Goal: Communication & Community: Participate in discussion

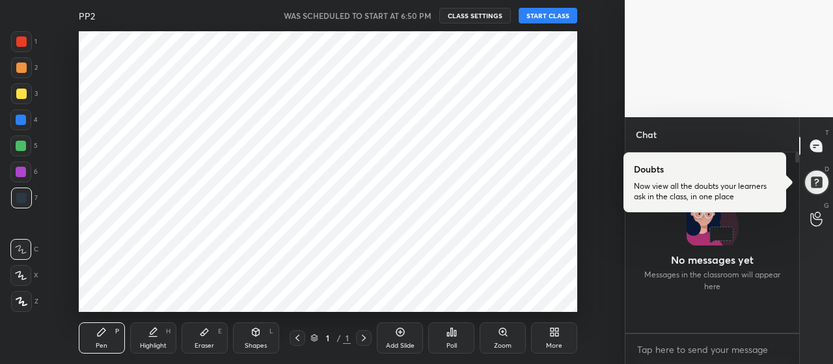
scroll to position [176, 170]
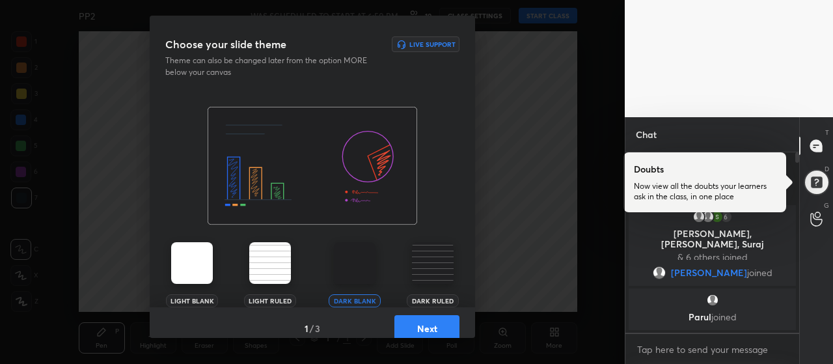
click at [426, 324] on button "Next" at bounding box center [426, 328] width 65 height 26
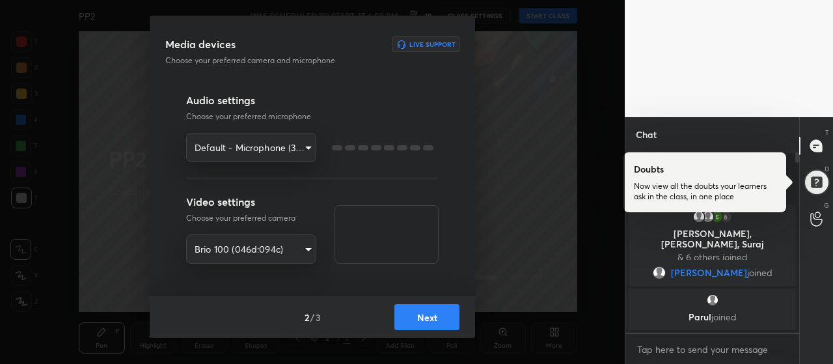
click at [289, 151] on body "1 2 3 4 5 6 7 R O A L C X Z Erase all C X Z PP2 WAS SCHEDULED TO START AT 6:50 …" at bounding box center [416, 182] width 833 height 364
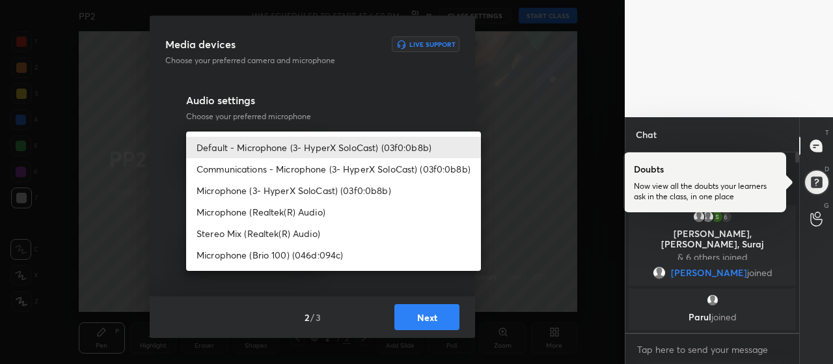
click at [288, 172] on li "Communications - Microphone (3- HyperX SoloCast) (03f0:0b8b)" at bounding box center [333, 168] width 295 height 21
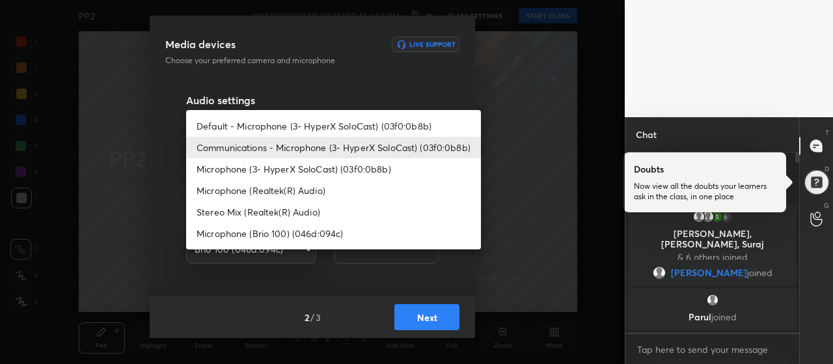
click at [281, 148] on body "1 2 3 4 5 6 7 R O A L C X Z Erase all C X Z PP2 WAS SCHEDULED TO START AT 6:50 …" at bounding box center [416, 182] width 833 height 364
click at [297, 126] on li "Default - Microphone (3- HyperX SoloCast) (03f0:0b8b)" at bounding box center [333, 125] width 295 height 21
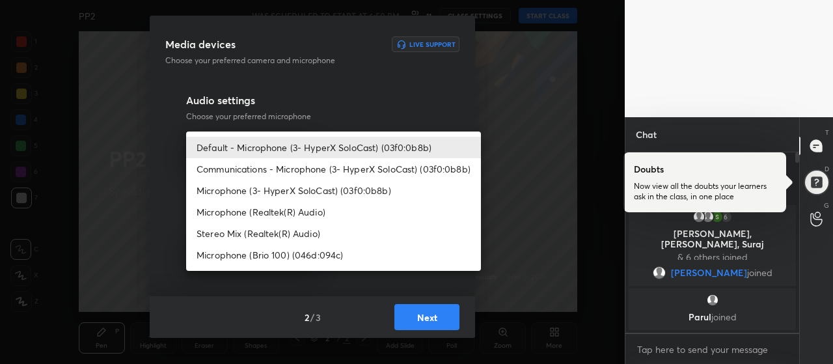
click at [293, 150] on body "1 2 3 4 5 6 7 R O A L C X Z Erase all C X Z PP2 WAS SCHEDULED TO START AT 6:50 …" at bounding box center [416, 182] width 833 height 364
click at [309, 189] on li "Microphone (3- HyperX SoloCast) (03f0:0b8b)" at bounding box center [333, 190] width 295 height 21
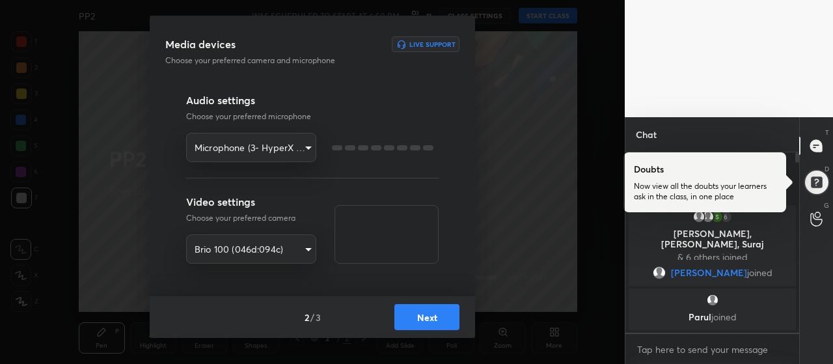
click at [292, 153] on body "1 2 3 4 5 6 7 R O A L C X Z Erase all C X Z PP2 WAS SCHEDULED TO START AT 6:50 …" at bounding box center [416, 182] width 833 height 364
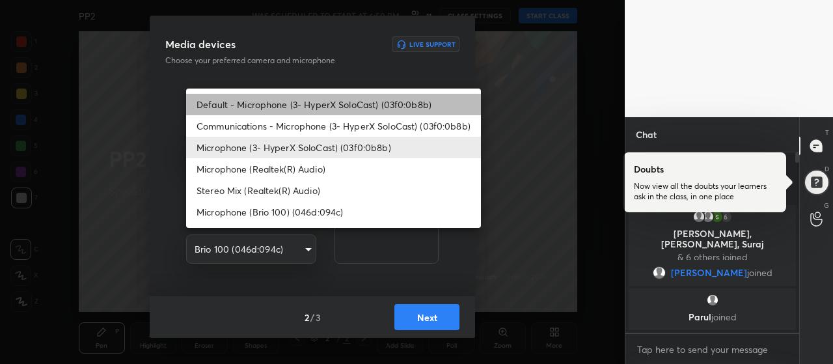
click at [309, 105] on li "Default - Microphone (3- HyperX SoloCast) (03f0:0b8b)" at bounding box center [333, 104] width 295 height 21
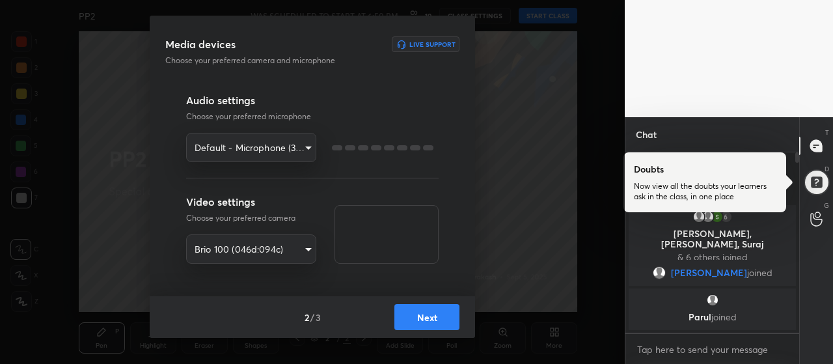
click at [286, 148] on body "1 2 3 4 5 6 7 R O A L C X Z Erase all C X Z PP2 WAS SCHEDULED TO START AT 6:50 …" at bounding box center [416, 182] width 833 height 364
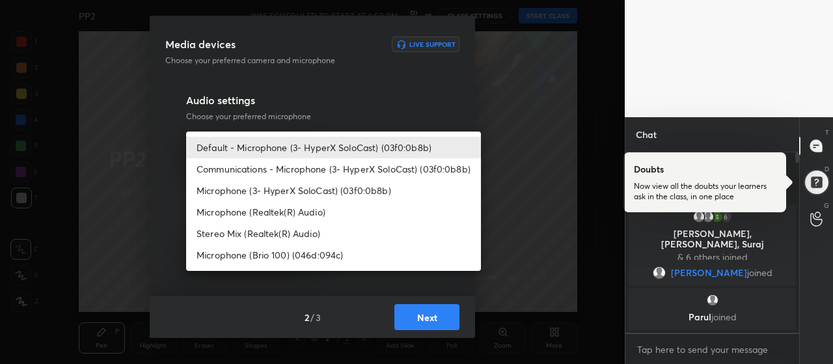
click at [286, 189] on li "Microphone (3- HyperX SoloCast) (03f0:0b8b)" at bounding box center [333, 190] width 295 height 21
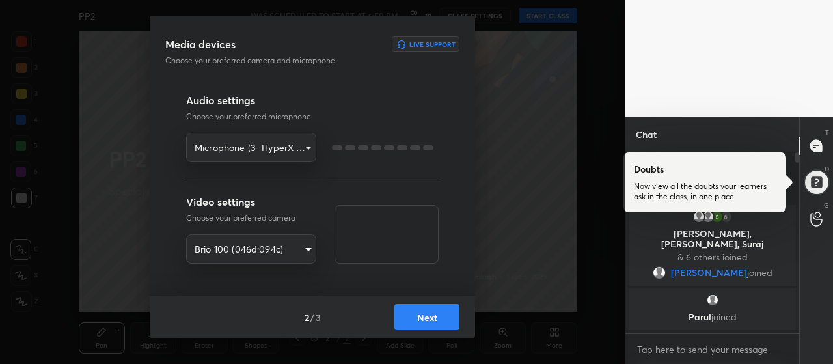
click at [294, 146] on body "1 2 3 4 5 6 7 R O A L C X Z Erase all C X Z PP2 WAS SCHEDULED TO START AT 6:50 …" at bounding box center [416, 182] width 833 height 364
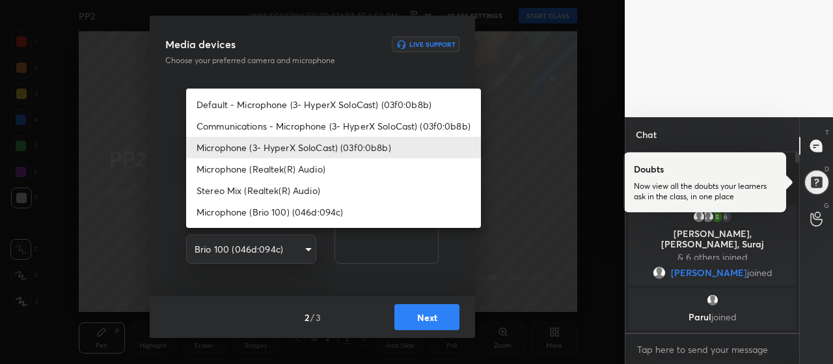
click at [305, 128] on li "Communications - Microphone (3- HyperX SoloCast) (03f0:0b8b)" at bounding box center [333, 125] width 295 height 21
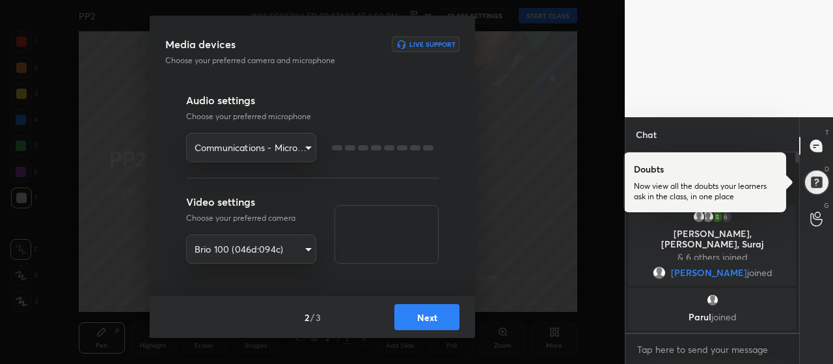
click at [300, 144] on body "1 2 3 4 5 6 7 R O A L C X Z Erase all C X Z PP2 WAS SCHEDULED TO START AT 6:50 …" at bounding box center [416, 182] width 833 height 364
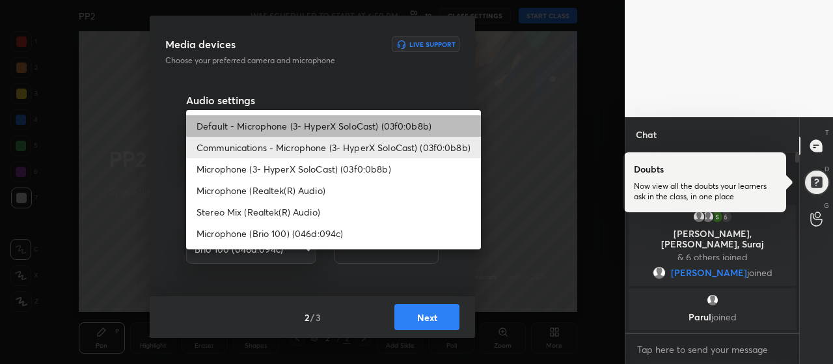
click at [281, 120] on li "Default - Microphone (3- HyperX SoloCast) (03f0:0b8b)" at bounding box center [333, 125] width 295 height 21
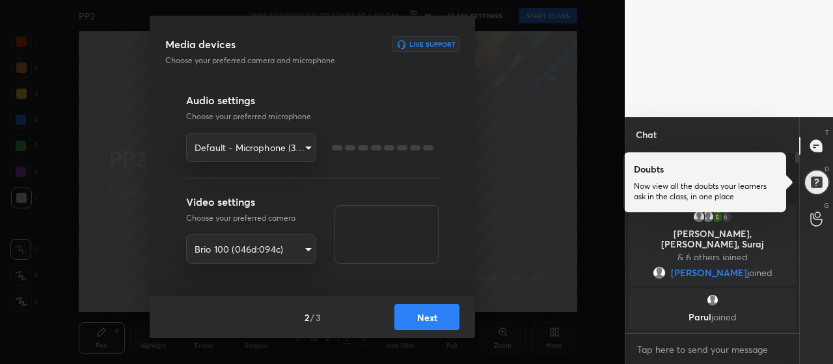
click at [502, 122] on div "Media devices Live Support Choose your preferred camera and microphone Audio se…" at bounding box center [312, 182] width 625 height 364
click at [254, 251] on body "1 2 3 4 5 6 7 R O A L C X Z Erase all C X Z PP2 WAS SCHEDULED TO START AT 6:50 …" at bounding box center [416, 182] width 833 height 364
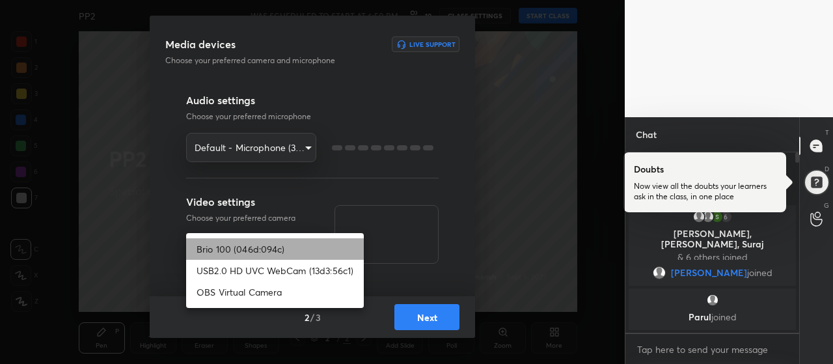
click at [253, 246] on li "Brio 100 (046d:094c)" at bounding box center [275, 248] width 178 height 21
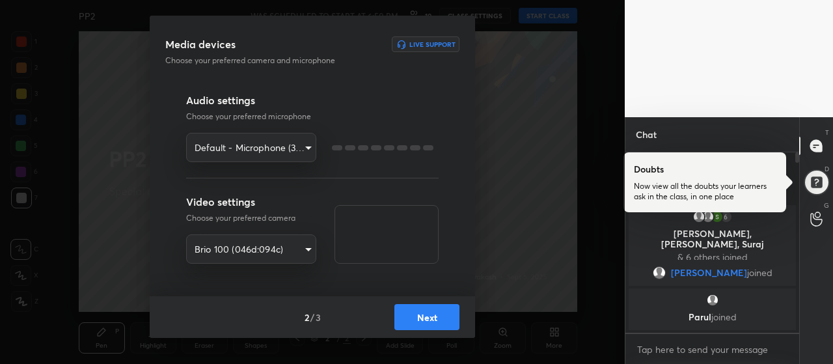
click at [276, 152] on body "1 2 3 4 5 6 7 R O A L C X Z Erase all C X Z PP2 WAS SCHEDULED TO START AT 6:50 …" at bounding box center [416, 182] width 833 height 364
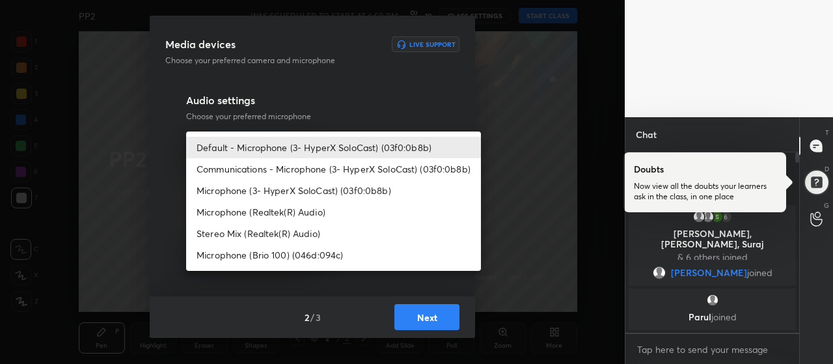
click at [256, 175] on li "Communications - Microphone (3- HyperX SoloCast) (03f0:0b8b)" at bounding box center [333, 168] width 295 height 21
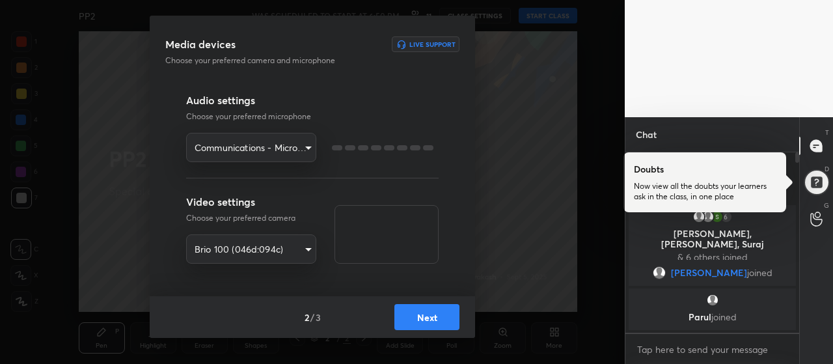
click at [274, 153] on body "1 2 3 4 5 6 7 R O A L C X Z Erase all C X Z PP2 WAS SCHEDULED TO START AT 6:50 …" at bounding box center [416, 182] width 833 height 364
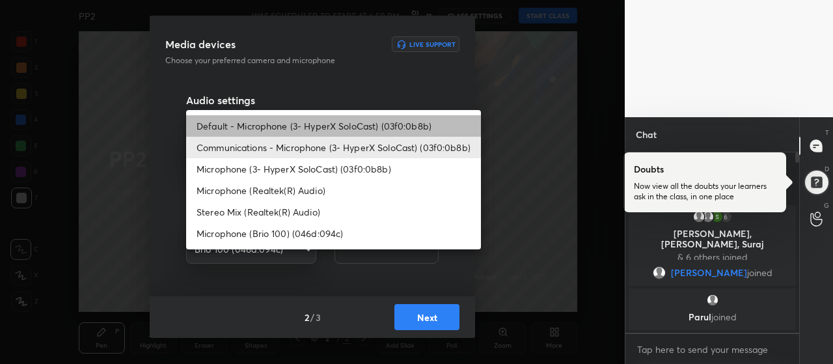
click at [284, 115] on li "Default - Microphone (3- HyperX SoloCast) (03f0:0b8b)" at bounding box center [333, 125] width 295 height 21
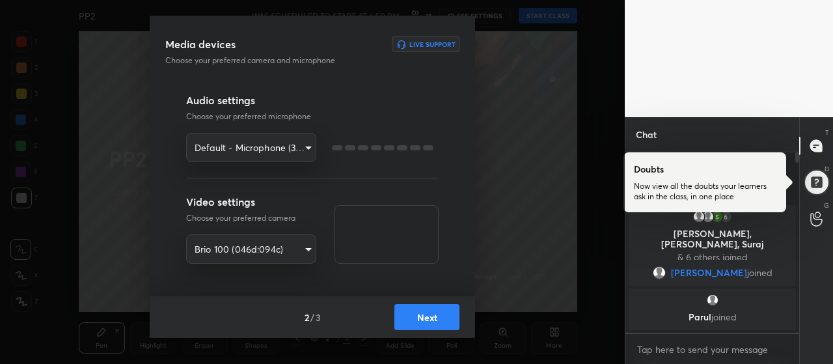
click at [125, 96] on div "Media devices Live Support Choose your preferred camera and microphone Audio se…" at bounding box center [312, 182] width 625 height 364
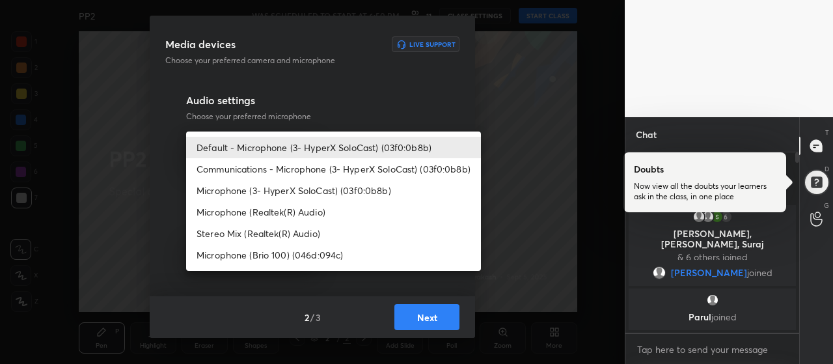
click at [279, 143] on body "1 2 3 4 5 6 7 R O A L C X Z Erase all C X Z PP2 WAS SCHEDULED TO START AT 6:50 …" at bounding box center [416, 182] width 833 height 364
click at [280, 168] on li "Communications - Microphone (3- HyperX SoloCast) (03f0:0b8b)" at bounding box center [333, 168] width 295 height 21
type input "communications"
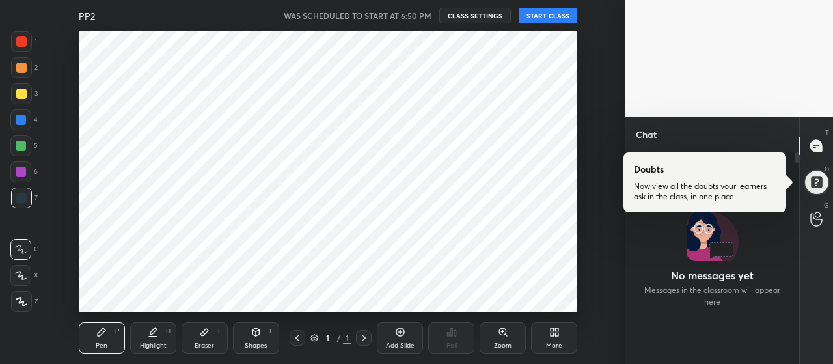
scroll to position [176, 170]
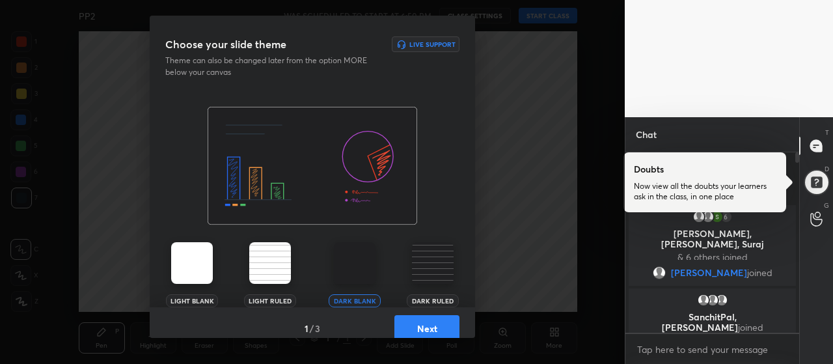
click at [427, 326] on button "Next" at bounding box center [426, 328] width 65 height 26
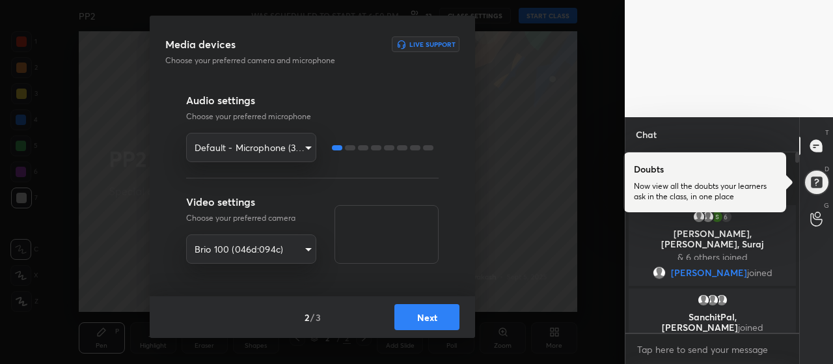
click at [416, 313] on button "Next" at bounding box center [426, 317] width 65 height 26
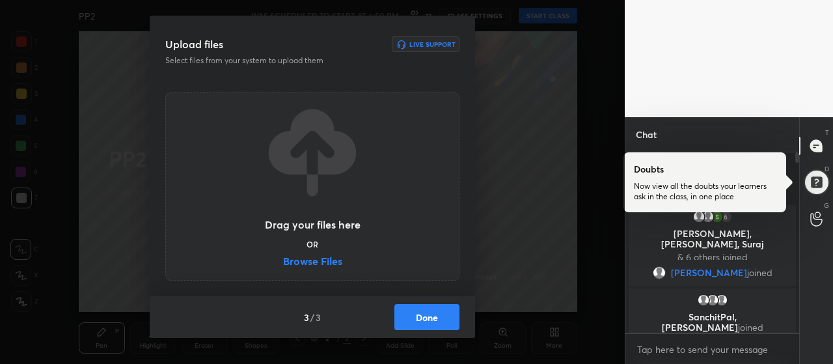
click at [426, 314] on button "Done" at bounding box center [426, 317] width 65 height 26
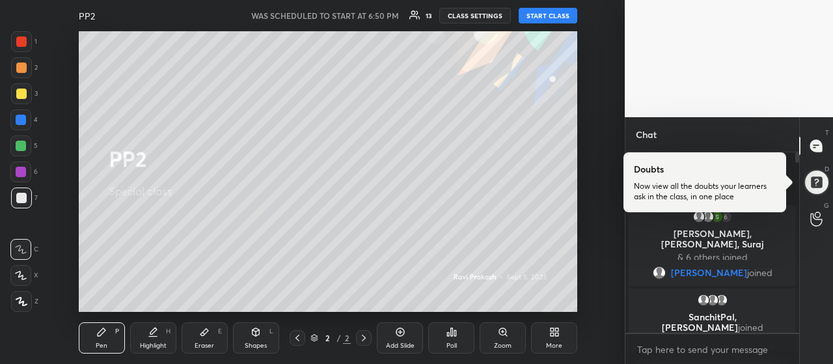
click at [396, 337] on icon at bounding box center [400, 332] width 10 height 10
click at [402, 330] on icon at bounding box center [400, 332] width 10 height 10
click at [551, 333] on icon at bounding box center [552, 334] width 3 height 3
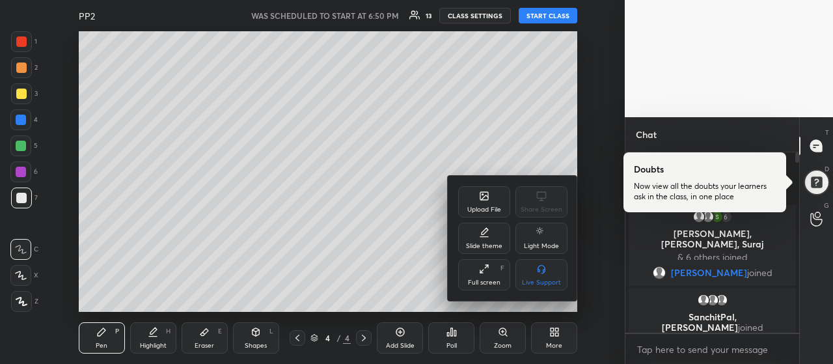
click at [488, 200] on icon at bounding box center [484, 196] width 8 height 8
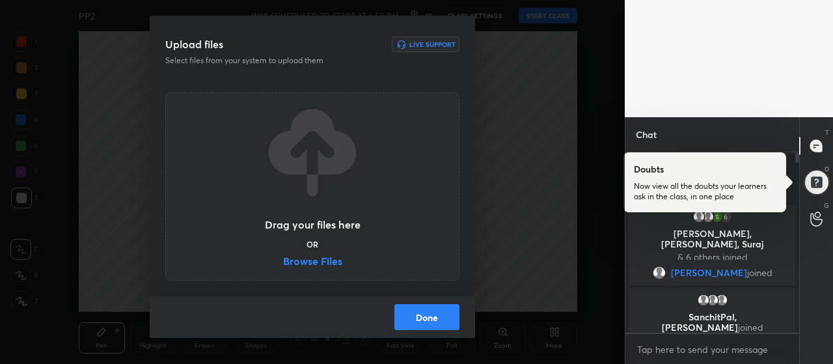
click at [325, 261] on label "Browse Files" at bounding box center [312, 263] width 59 height 14
click at [283, 261] on input "Browse Files" at bounding box center [283, 263] width 0 height 14
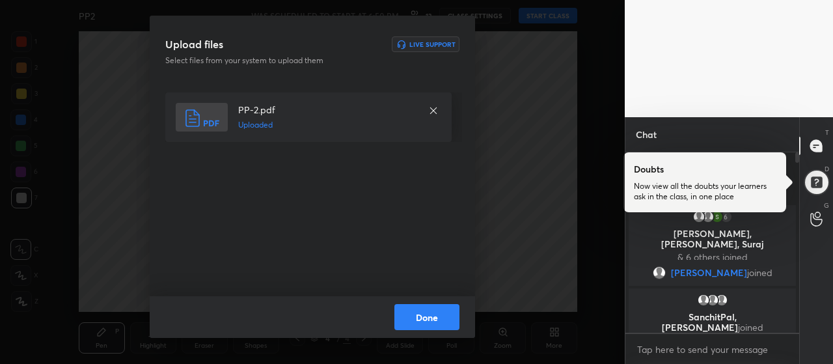
click at [430, 317] on button "Done" at bounding box center [426, 317] width 65 height 26
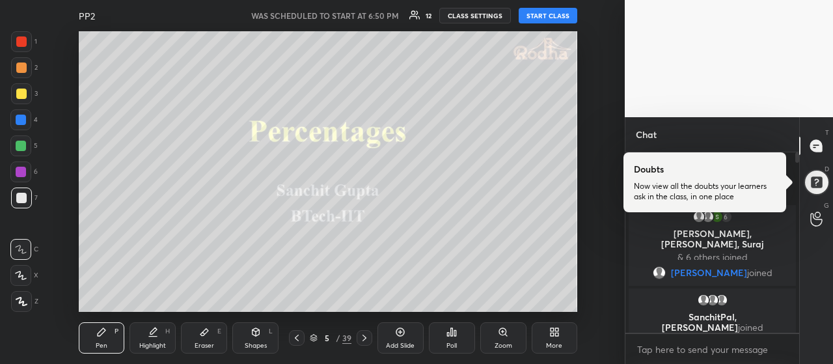
click at [23, 295] on div at bounding box center [21, 301] width 21 height 21
click at [27, 83] on div "3" at bounding box center [24, 93] width 27 height 21
click at [22, 92] on div at bounding box center [21, 94] width 10 height 10
click at [542, 18] on button "START CLASS" at bounding box center [548, 16] width 59 height 16
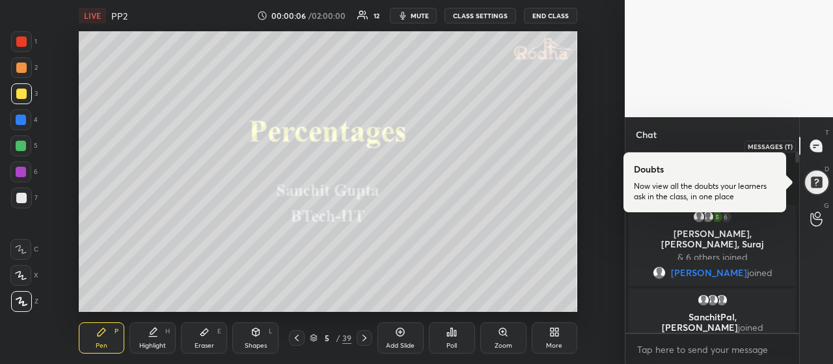
click at [812, 141] on icon at bounding box center [816, 146] width 12 height 12
click at [819, 177] on div at bounding box center [817, 182] width 26 height 26
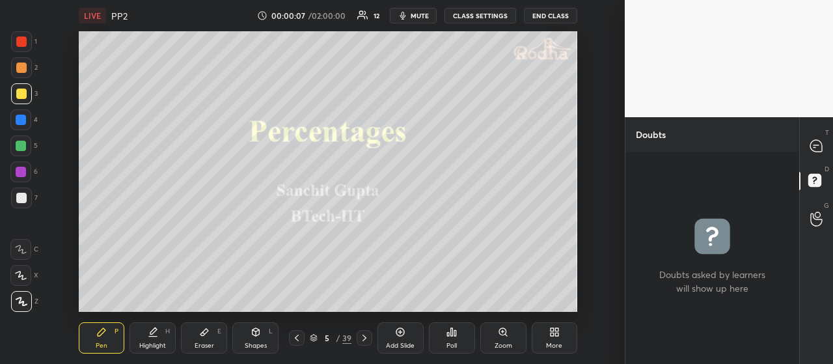
click at [820, 150] on icon at bounding box center [816, 146] width 12 height 12
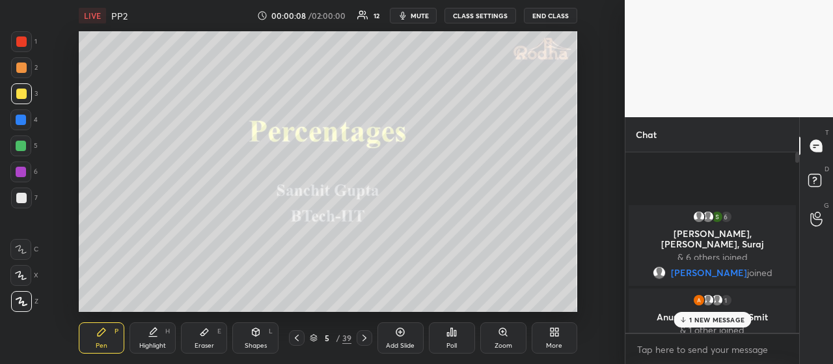
click at [725, 322] on p "1 NEW MESSAGE" at bounding box center [716, 320] width 55 height 8
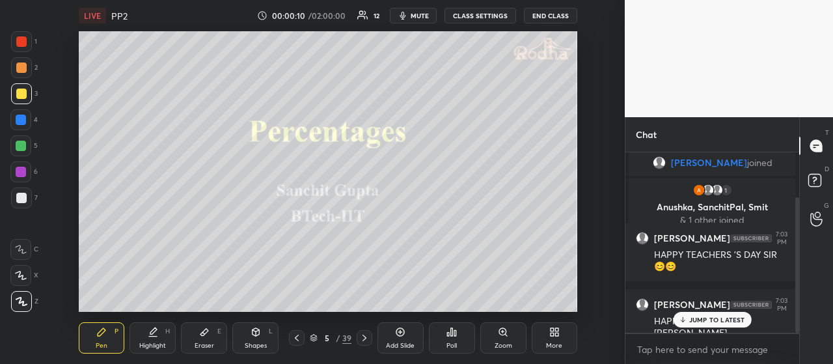
click at [713, 318] on p "JUMP TO LATEST" at bounding box center [717, 320] width 56 height 8
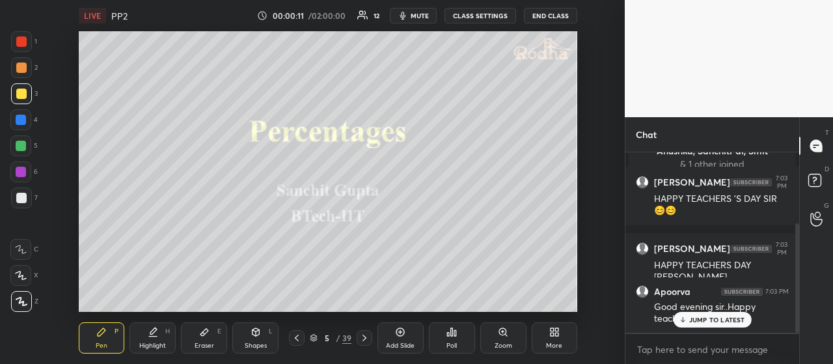
click at [736, 319] on p "JUMP TO LATEST" at bounding box center [717, 320] width 56 height 8
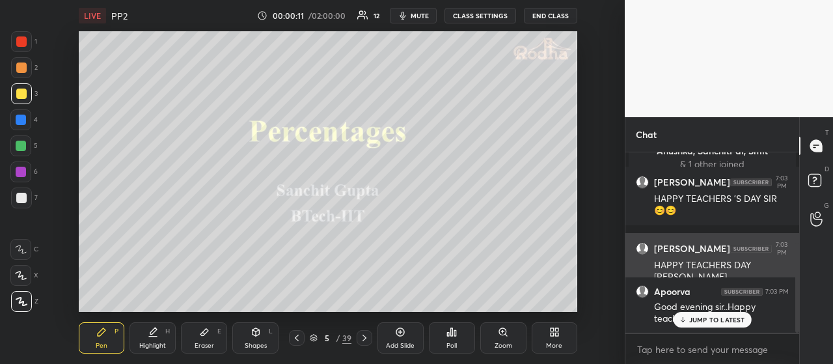
scroll to position [182, 0]
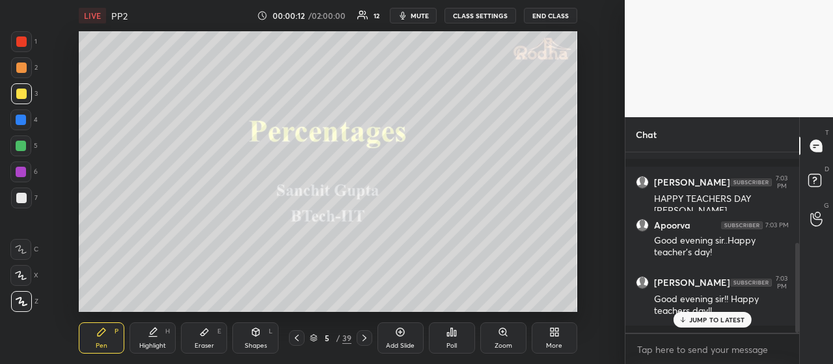
click at [704, 320] on p "JUMP TO LATEST" at bounding box center [717, 320] width 56 height 8
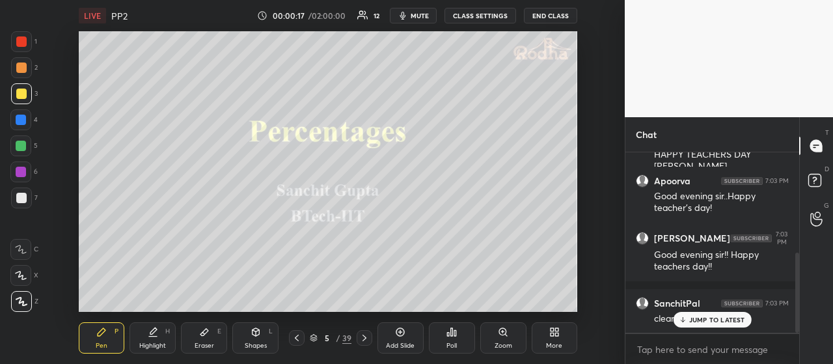
click at [704, 322] on p "JUMP TO LATEST" at bounding box center [717, 320] width 56 height 8
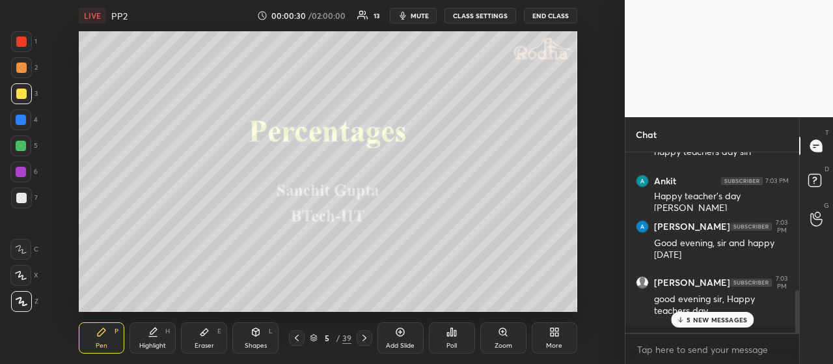
scroll to position [591, 0]
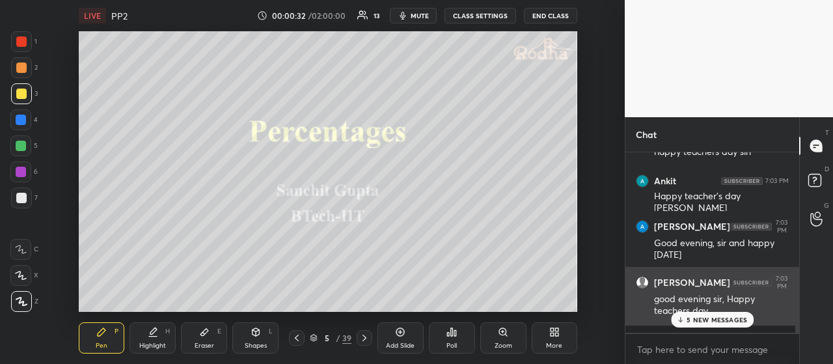
click at [721, 314] on div "5 NEW MESSAGES" at bounding box center [712, 320] width 83 height 16
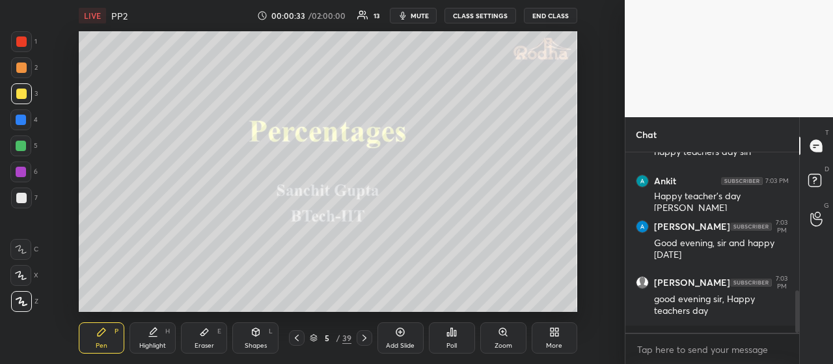
scroll to position [635, 0]
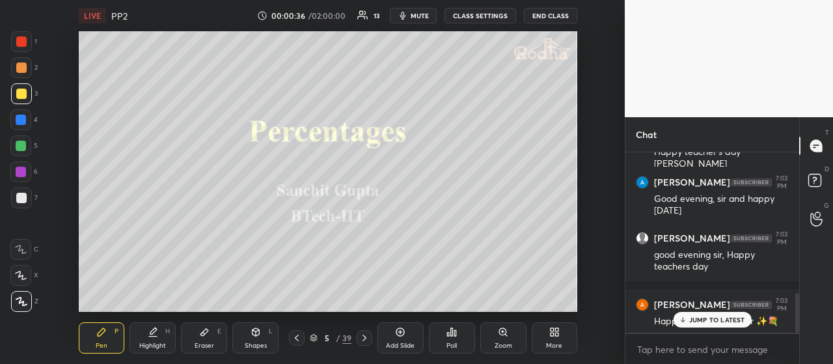
click at [696, 320] on p "JUMP TO LATEST" at bounding box center [717, 320] width 56 height 8
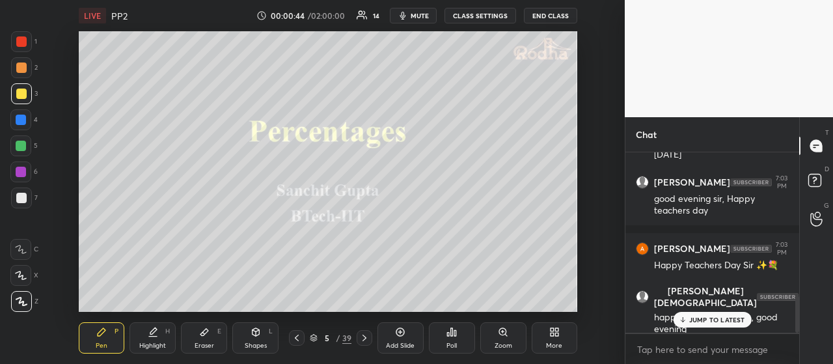
click at [725, 320] on p "JUMP TO LATEST" at bounding box center [717, 320] width 56 height 8
click at [18, 96] on div at bounding box center [21, 94] width 10 height 10
click at [21, 66] on div at bounding box center [21, 67] width 10 height 10
click at [21, 93] on div at bounding box center [21, 94] width 10 height 10
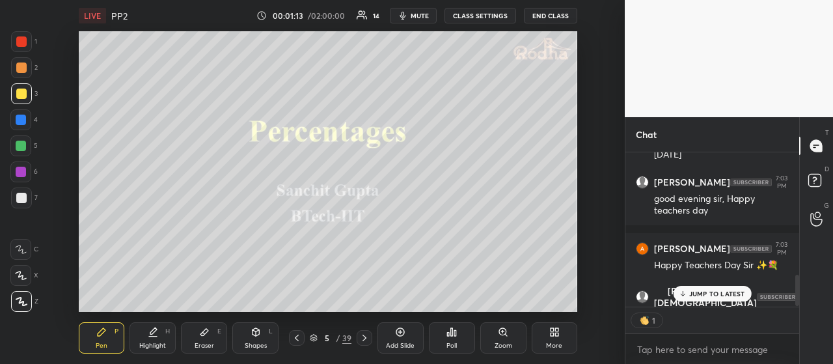
scroll to position [4, 4]
click at [724, 290] on p "JUMP TO LATEST" at bounding box center [717, 294] width 56 height 8
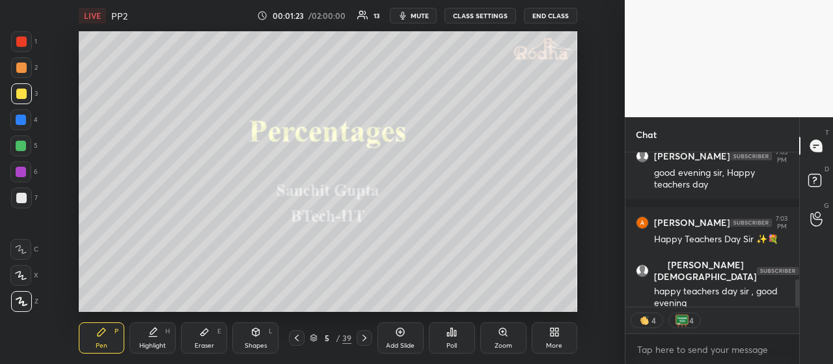
click at [22, 67] on div at bounding box center [21, 67] width 10 height 10
click at [29, 98] on div at bounding box center [21, 93] width 21 height 21
click at [24, 66] on div at bounding box center [21, 67] width 10 height 10
click at [23, 90] on div at bounding box center [21, 94] width 10 height 10
type textarea "x"
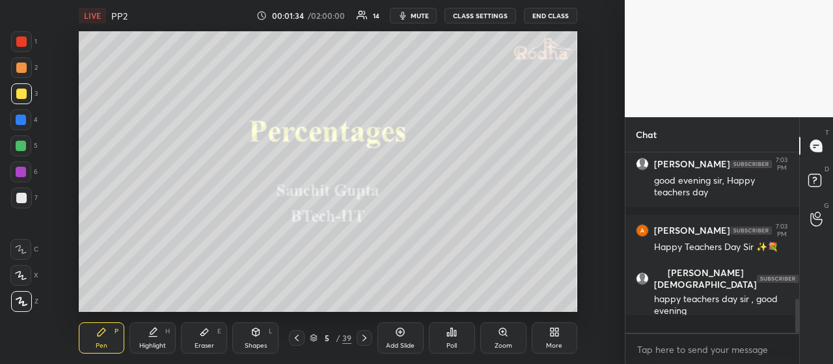
scroll to position [691, 0]
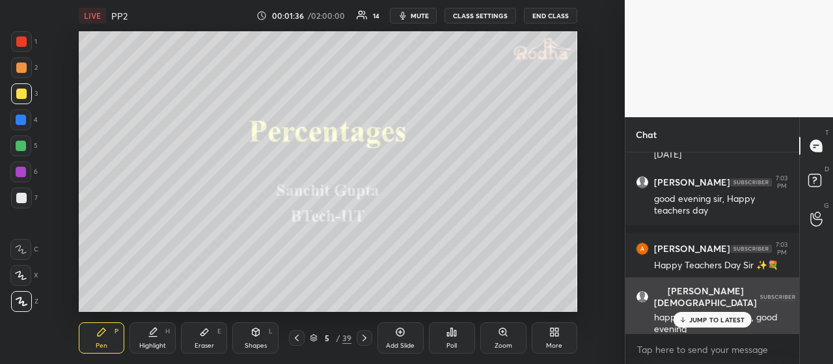
drag, startPoint x: 710, startPoint y: 318, endPoint x: 700, endPoint y: 309, distance: 12.9
click at [711, 318] on p "JUMP TO LATEST" at bounding box center [717, 320] width 56 height 8
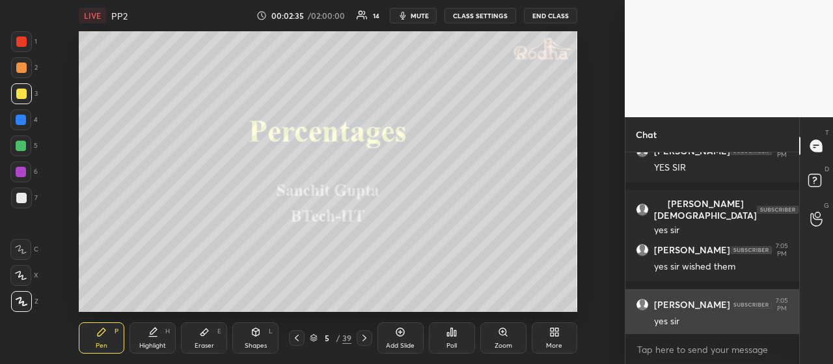
scroll to position [944, 0]
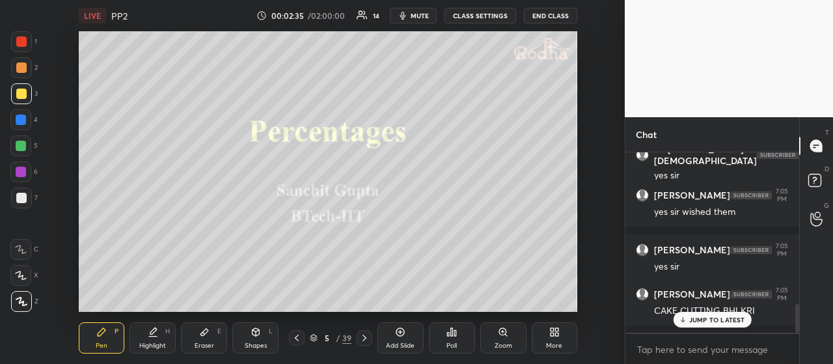
click at [696, 316] on p "JUMP TO LATEST" at bounding box center [717, 320] width 56 height 8
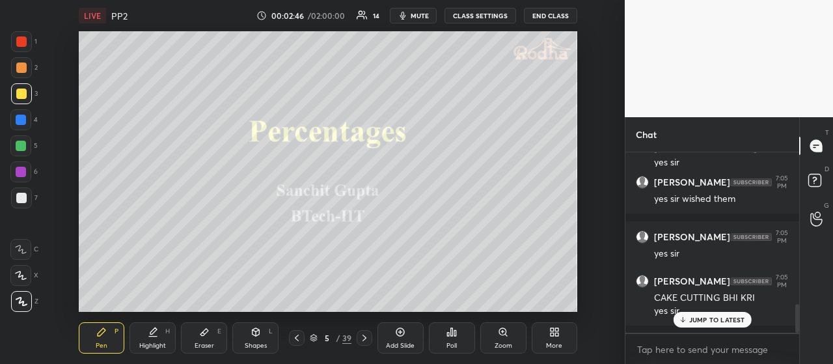
click at [696, 322] on p "JUMP TO LATEST" at bounding box center [717, 320] width 56 height 8
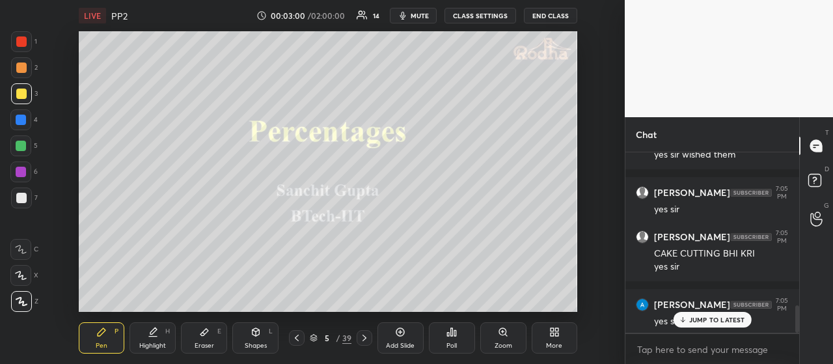
click at [724, 316] on p "JUMP TO LATEST" at bounding box center [717, 320] width 56 height 8
click at [299, 334] on icon at bounding box center [297, 338] width 10 height 10
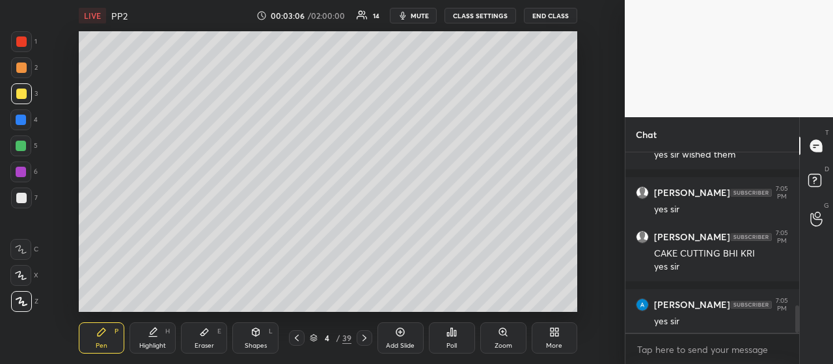
scroll to position [1056, 0]
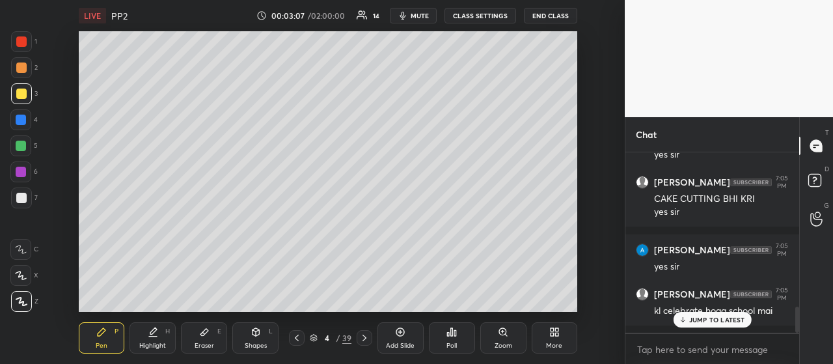
click at [21, 42] on div at bounding box center [21, 41] width 10 height 10
click at [703, 325] on div "JUMP TO LATEST" at bounding box center [712, 320] width 78 height 16
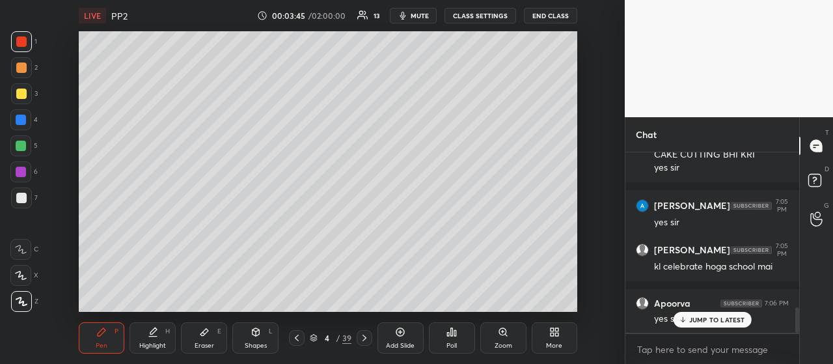
drag, startPoint x: 21, startPoint y: 74, endPoint x: 23, endPoint y: 82, distance: 8.1
click at [20, 76] on div at bounding box center [21, 67] width 21 height 21
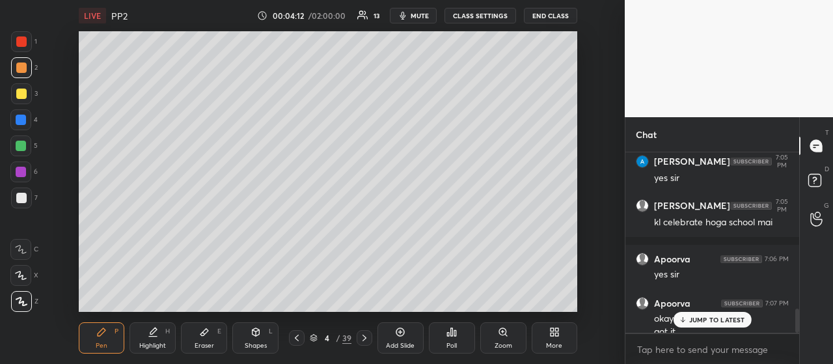
scroll to position [1157, 0]
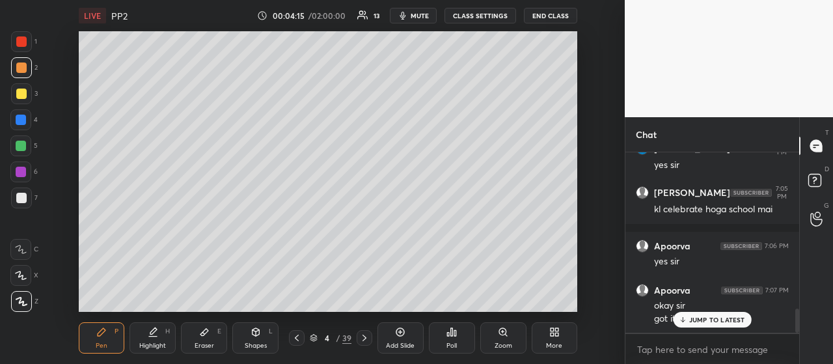
click at [708, 320] on p "JUMP TO LATEST" at bounding box center [717, 320] width 56 height 8
click at [365, 338] on icon at bounding box center [364, 338] width 10 height 10
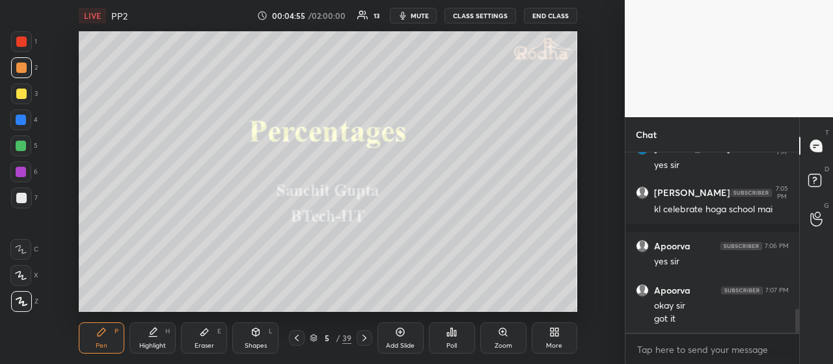
click at [363, 338] on icon at bounding box center [364, 338] width 10 height 10
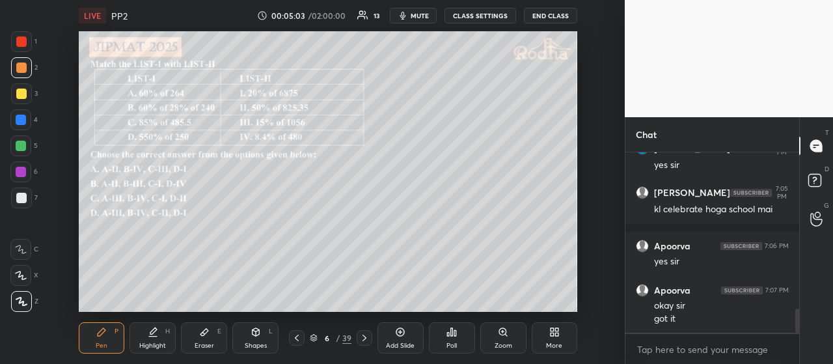
click at [453, 337] on div "Poll" at bounding box center [452, 337] width 46 height 31
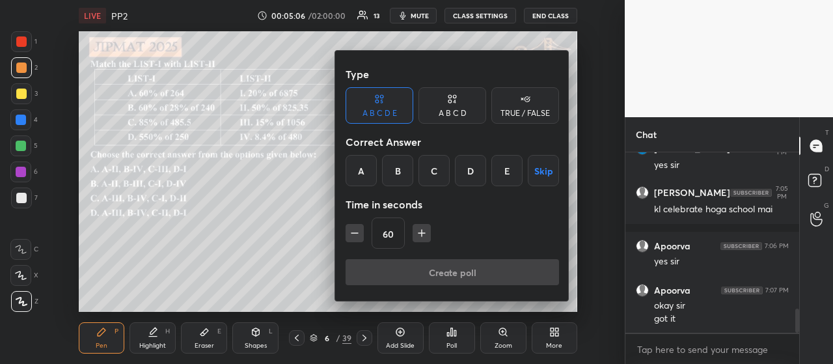
drag, startPoint x: 435, startPoint y: 169, endPoint x: 437, endPoint y: 182, distance: 13.1
click at [437, 169] on div "C" at bounding box center [434, 170] width 31 height 31
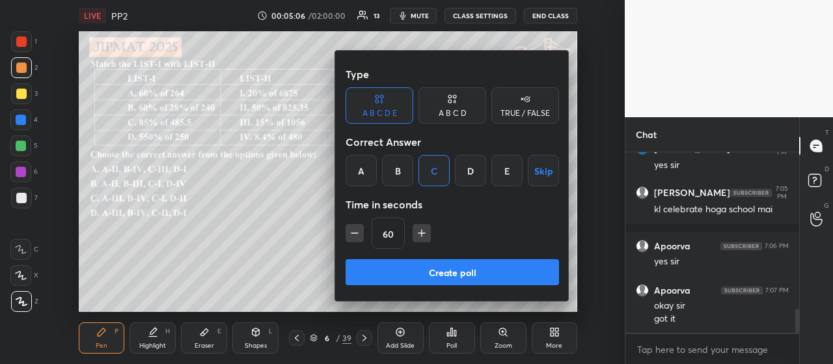
click at [425, 231] on icon "button" at bounding box center [421, 233] width 13 height 13
type input "75"
click at [463, 273] on button "Create poll" at bounding box center [453, 272] width 214 height 26
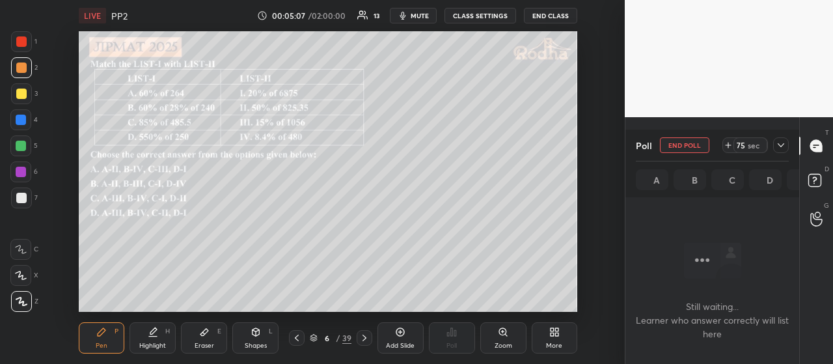
scroll to position [0, 0]
click at [783, 140] on icon at bounding box center [781, 145] width 10 height 10
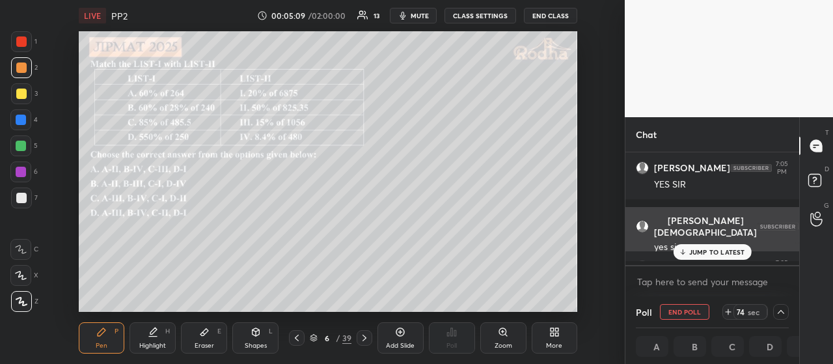
scroll to position [4, 4]
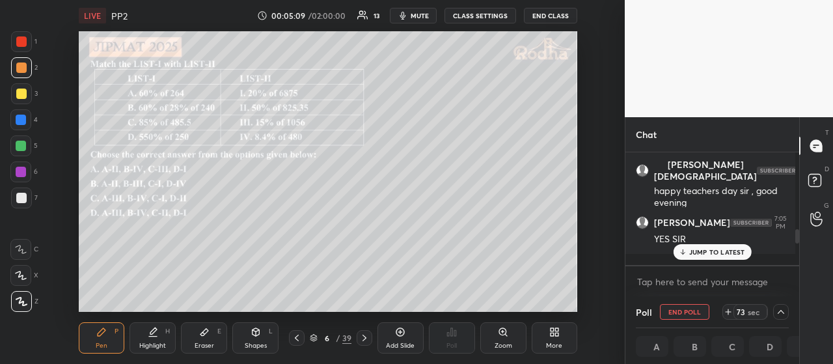
click at [706, 248] on p "JUMP TO LATEST" at bounding box center [717, 252] width 56 height 8
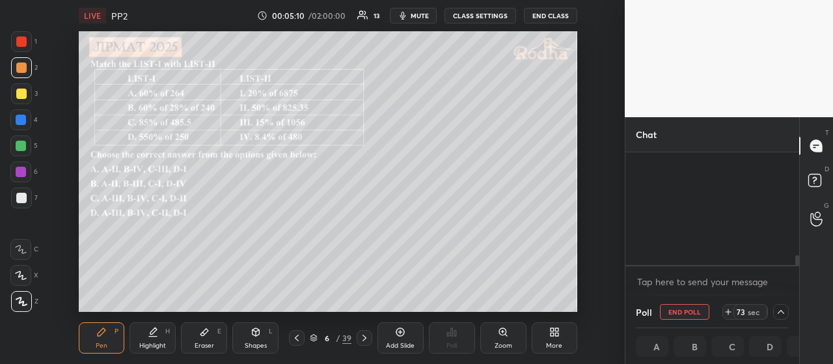
scroll to position [1159, 0]
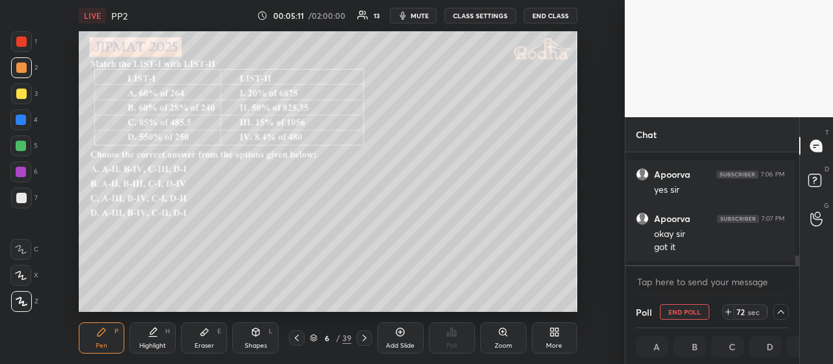
drag, startPoint x: 25, startPoint y: 98, endPoint x: 54, endPoint y: 98, distance: 29.3
click at [25, 98] on div at bounding box center [21, 93] width 21 height 21
click at [779, 312] on icon at bounding box center [781, 312] width 10 height 10
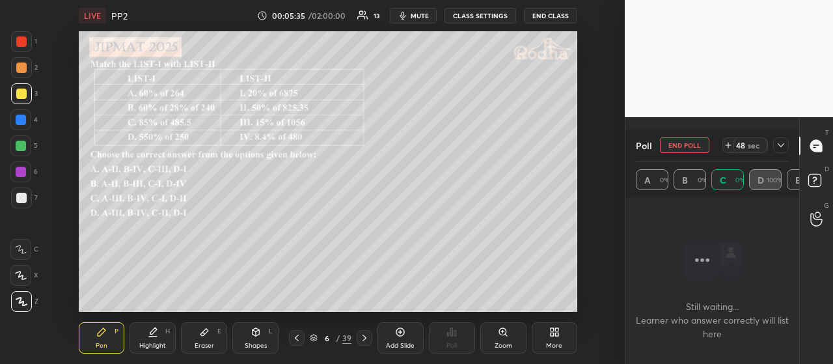
scroll to position [773, 0]
click at [767, 174] on div "A 0% B 0% C 0% D 100% E 0%" at bounding box center [712, 179] width 153 height 21
click at [768, 188] on div "A 0% B 0% C 0% D 100% E 0%" at bounding box center [712, 179] width 153 height 36
click at [708, 251] on icon at bounding box center [702, 260] width 36 height 36
click at [782, 143] on icon at bounding box center [781, 145] width 7 height 4
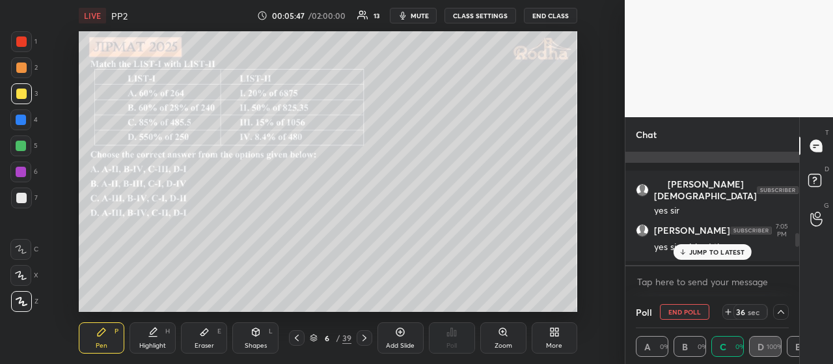
scroll to position [4, 4]
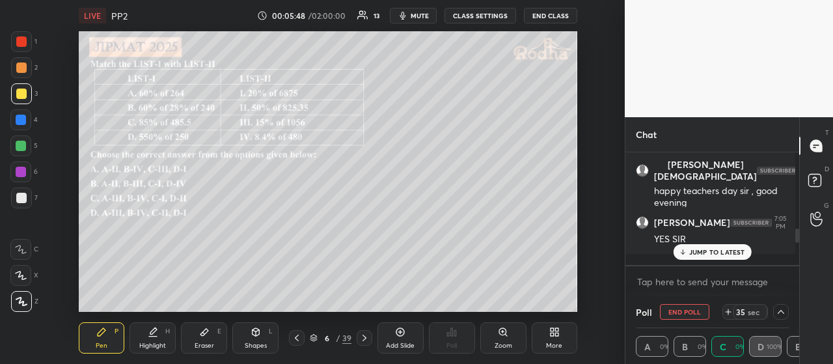
click at [716, 248] on p "JUMP TO LATEST" at bounding box center [717, 252] width 56 height 8
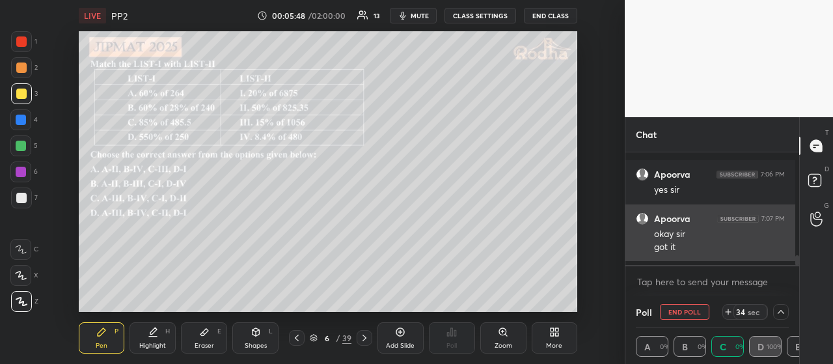
scroll to position [119, 0]
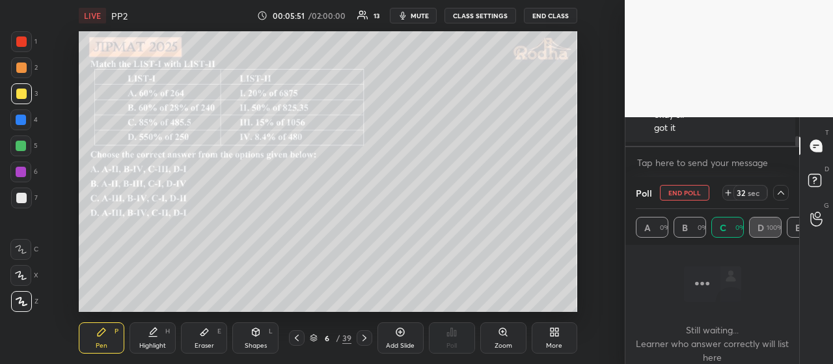
click at [21, 69] on div at bounding box center [21, 67] width 10 height 10
click at [29, 96] on div at bounding box center [21, 93] width 21 height 21
click at [780, 189] on icon at bounding box center [781, 192] width 10 height 10
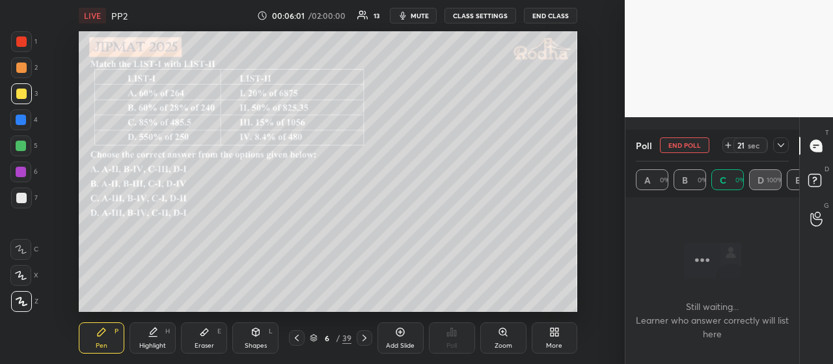
click at [783, 143] on icon at bounding box center [781, 145] width 10 height 10
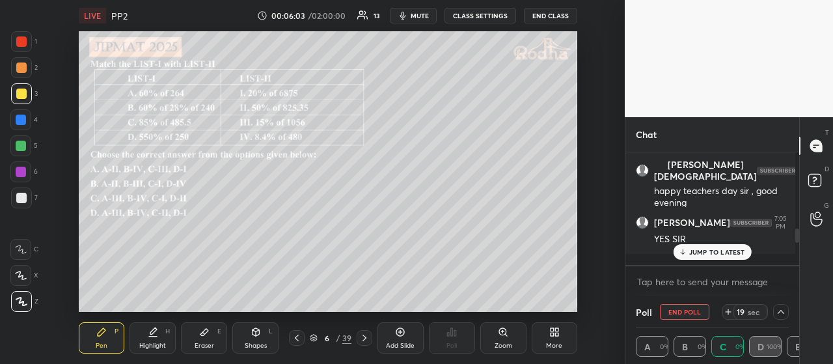
click at [689, 307] on button "END POLL" at bounding box center [684, 312] width 49 height 16
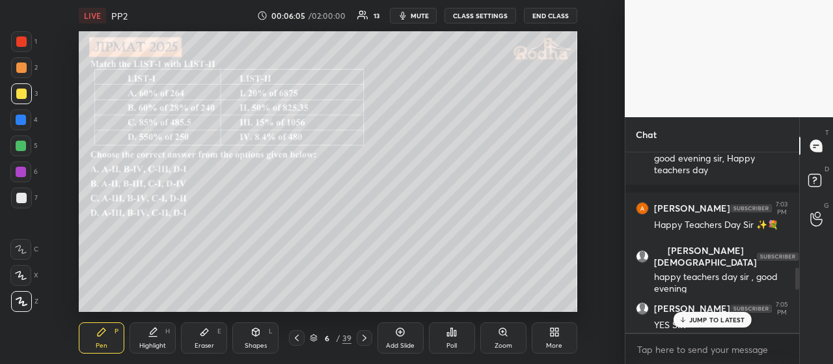
click at [724, 316] on p "JUMP TO LATEST" at bounding box center [717, 320] width 56 height 8
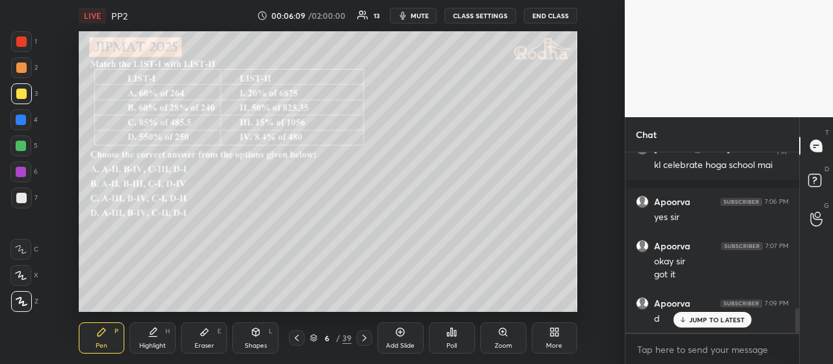
click at [725, 314] on div "JUMP TO LATEST" at bounding box center [712, 320] width 78 height 16
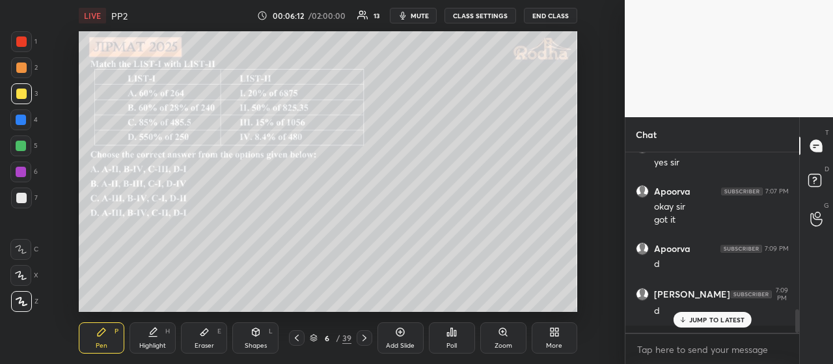
click at [721, 318] on p "JUMP TO LATEST" at bounding box center [717, 320] width 56 height 8
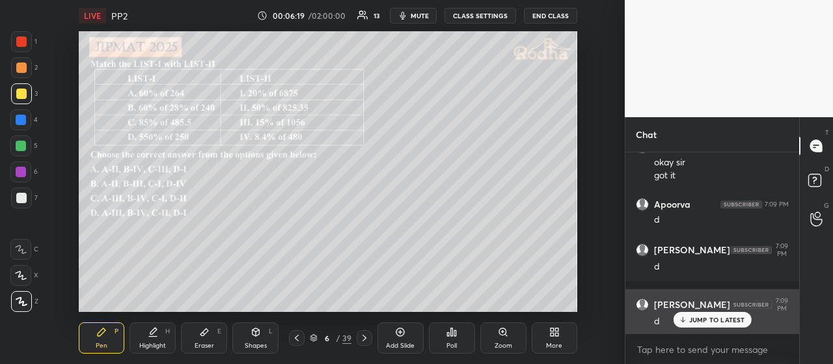
drag, startPoint x: 706, startPoint y: 321, endPoint x: 700, endPoint y: 317, distance: 7.0
click at [706, 321] on p "JUMP TO LATEST" at bounding box center [717, 320] width 56 height 8
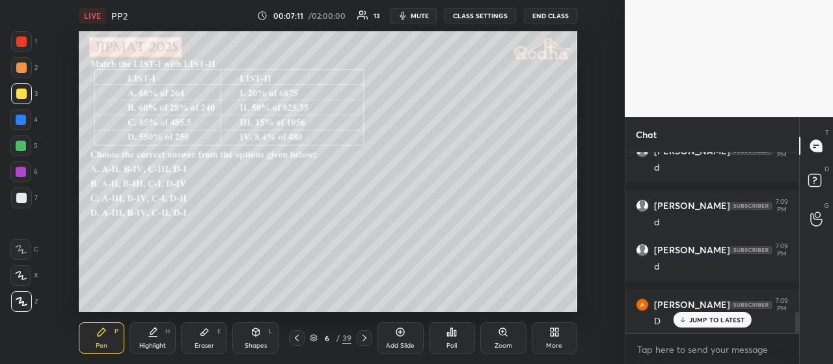
scroll to position [1389, 0]
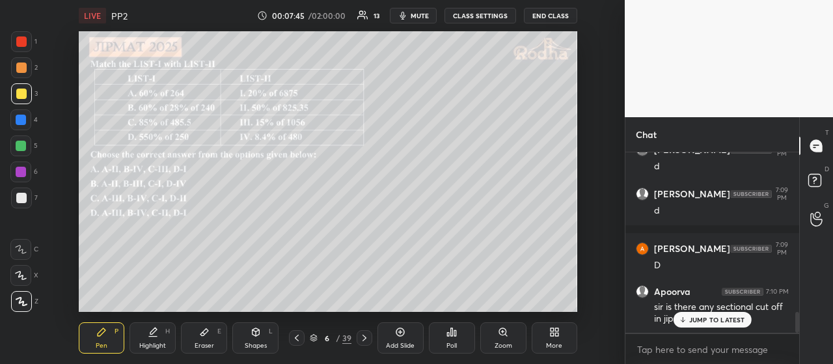
click at [723, 316] on p "JUMP TO LATEST" at bounding box center [717, 320] width 56 height 8
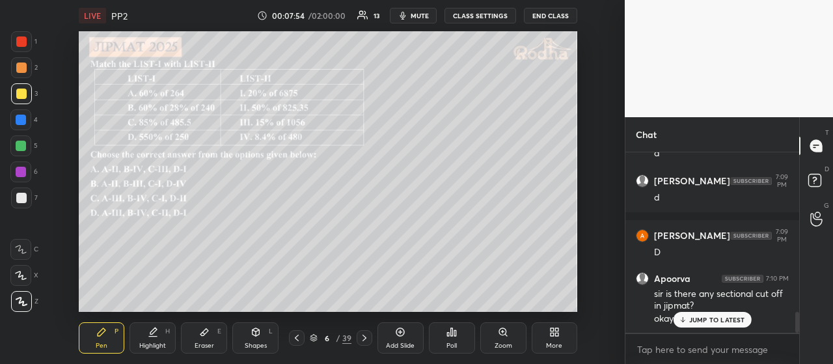
click at [25, 67] on div at bounding box center [21, 67] width 10 height 10
click at [714, 324] on p "JUMP TO LATEST" at bounding box center [717, 320] width 56 height 8
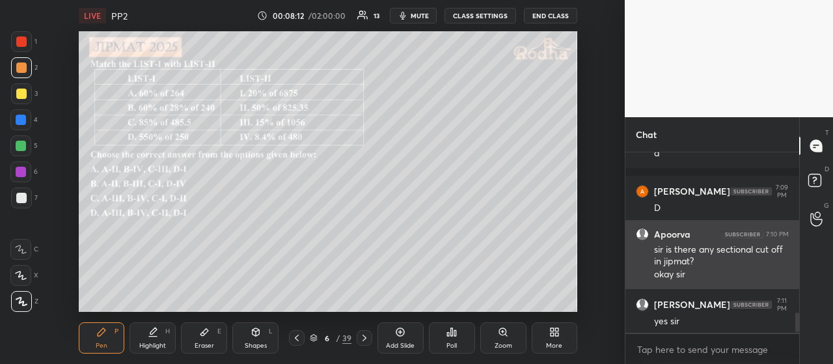
scroll to position [1501, 0]
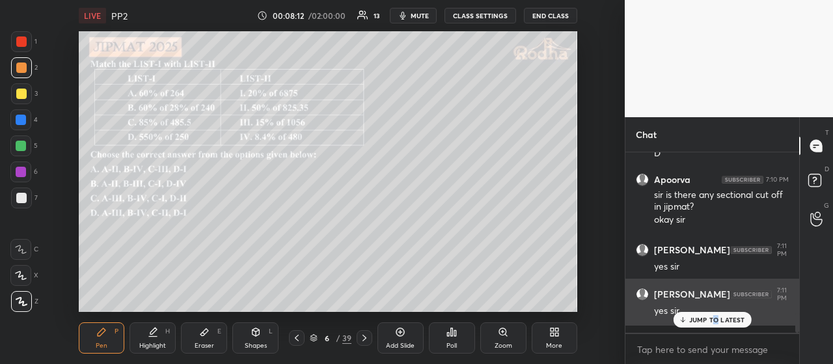
click at [716, 320] on p "JUMP TO LATEST" at bounding box center [717, 320] width 56 height 8
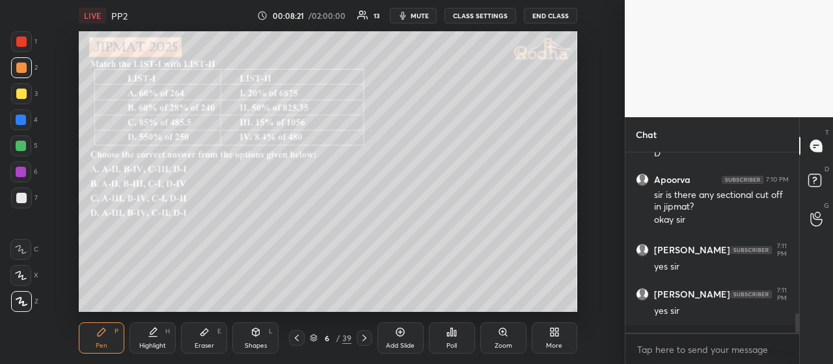
click at [366, 338] on icon at bounding box center [364, 338] width 10 height 10
click at [447, 333] on icon at bounding box center [452, 332] width 10 height 10
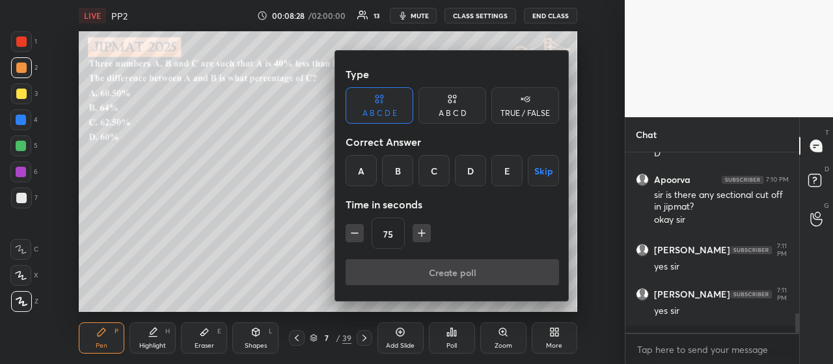
click at [436, 172] on div "C" at bounding box center [434, 170] width 31 height 31
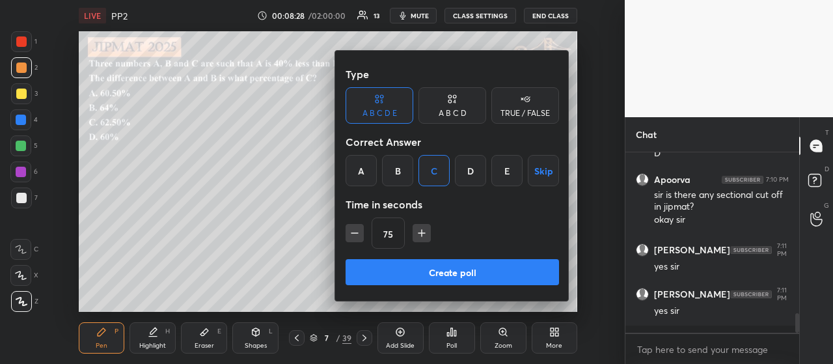
click at [457, 272] on button "Create poll" at bounding box center [453, 272] width 214 height 26
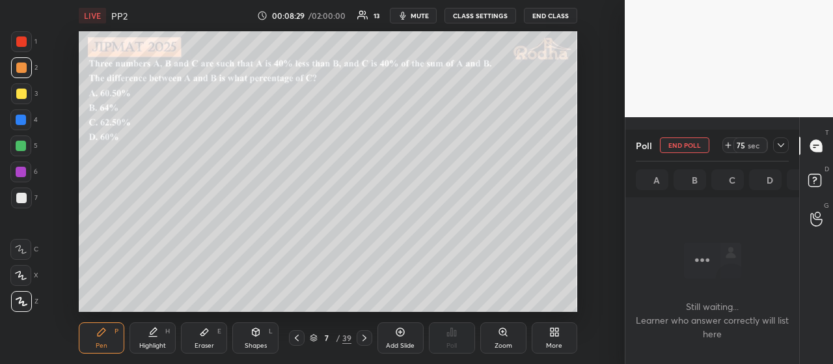
scroll to position [4, 4]
click at [779, 141] on icon at bounding box center [781, 145] width 10 height 10
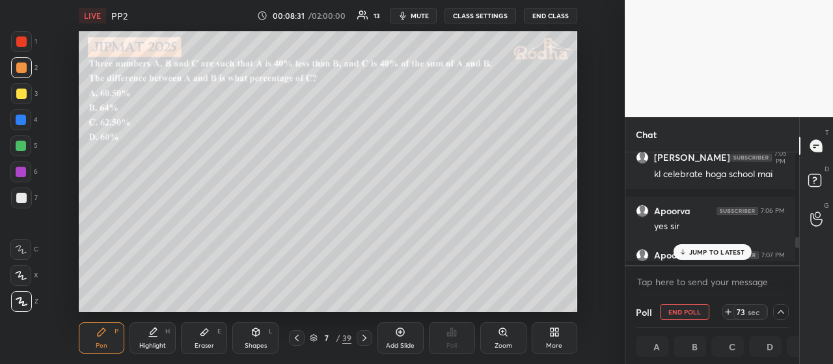
click at [717, 248] on p "JUMP TO LATEST" at bounding box center [717, 252] width 56 height 8
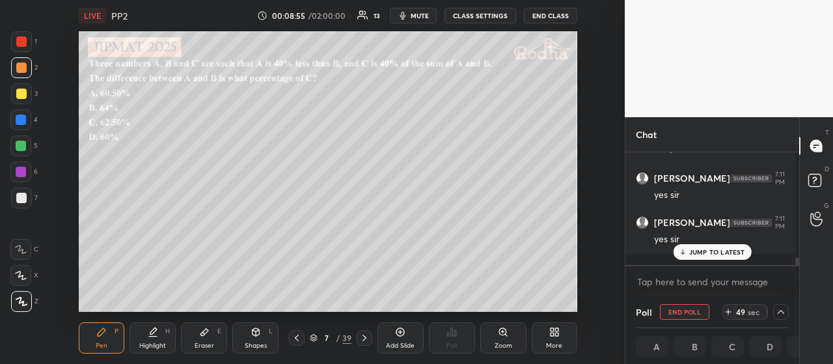
scroll to position [1509, 0]
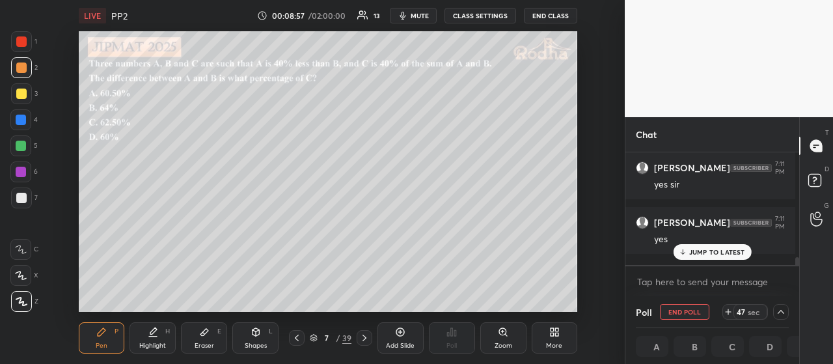
click at [708, 248] on p "JUMP TO LATEST" at bounding box center [717, 252] width 56 height 8
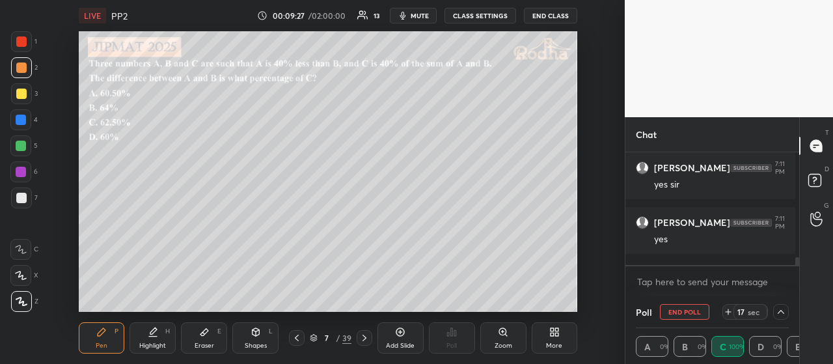
click at [26, 94] on div at bounding box center [21, 93] width 21 height 21
click at [780, 307] on icon at bounding box center [781, 312] width 10 height 10
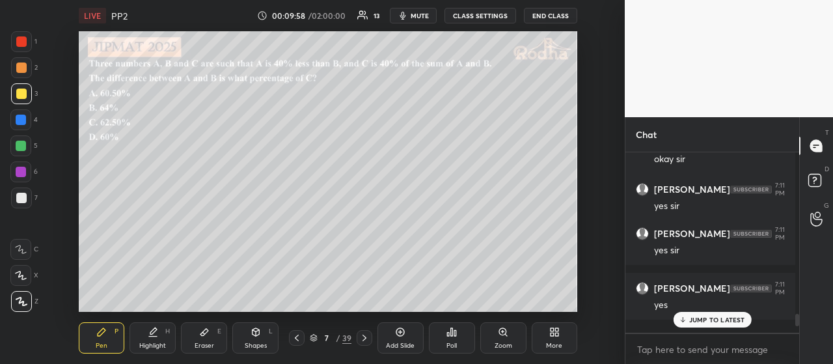
scroll to position [4, 4]
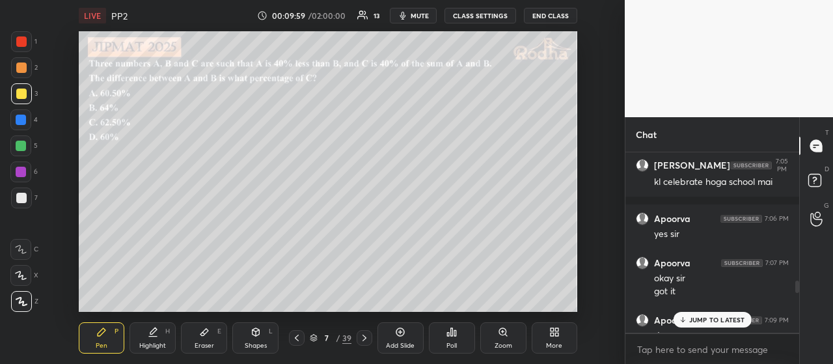
click at [729, 319] on p "JUMP TO LATEST" at bounding box center [717, 320] width 56 height 8
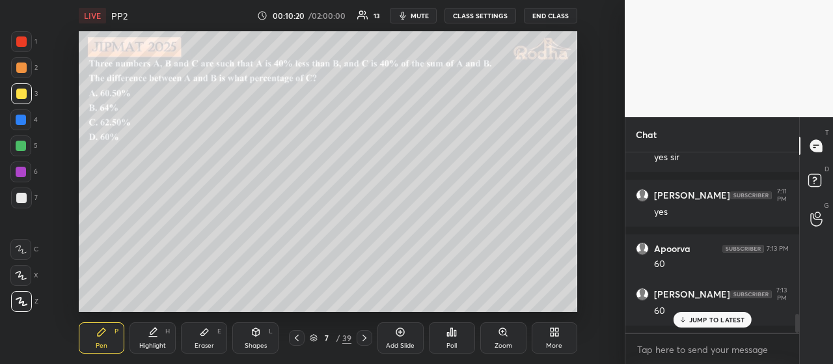
scroll to position [1549, 0]
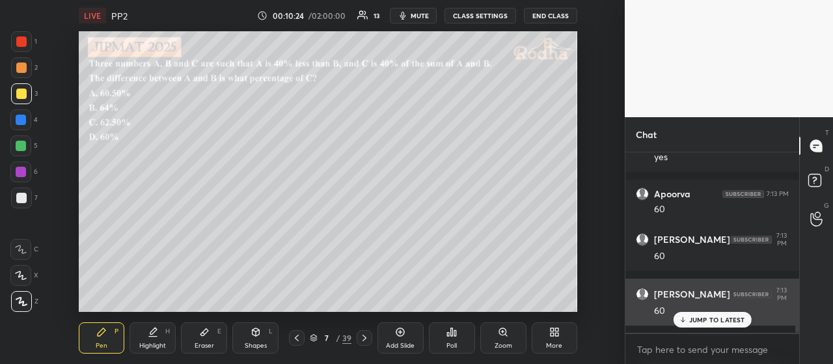
click at [718, 321] on p "JUMP TO LATEST" at bounding box center [717, 320] width 56 height 8
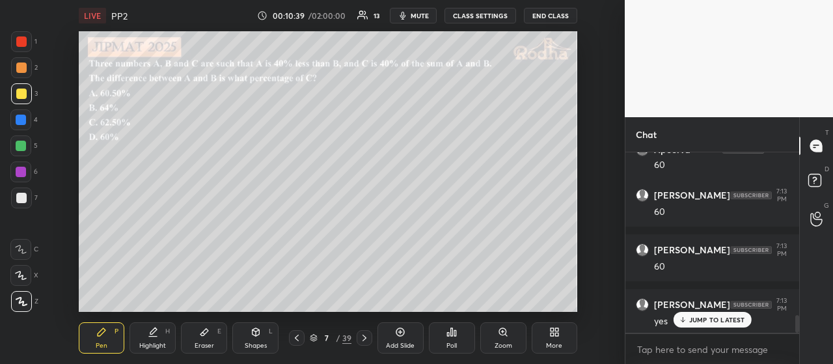
scroll to position [1648, 0]
click at [23, 69] on div at bounding box center [21, 67] width 10 height 10
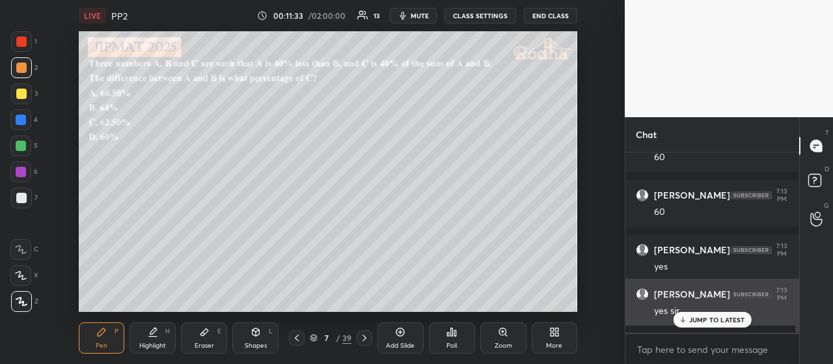
click at [696, 320] on p "JUMP TO LATEST" at bounding box center [717, 320] width 56 height 8
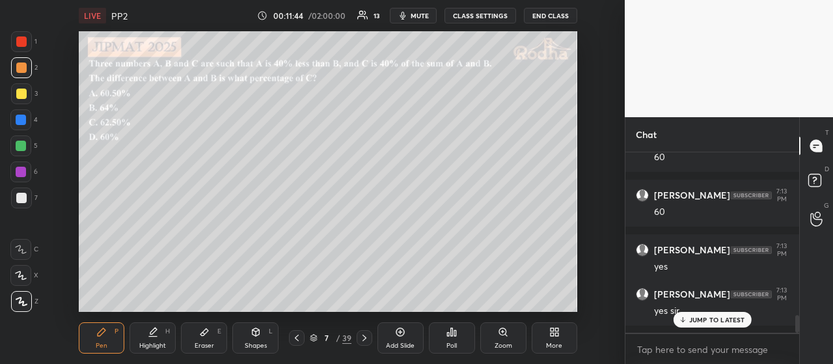
scroll to position [1692, 0]
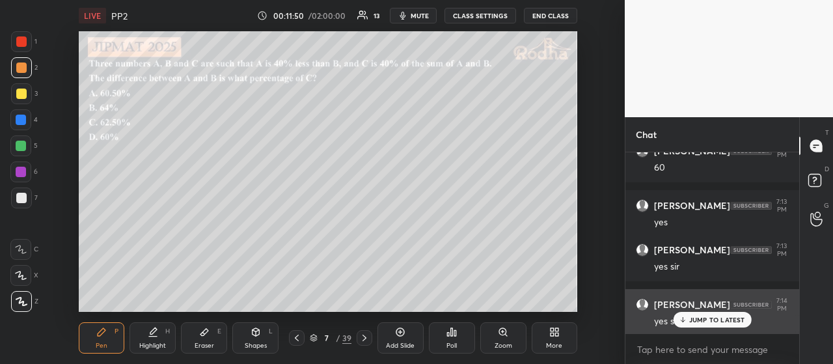
click at [698, 318] on p "JUMP TO LATEST" at bounding box center [717, 320] width 56 height 8
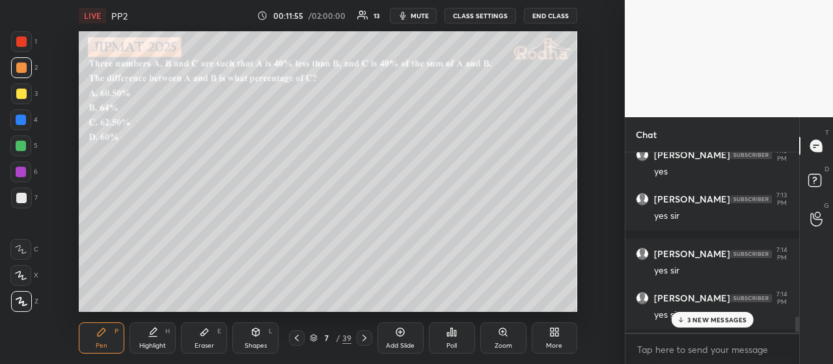
scroll to position [1925, 0]
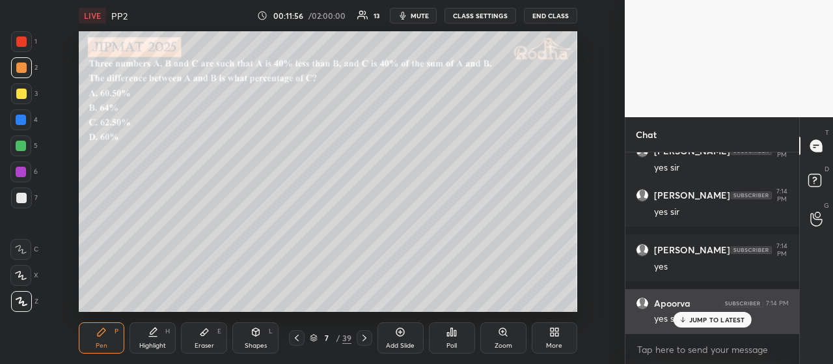
click at [715, 320] on p "JUMP TO LATEST" at bounding box center [717, 320] width 56 height 8
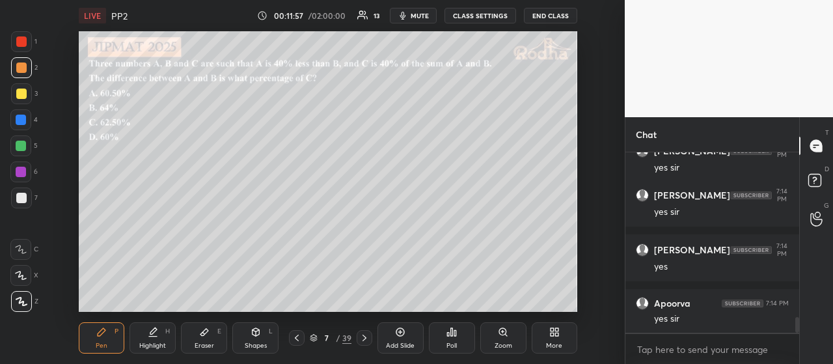
click at [27, 96] on div at bounding box center [21, 93] width 21 height 21
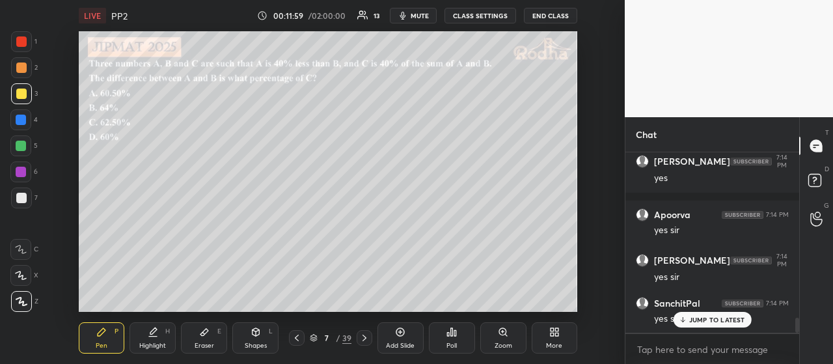
click at [698, 316] on p "JUMP TO LATEST" at bounding box center [717, 320] width 56 height 8
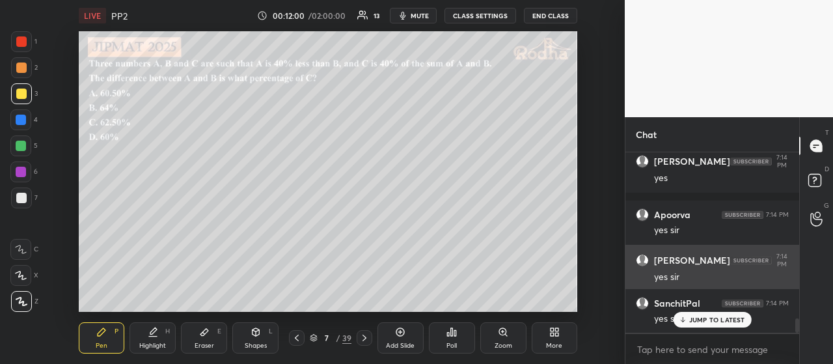
scroll to position [2058, 0]
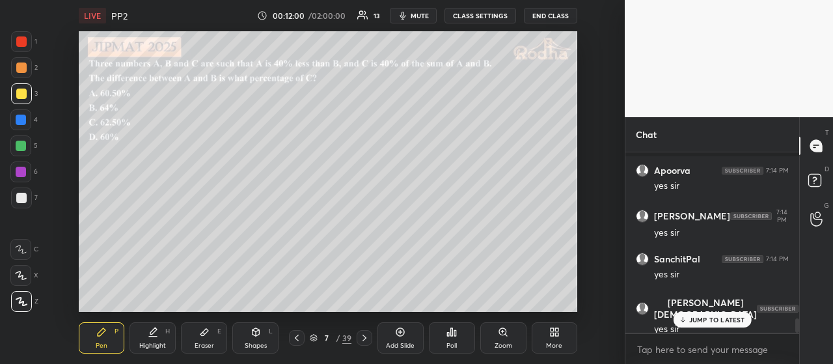
click at [703, 314] on div "JUMP TO LATEST" at bounding box center [712, 320] width 78 height 16
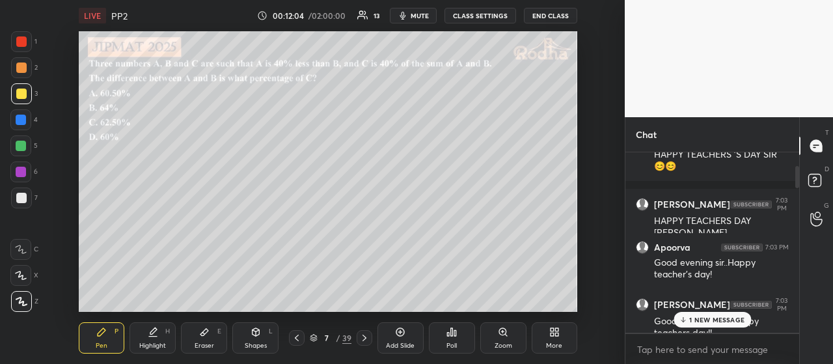
scroll to position [0, 0]
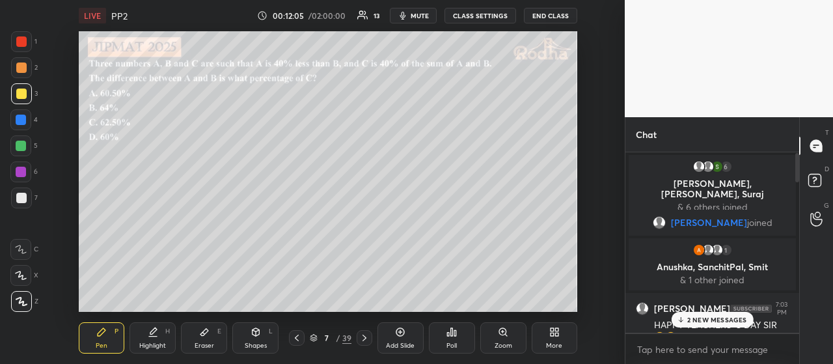
click at [708, 320] on p "2 NEW MESSAGES" at bounding box center [717, 320] width 60 height 8
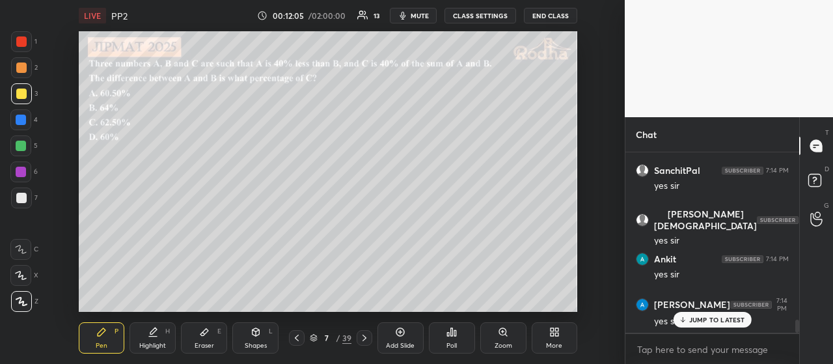
scroll to position [2359, 0]
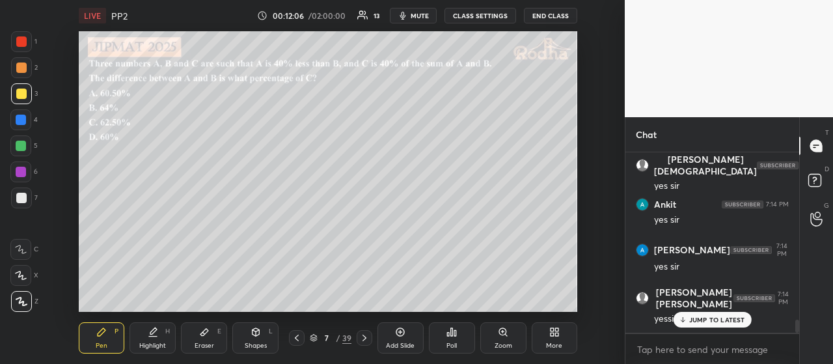
click at [708, 323] on p "JUMP TO LATEST" at bounding box center [717, 320] width 56 height 8
click at [367, 339] on icon at bounding box center [364, 338] width 10 height 10
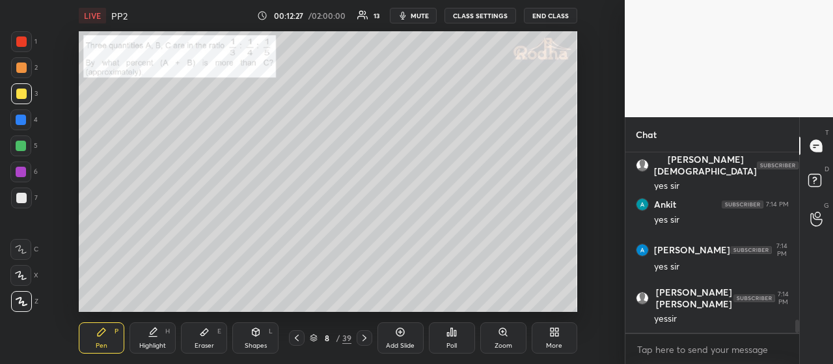
click at [365, 334] on icon at bounding box center [364, 338] width 10 height 10
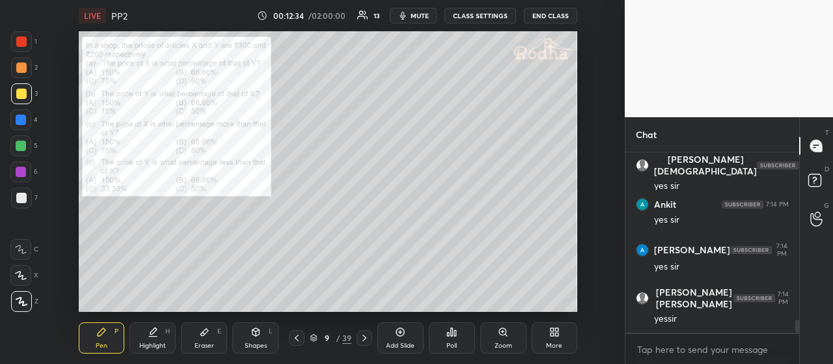
click at [363, 338] on icon at bounding box center [364, 338] width 10 height 10
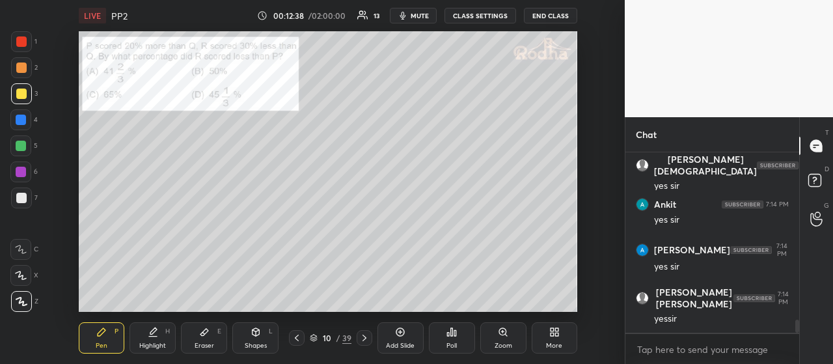
click at [297, 338] on icon at bounding box center [297, 338] width 10 height 10
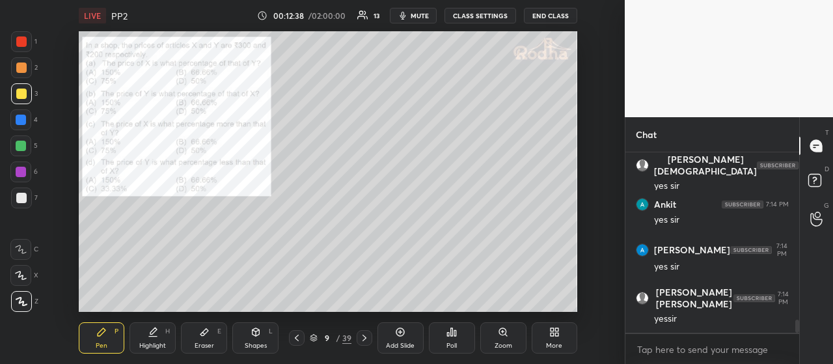
click at [297, 338] on icon at bounding box center [297, 338] width 10 height 10
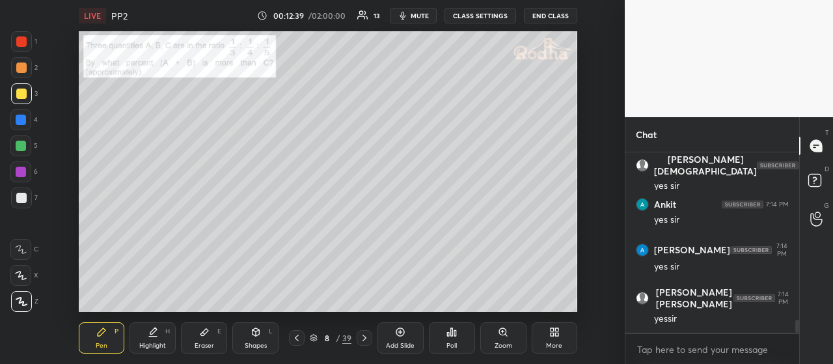
click at [366, 338] on icon at bounding box center [364, 338] width 10 height 10
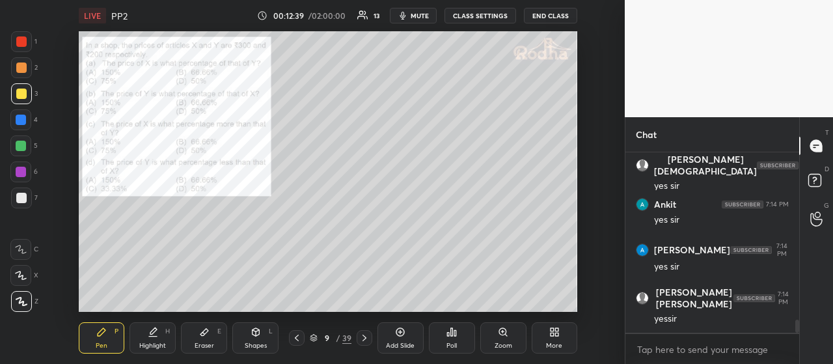
click at [367, 338] on icon at bounding box center [364, 338] width 10 height 10
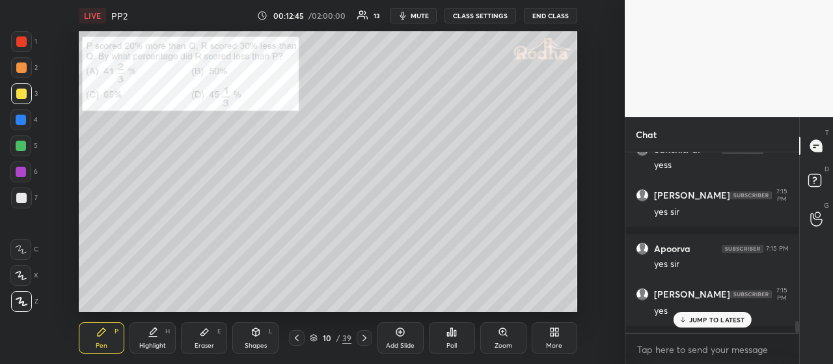
scroll to position [2601, 0]
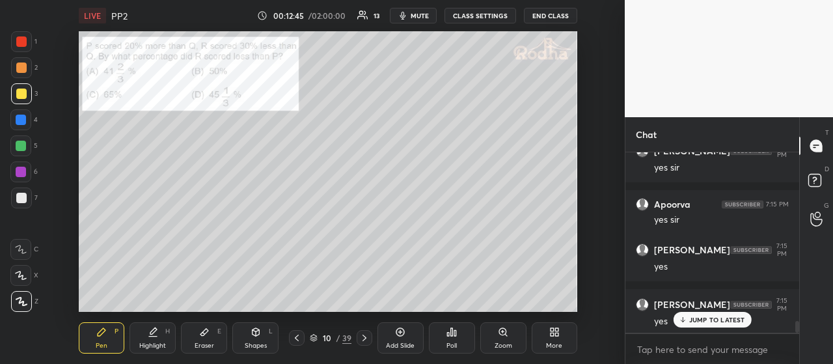
click at [365, 338] on icon at bounding box center [365, 338] width 4 height 7
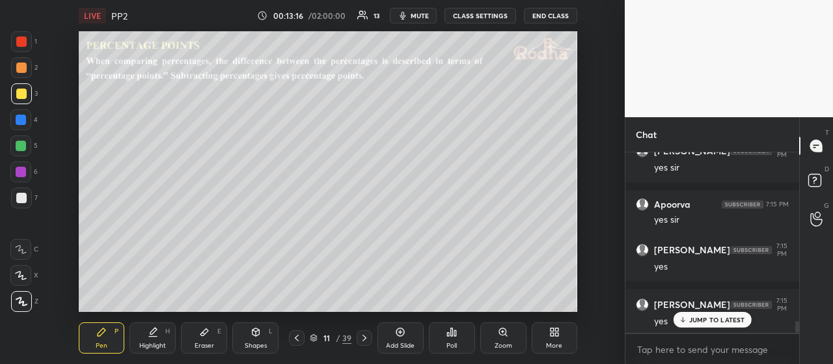
drag, startPoint x: 25, startPoint y: 68, endPoint x: 36, endPoint y: 77, distance: 15.3
click at [25, 68] on div at bounding box center [21, 67] width 10 height 10
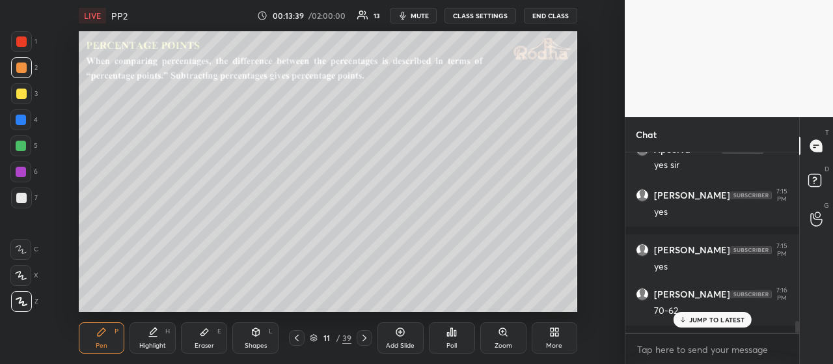
click at [706, 316] on p "JUMP TO LATEST" at bounding box center [717, 320] width 56 height 8
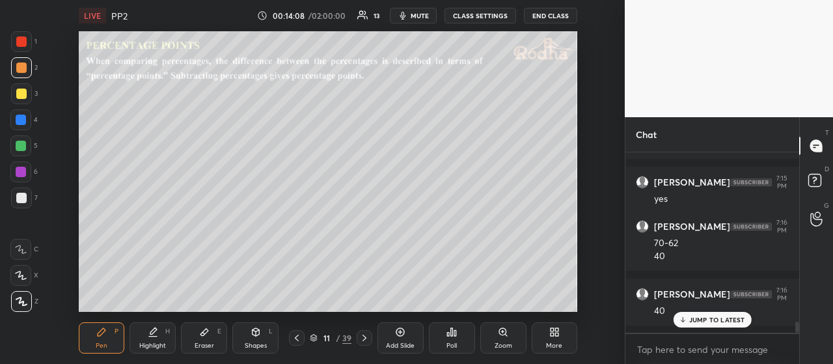
scroll to position [2768, 0]
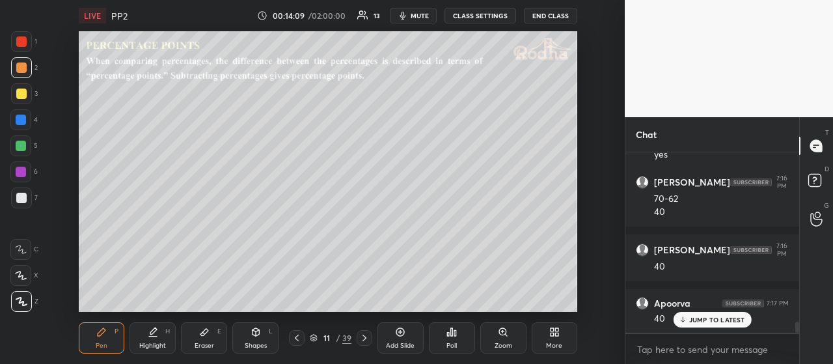
click at [23, 97] on div at bounding box center [21, 94] width 10 height 10
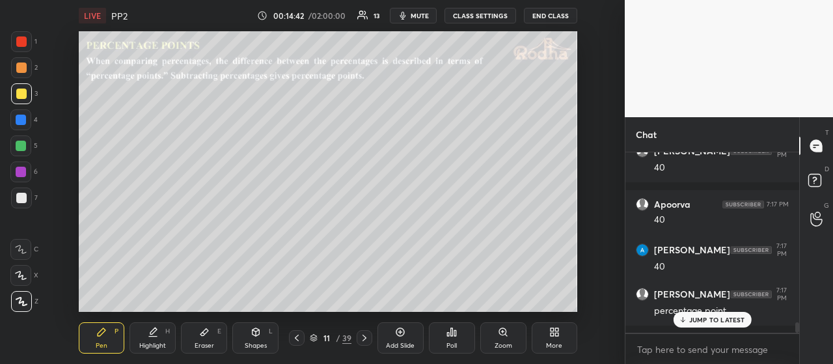
scroll to position [2911, 0]
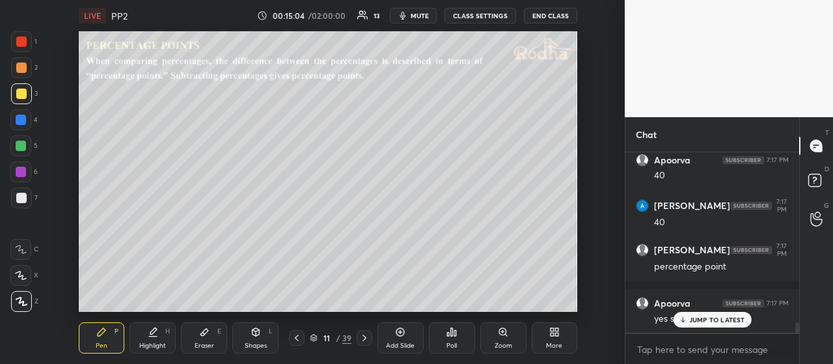
click at [365, 339] on icon at bounding box center [365, 338] width 4 height 7
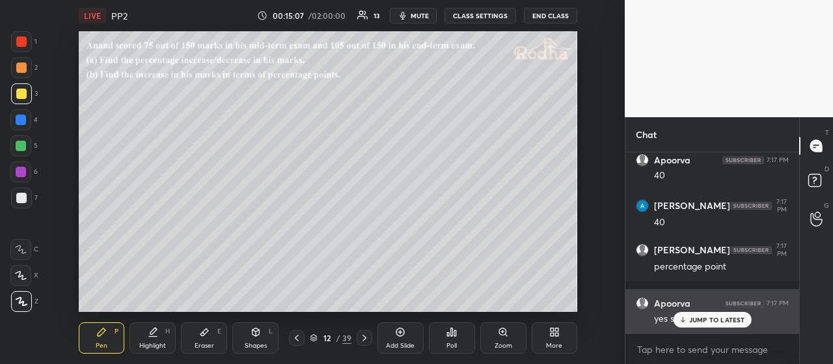
click at [697, 318] on p "JUMP TO LATEST" at bounding box center [717, 320] width 56 height 8
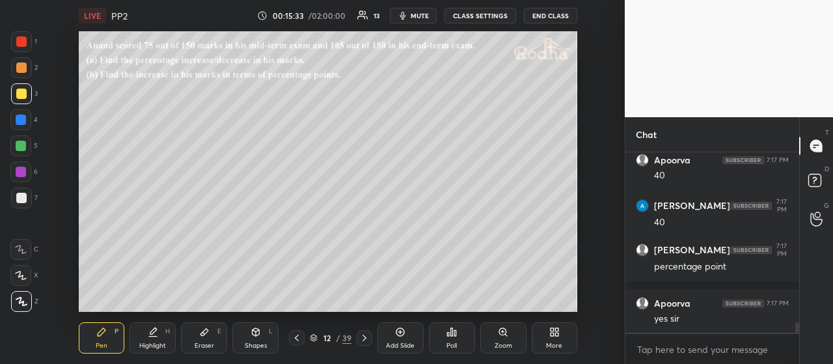
click at [27, 70] on div at bounding box center [21, 67] width 21 height 21
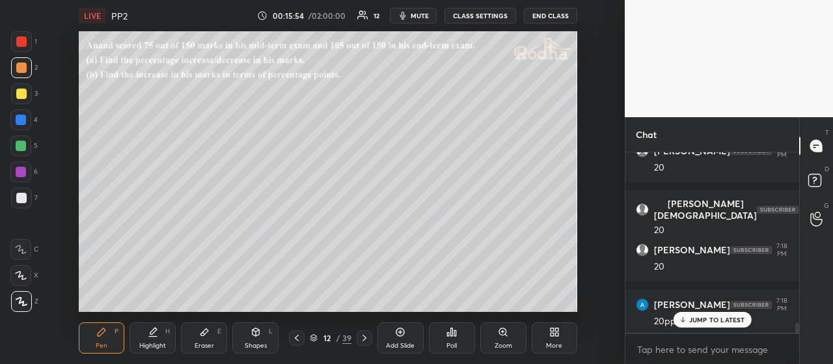
scroll to position [3197, 0]
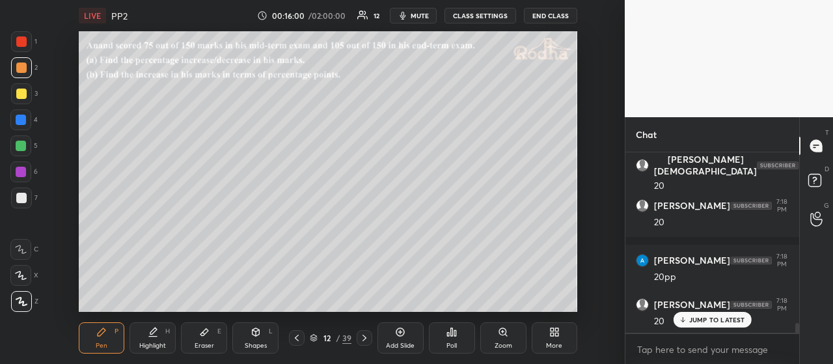
click at [28, 97] on div at bounding box center [21, 93] width 21 height 21
click at [24, 197] on div at bounding box center [21, 198] width 10 height 10
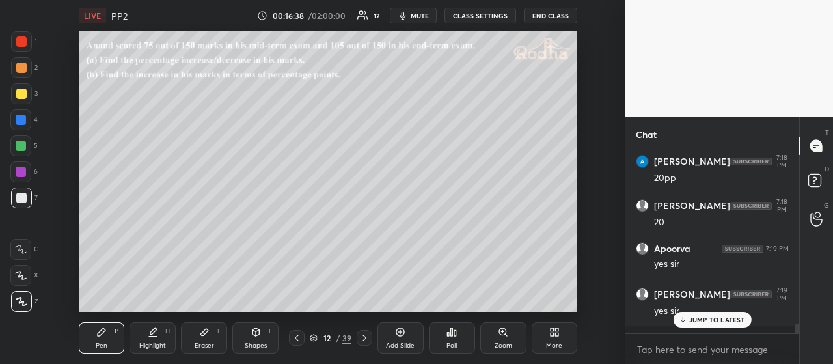
scroll to position [3429, 0]
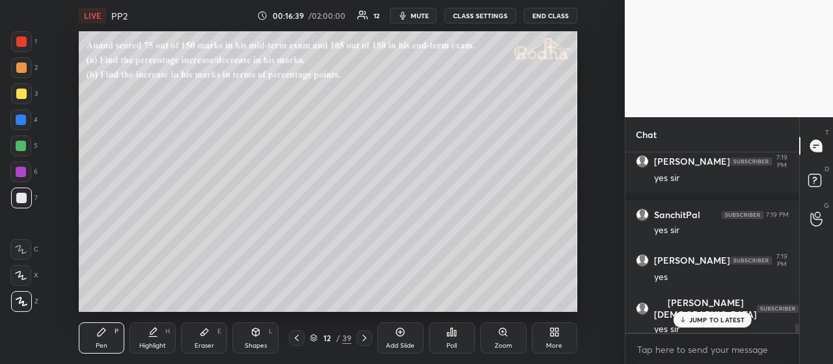
click at [708, 318] on p "JUMP TO LATEST" at bounding box center [717, 320] width 56 height 8
click at [21, 87] on div at bounding box center [21, 93] width 21 height 21
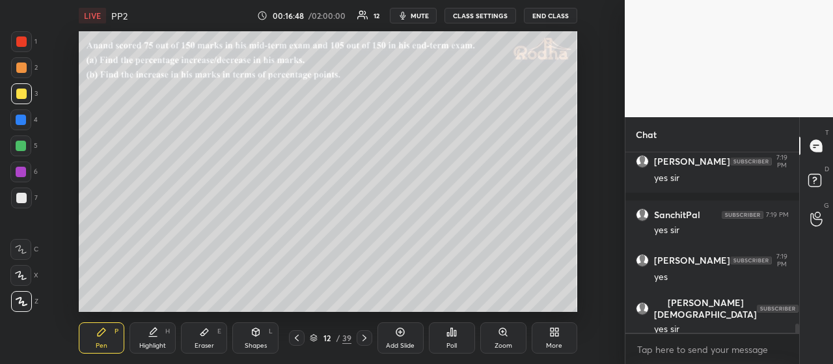
scroll to position [3473, 0]
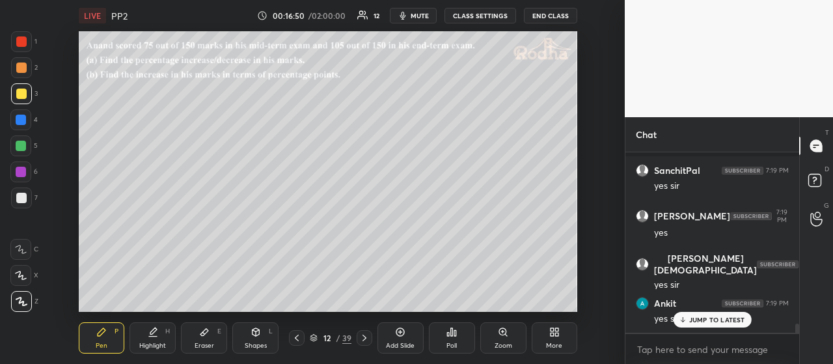
click at [691, 317] on p "JUMP TO LATEST" at bounding box center [717, 320] width 56 height 8
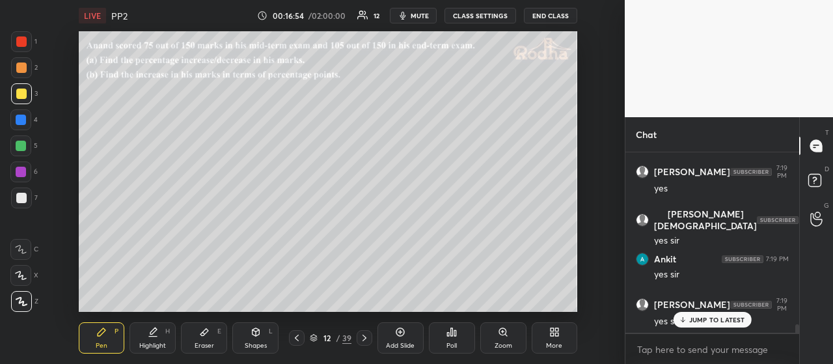
scroll to position [3562, 0]
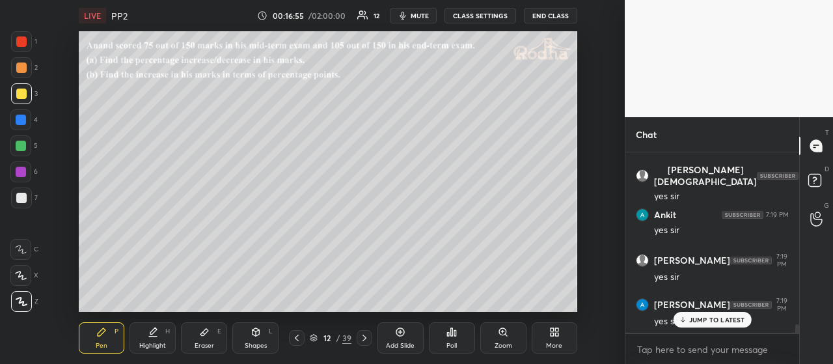
click at [718, 316] on p "JUMP TO LATEST" at bounding box center [717, 320] width 56 height 8
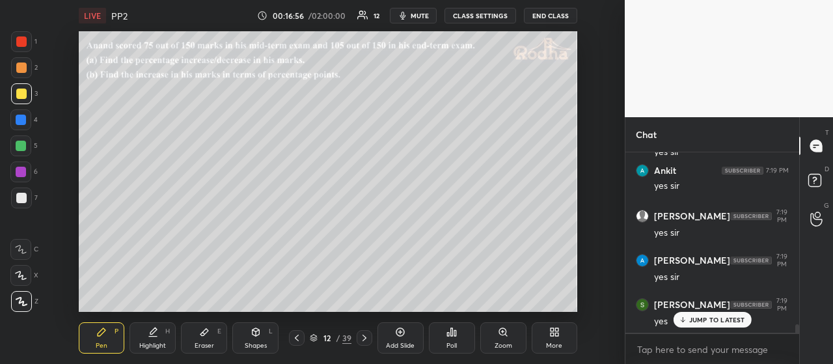
click at [702, 324] on p "JUMP TO LATEST" at bounding box center [717, 320] width 56 height 8
click at [365, 338] on icon at bounding box center [364, 338] width 10 height 10
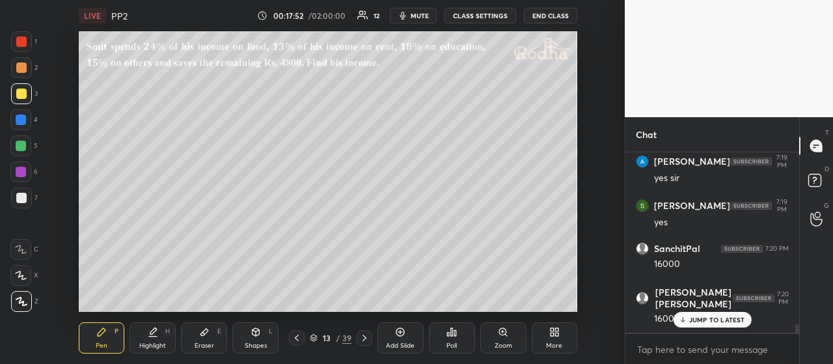
scroll to position [3749, 0]
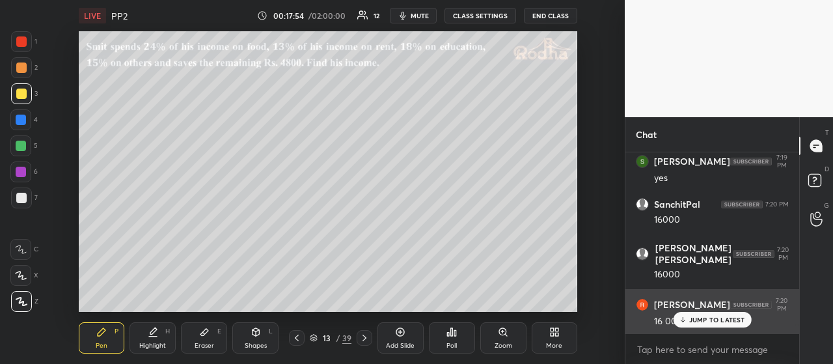
click at [695, 320] on p "JUMP TO LATEST" at bounding box center [717, 320] width 56 height 8
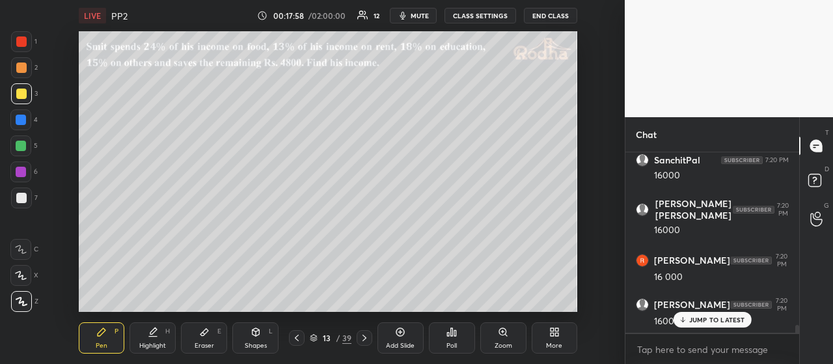
scroll to position [3848, 0]
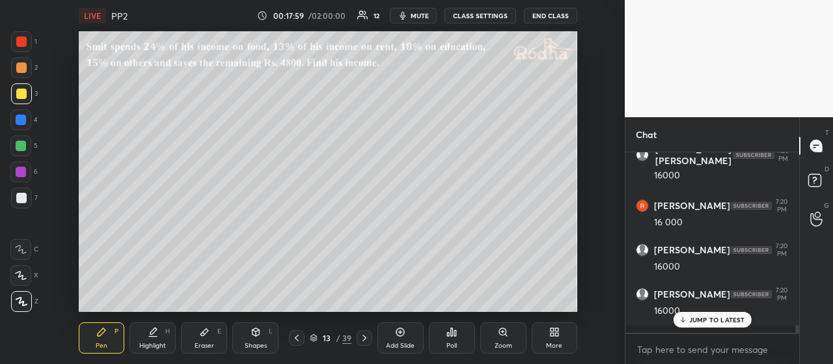
click at [694, 318] on p "JUMP TO LATEST" at bounding box center [717, 320] width 56 height 8
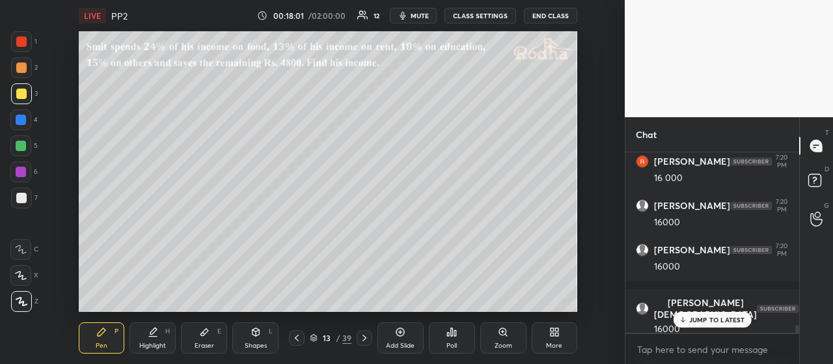
click at [703, 320] on p "JUMP TO LATEST" at bounding box center [717, 320] width 56 height 8
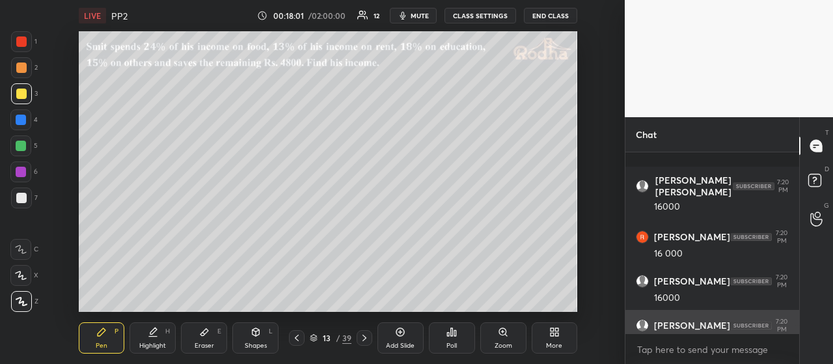
scroll to position [3762, 0]
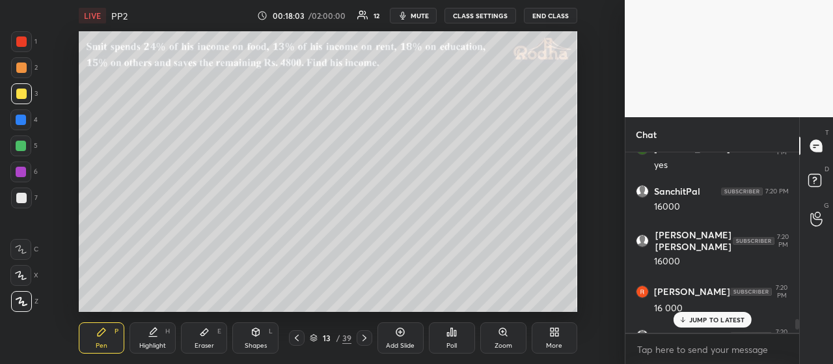
click at [708, 322] on p "JUMP TO LATEST" at bounding box center [717, 320] width 56 height 8
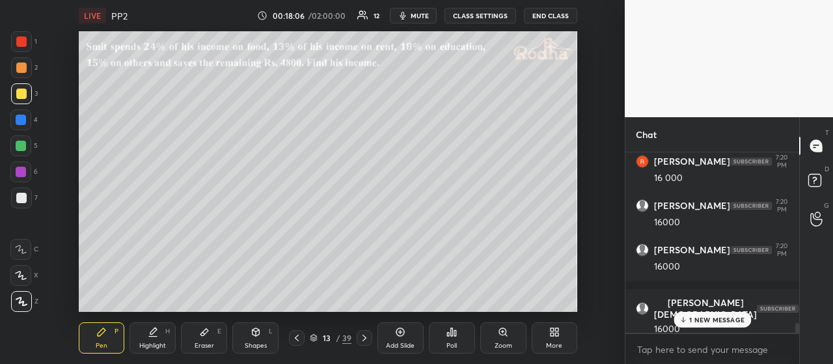
scroll to position [3947, 0]
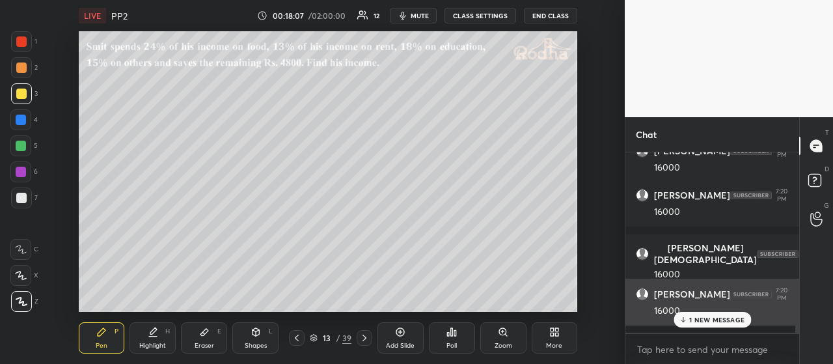
click at [702, 320] on p "1 NEW MESSAGE" at bounding box center [716, 320] width 55 height 8
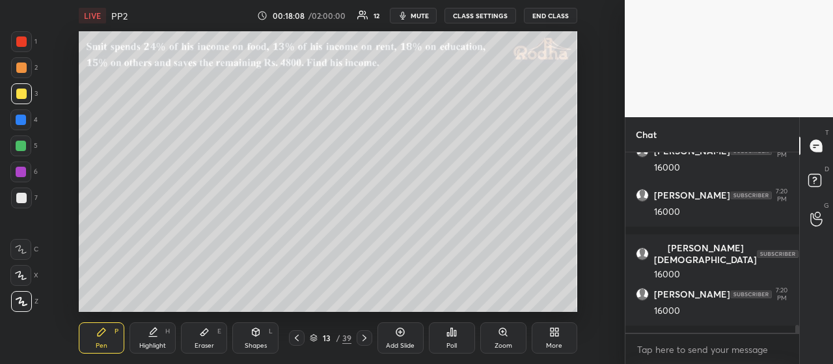
scroll to position [3992, 0]
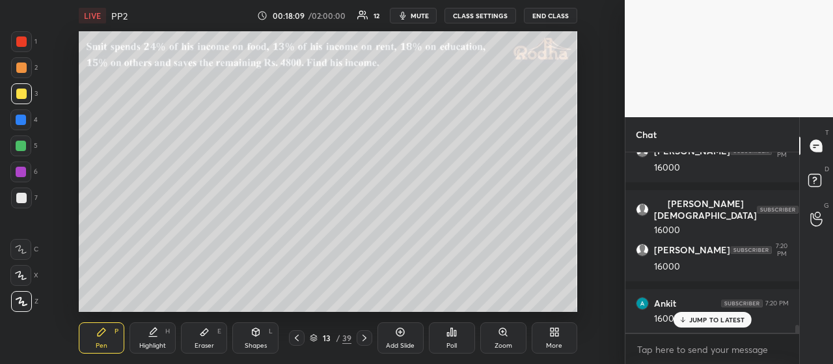
click at [698, 323] on p "JUMP TO LATEST" at bounding box center [717, 320] width 56 height 8
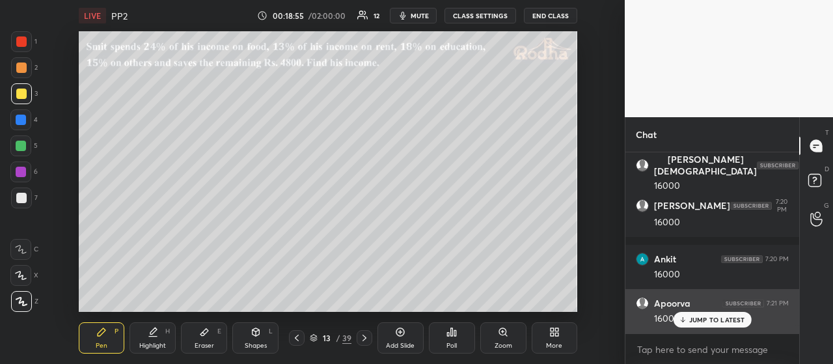
drag, startPoint x: 712, startPoint y: 320, endPoint x: 715, endPoint y: 313, distance: 7.0
click at [713, 318] on p "JUMP TO LATEST" at bounding box center [717, 320] width 56 height 8
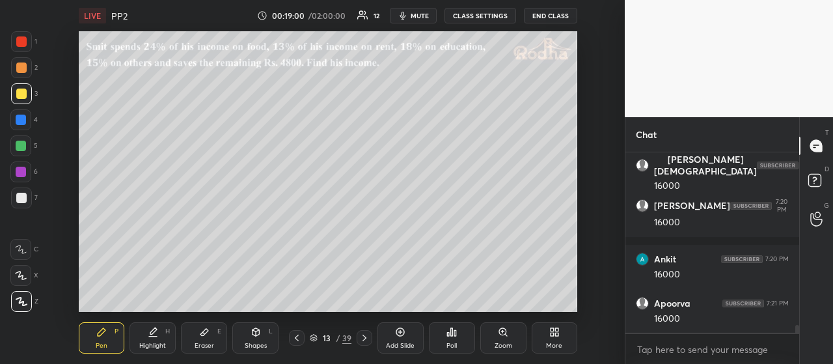
click at [27, 74] on div at bounding box center [21, 67] width 21 height 21
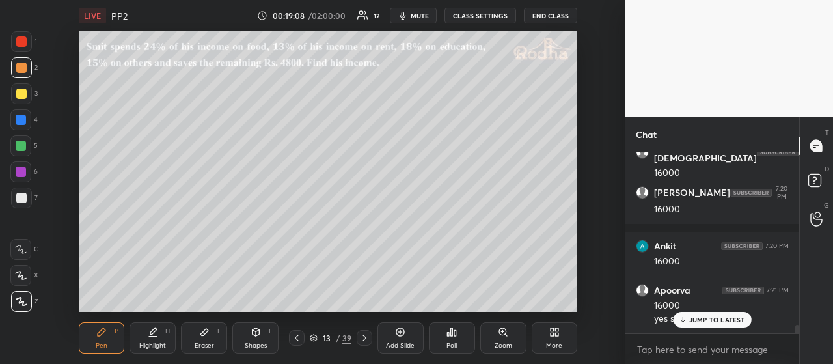
scroll to position [4103, 0]
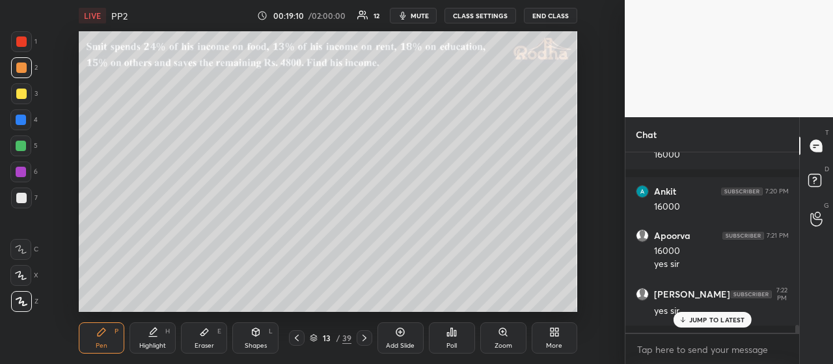
click at [692, 316] on p "JUMP TO LATEST" at bounding box center [717, 320] width 56 height 8
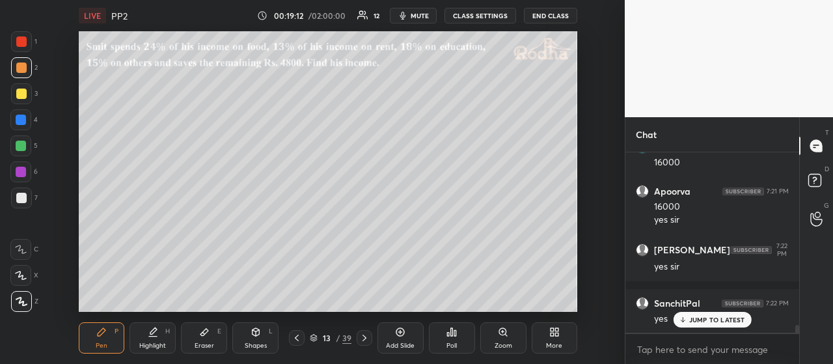
click at [365, 338] on icon at bounding box center [365, 338] width 4 height 7
click at [299, 335] on icon at bounding box center [297, 338] width 10 height 10
click at [364, 337] on icon at bounding box center [364, 338] width 10 height 10
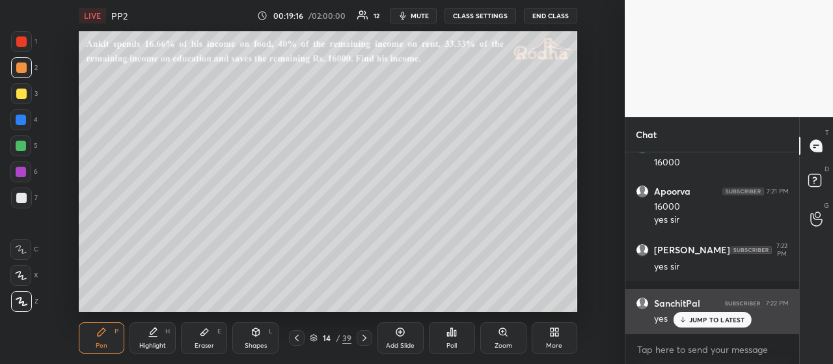
click at [695, 314] on div "JUMP TO LATEST" at bounding box center [712, 320] width 78 height 16
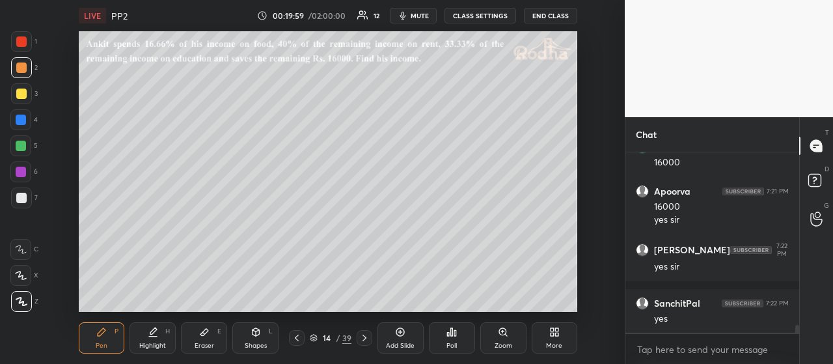
drag, startPoint x: 21, startPoint y: 97, endPoint x: 38, endPoint y: 98, distance: 17.0
click at [21, 97] on div at bounding box center [21, 94] width 10 height 10
click at [24, 97] on div at bounding box center [21, 94] width 10 height 10
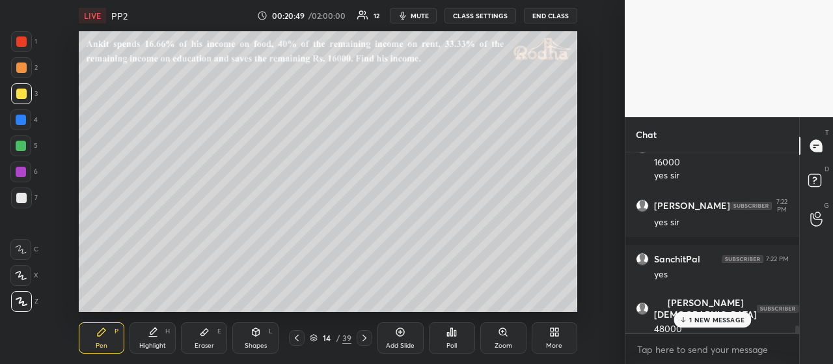
scroll to position [4236, 0]
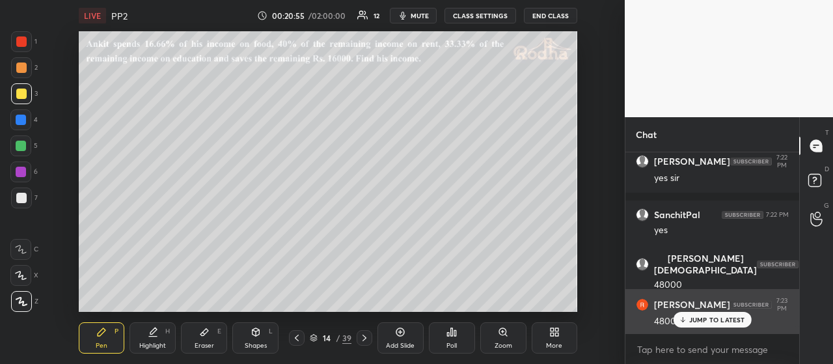
click at [717, 317] on p "JUMP TO LATEST" at bounding box center [717, 320] width 56 height 8
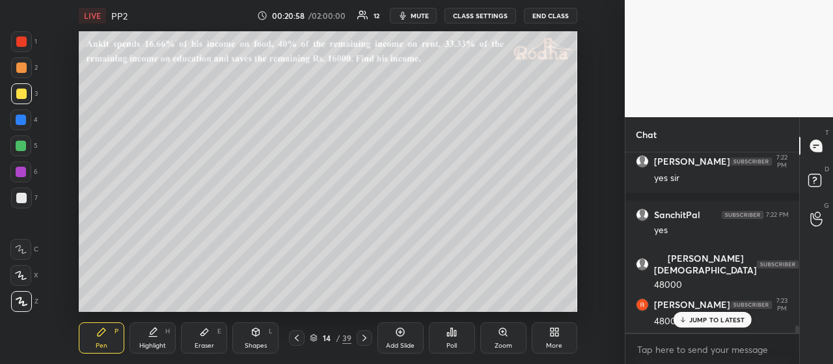
scroll to position [4291, 0]
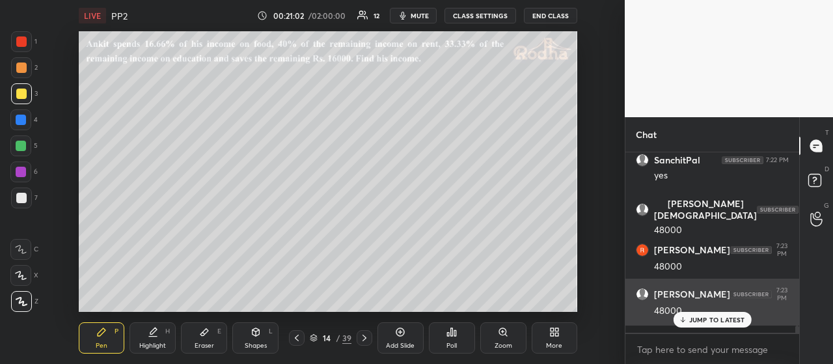
click at [716, 320] on p "JUMP TO LATEST" at bounding box center [717, 320] width 56 height 8
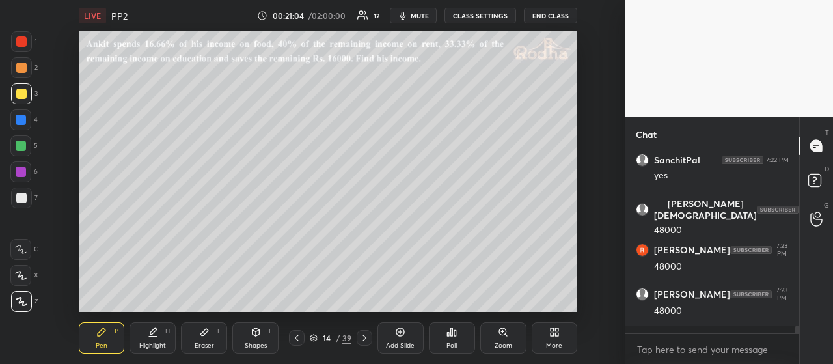
scroll to position [4335, 0]
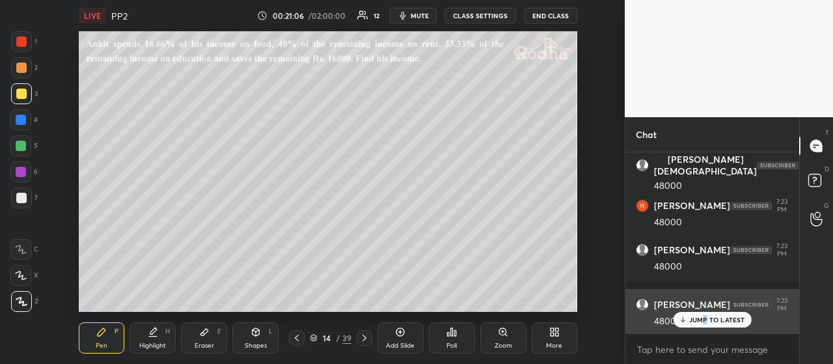
drag, startPoint x: 706, startPoint y: 319, endPoint x: 698, endPoint y: 313, distance: 9.8
click at [706, 318] on p "JUMP TO LATEST" at bounding box center [717, 320] width 56 height 8
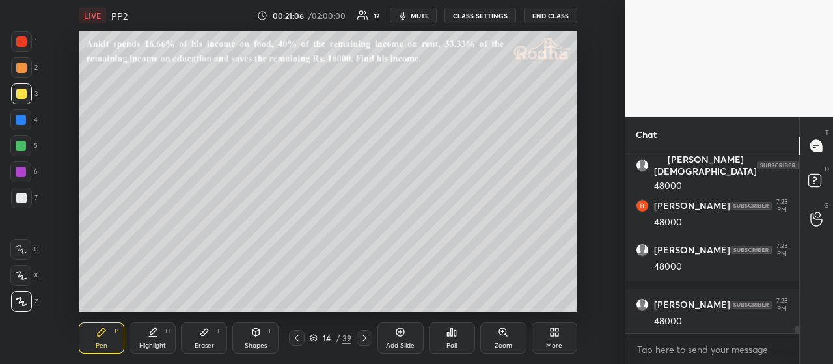
scroll to position [4379, 0]
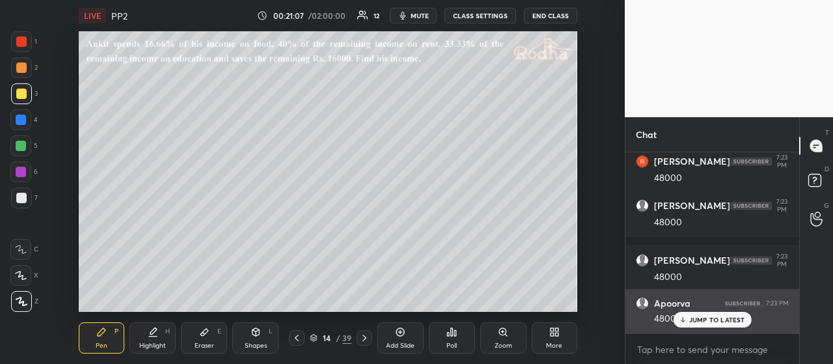
click at [696, 311] on div "[PERSON_NAME] 7:20 PM 16 000 [PERSON_NAME] 7:20 PM 16000 [PERSON_NAME] 7:20 PM …" at bounding box center [713, 242] width 174 height 180
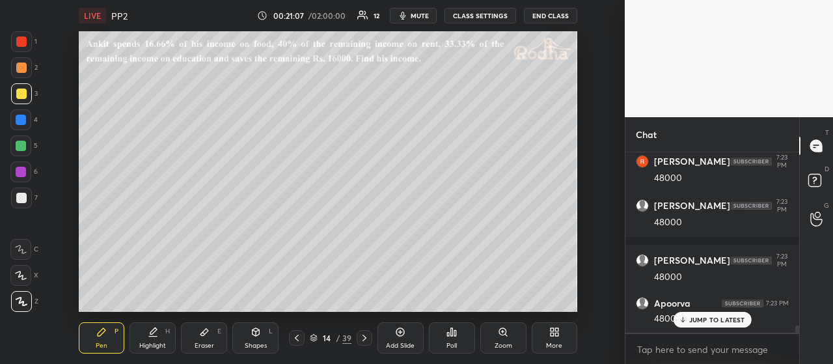
click at [699, 321] on p "JUMP TO LATEST" at bounding box center [717, 320] width 56 height 8
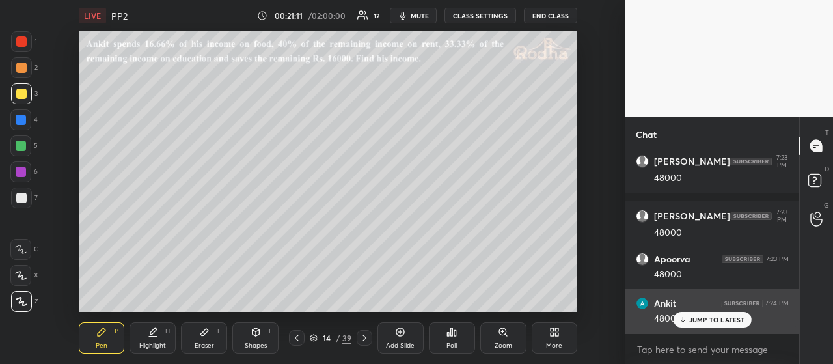
click at [705, 320] on p "JUMP TO LATEST" at bounding box center [717, 320] width 56 height 8
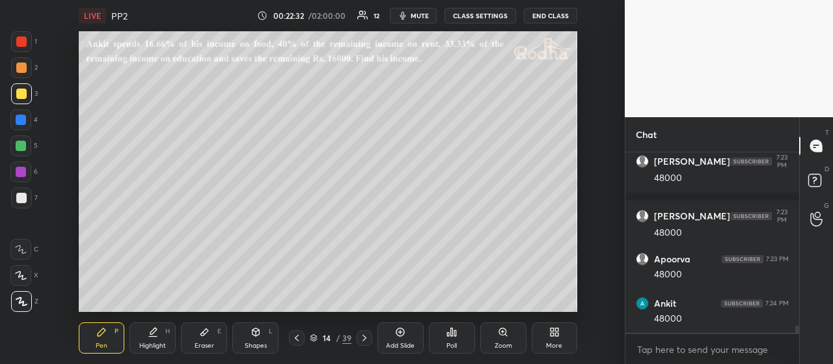
click at [23, 198] on div at bounding box center [21, 198] width 10 height 10
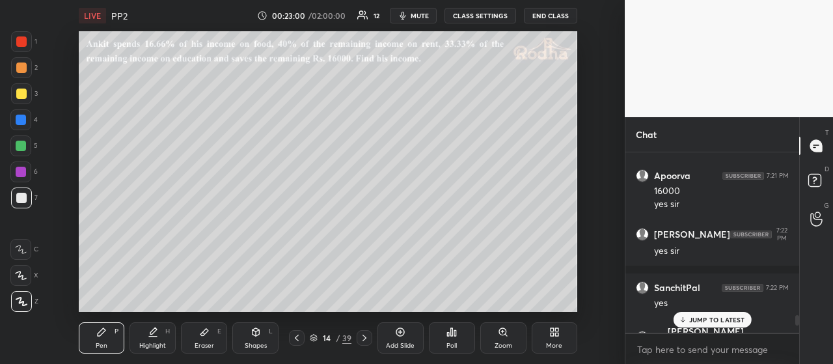
click at [720, 316] on p "JUMP TO LATEST" at bounding box center [717, 320] width 56 height 8
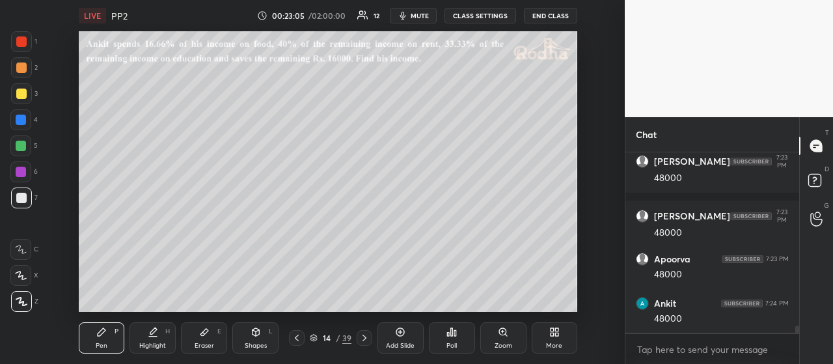
scroll to position [4468, 0]
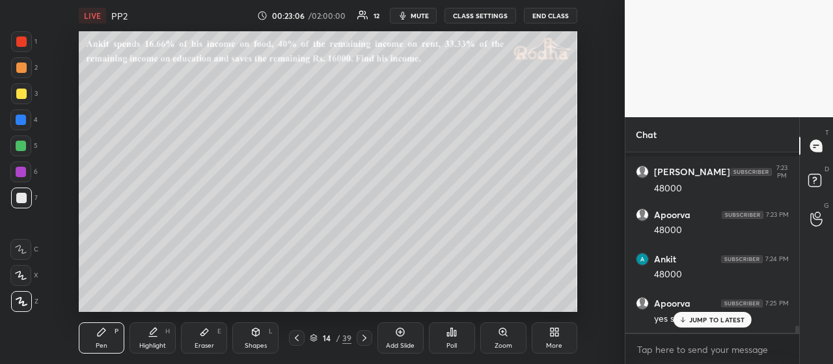
click at [693, 317] on p "JUMP TO LATEST" at bounding box center [717, 320] width 56 height 8
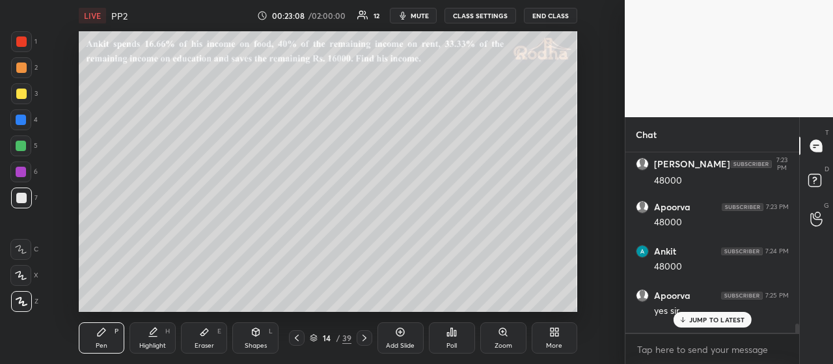
scroll to position [4512, 0]
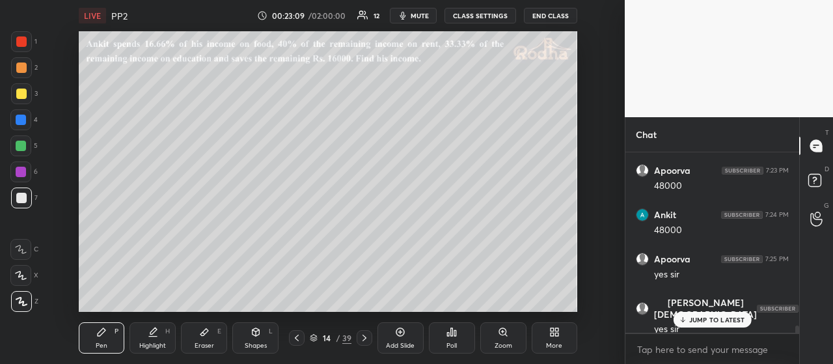
click at [717, 312] on div "JUMP TO LATEST" at bounding box center [712, 320] width 78 height 16
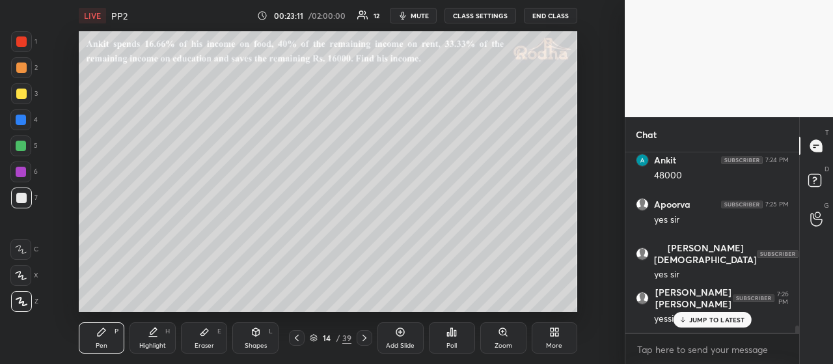
click at [720, 317] on p "JUMP TO LATEST" at bounding box center [717, 320] width 56 height 8
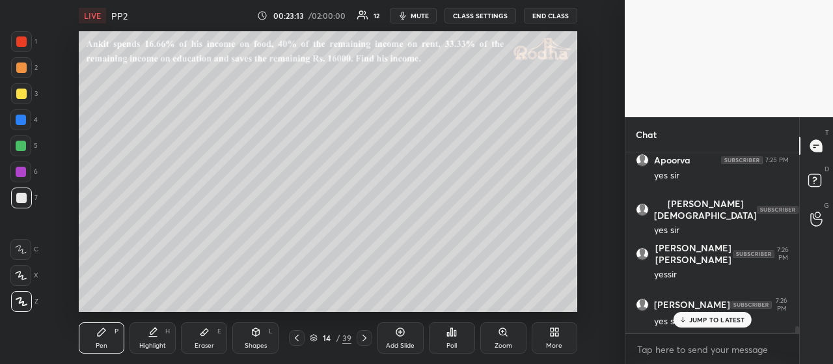
click at [723, 318] on p "JUMP TO LATEST" at bounding box center [717, 320] width 56 height 8
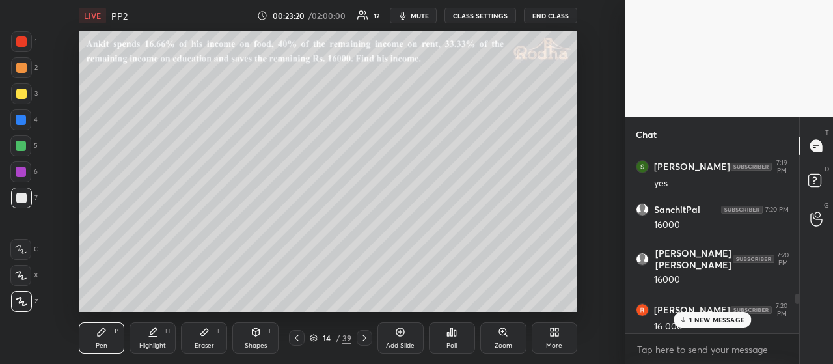
scroll to position [3614, 0]
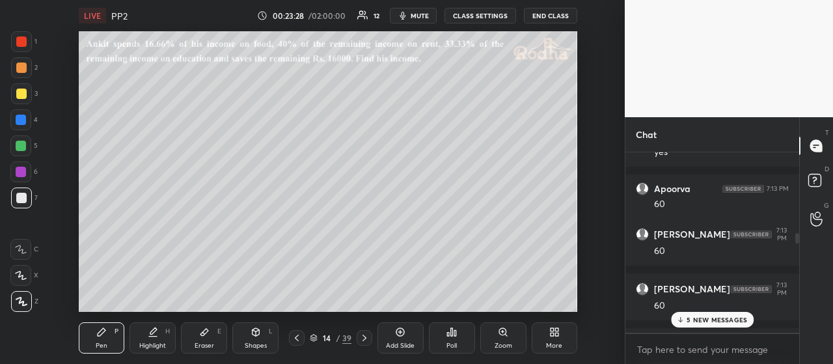
click at [716, 318] on p "5 NEW MESSAGES" at bounding box center [717, 320] width 61 height 8
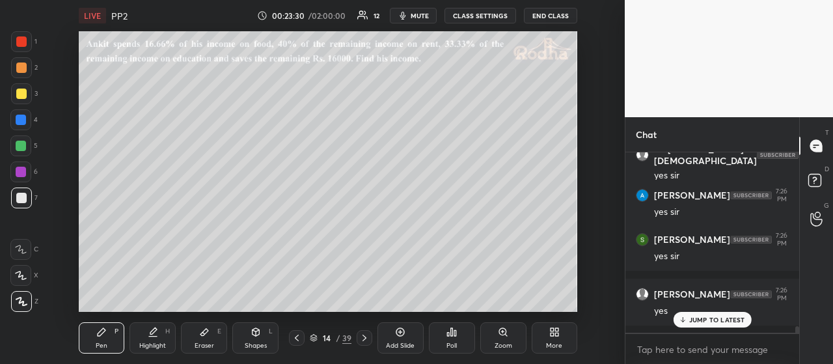
click at [704, 317] on p "JUMP TO LATEST" at bounding box center [717, 320] width 56 height 8
click at [715, 318] on p "JUMP TO LATEST" at bounding box center [717, 320] width 56 height 8
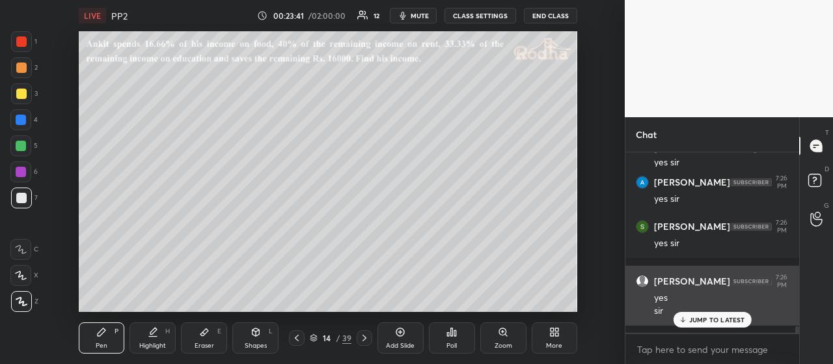
click at [725, 318] on p "JUMP TO LATEST" at bounding box center [717, 320] width 56 height 8
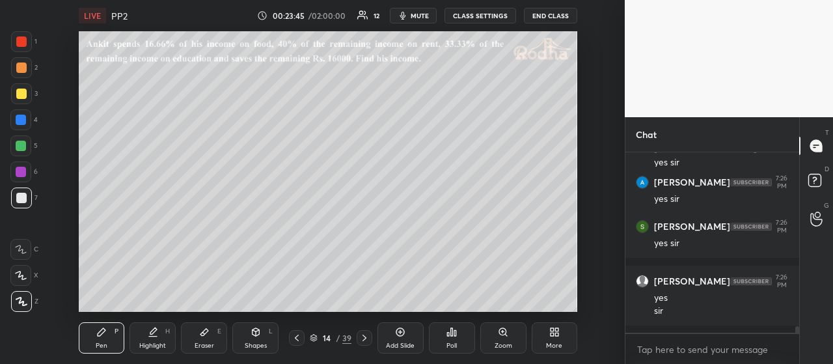
click at [366, 338] on icon at bounding box center [364, 338] width 10 height 10
drag, startPoint x: 25, startPoint y: 93, endPoint x: 30, endPoint y: 106, distance: 14.0
click at [25, 94] on div at bounding box center [21, 94] width 10 height 10
click at [363, 335] on icon at bounding box center [364, 338] width 10 height 10
click at [365, 335] on icon at bounding box center [364, 338] width 10 height 10
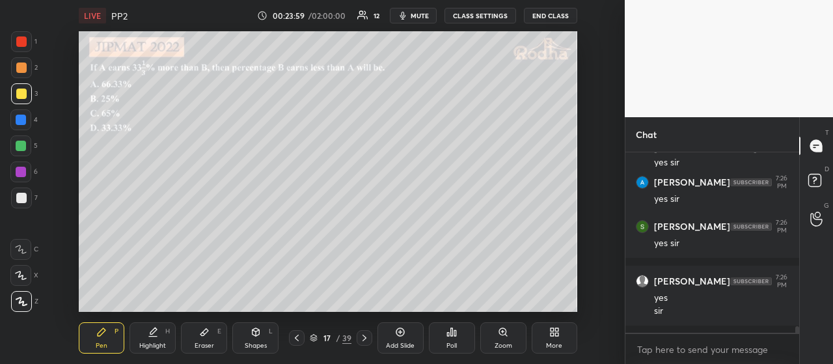
click at [298, 337] on icon at bounding box center [297, 338] width 10 height 10
click at [301, 337] on icon at bounding box center [297, 338] width 10 height 10
click at [359, 333] on icon at bounding box center [364, 338] width 10 height 10
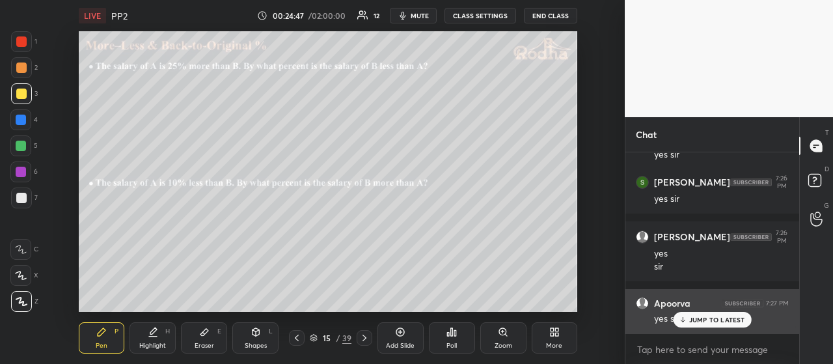
click at [706, 320] on p "JUMP TO LATEST" at bounding box center [717, 320] width 56 height 8
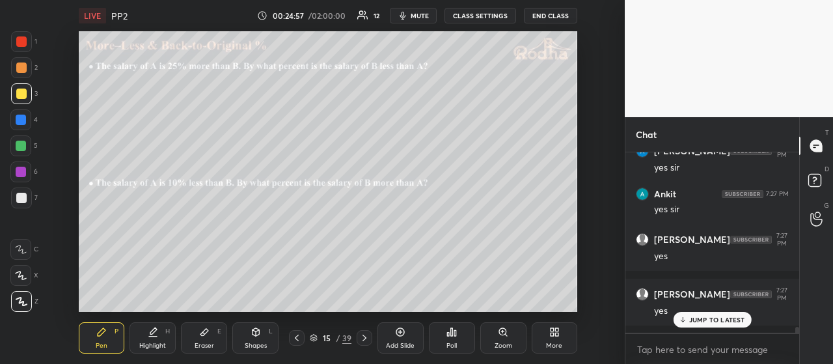
scroll to position [5262, 0]
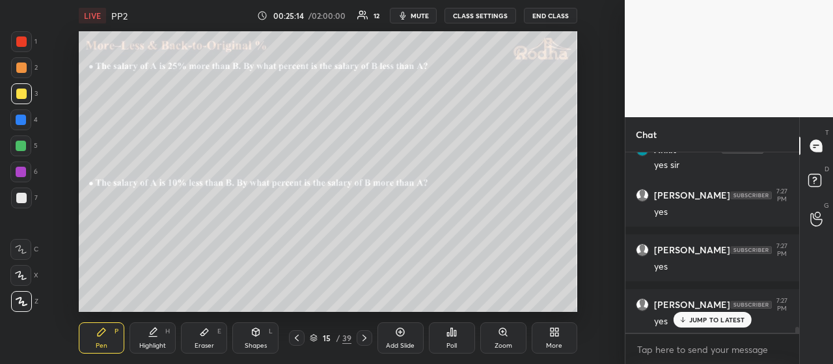
click at [20, 68] on div at bounding box center [21, 67] width 10 height 10
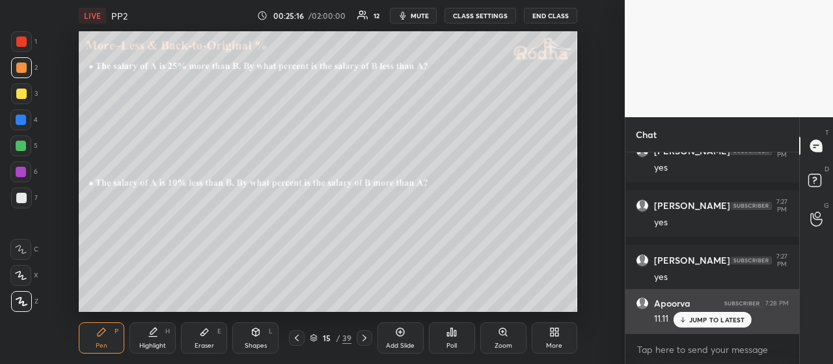
click at [707, 316] on p "JUMP TO LATEST" at bounding box center [717, 320] width 56 height 8
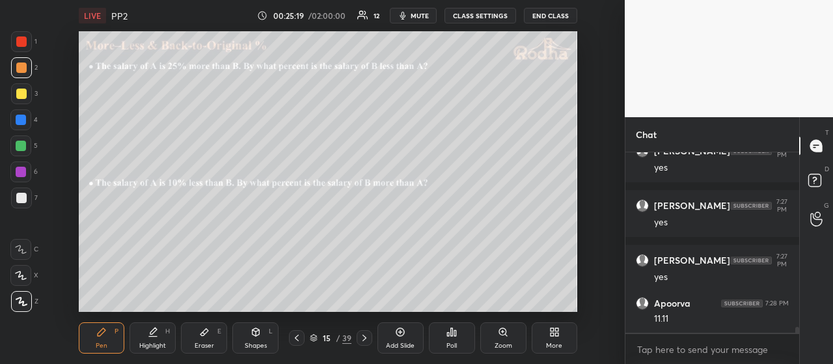
scroll to position [5351, 0]
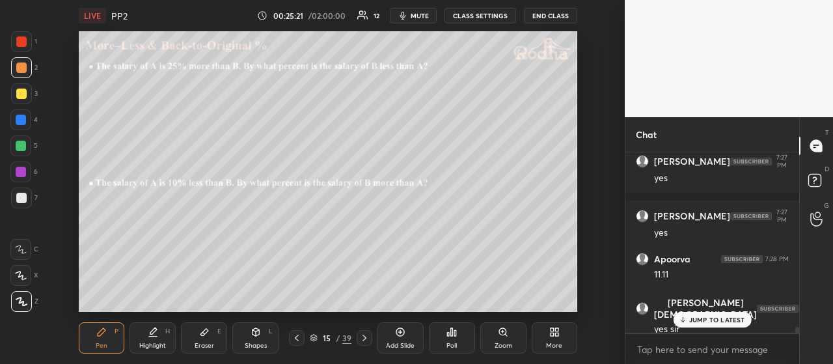
click at [27, 197] on div at bounding box center [21, 197] width 21 height 21
click at [20, 96] on div at bounding box center [21, 94] width 10 height 10
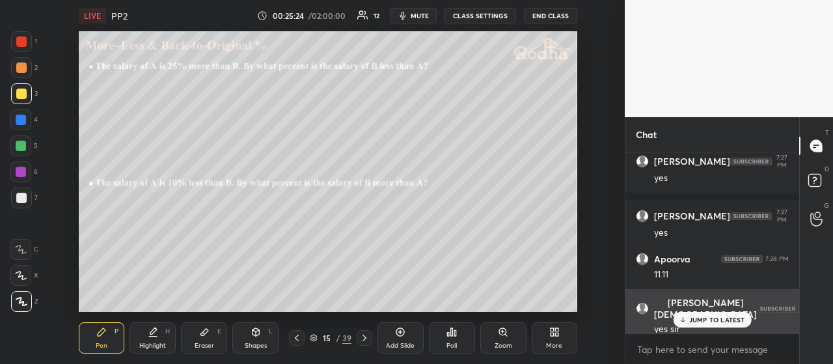
click at [713, 319] on p "JUMP TO LATEST" at bounding box center [717, 320] width 56 height 8
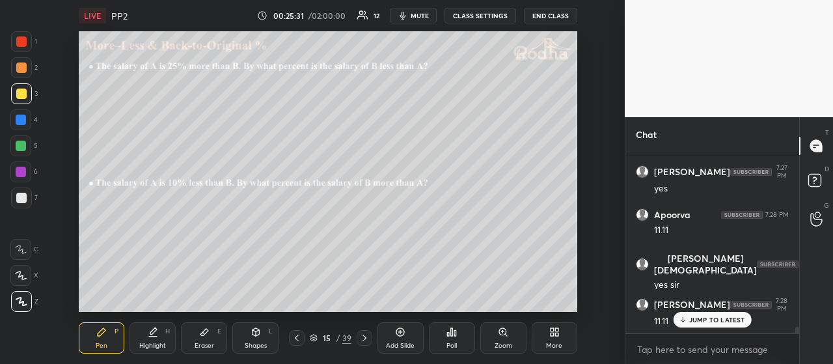
scroll to position [5450, 0]
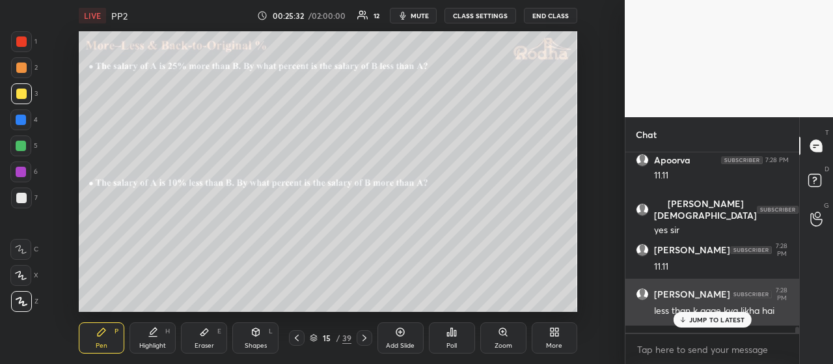
click at [706, 317] on p "JUMP TO LATEST" at bounding box center [717, 320] width 56 height 8
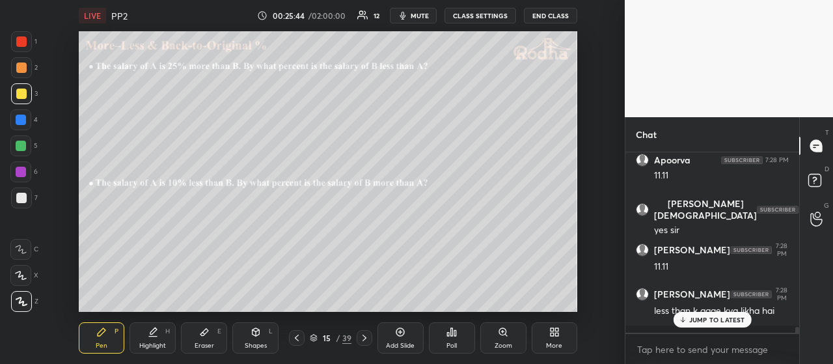
scroll to position [5504, 0]
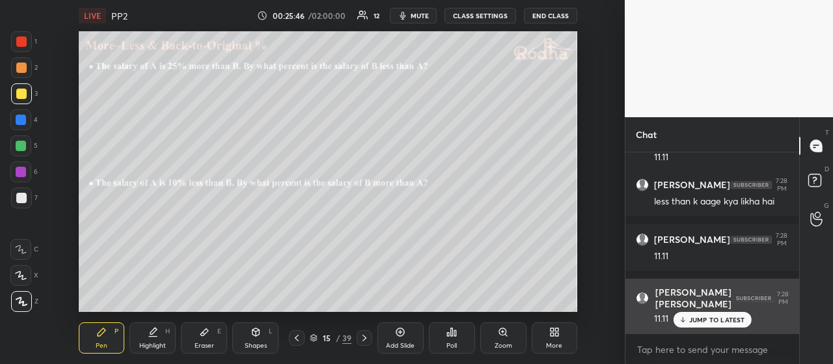
drag, startPoint x: 703, startPoint y: 316, endPoint x: 696, endPoint y: 312, distance: 7.6
click at [703, 316] on p "JUMP TO LATEST" at bounding box center [717, 320] width 56 height 8
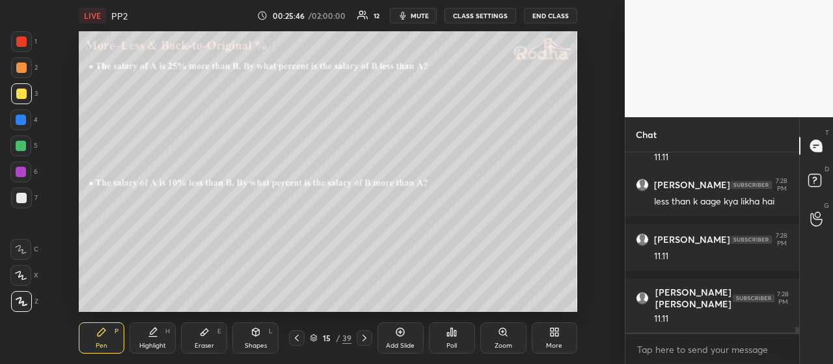
scroll to position [5603, 0]
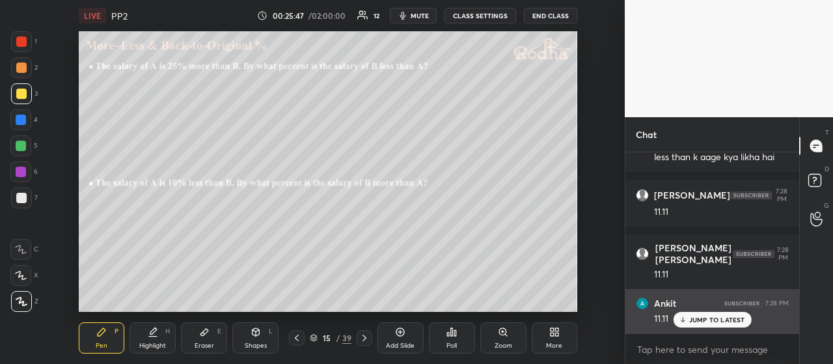
click at [707, 320] on p "JUMP TO LATEST" at bounding box center [717, 320] width 56 height 8
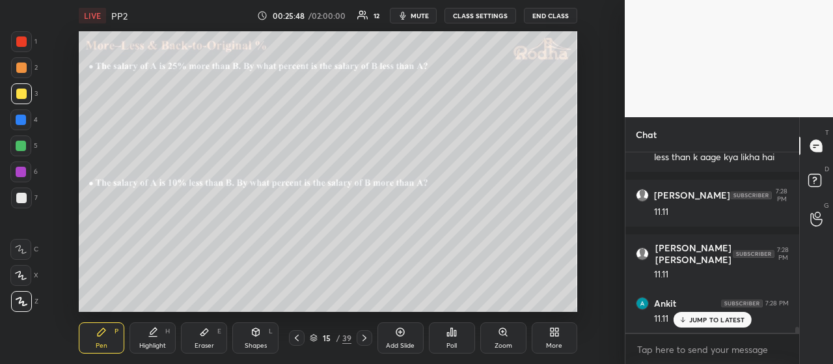
scroll to position [5658, 0]
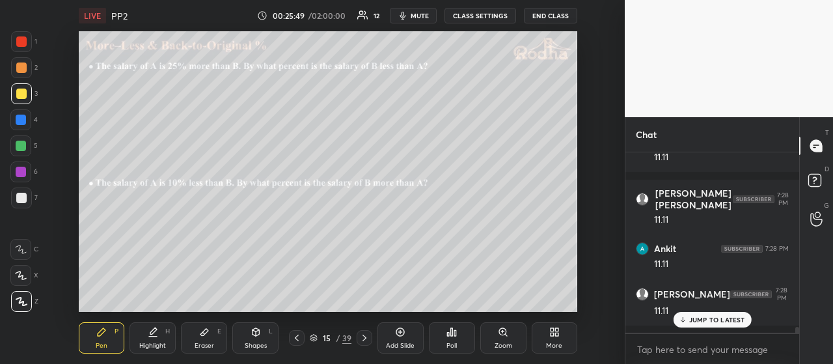
click at [708, 321] on p "JUMP TO LATEST" at bounding box center [717, 320] width 56 height 8
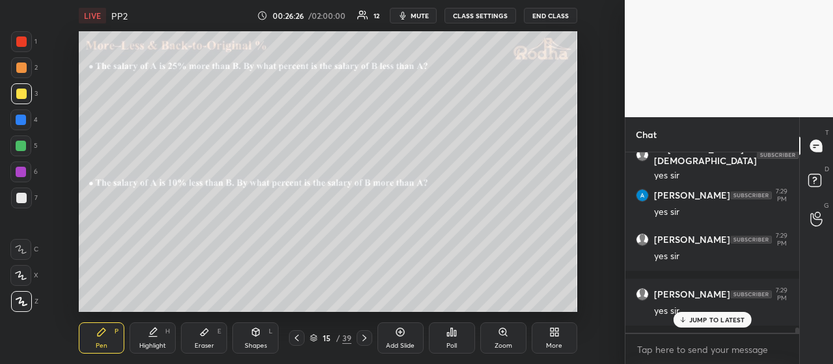
scroll to position [5989, 0]
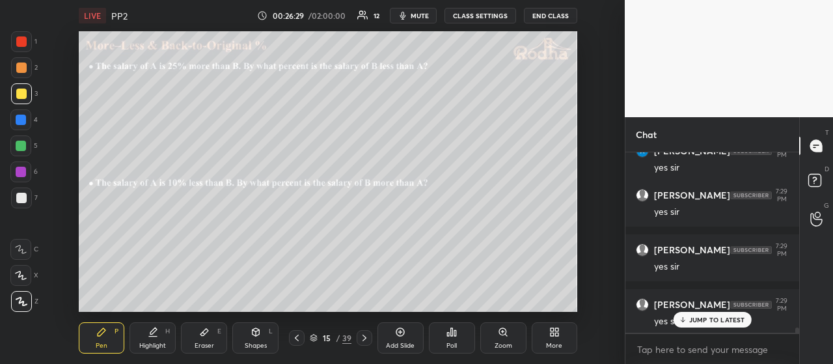
click at [705, 320] on p "JUMP TO LATEST" at bounding box center [717, 320] width 56 height 8
click at [363, 337] on icon at bounding box center [364, 338] width 10 height 10
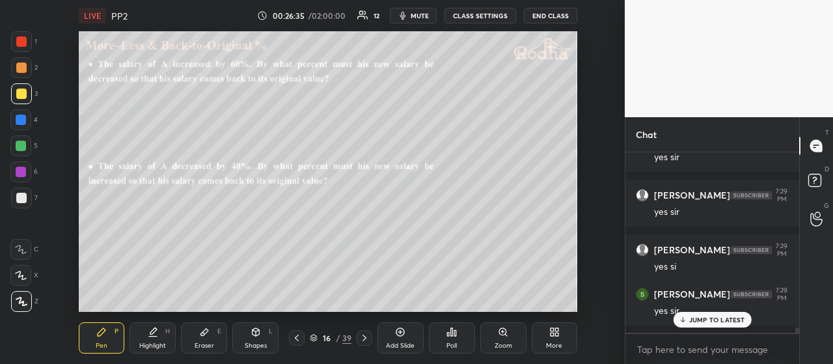
click at [717, 316] on p "JUMP TO LATEST" at bounding box center [717, 320] width 56 height 8
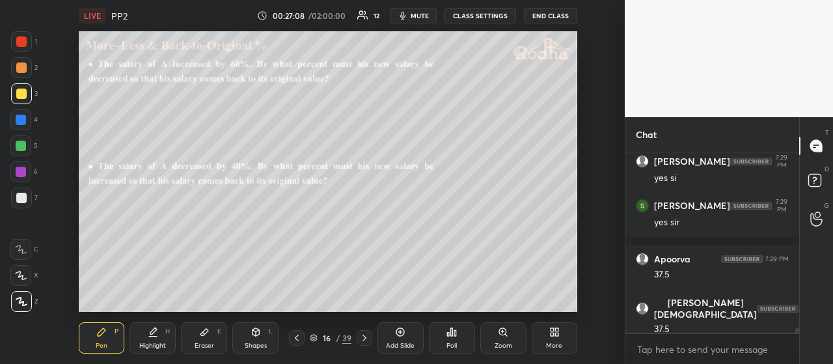
scroll to position [6186, 0]
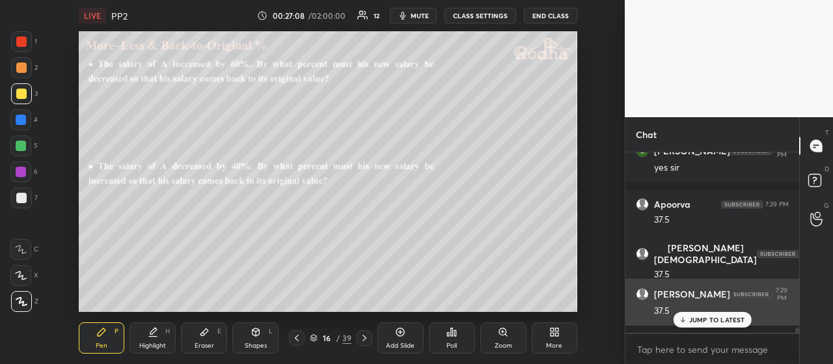
click at [704, 317] on p "JUMP TO LATEST" at bounding box center [717, 320] width 56 height 8
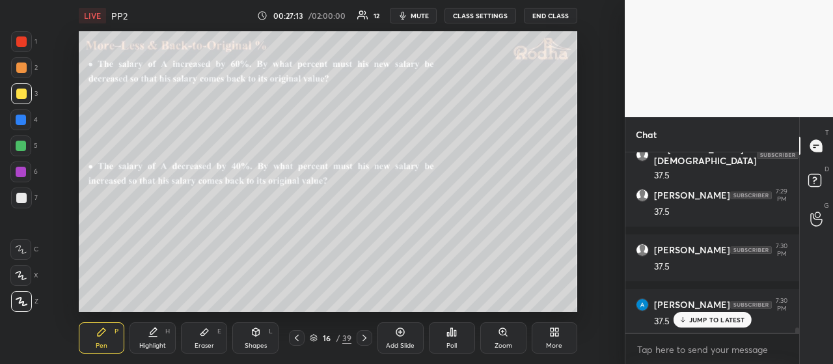
scroll to position [6330, 0]
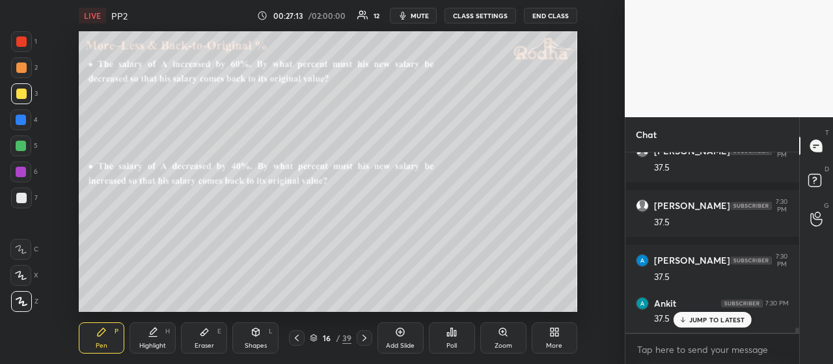
click at [707, 316] on p "JUMP TO LATEST" at bounding box center [717, 320] width 56 height 8
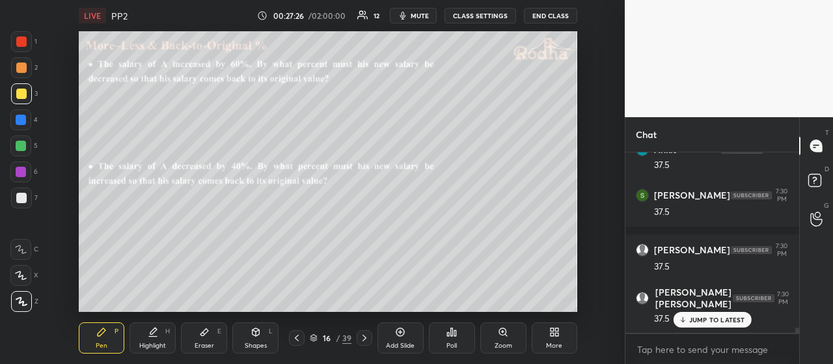
scroll to position [6538, 0]
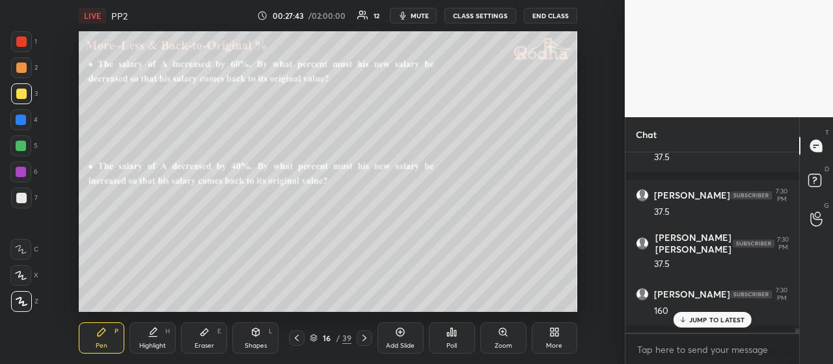
drag, startPoint x: 24, startPoint y: 70, endPoint x: 33, endPoint y: 84, distance: 16.1
click at [25, 70] on div at bounding box center [21, 67] width 10 height 10
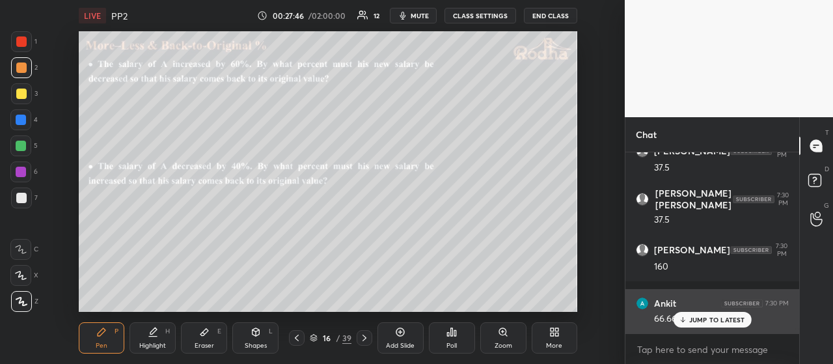
drag, startPoint x: 697, startPoint y: 318, endPoint x: 693, endPoint y: 312, distance: 7.9
click at [697, 320] on p "JUMP TO LATEST" at bounding box center [717, 320] width 56 height 8
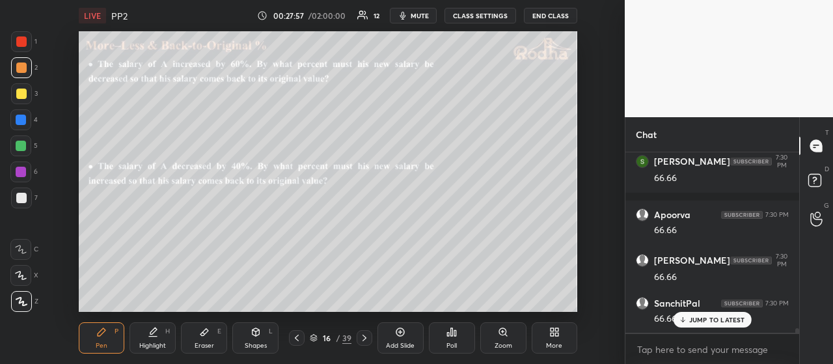
scroll to position [6923, 0]
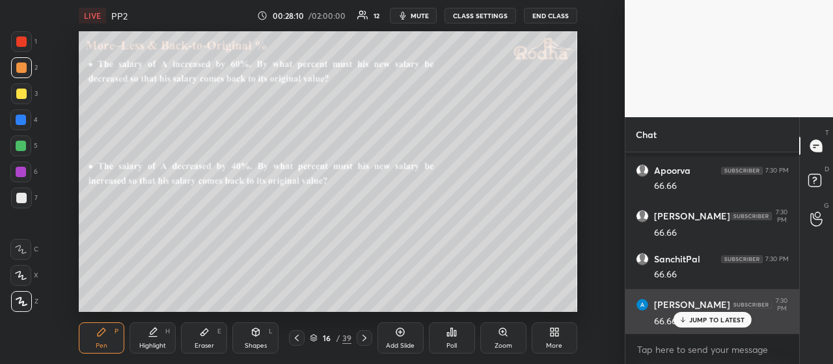
drag, startPoint x: 716, startPoint y: 319, endPoint x: 712, endPoint y: 310, distance: 9.3
click at [717, 318] on p "JUMP TO LATEST" at bounding box center [717, 320] width 56 height 8
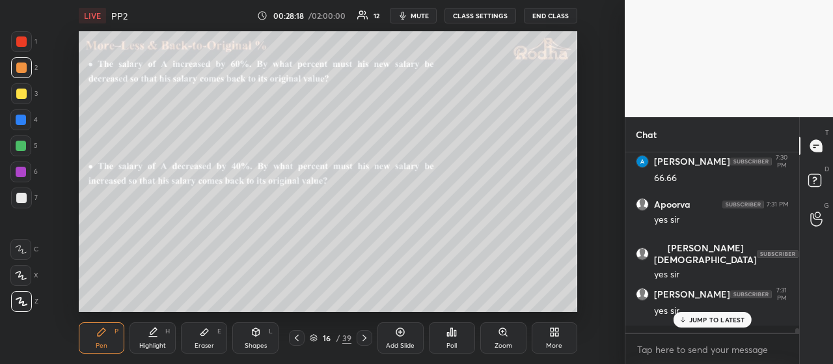
scroll to position [7111, 0]
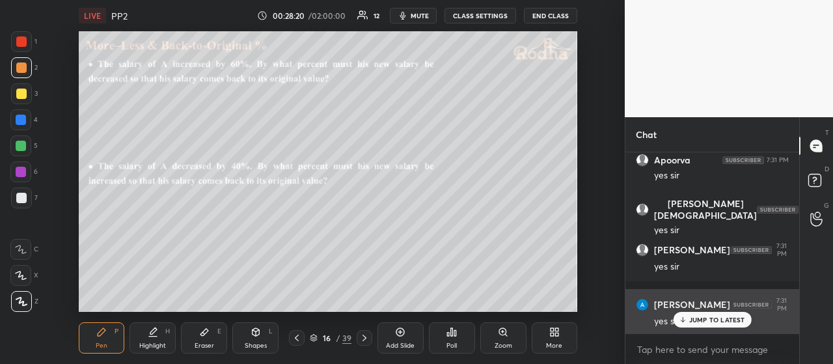
click at [702, 320] on p "JUMP TO LATEST" at bounding box center [717, 320] width 56 height 8
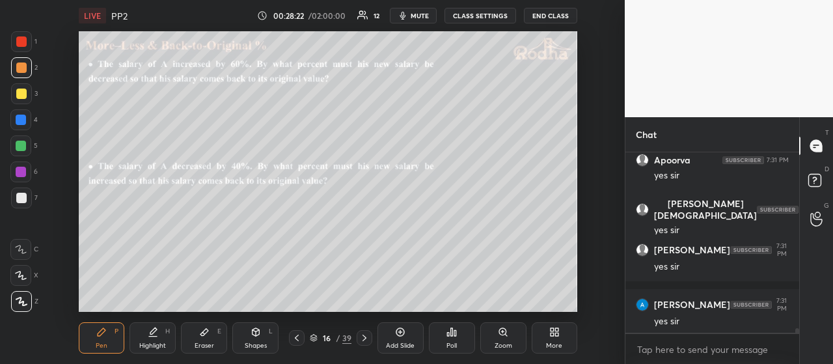
click at [25, 98] on div at bounding box center [21, 93] width 21 height 21
click at [366, 337] on icon at bounding box center [364, 338] width 10 height 10
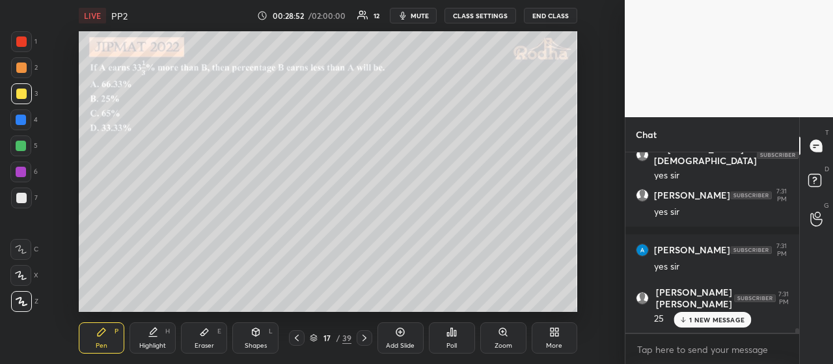
scroll to position [7210, 0]
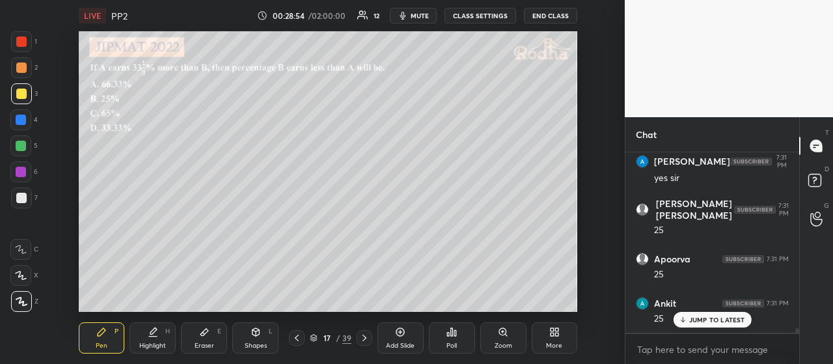
click at [708, 318] on p "JUMP TO LATEST" at bounding box center [717, 320] width 56 height 8
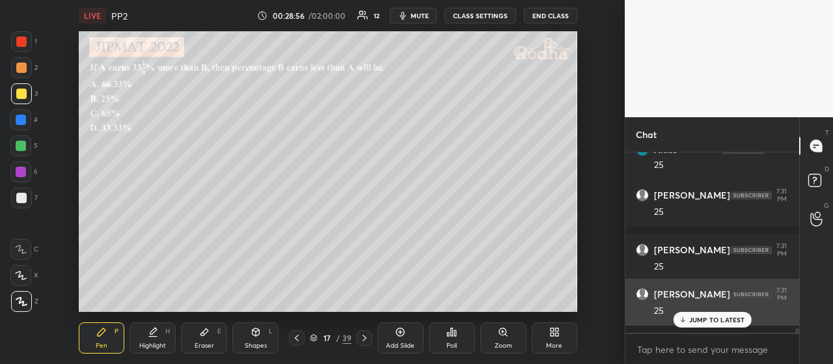
click at [711, 313] on div "JUMP TO LATEST" at bounding box center [712, 320] width 78 height 16
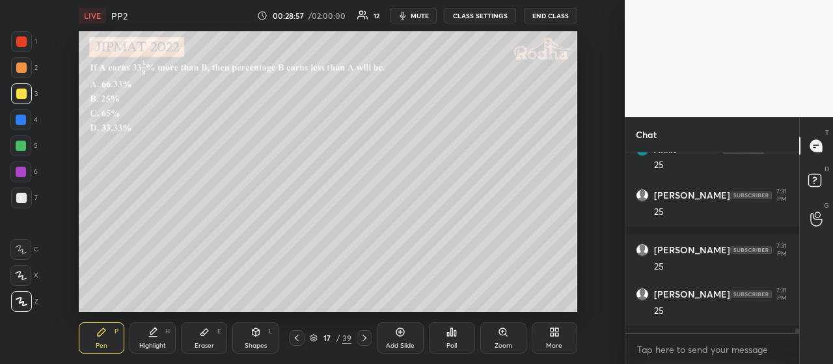
scroll to position [7452, 0]
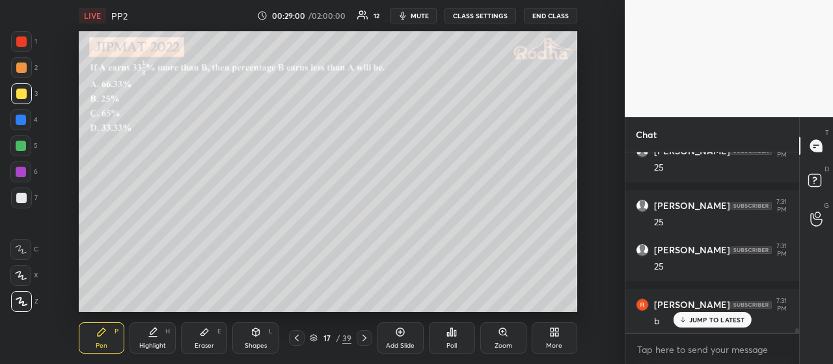
click at [713, 314] on div "JUMP TO LATEST" at bounding box center [712, 320] width 78 height 16
click at [300, 340] on icon at bounding box center [297, 338] width 10 height 10
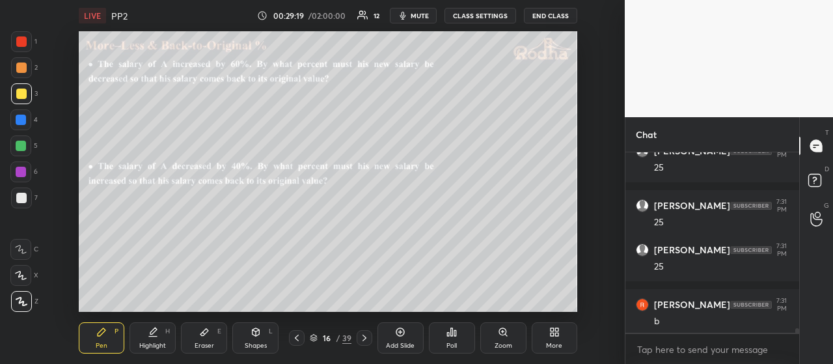
click at [299, 338] on icon at bounding box center [297, 338] width 10 height 10
click at [365, 339] on icon at bounding box center [364, 338] width 10 height 10
click at [366, 338] on icon at bounding box center [364, 338] width 10 height 10
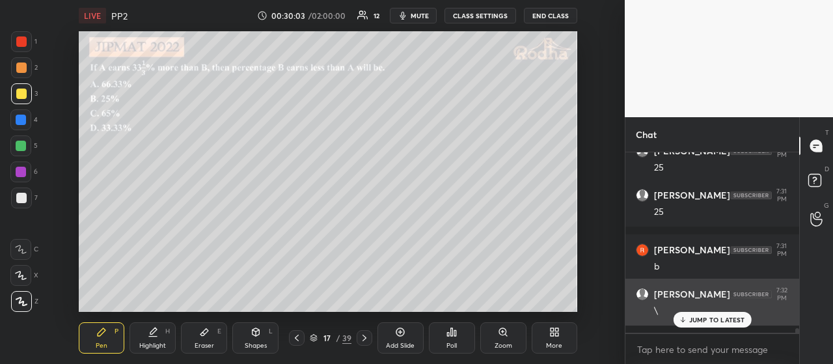
click at [700, 310] on div "\" at bounding box center [721, 310] width 135 height 16
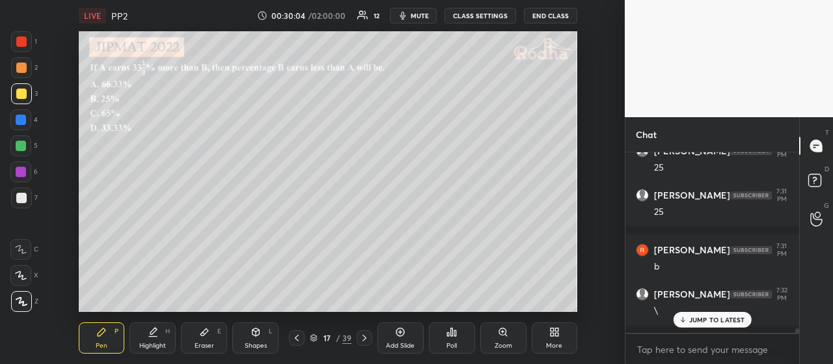
click at [696, 322] on p "JUMP TO LATEST" at bounding box center [717, 320] width 56 height 8
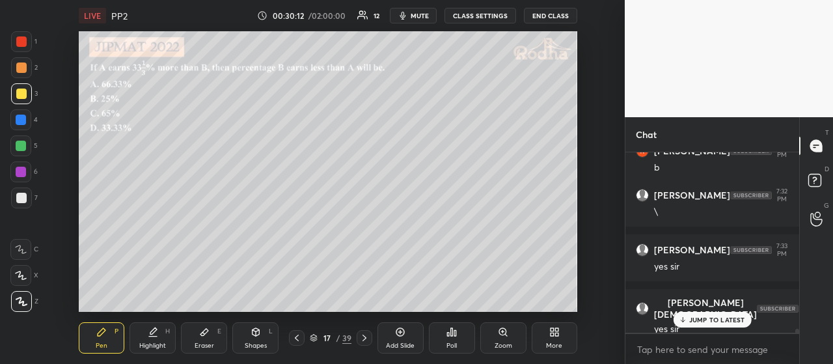
scroll to position [7650, 0]
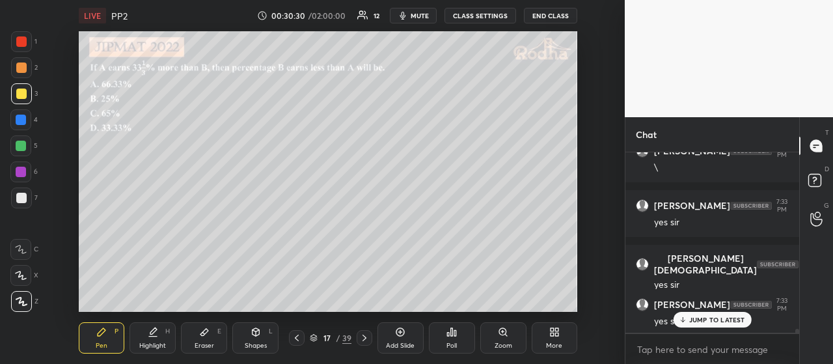
click at [698, 318] on p "JUMP TO LATEST" at bounding box center [717, 320] width 56 height 8
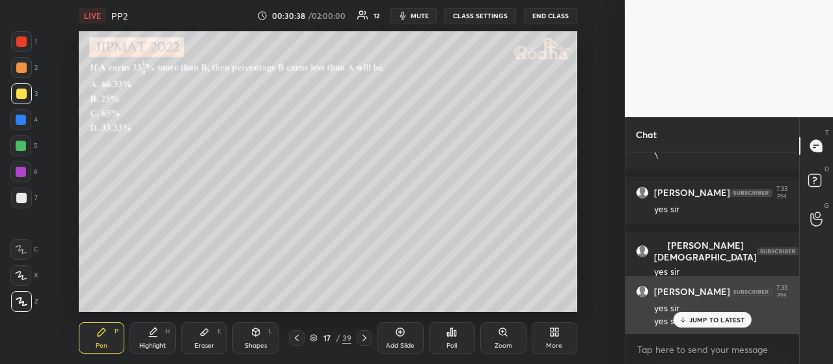
drag, startPoint x: 707, startPoint y: 321, endPoint x: 655, endPoint y: 313, distance: 52.0
click at [707, 321] on p "JUMP TO LATEST" at bounding box center [717, 320] width 56 height 8
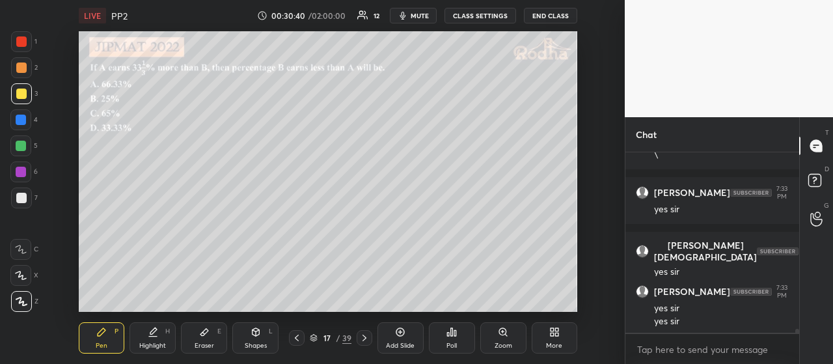
scroll to position [7707, 0]
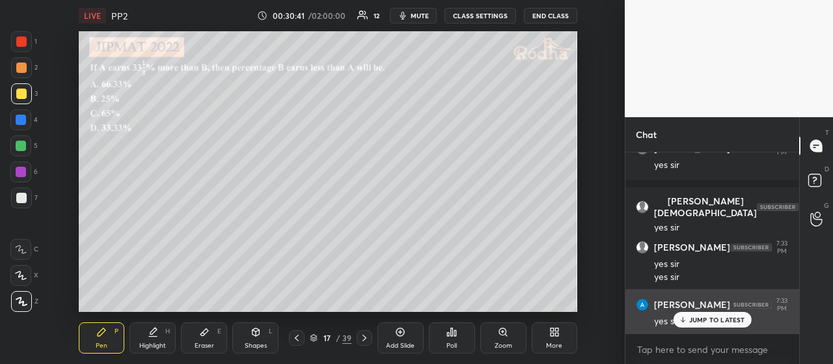
click at [713, 324] on p "JUMP TO LATEST" at bounding box center [717, 320] width 56 height 8
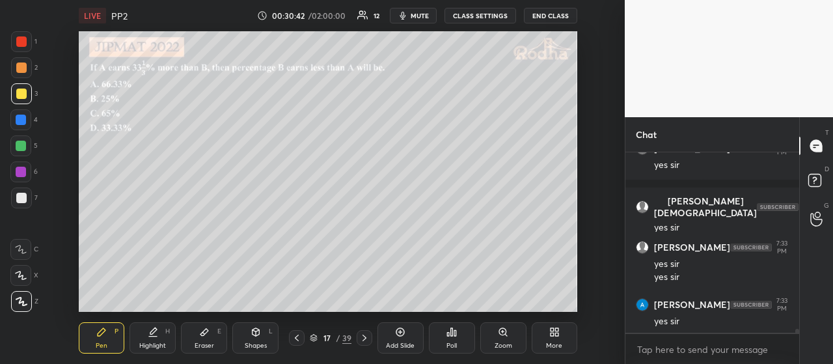
click at [364, 335] on icon at bounding box center [364, 338] width 10 height 10
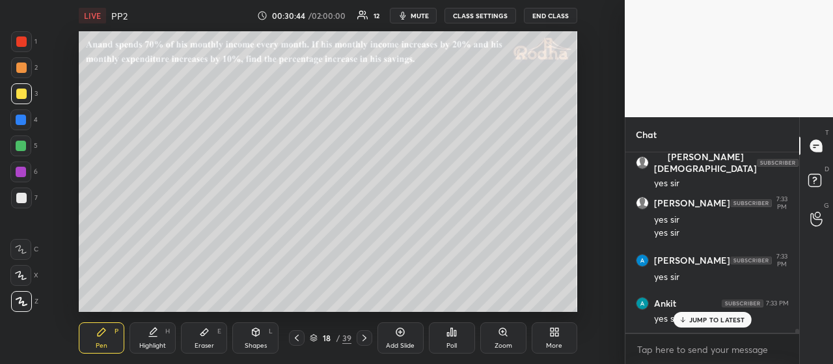
scroll to position [7806, 0]
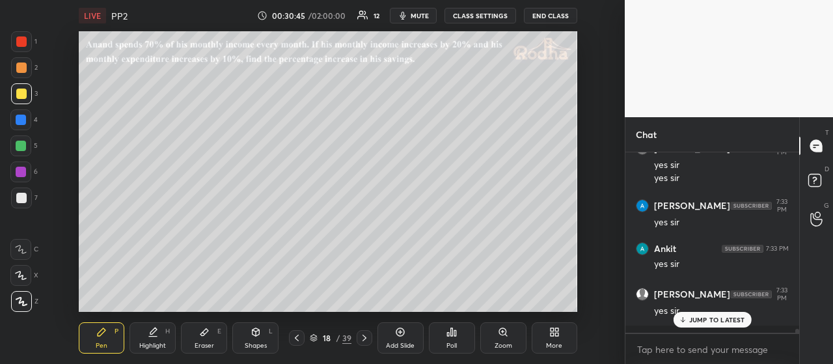
click at [713, 324] on p "JUMP TO LATEST" at bounding box center [717, 320] width 56 height 8
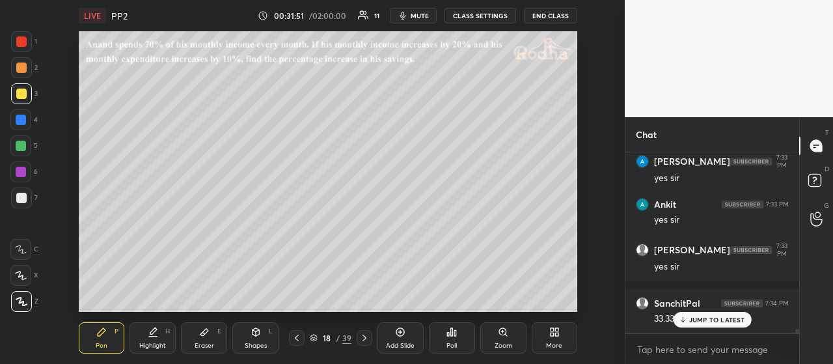
click at [709, 317] on p "JUMP TO LATEST" at bounding box center [717, 320] width 56 height 8
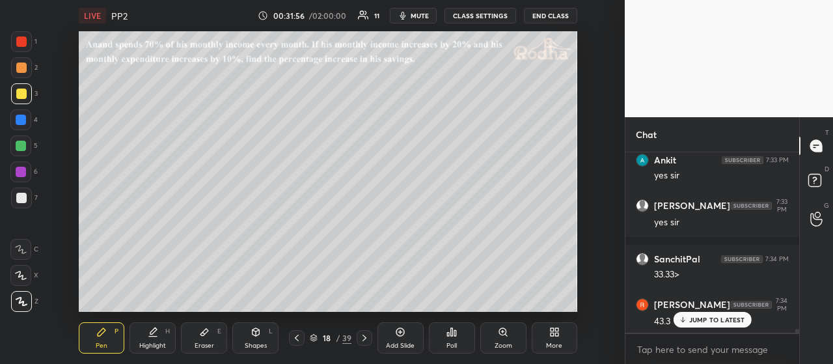
click at [729, 320] on p "JUMP TO LATEST" at bounding box center [717, 320] width 56 height 8
click at [812, 187] on icon at bounding box center [816, 182] width 23 height 23
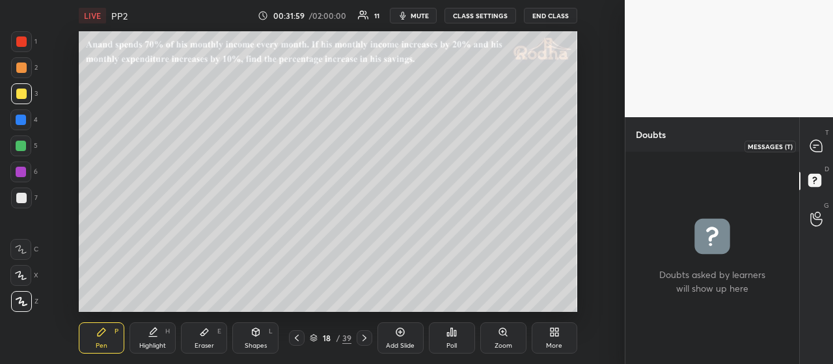
click at [814, 150] on icon at bounding box center [816, 146] width 12 height 12
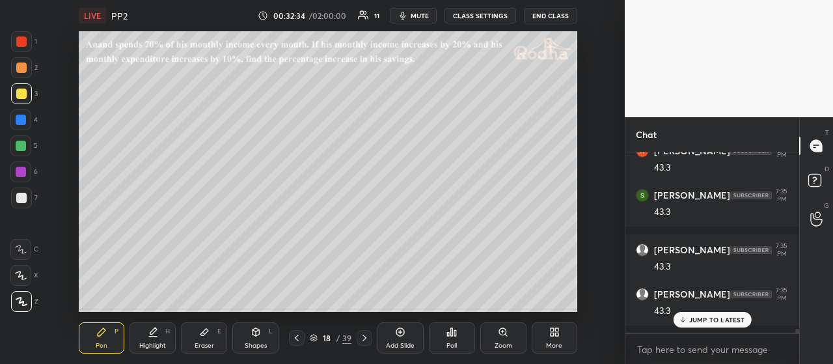
scroll to position [8103, 0]
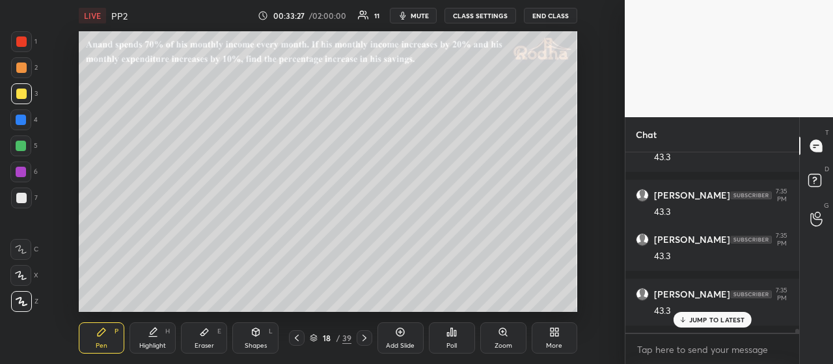
click at [702, 318] on p "JUMP TO LATEST" at bounding box center [717, 320] width 56 height 8
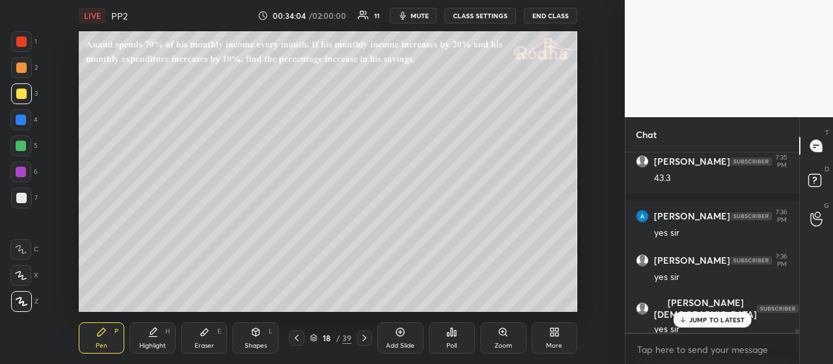
scroll to position [8290, 0]
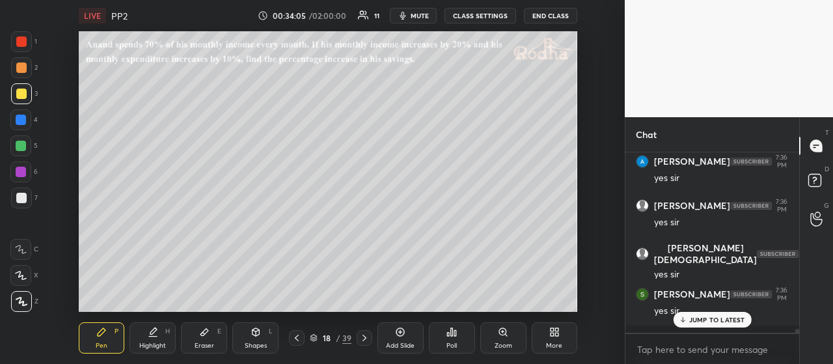
click at [717, 318] on p "JUMP TO LATEST" at bounding box center [717, 320] width 56 height 8
click at [27, 70] on div at bounding box center [21, 67] width 21 height 21
click at [365, 339] on icon at bounding box center [364, 338] width 10 height 10
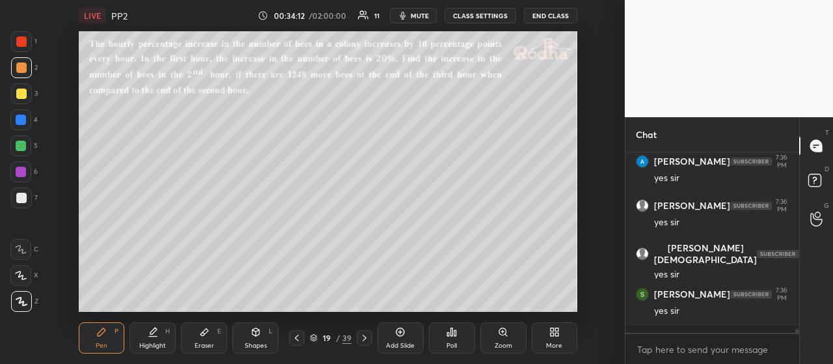
scroll to position [8335, 0]
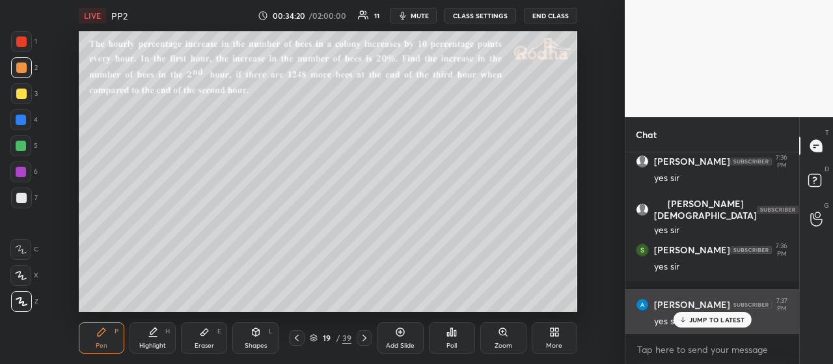
click at [691, 319] on p "JUMP TO LATEST" at bounding box center [717, 320] width 56 height 8
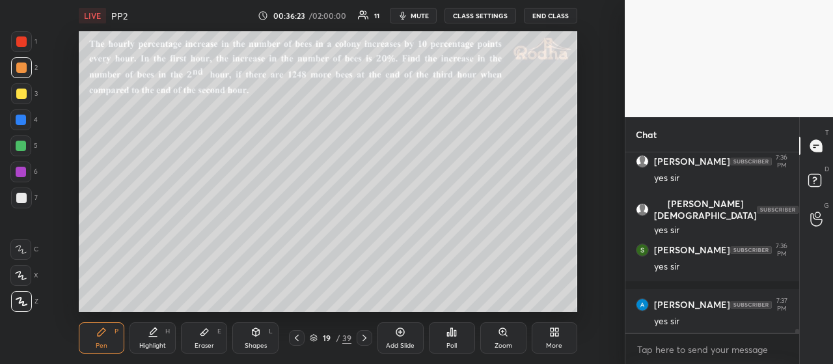
click at [22, 98] on div at bounding box center [21, 93] width 21 height 21
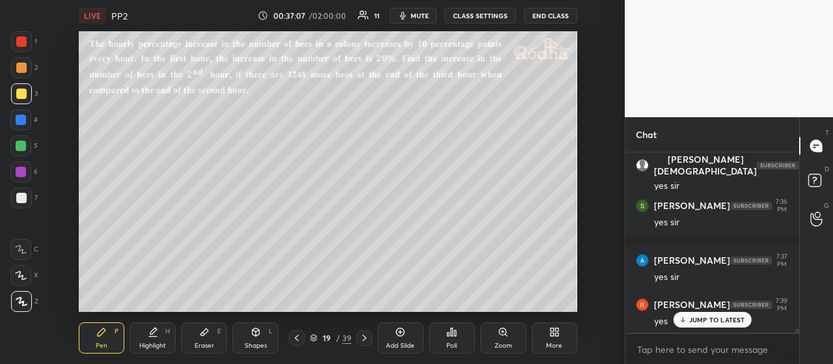
scroll to position [8433, 0]
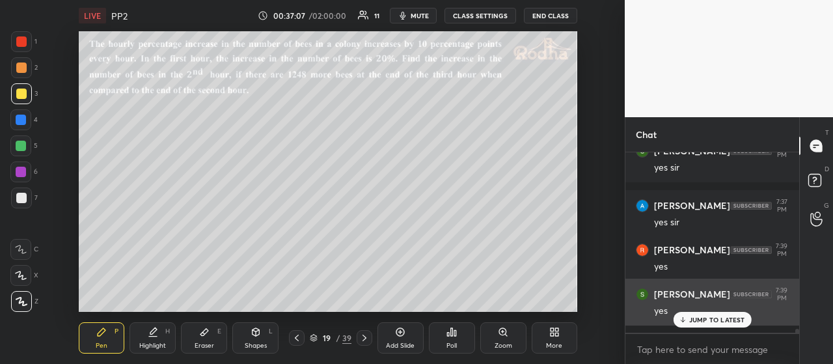
drag, startPoint x: 698, startPoint y: 318, endPoint x: 690, endPoint y: 313, distance: 9.4
click at [696, 318] on p "JUMP TO LATEST" at bounding box center [717, 320] width 56 height 8
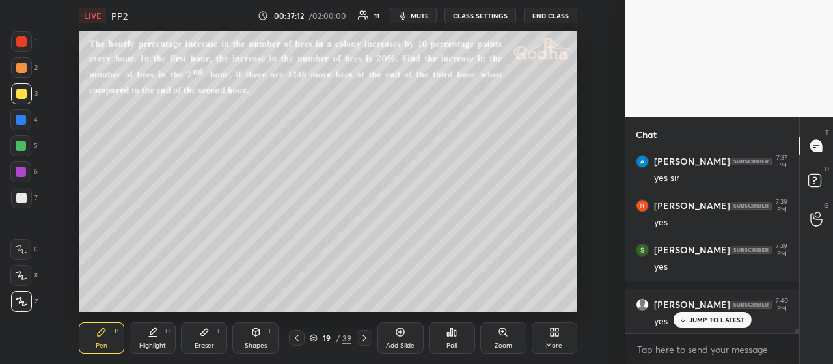
scroll to position [8532, 0]
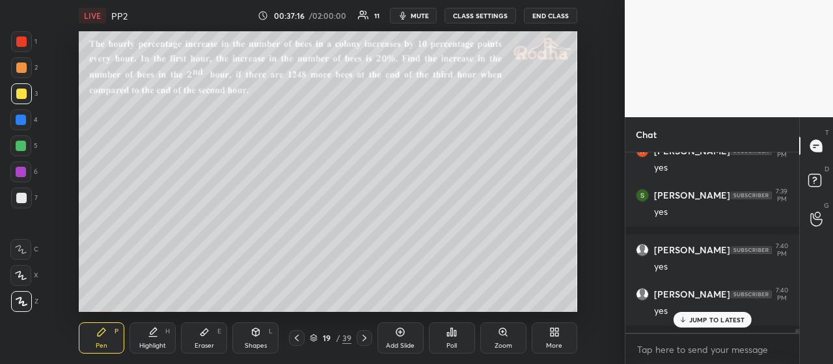
click at [699, 321] on p "JUMP TO LATEST" at bounding box center [717, 320] width 56 height 8
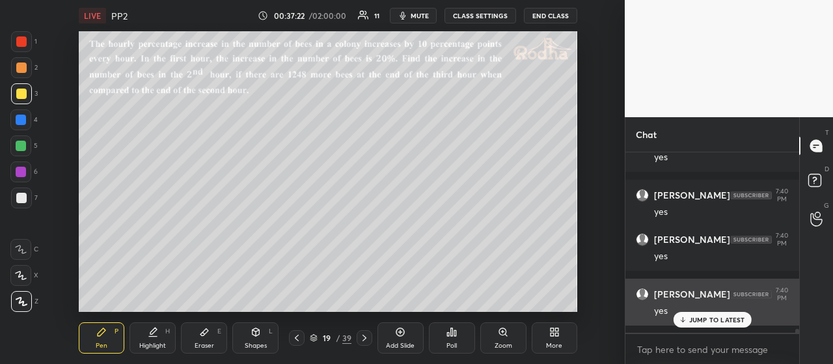
click at [693, 321] on p "JUMP TO LATEST" at bounding box center [717, 320] width 56 height 8
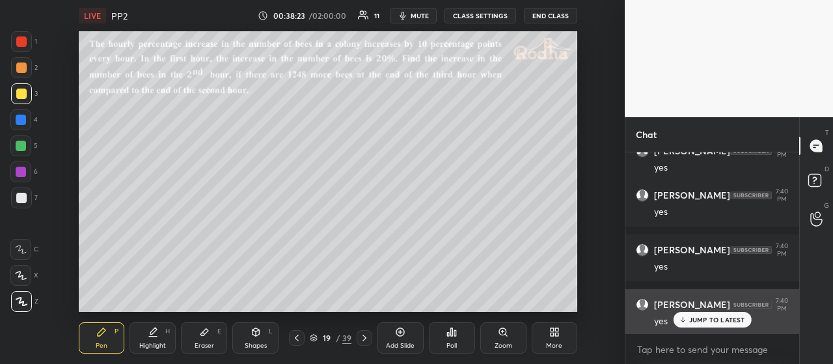
click at [711, 320] on p "JUMP TO LATEST" at bounding box center [717, 320] width 56 height 8
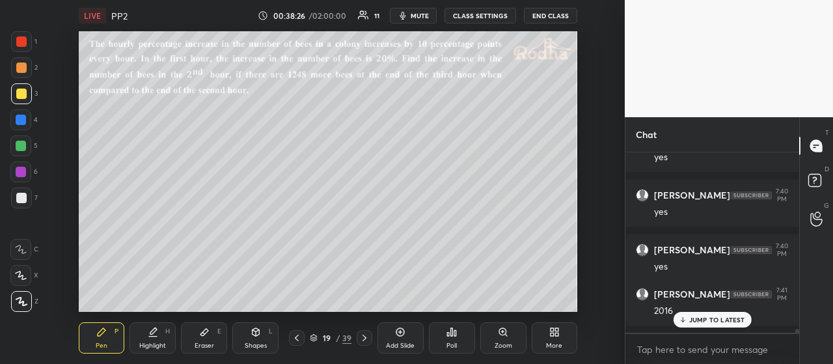
scroll to position [8730, 0]
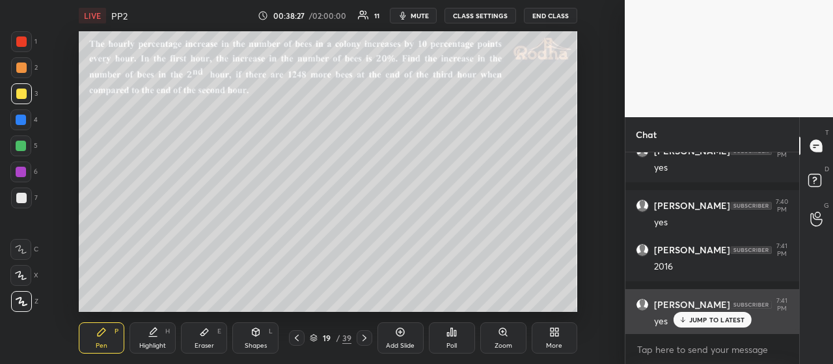
click at [695, 316] on p "JUMP TO LATEST" at bounding box center [717, 320] width 56 height 8
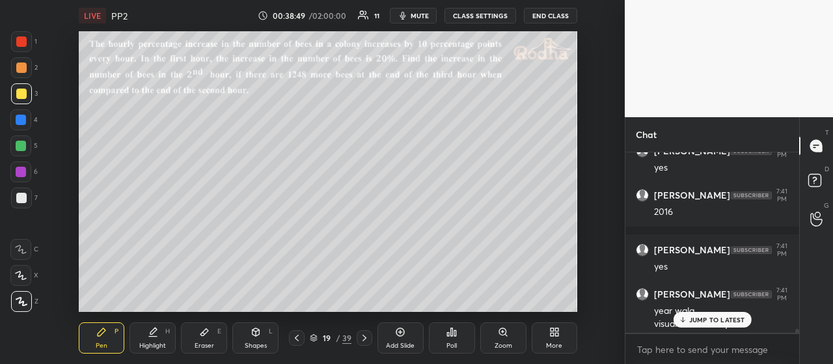
scroll to position [8798, 0]
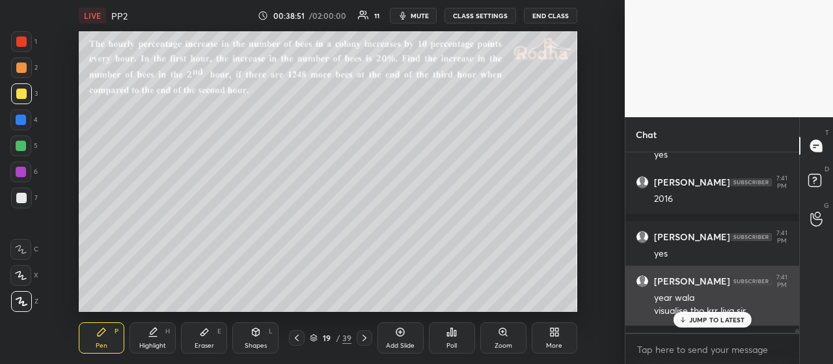
click at [700, 319] on p "JUMP TO LATEST" at bounding box center [717, 320] width 56 height 8
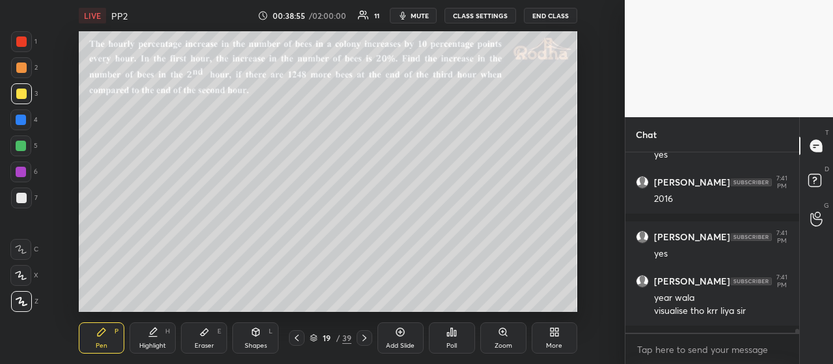
click at [25, 72] on div at bounding box center [21, 67] width 10 height 10
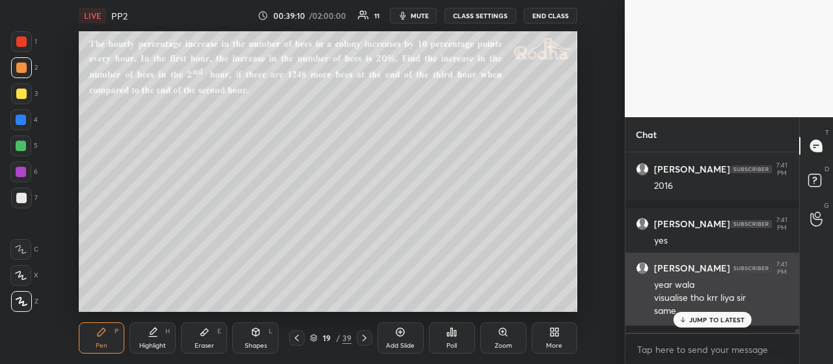
click at [713, 322] on p "JUMP TO LATEST" at bounding box center [717, 320] width 56 height 8
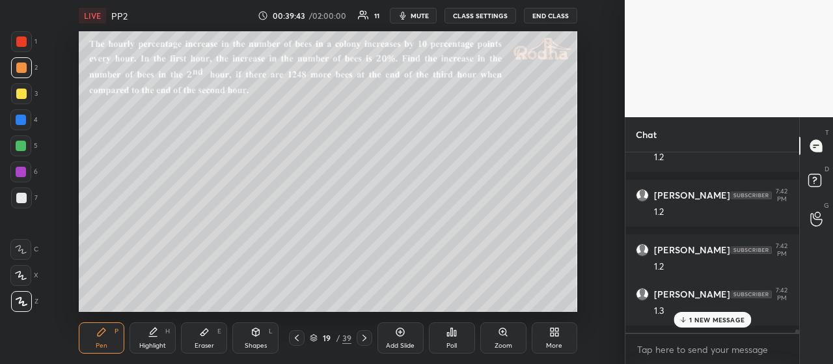
scroll to position [9217, 0]
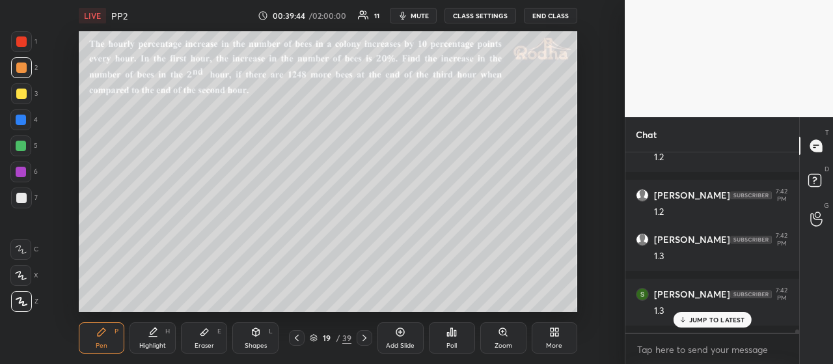
click at [694, 319] on p "JUMP TO LATEST" at bounding box center [717, 320] width 56 height 8
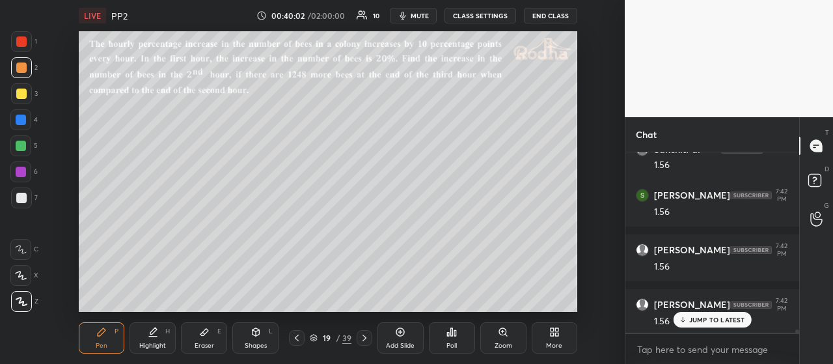
scroll to position [9470, 0]
click at [296, 338] on icon at bounding box center [297, 338] width 4 height 7
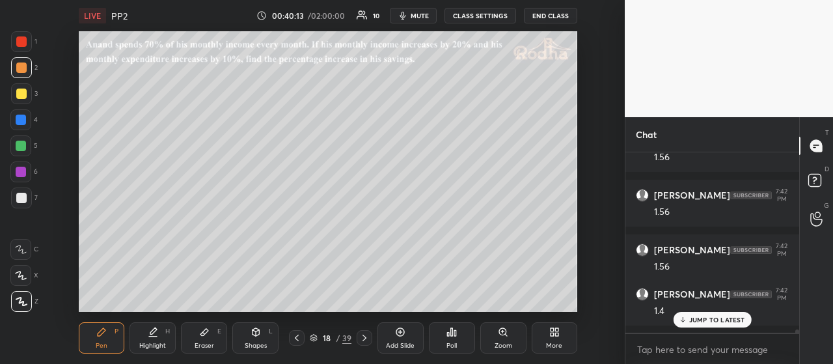
click at [298, 337] on icon at bounding box center [297, 338] width 10 height 10
click at [364, 337] on icon at bounding box center [364, 338] width 10 height 10
click at [363, 338] on icon at bounding box center [364, 338] width 10 height 10
click at [365, 338] on icon at bounding box center [365, 338] width 4 height 7
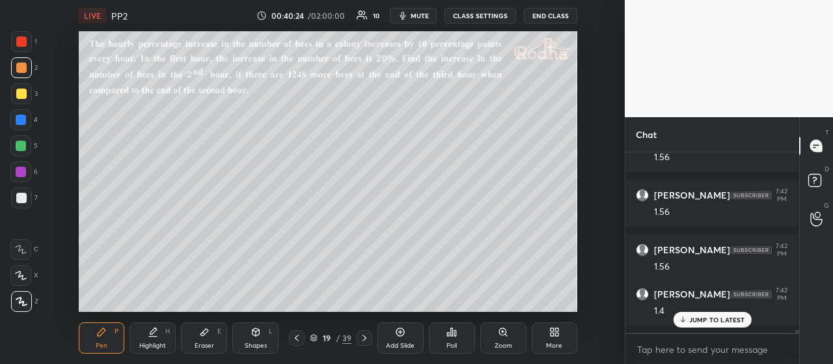
click at [207, 335] on icon at bounding box center [204, 332] width 10 height 10
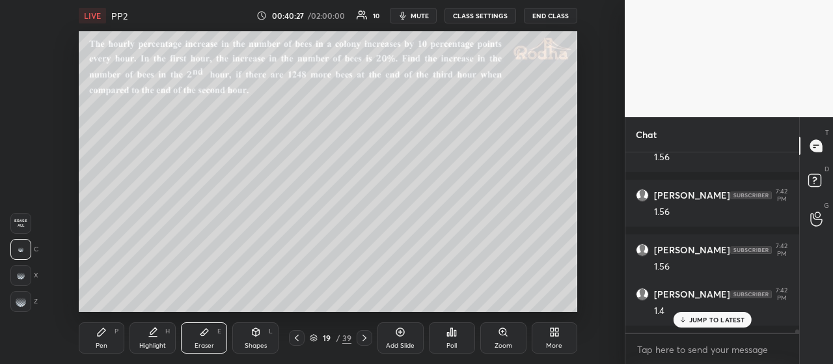
click at [102, 337] on icon at bounding box center [101, 332] width 10 height 10
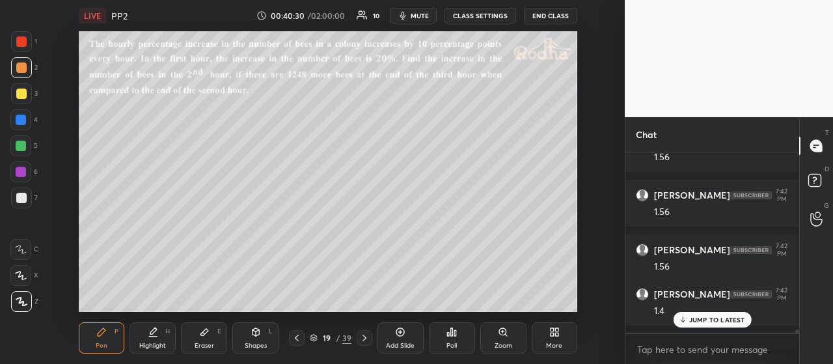
click at [23, 94] on div at bounding box center [21, 94] width 10 height 10
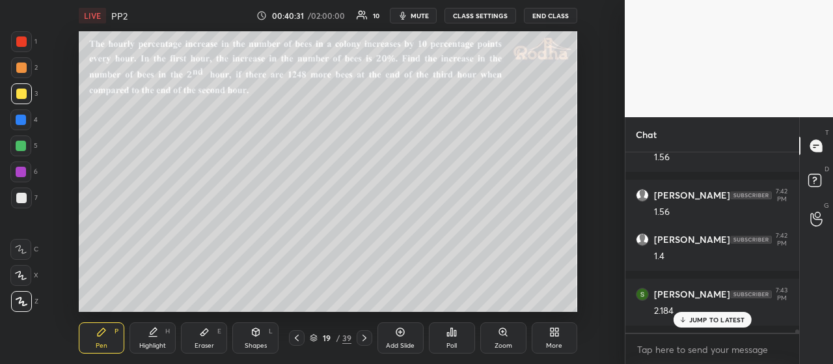
scroll to position [9579, 0]
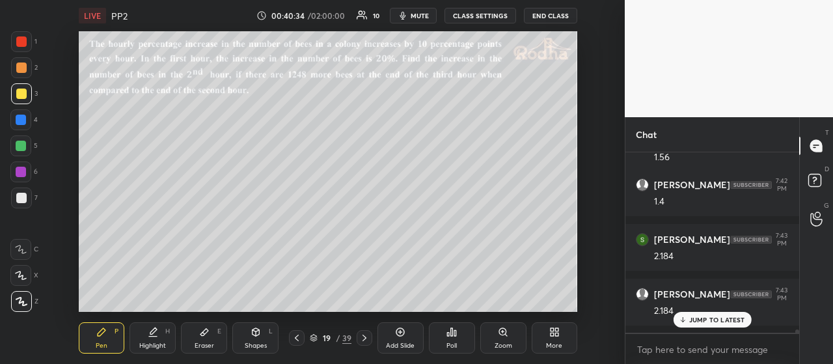
click at [24, 72] on div at bounding box center [21, 67] width 10 height 10
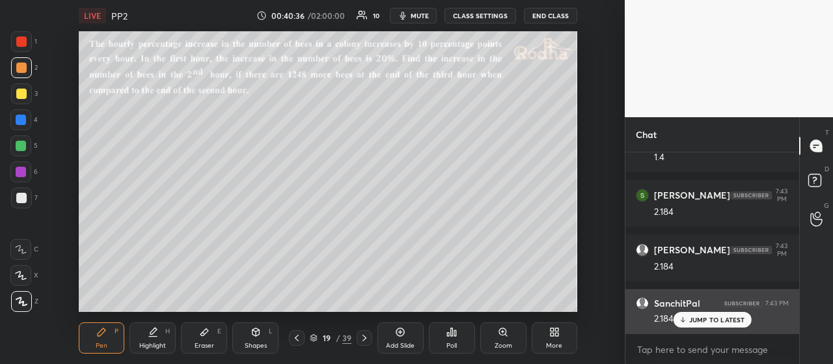
click at [711, 317] on p "JUMP TO LATEST" at bounding box center [717, 320] width 56 height 8
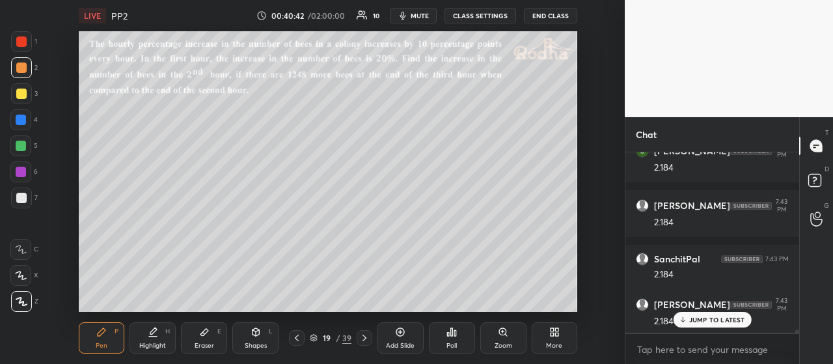
scroll to position [9722, 0]
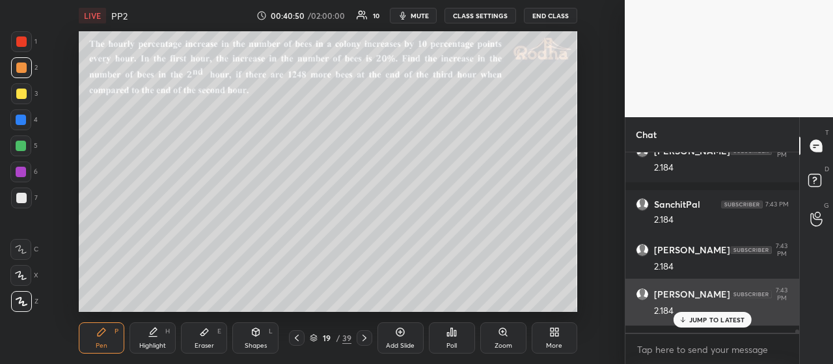
click at [710, 321] on p "JUMP TO LATEST" at bounding box center [717, 320] width 56 height 8
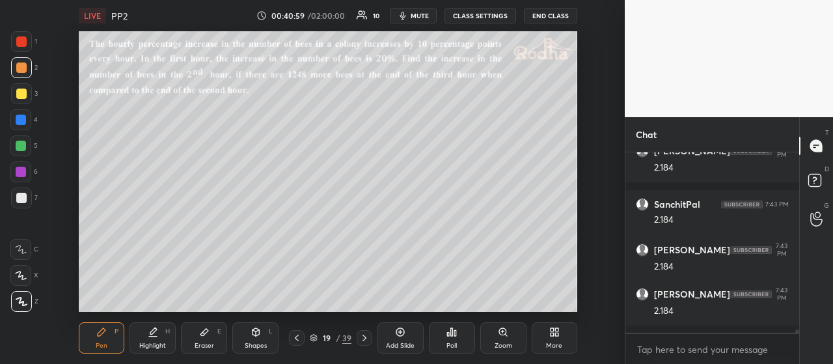
click at [23, 94] on div at bounding box center [21, 94] width 10 height 10
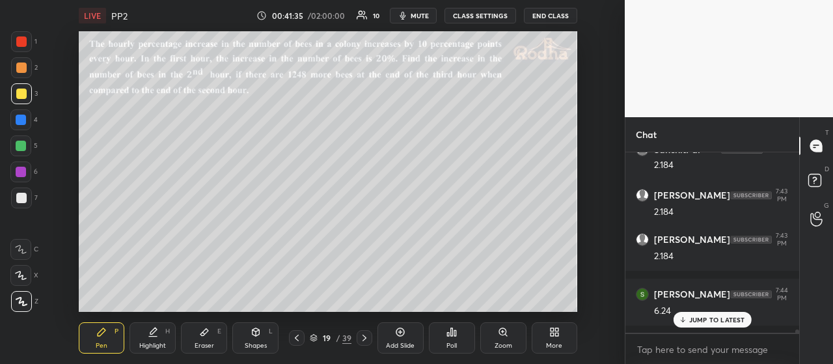
scroll to position [9832, 0]
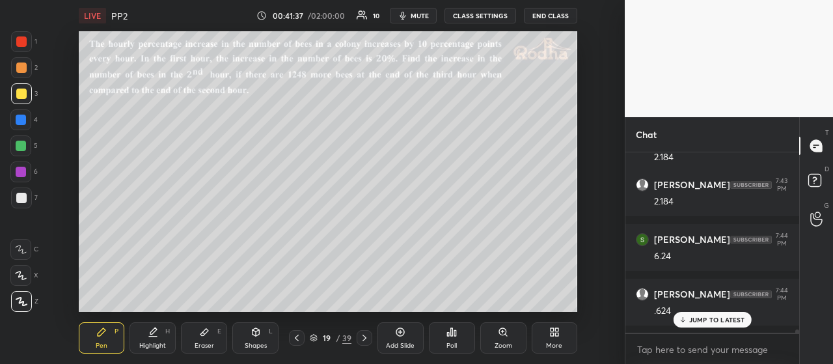
click at [696, 322] on p "JUMP TO LATEST" at bounding box center [717, 320] width 56 height 8
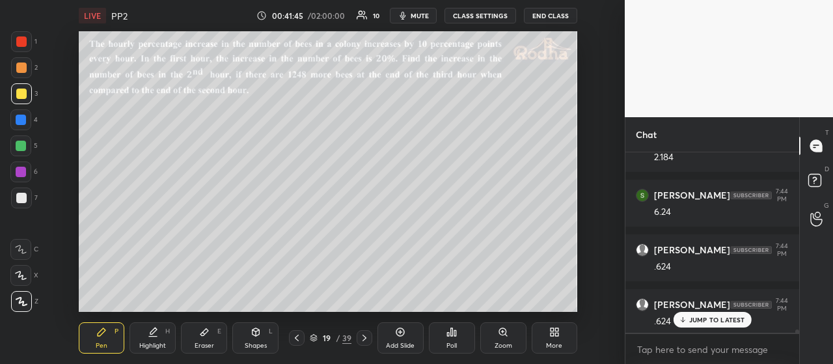
scroll to position [9931, 0]
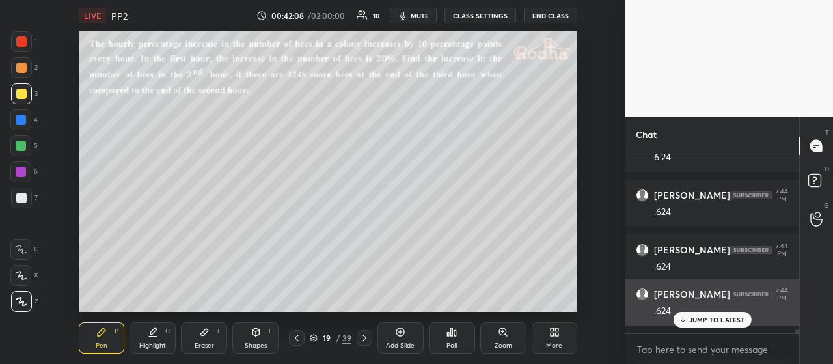
drag, startPoint x: 704, startPoint y: 318, endPoint x: 689, endPoint y: 312, distance: 16.9
click at [704, 318] on p "JUMP TO LATEST" at bounding box center [717, 320] width 56 height 8
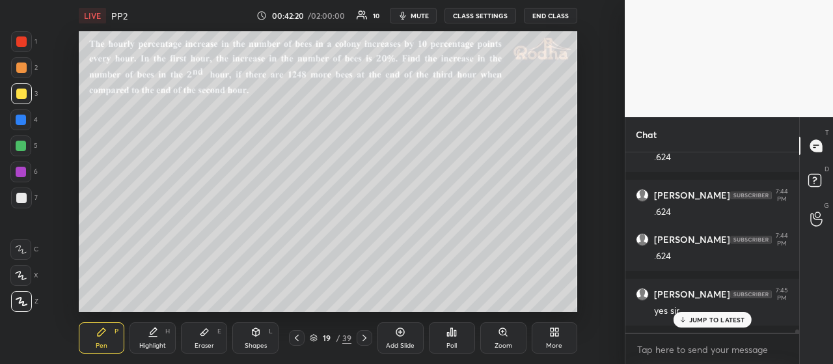
scroll to position [10040, 0]
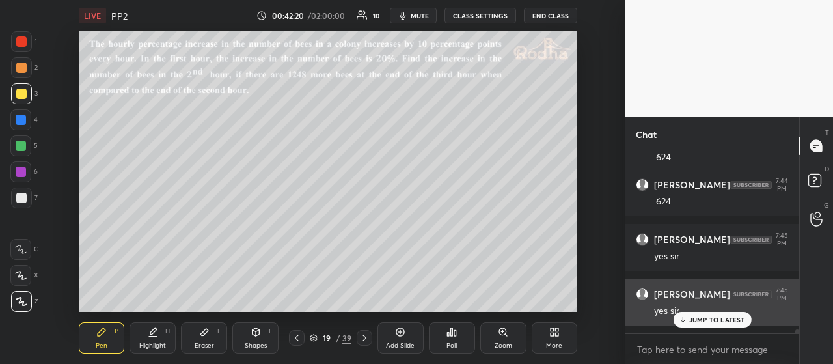
drag, startPoint x: 706, startPoint y: 316, endPoint x: 702, endPoint y: 305, distance: 12.0
click at [708, 316] on p "JUMP TO LATEST" at bounding box center [717, 320] width 56 height 8
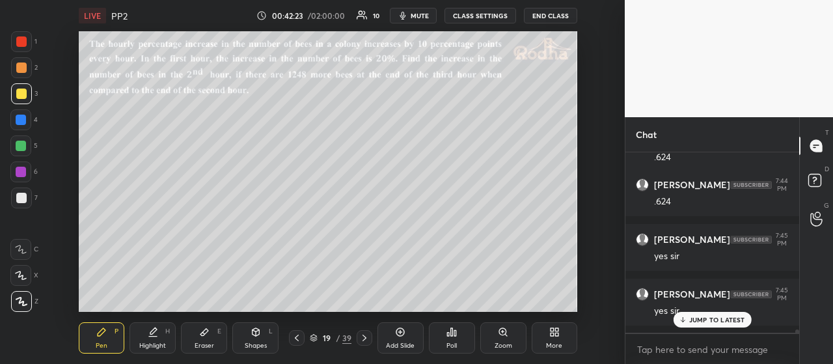
scroll to position [10084, 0]
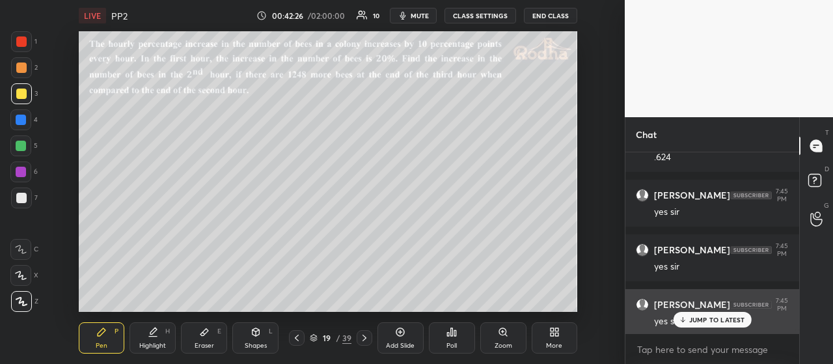
click at [715, 316] on p "JUMP TO LATEST" at bounding box center [717, 320] width 56 height 8
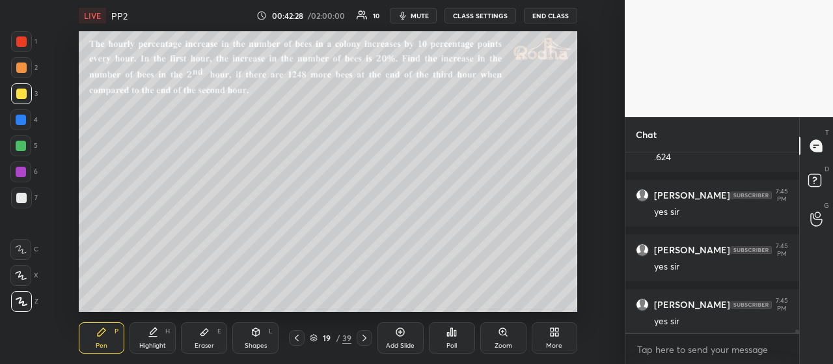
click at [23, 193] on div at bounding box center [21, 198] width 10 height 10
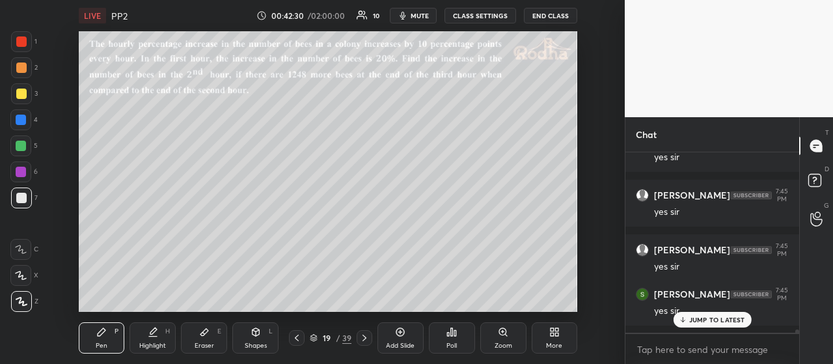
click at [25, 40] on div at bounding box center [21, 41] width 10 height 10
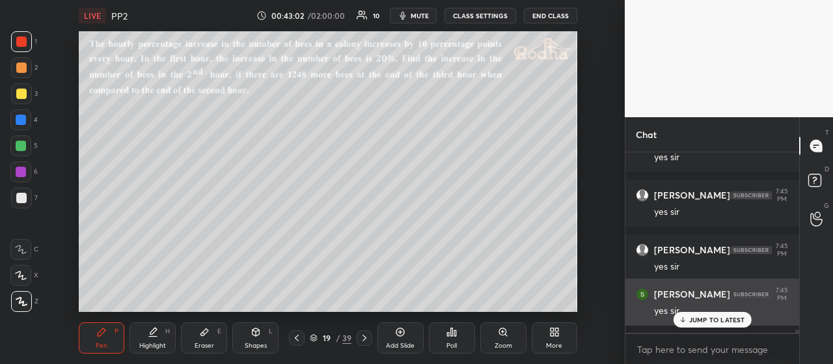
click at [707, 324] on p "JUMP TO LATEST" at bounding box center [717, 320] width 56 height 8
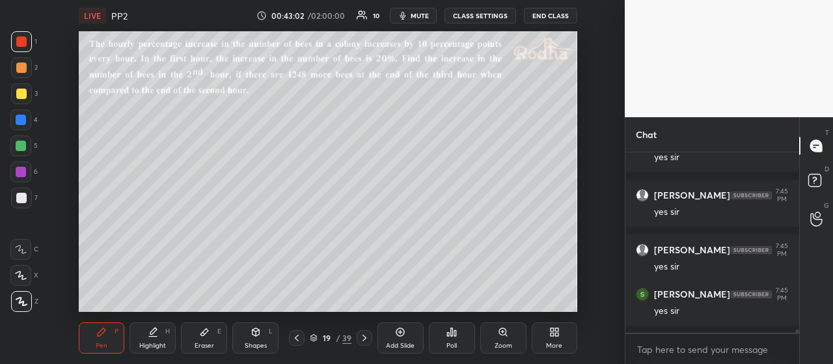
scroll to position [10194, 0]
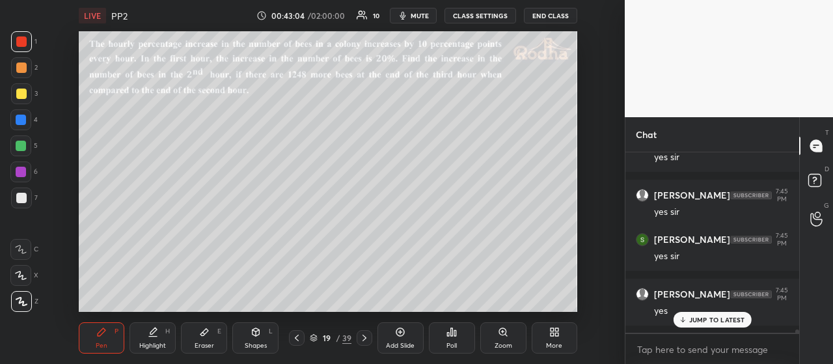
click at [23, 74] on div at bounding box center [21, 67] width 21 height 21
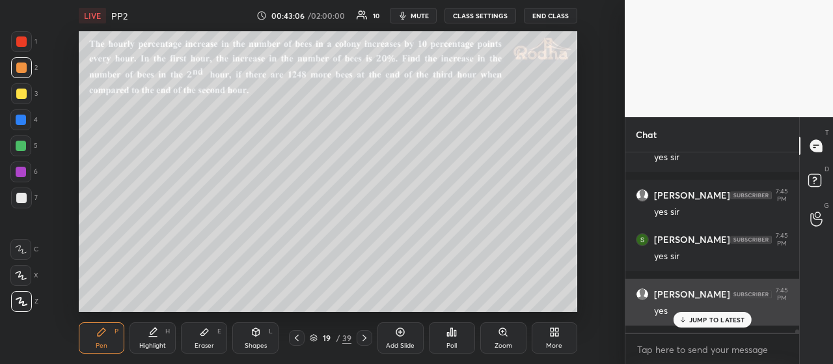
click at [714, 320] on p "JUMP TO LATEST" at bounding box center [717, 320] width 56 height 8
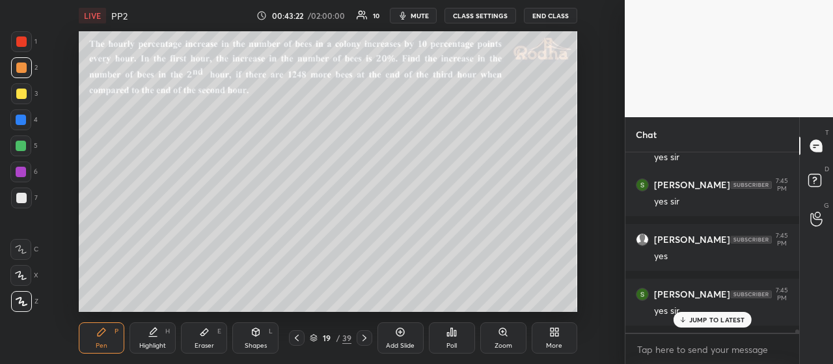
click at [695, 317] on p "JUMP TO LATEST" at bounding box center [717, 320] width 56 height 8
drag, startPoint x: 22, startPoint y: 148, endPoint x: 30, endPoint y: 145, distance: 8.5
click at [23, 149] on div at bounding box center [21, 146] width 10 height 10
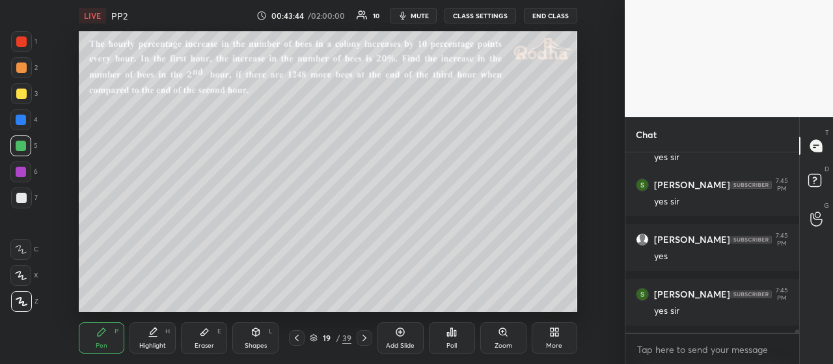
scroll to position [10303, 0]
click at [695, 318] on p "JUMP TO LATEST" at bounding box center [717, 320] width 56 height 8
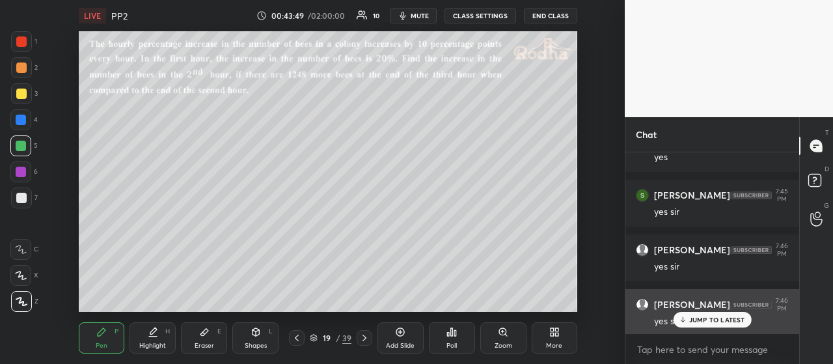
drag, startPoint x: 707, startPoint y: 322, endPoint x: 704, endPoint y: 314, distance: 7.9
click at [708, 321] on p "JUMP TO LATEST" at bounding box center [717, 320] width 56 height 8
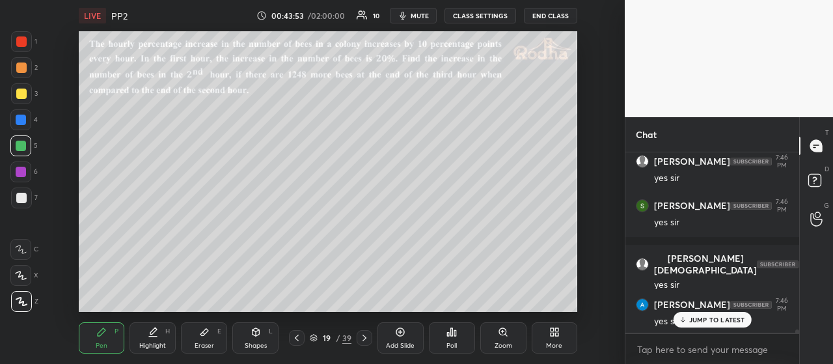
scroll to position [10545, 0]
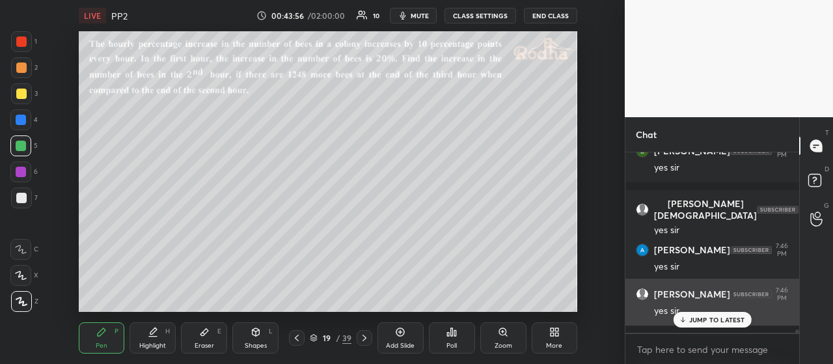
drag, startPoint x: 699, startPoint y: 319, endPoint x: 696, endPoint y: 303, distance: 16.6
click at [699, 320] on p "JUMP TO LATEST" at bounding box center [717, 320] width 56 height 8
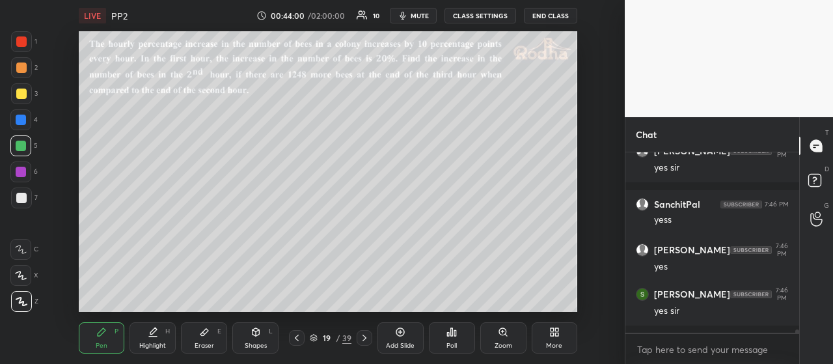
scroll to position [10733, 0]
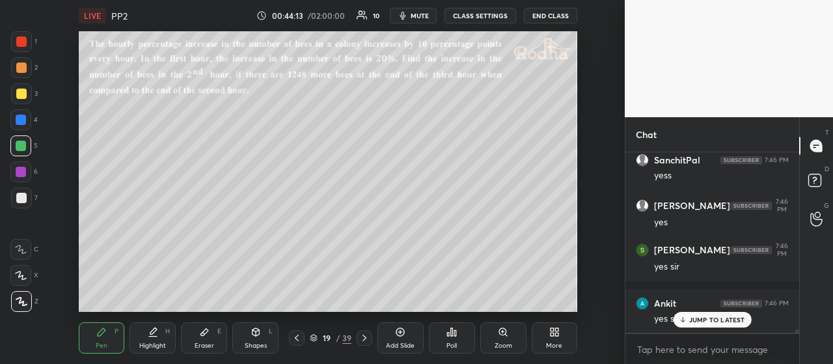
click at [365, 338] on icon at bounding box center [364, 338] width 10 height 10
click at [451, 331] on icon at bounding box center [452, 332] width 2 height 8
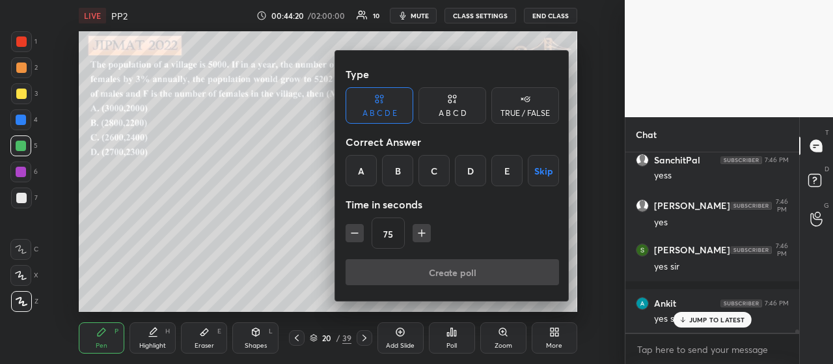
click at [439, 172] on div "C" at bounding box center [434, 170] width 31 height 31
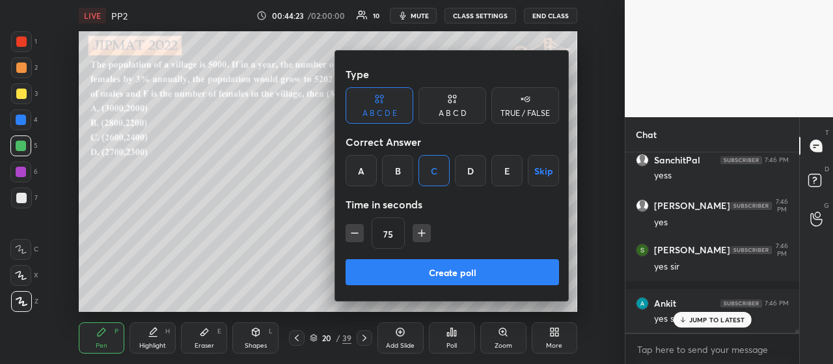
click at [437, 269] on button "Create poll" at bounding box center [453, 272] width 214 height 26
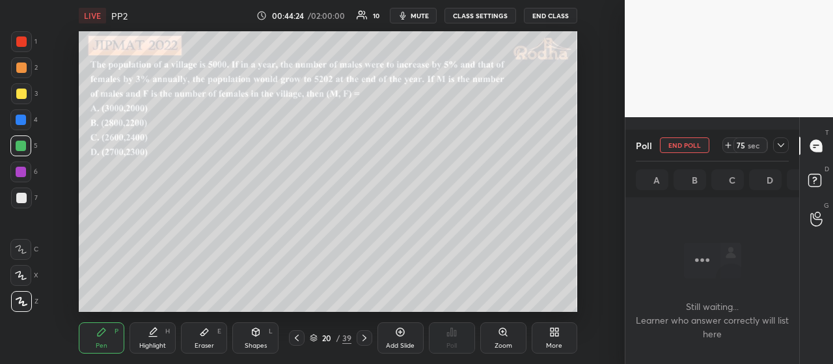
scroll to position [137, 170]
drag, startPoint x: 780, startPoint y: 143, endPoint x: 769, endPoint y: 150, distance: 13.0
click at [779, 143] on icon at bounding box center [781, 145] width 10 height 10
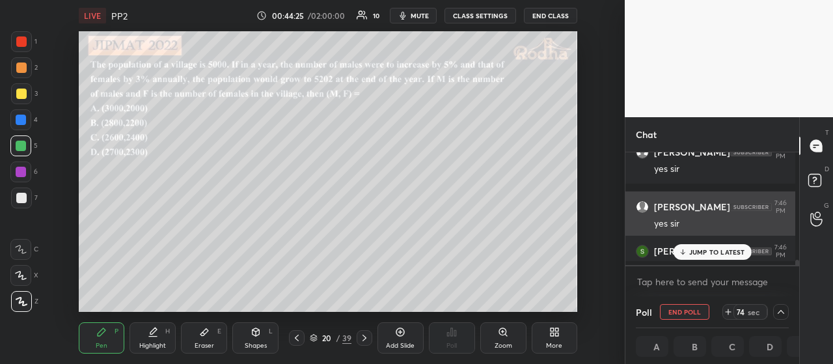
scroll to position [4, 4]
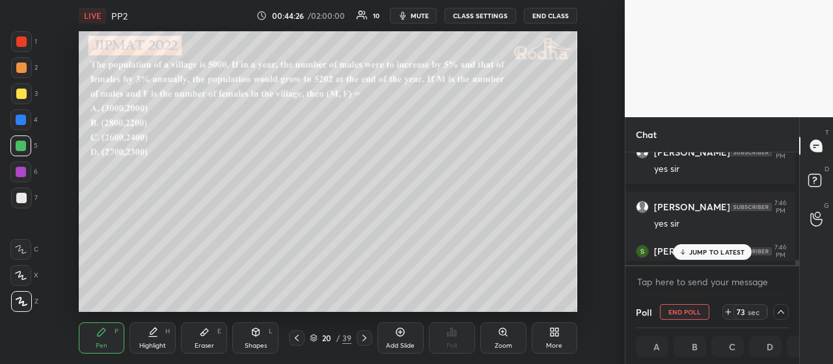
click at [702, 249] on p "JUMP TO LATEST" at bounding box center [717, 252] width 56 height 8
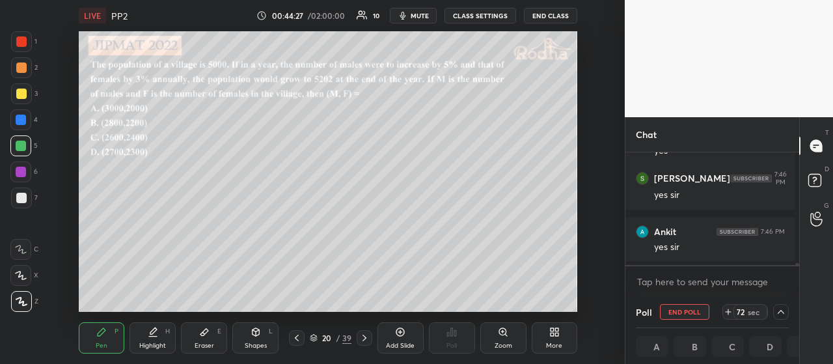
click at [23, 91] on div at bounding box center [21, 94] width 10 height 10
click at [776, 309] on icon at bounding box center [781, 312] width 10 height 10
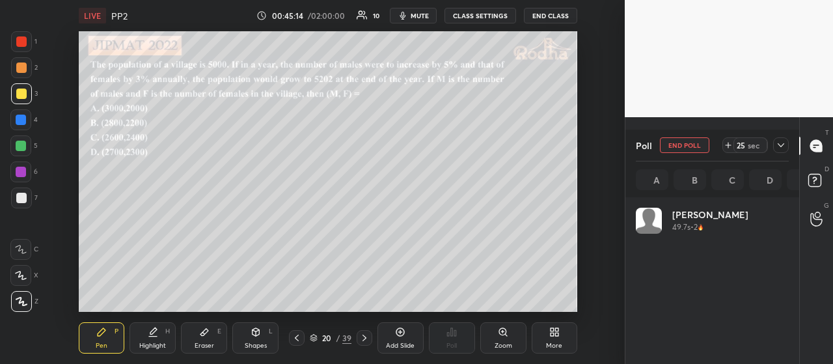
scroll to position [152, 149]
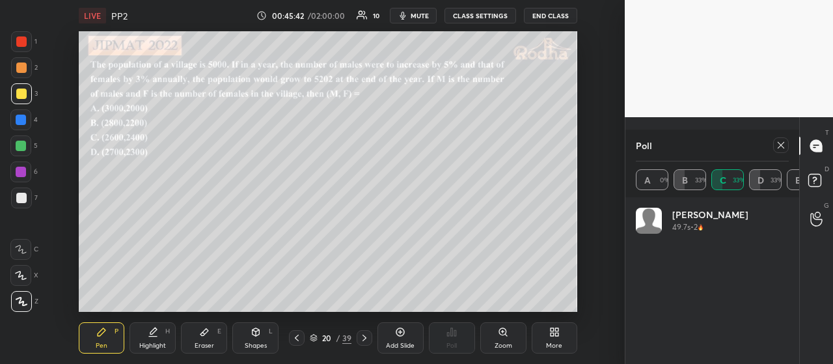
click at [779, 140] on icon at bounding box center [781, 145] width 10 height 10
type textarea "x"
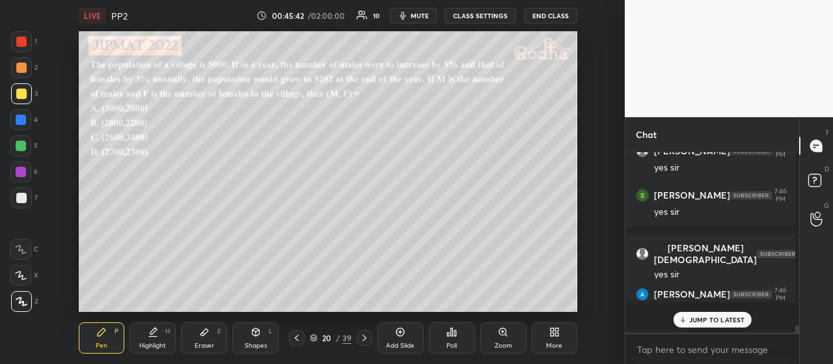
scroll to position [166, 166]
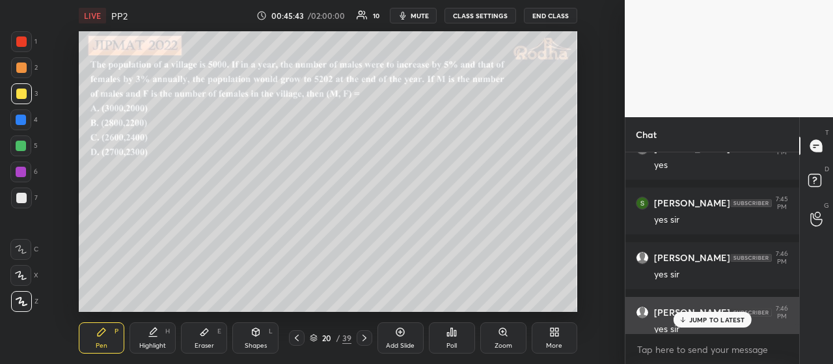
click at [726, 327] on div "JUMP TO LATEST" at bounding box center [712, 320] width 78 height 16
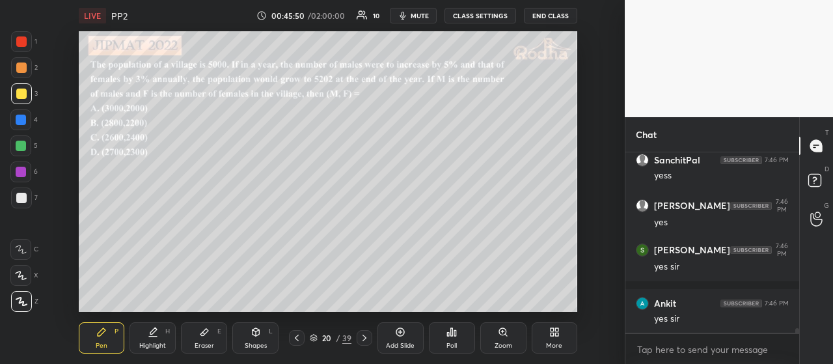
click at [24, 66] on div at bounding box center [21, 67] width 10 height 10
drag, startPoint x: 28, startPoint y: 93, endPoint x: 29, endPoint y: 101, distance: 7.8
click at [29, 96] on div at bounding box center [21, 93] width 21 height 21
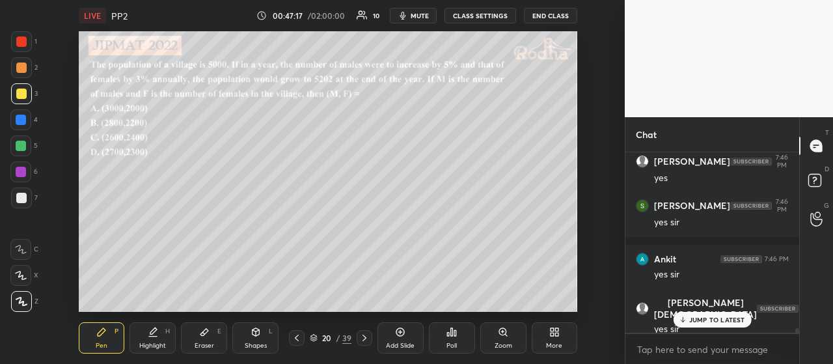
scroll to position [7461, 0]
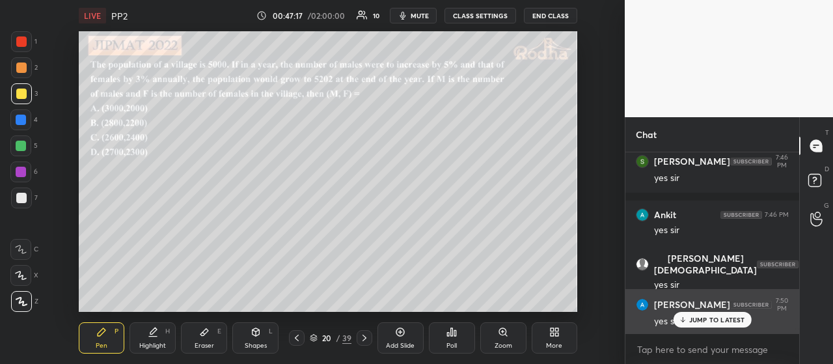
click at [719, 313] on div "JUMP TO LATEST" at bounding box center [712, 320] width 78 height 16
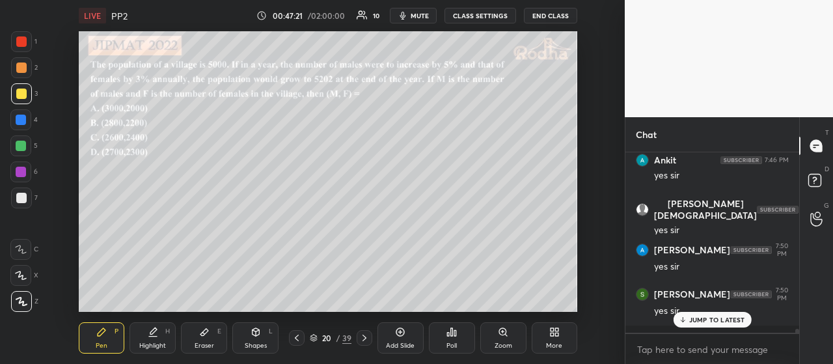
scroll to position [7560, 0]
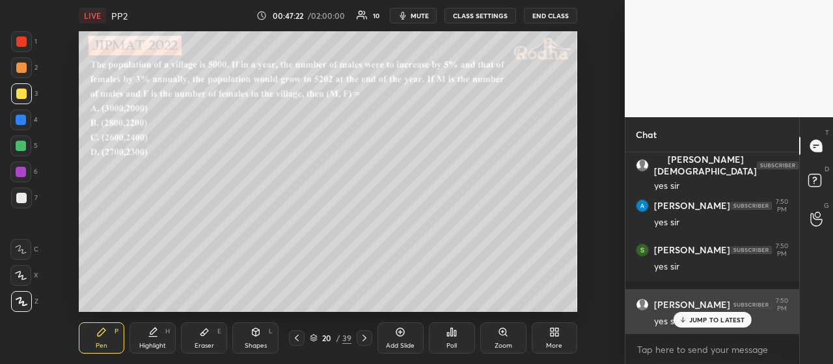
click at [708, 318] on p "JUMP TO LATEST" at bounding box center [717, 320] width 56 height 8
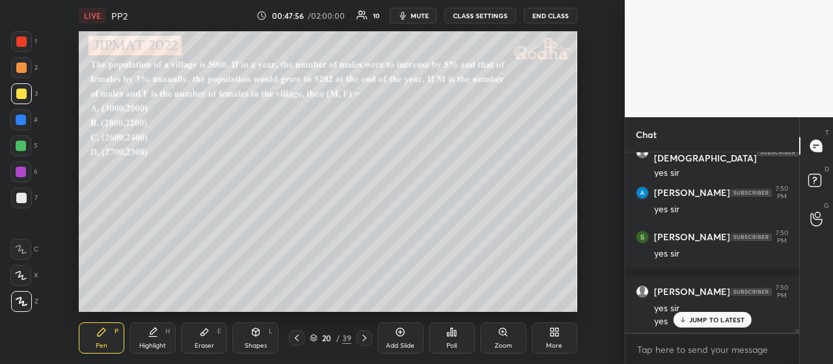
scroll to position [7628, 0]
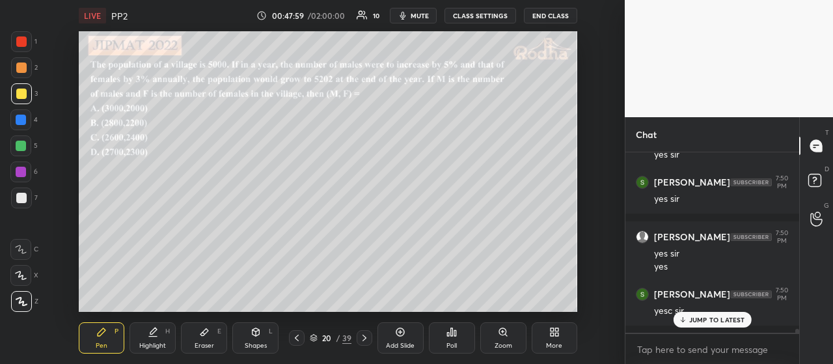
click at [206, 334] on icon at bounding box center [204, 332] width 10 height 10
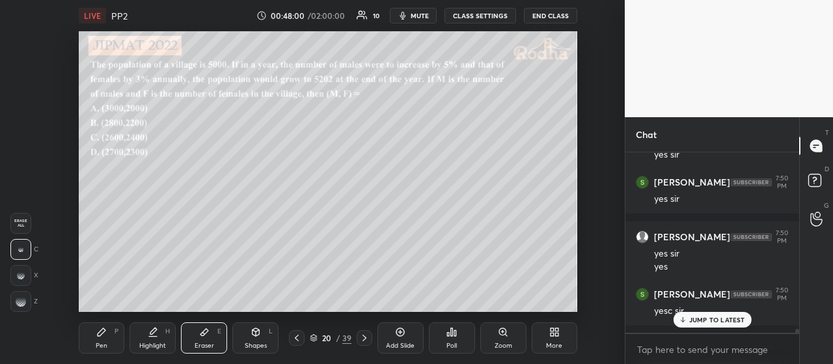
click at [21, 299] on g at bounding box center [21, 301] width 10 height 10
drag, startPoint x: 105, startPoint y: 338, endPoint x: 101, endPoint y: 316, distance: 23.2
click at [107, 337] on div "Pen P" at bounding box center [102, 337] width 46 height 31
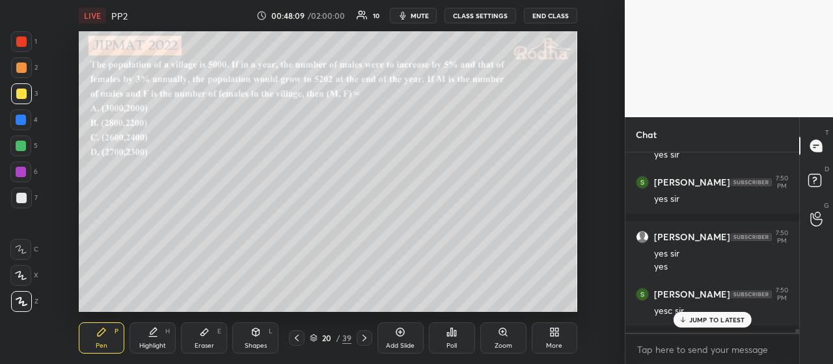
click at [24, 173] on div at bounding box center [21, 172] width 10 height 10
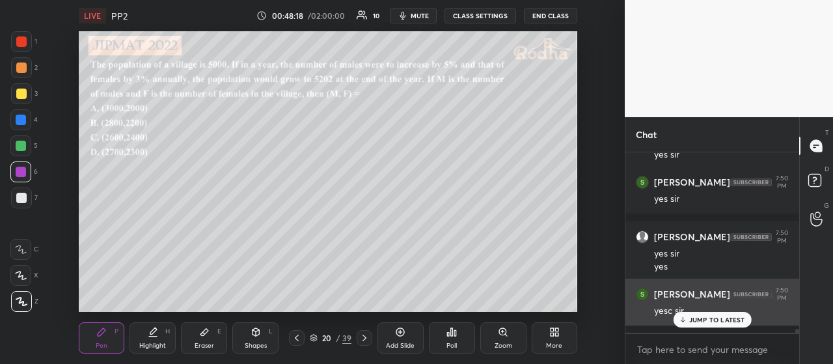
click at [714, 321] on p "JUMP TO LATEST" at bounding box center [717, 320] width 56 height 8
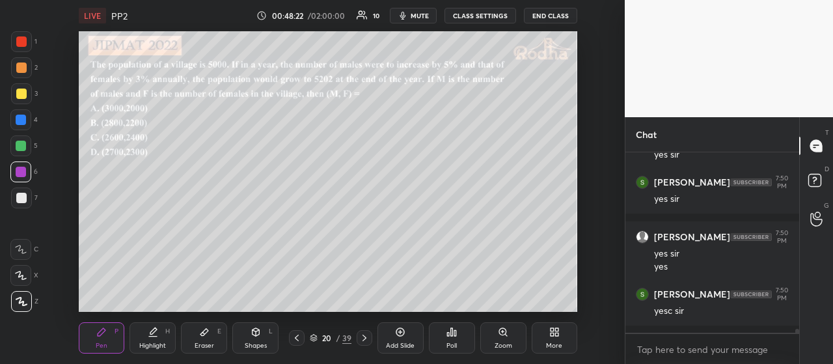
click at [206, 331] on icon at bounding box center [204, 332] width 8 height 7
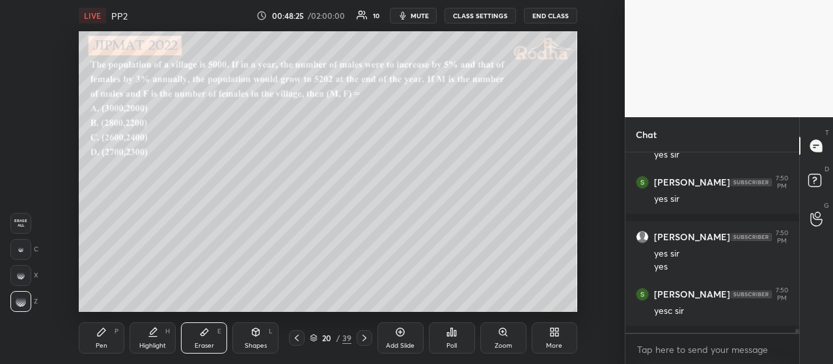
click at [100, 337] on icon at bounding box center [101, 332] width 10 height 10
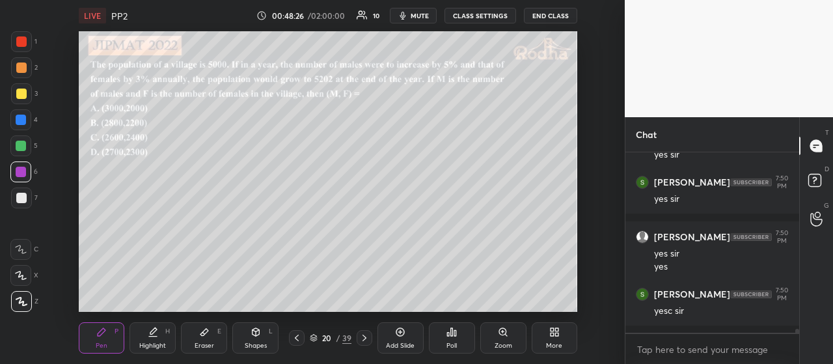
drag, startPoint x: 19, startPoint y: 68, endPoint x: 30, endPoint y: 82, distance: 17.6
click at [20, 68] on div at bounding box center [21, 67] width 10 height 10
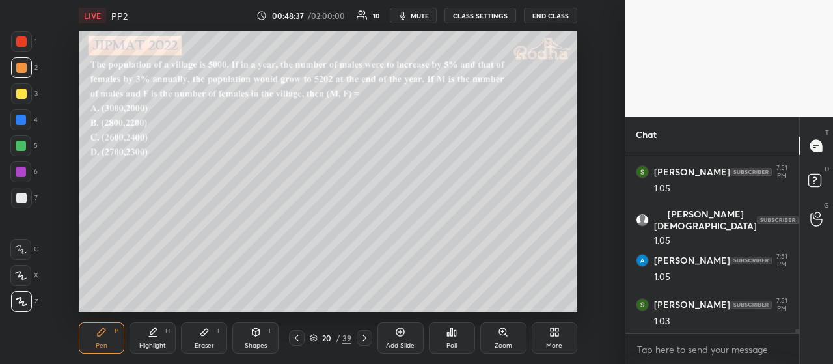
scroll to position [7859, 0]
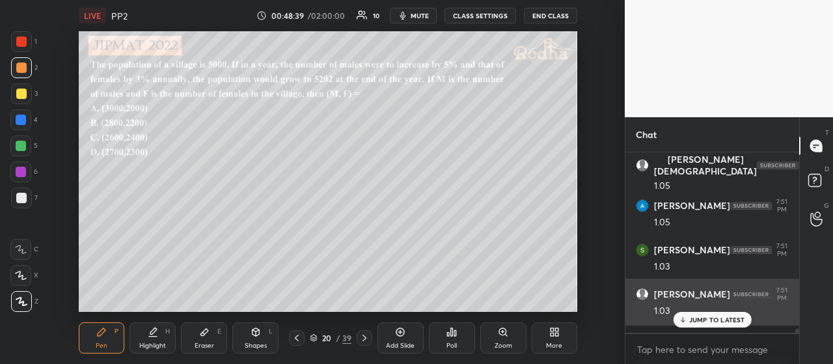
click at [712, 318] on p "JUMP TO LATEST" at bounding box center [717, 320] width 56 height 8
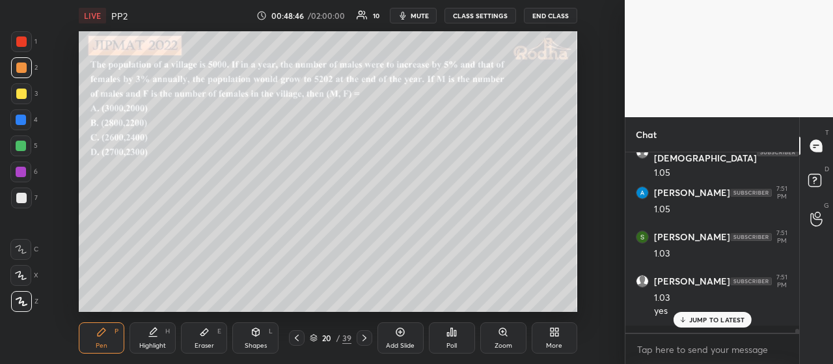
scroll to position [7917, 0]
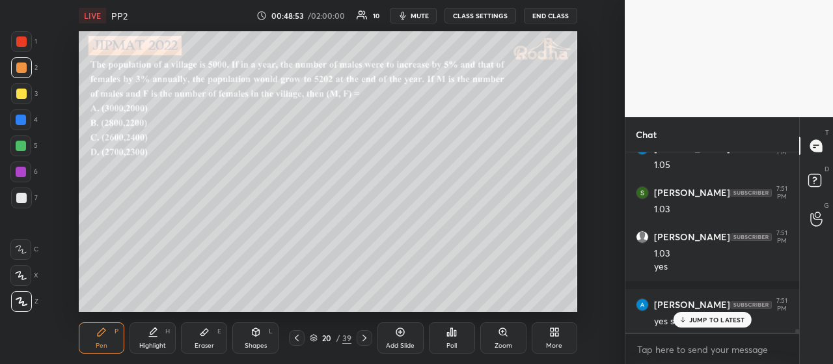
click at [23, 45] on div at bounding box center [21, 41] width 10 height 10
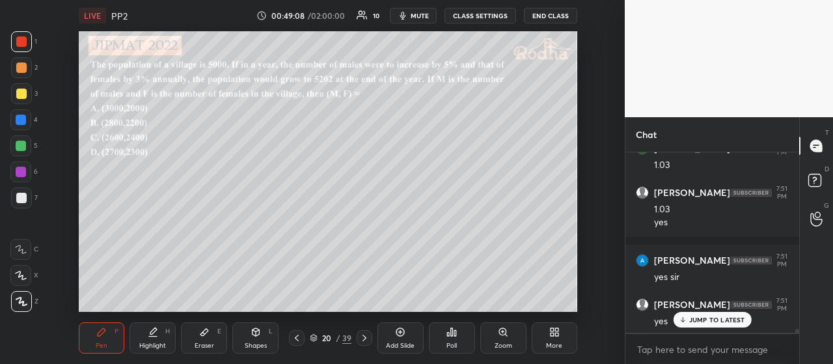
drag, startPoint x: 21, startPoint y: 94, endPoint x: 27, endPoint y: 100, distance: 7.8
click at [21, 96] on div at bounding box center [21, 94] width 10 height 10
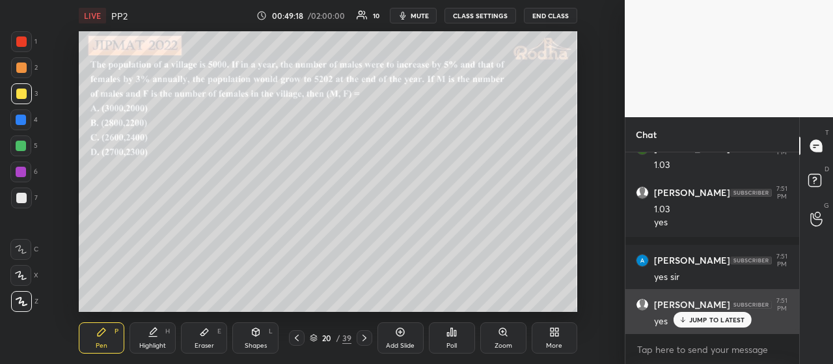
drag, startPoint x: 704, startPoint y: 322, endPoint x: 702, endPoint y: 312, distance: 10.0
click at [704, 321] on p "JUMP TO LATEST" at bounding box center [717, 320] width 56 height 8
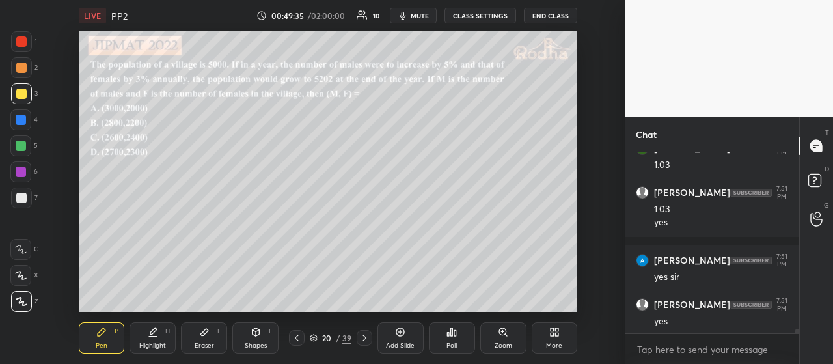
click at [364, 338] on icon at bounding box center [364, 338] width 10 height 10
click at [450, 337] on icon at bounding box center [452, 332] width 10 height 10
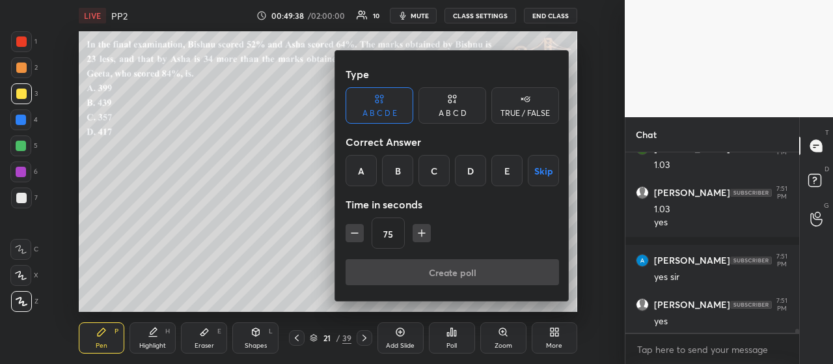
click at [423, 231] on icon "button" at bounding box center [421, 233] width 13 height 13
type input "90"
click at [360, 174] on div "A" at bounding box center [361, 170] width 31 height 31
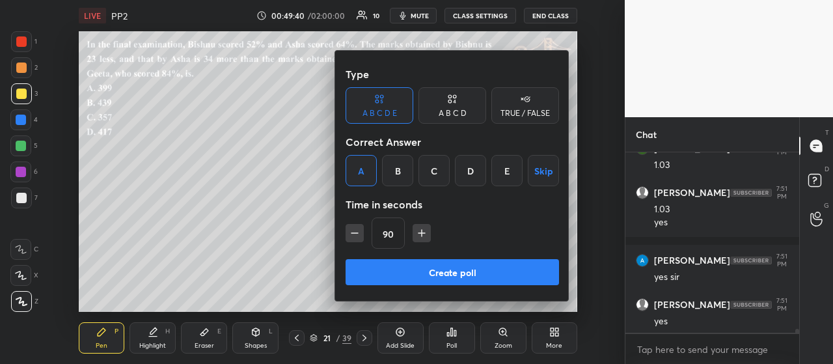
click at [439, 274] on button "Create poll" at bounding box center [453, 272] width 214 height 26
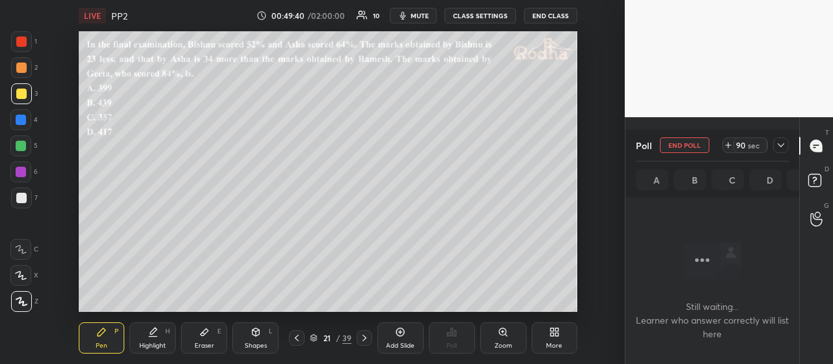
scroll to position [4, 4]
click at [781, 141] on icon at bounding box center [781, 145] width 10 height 10
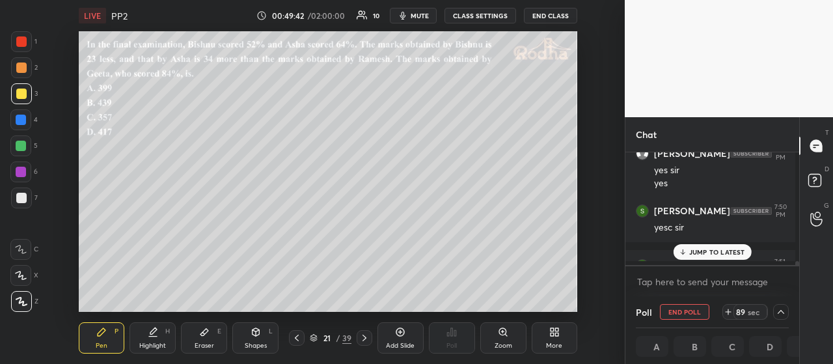
click at [730, 248] on p "JUMP TO LATEST" at bounding box center [717, 252] width 56 height 8
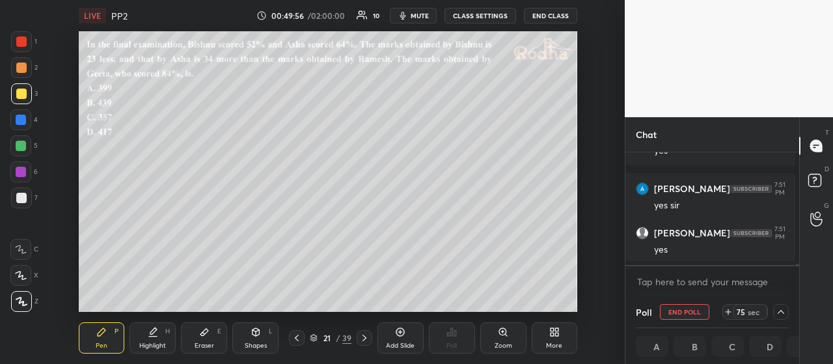
drag, startPoint x: 25, startPoint y: 70, endPoint x: 34, endPoint y: 88, distance: 20.1
click at [25, 71] on div at bounding box center [21, 67] width 10 height 10
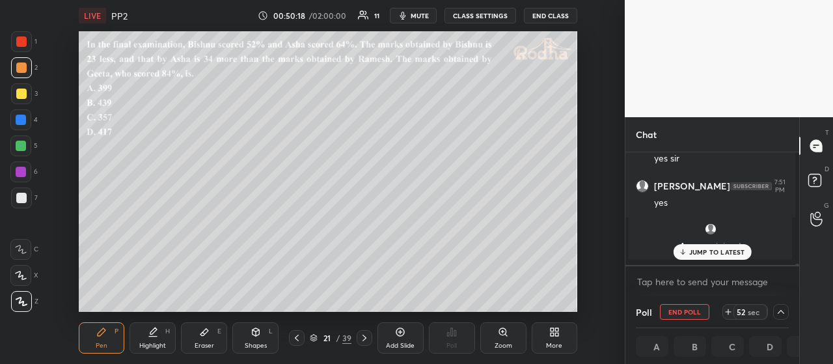
scroll to position [1, 4]
click at [776, 307] on icon at bounding box center [781, 312] width 10 height 10
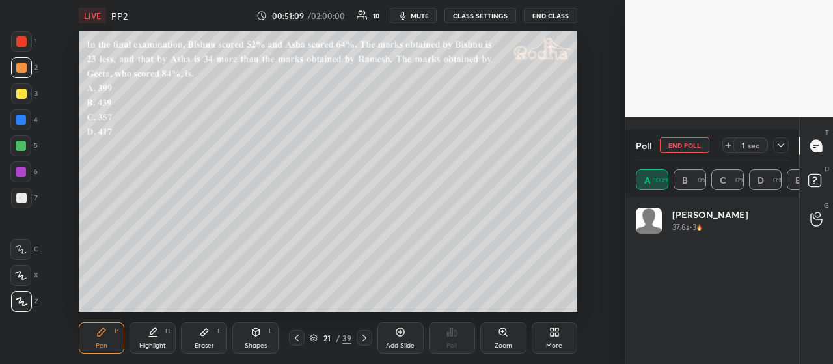
scroll to position [7474, 0]
click at [777, 143] on icon at bounding box center [781, 145] width 10 height 10
type textarea "x"
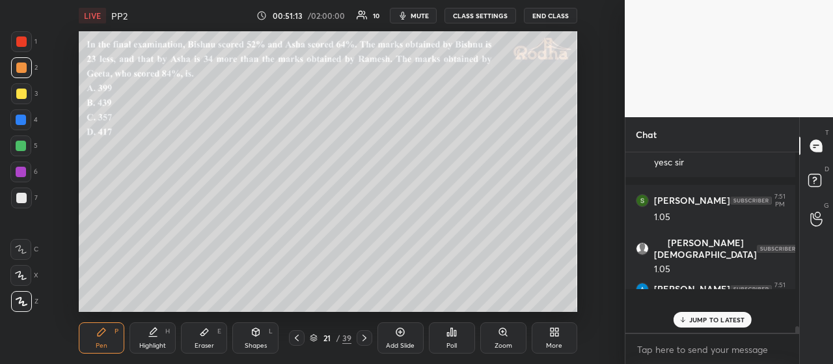
scroll to position [169, 166]
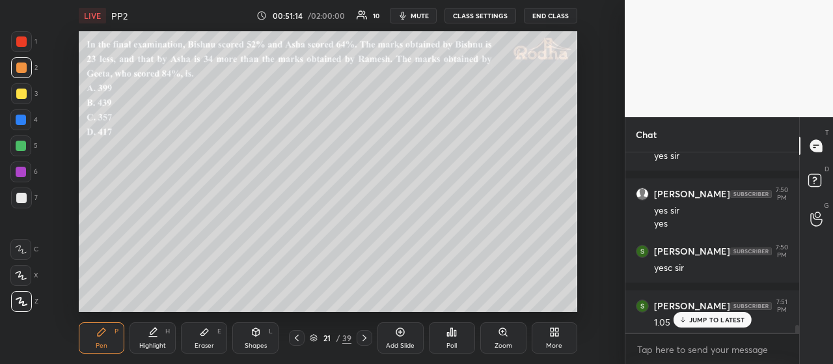
click at [725, 317] on p "JUMP TO LATEST" at bounding box center [717, 320] width 56 height 8
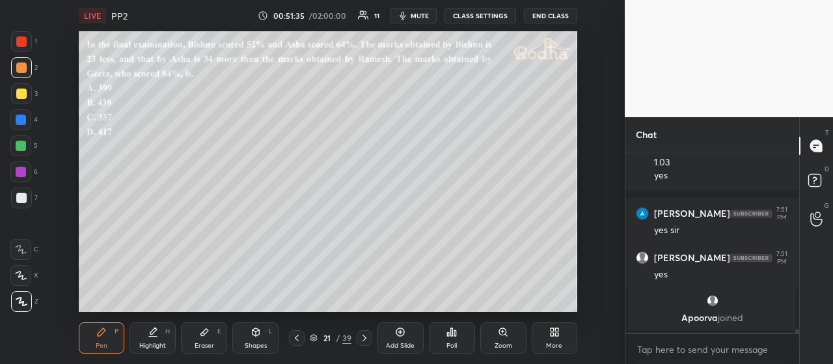
click at [24, 96] on div at bounding box center [21, 94] width 10 height 10
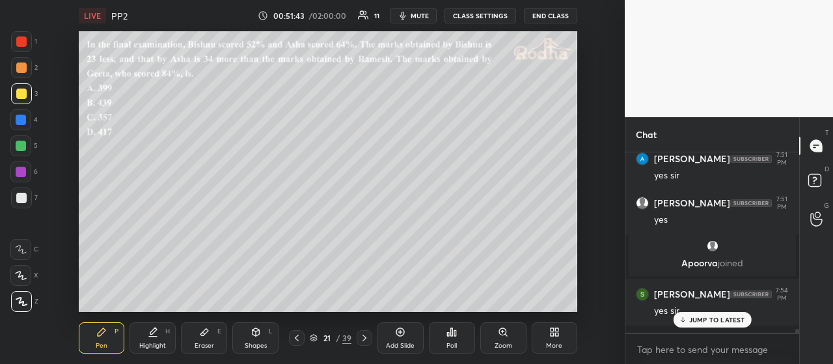
click at [708, 322] on p "JUMP TO LATEST" at bounding box center [717, 320] width 56 height 8
click at [210, 334] on div "Eraser E" at bounding box center [204, 337] width 46 height 31
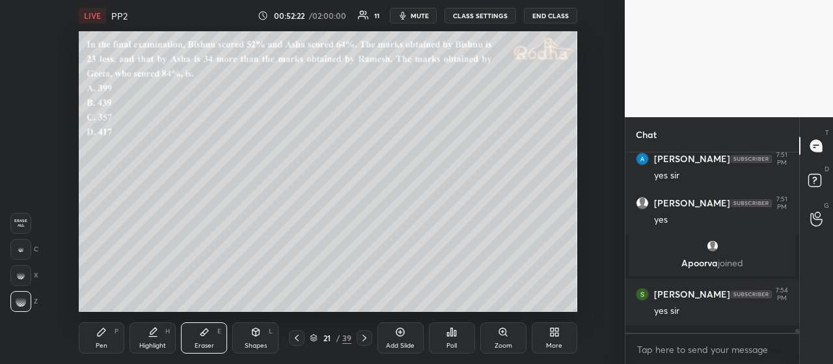
click at [105, 336] on div "Pen P" at bounding box center [102, 337] width 46 height 31
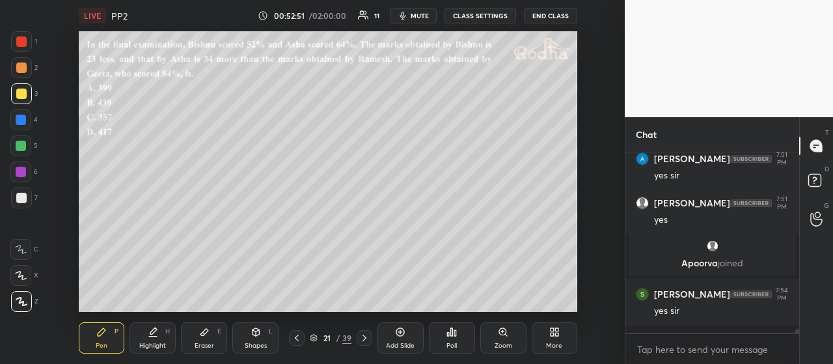
click at [25, 196] on div at bounding box center [21, 198] width 10 height 10
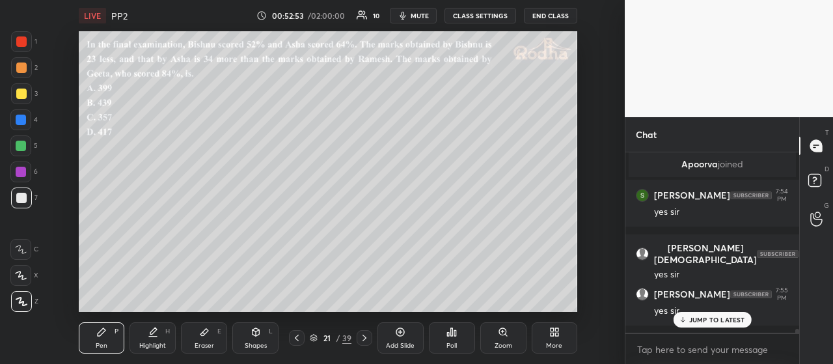
click at [703, 321] on p "JUMP TO LATEST" at bounding box center [717, 320] width 56 height 8
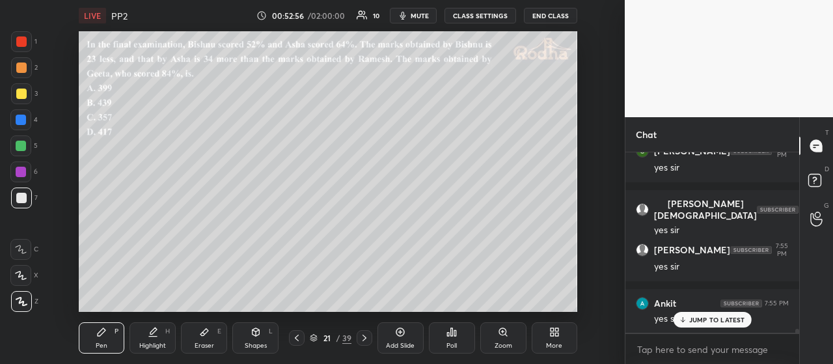
scroll to position [7982, 0]
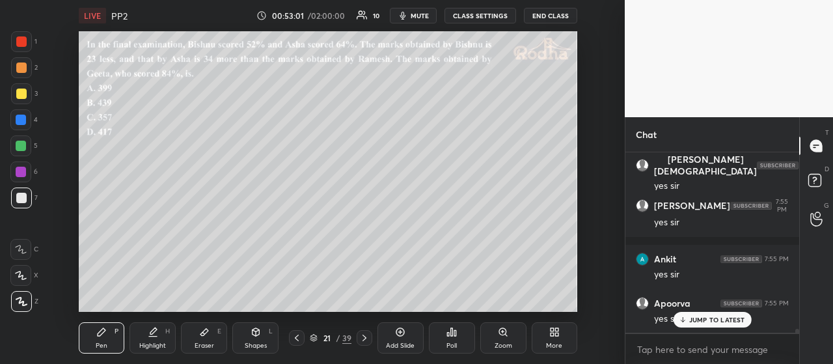
click at [708, 312] on div "JUMP TO LATEST" at bounding box center [712, 320] width 78 height 16
drag, startPoint x: 21, startPoint y: 66, endPoint x: 52, endPoint y: 111, distance: 54.3
click at [22, 68] on div at bounding box center [21, 67] width 10 height 10
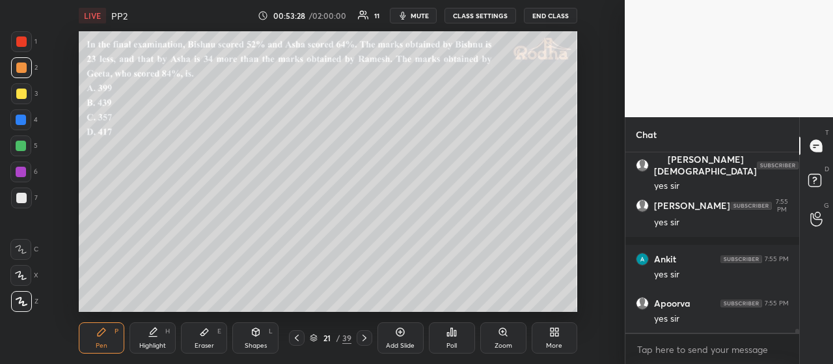
scroll to position [8026, 0]
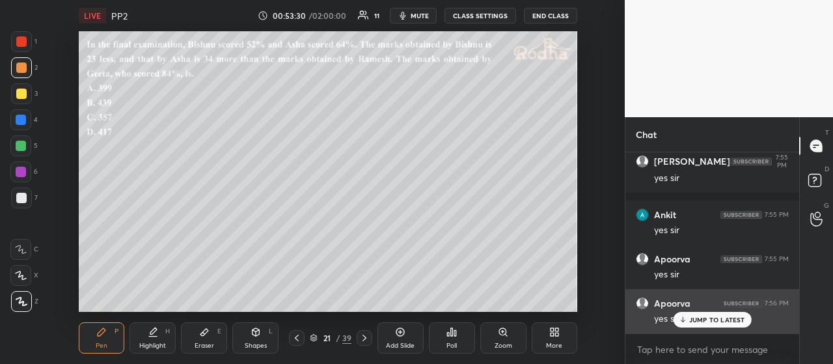
click at [702, 318] on p "JUMP TO LATEST" at bounding box center [717, 320] width 56 height 8
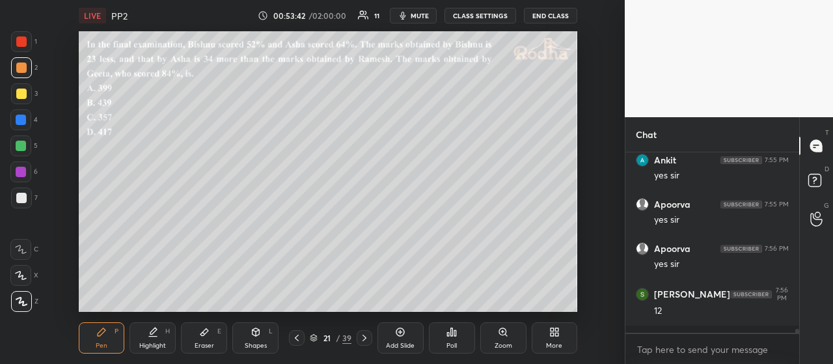
scroll to position [8125, 0]
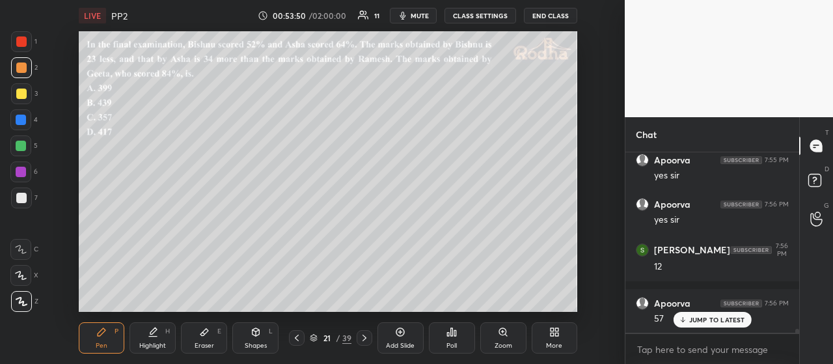
click at [24, 148] on div at bounding box center [21, 146] width 10 height 10
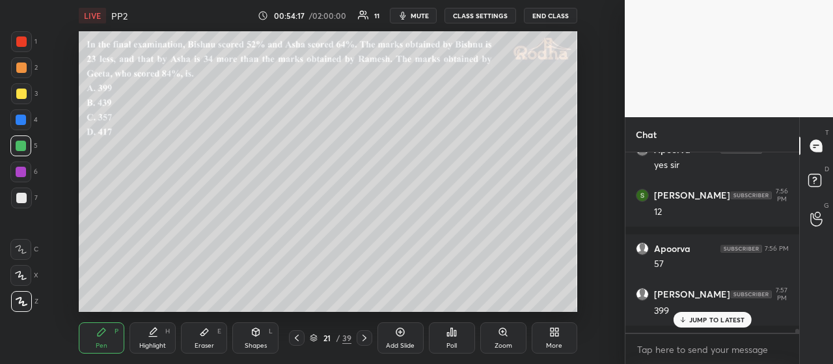
click at [23, 93] on div at bounding box center [21, 94] width 10 height 10
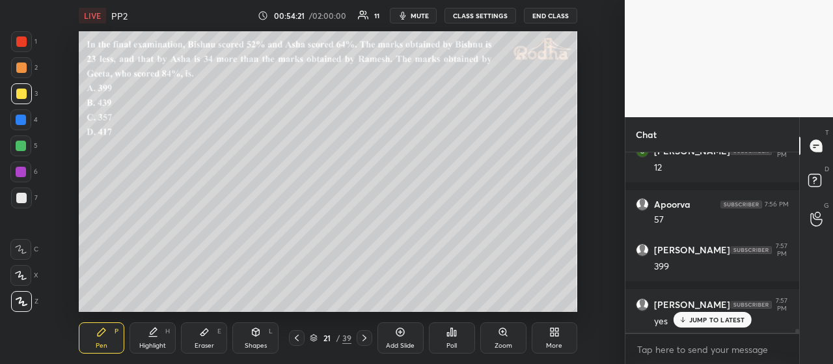
scroll to position [8268, 0]
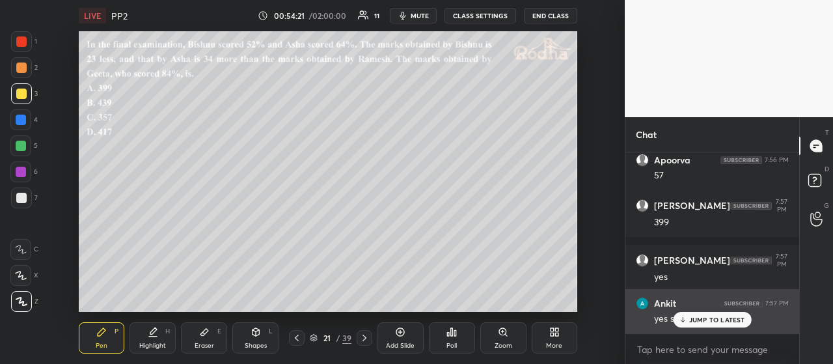
click at [708, 318] on p "JUMP TO LATEST" at bounding box center [717, 320] width 56 height 8
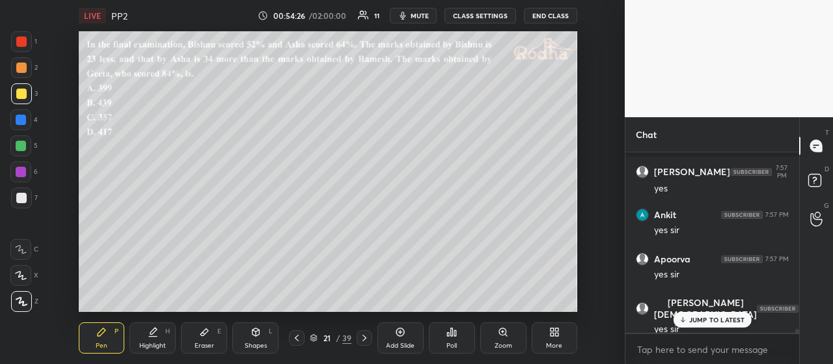
scroll to position [8411, 0]
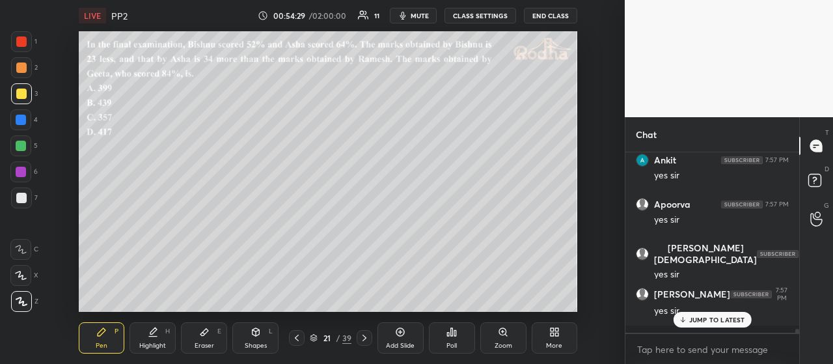
click at [25, 69] on div at bounding box center [21, 67] width 10 height 10
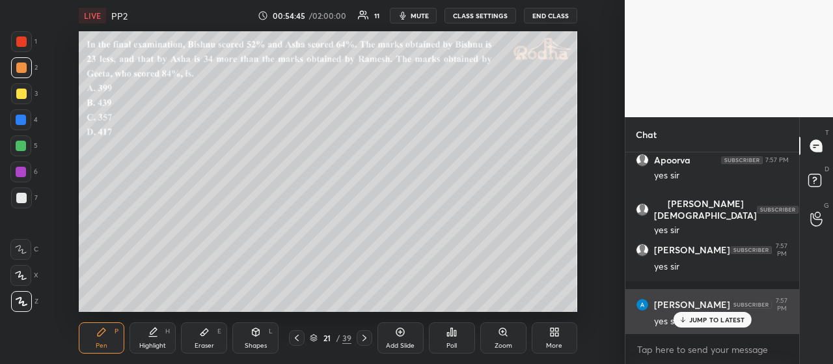
drag, startPoint x: 708, startPoint y: 320, endPoint x: 706, endPoint y: 310, distance: 10.1
click at [708, 320] on p "JUMP TO LATEST" at bounding box center [717, 320] width 56 height 8
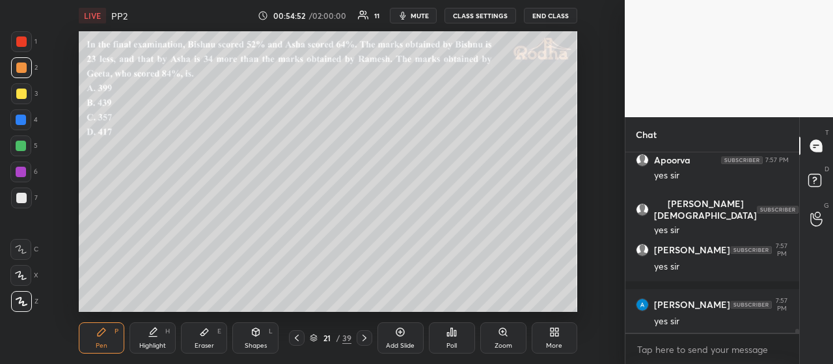
scroll to position [8510, 0]
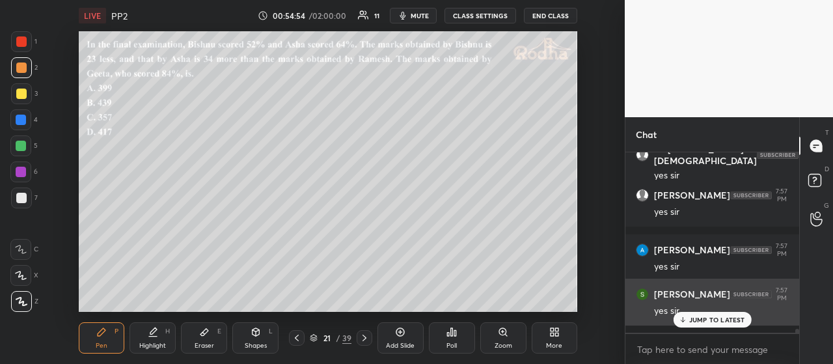
drag, startPoint x: 709, startPoint y: 318, endPoint x: 693, endPoint y: 299, distance: 25.4
click at [710, 318] on p "JUMP TO LATEST" at bounding box center [717, 320] width 56 height 8
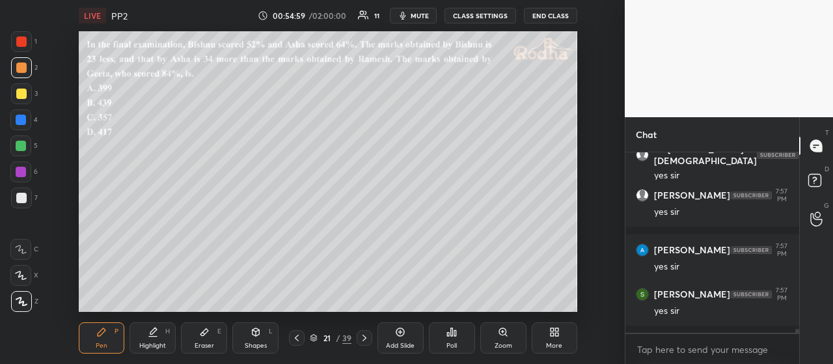
scroll to position [8565, 0]
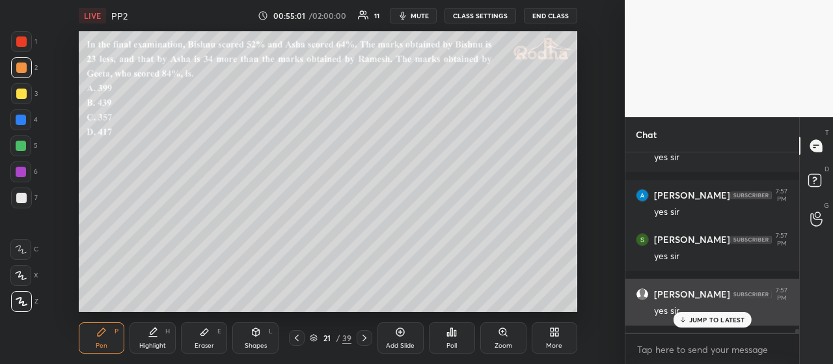
click at [706, 321] on p "JUMP TO LATEST" at bounding box center [717, 320] width 56 height 8
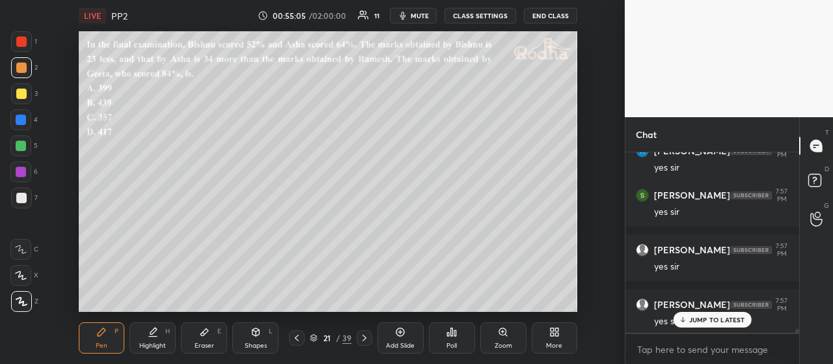
scroll to position [8664, 0]
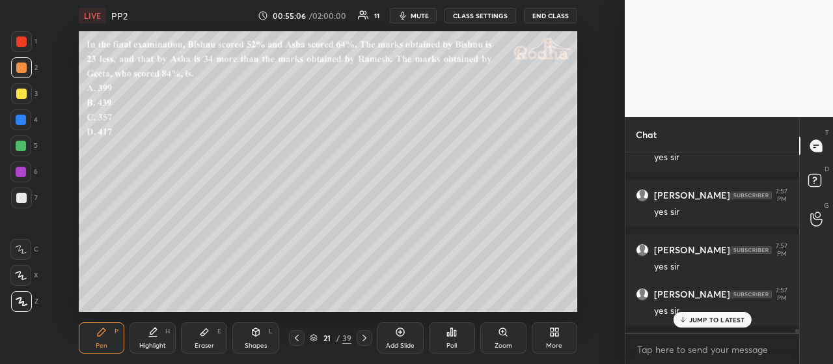
click at [25, 43] on div at bounding box center [21, 41] width 10 height 10
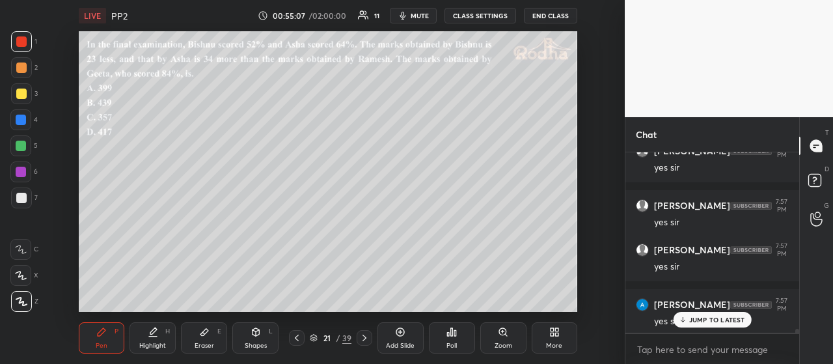
click at [720, 322] on p "JUMP TO LATEST" at bounding box center [717, 320] width 56 height 8
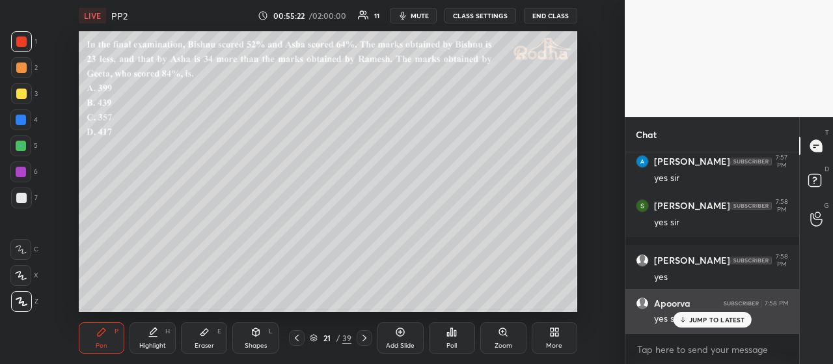
click at [712, 321] on p "JUMP TO LATEST" at bounding box center [717, 320] width 56 height 8
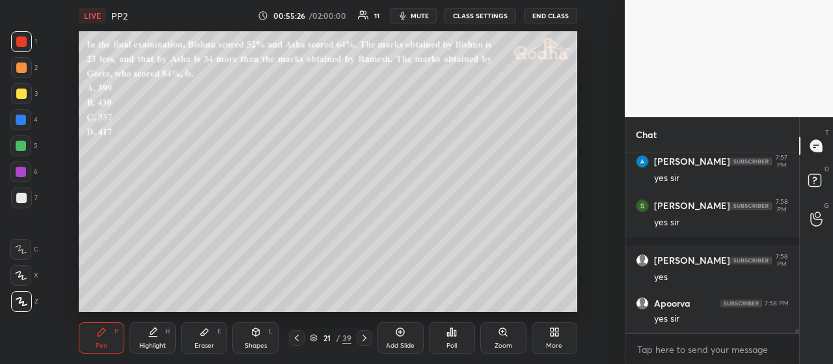
click at [366, 335] on icon at bounding box center [364, 338] width 10 height 10
click at [454, 336] on icon at bounding box center [452, 332] width 10 height 10
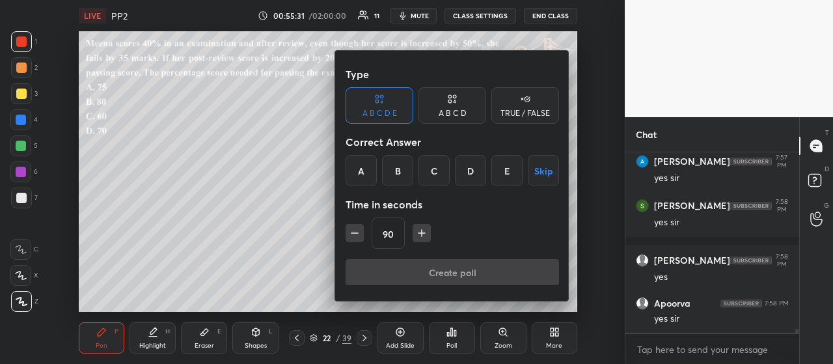
drag, startPoint x: 460, startPoint y: 107, endPoint x: 460, endPoint y: 133, distance: 26.0
click at [460, 108] on div "A B C D" at bounding box center [453, 105] width 68 height 36
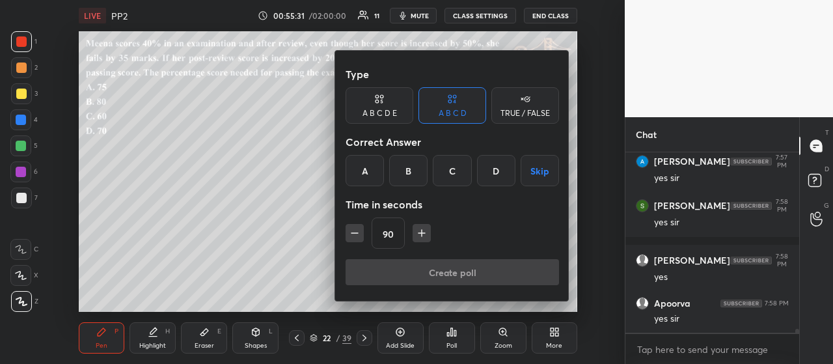
drag, startPoint x: 491, startPoint y: 168, endPoint x: 476, endPoint y: 187, distance: 23.7
click at [491, 169] on div "D" at bounding box center [496, 170] width 38 height 31
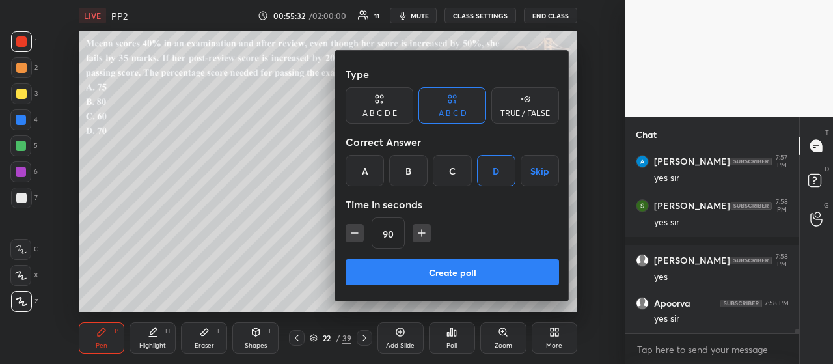
click at [421, 229] on icon "button" at bounding box center [421, 233] width 13 height 13
drag, startPoint x: 421, startPoint y: 230, endPoint x: 422, endPoint y: 238, distance: 7.4
click at [422, 230] on icon "button" at bounding box center [427, 233] width 13 height 13
type input "120"
click at [427, 269] on button "Create poll" at bounding box center [453, 272] width 214 height 26
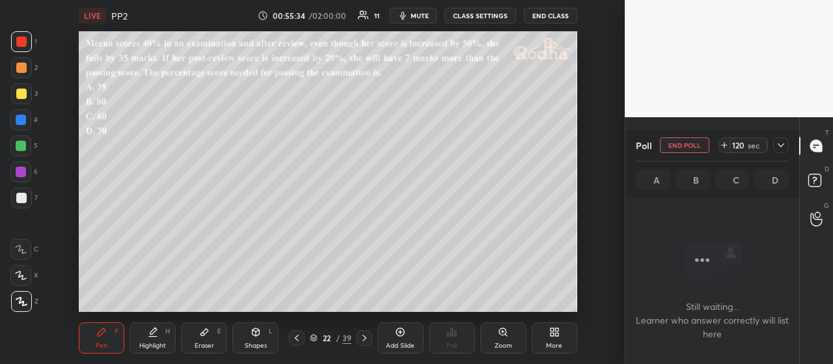
scroll to position [109, 170]
click at [782, 148] on icon at bounding box center [781, 145] width 10 height 10
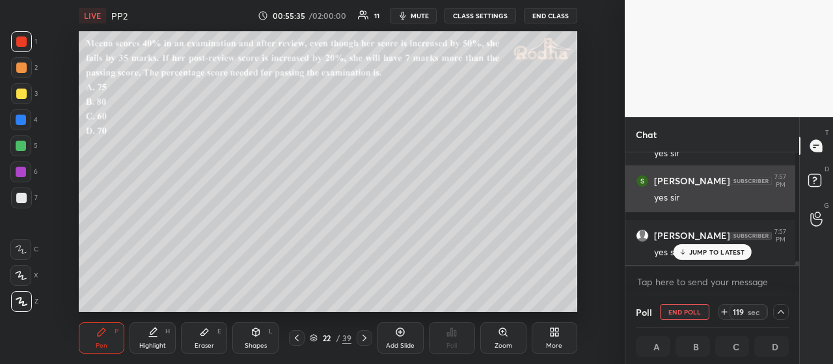
scroll to position [4, 4]
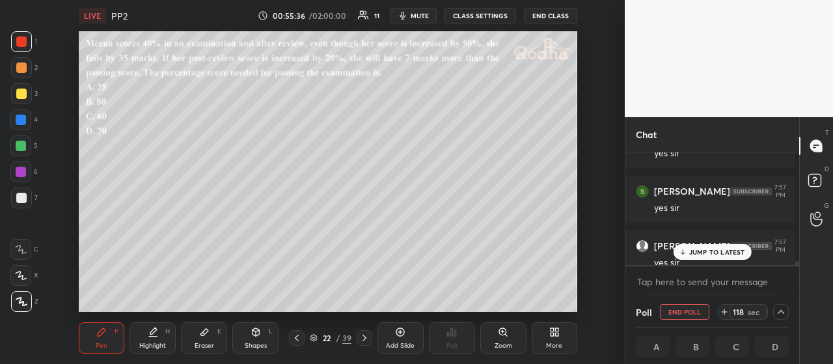
click at [731, 251] on p "JUMP TO LATEST" at bounding box center [717, 252] width 56 height 8
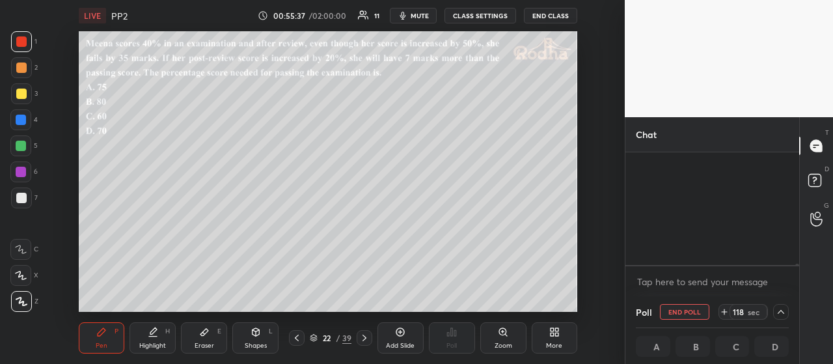
scroll to position [8535, 0]
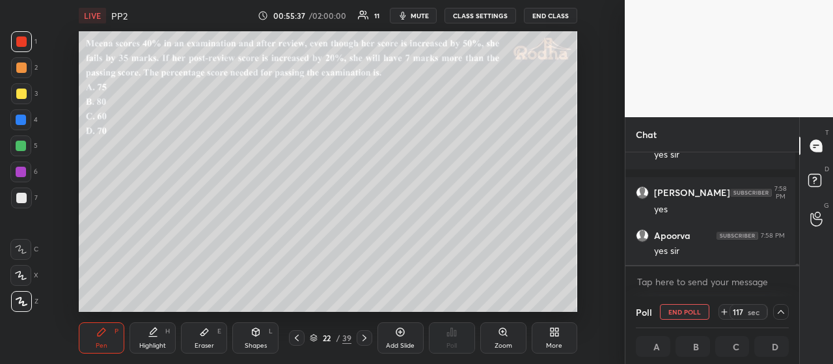
drag, startPoint x: 776, startPoint y: 310, endPoint x: 772, endPoint y: 304, distance: 7.0
click at [776, 309] on icon at bounding box center [781, 312] width 10 height 10
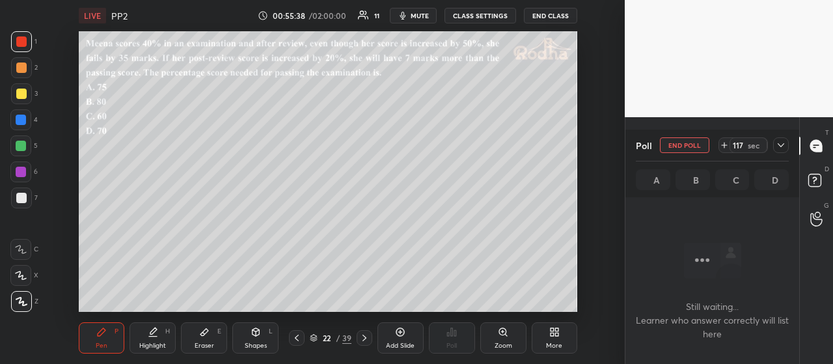
scroll to position [109, 170]
click at [781, 142] on icon at bounding box center [781, 145] width 10 height 10
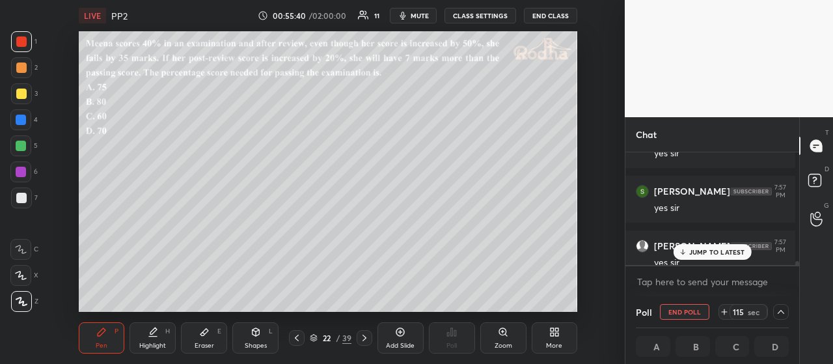
drag, startPoint x: 27, startPoint y: 93, endPoint x: 49, endPoint y: 93, distance: 22.1
click at [27, 93] on div at bounding box center [21, 93] width 21 height 21
click at [724, 258] on div "JUMP TO LATEST" at bounding box center [712, 252] width 78 height 16
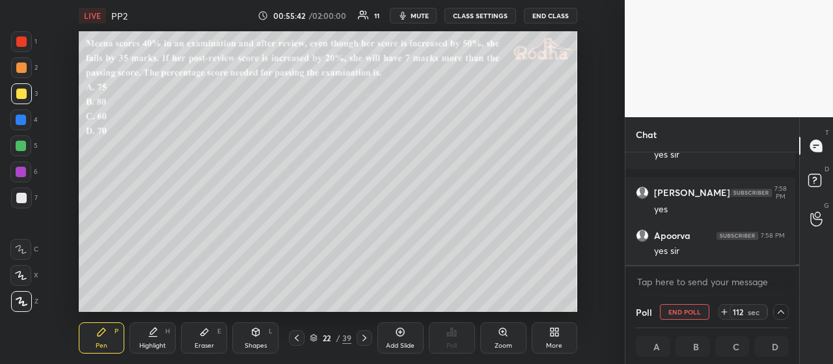
click at [778, 310] on icon at bounding box center [781, 312] width 7 height 4
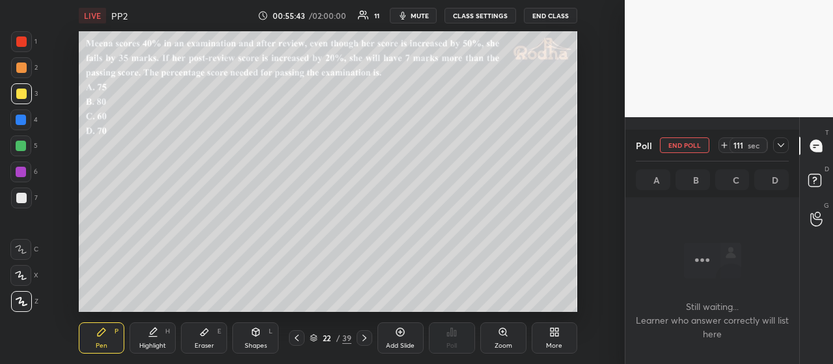
click at [777, 146] on icon at bounding box center [781, 145] width 10 height 10
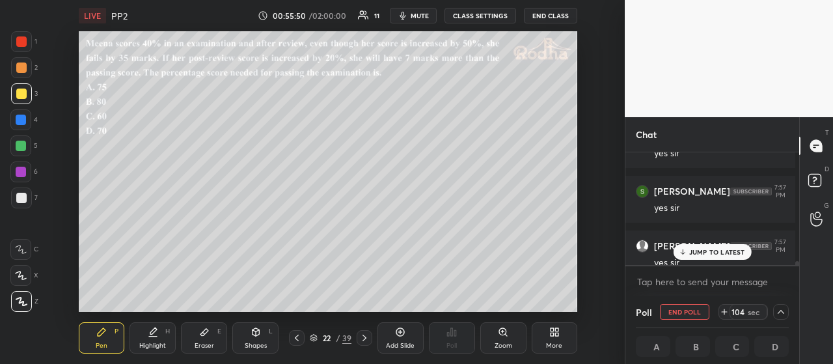
click at [27, 70] on div at bounding box center [21, 67] width 21 height 21
click at [719, 253] on p "JUMP TO LATEST" at bounding box center [717, 252] width 56 height 8
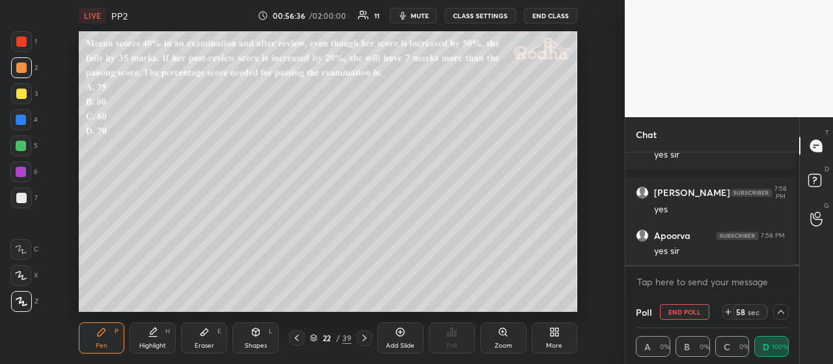
scroll to position [1, 4]
click at [780, 312] on icon at bounding box center [781, 312] width 10 height 10
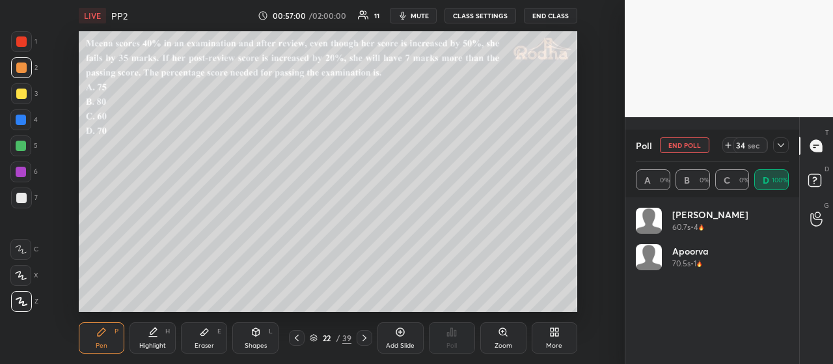
scroll to position [141, 170]
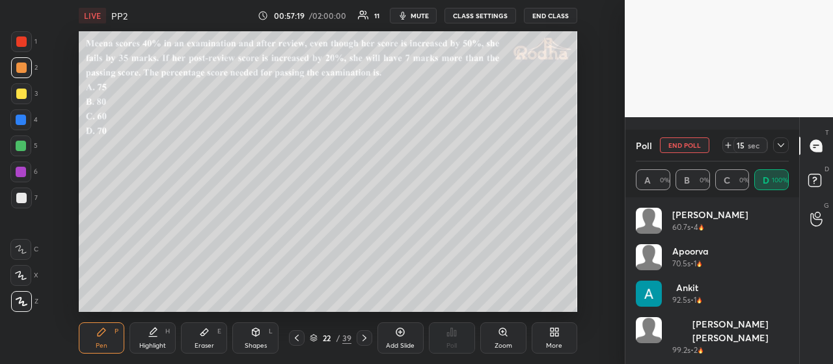
click at [781, 145] on icon at bounding box center [781, 145] width 10 height 10
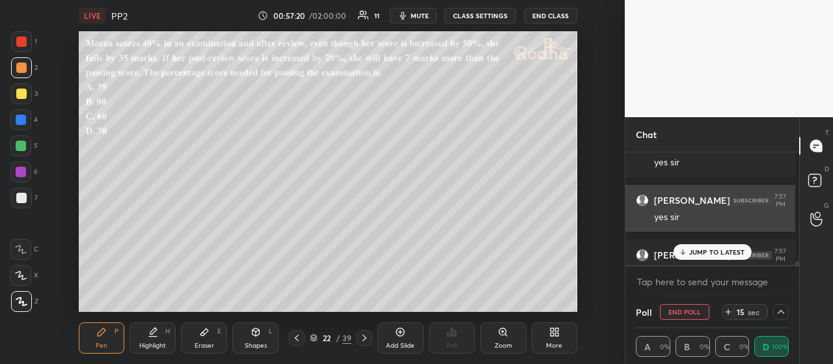
scroll to position [141, 166]
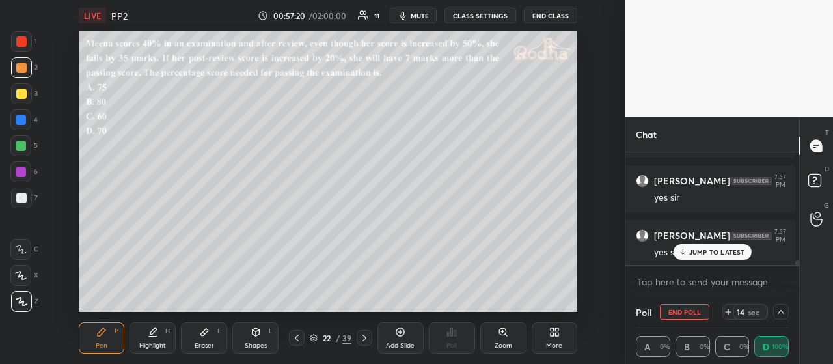
click at [707, 249] on p "JUMP TO LATEST" at bounding box center [717, 252] width 56 height 8
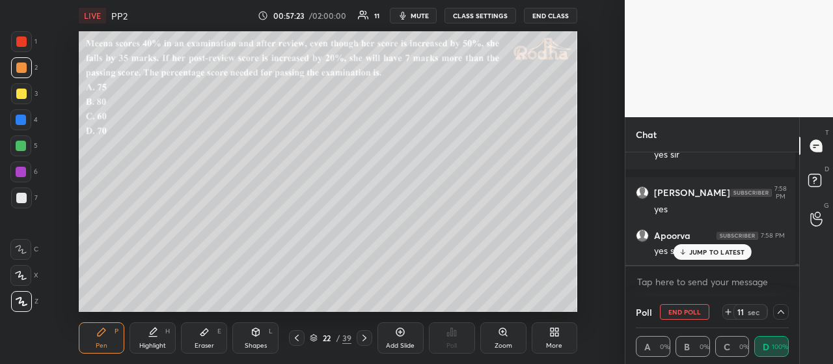
scroll to position [8579, 0]
click at [728, 247] on div "JUMP TO LATEST" at bounding box center [712, 252] width 78 height 16
click at [782, 316] on icon at bounding box center [781, 312] width 10 height 10
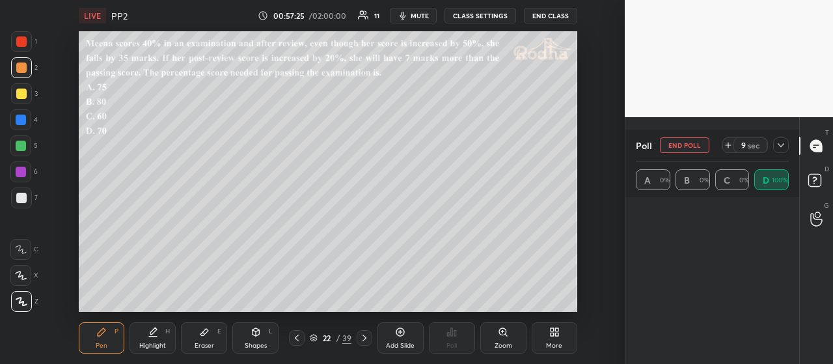
scroll to position [109, 166]
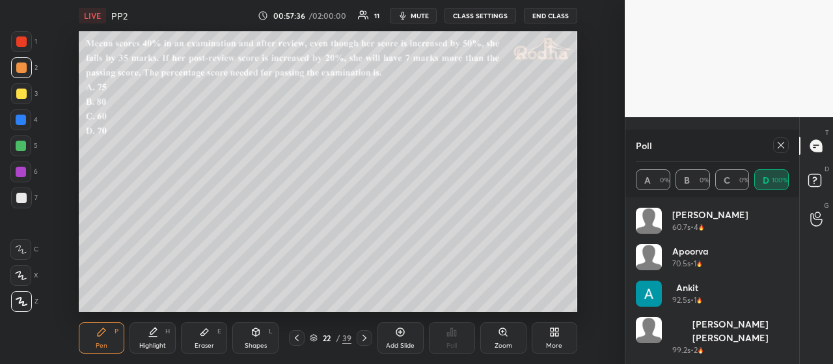
click at [785, 146] on icon at bounding box center [781, 145] width 10 height 10
type textarea "x"
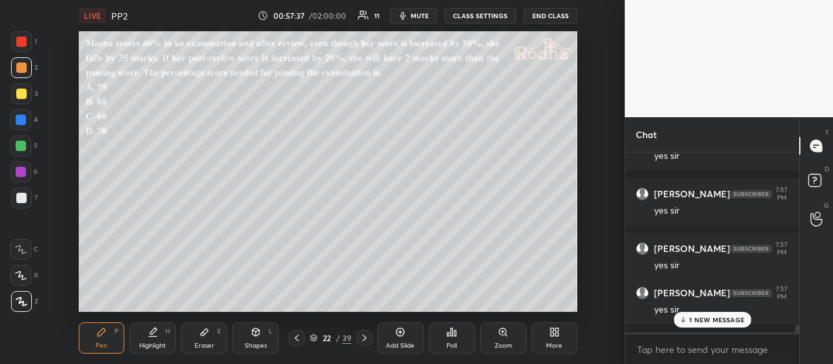
click at [710, 317] on p "1 NEW MESSAGE" at bounding box center [716, 320] width 55 height 8
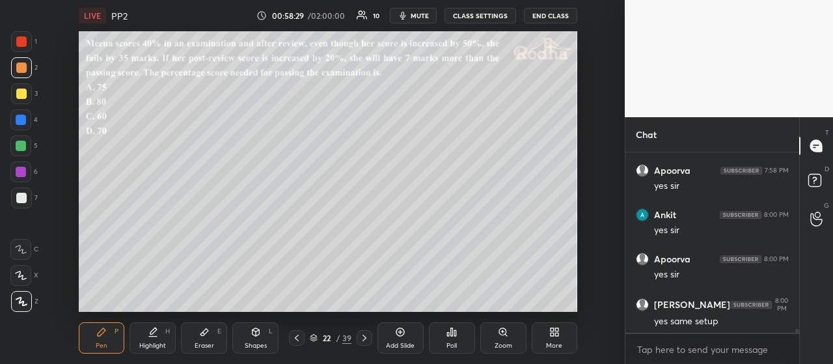
scroll to position [8612, 0]
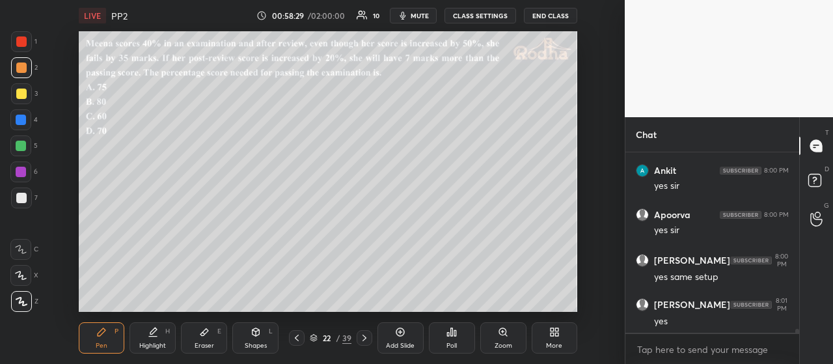
click at [24, 93] on div at bounding box center [21, 94] width 10 height 10
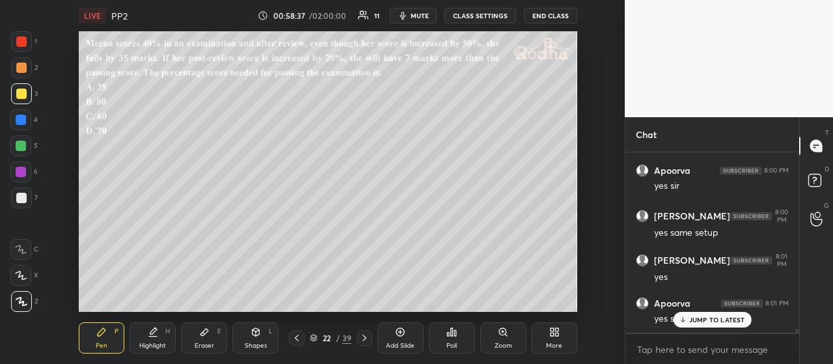
click at [703, 316] on p "JUMP TO LATEST" at bounding box center [717, 320] width 56 height 8
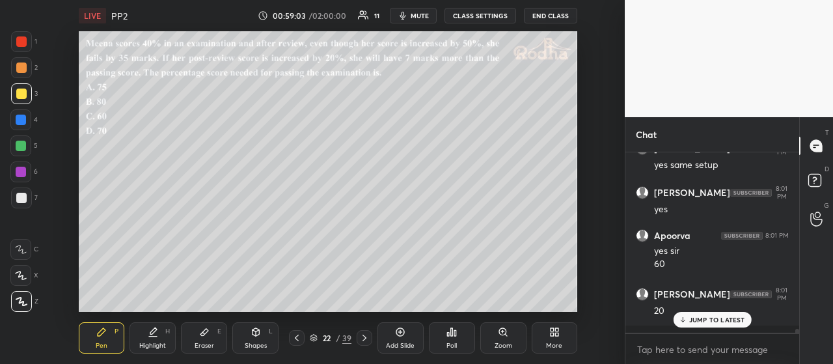
scroll to position [8768, 0]
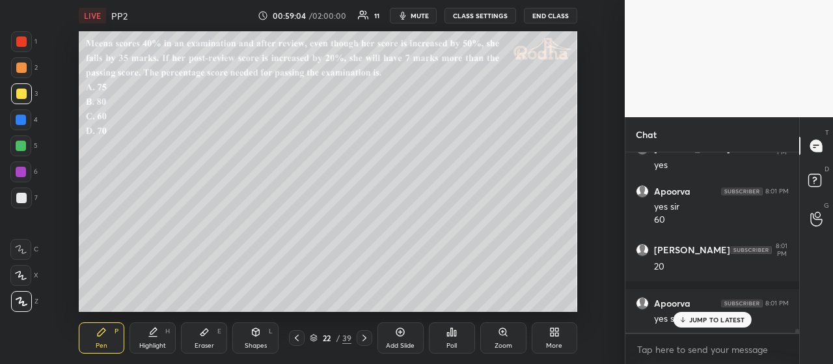
click at [702, 317] on p "JUMP TO LATEST" at bounding box center [717, 320] width 56 height 8
click at [23, 68] on div at bounding box center [21, 67] width 10 height 10
click at [23, 150] on div at bounding box center [21, 146] width 10 height 10
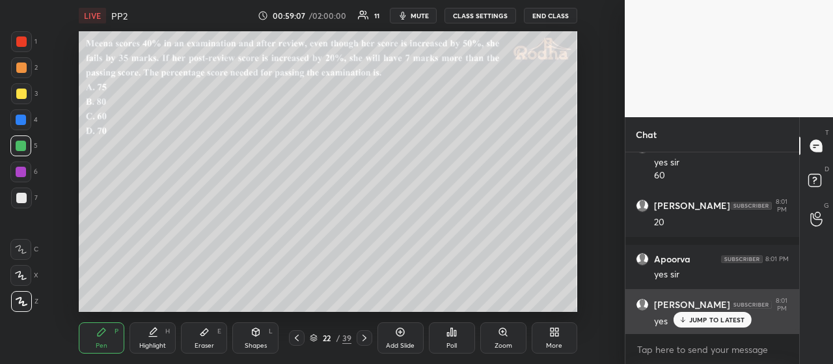
click at [691, 318] on p "JUMP TO LATEST" at bounding box center [717, 320] width 56 height 8
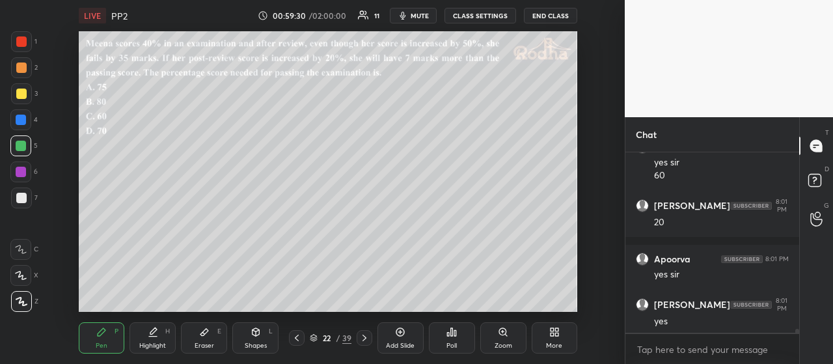
drag, startPoint x: 24, startPoint y: 200, endPoint x: 33, endPoint y: 202, distance: 8.6
click at [25, 202] on div at bounding box center [21, 198] width 10 height 10
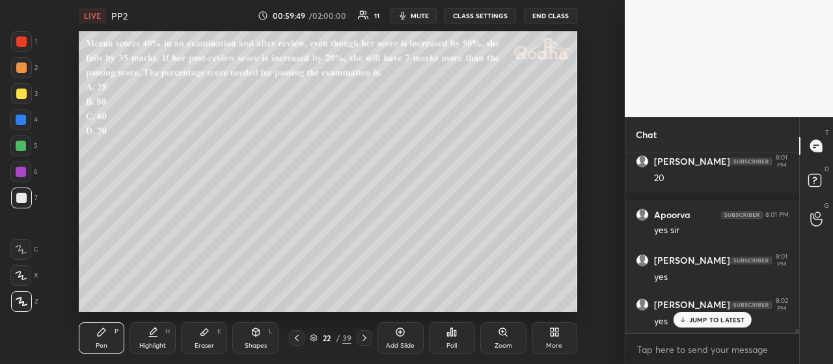
scroll to position [8901, 0]
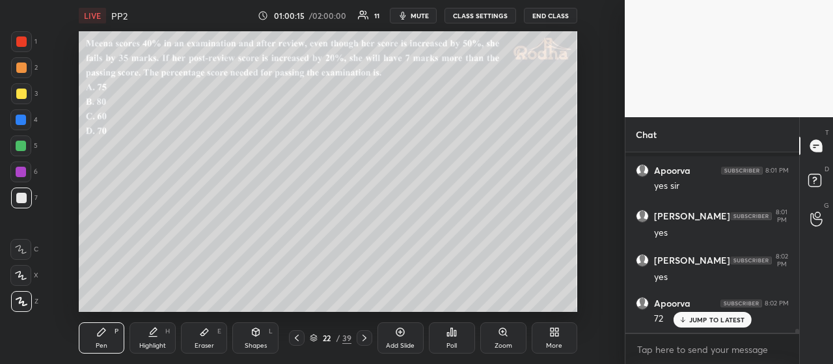
click at [21, 46] on div at bounding box center [21, 41] width 10 height 10
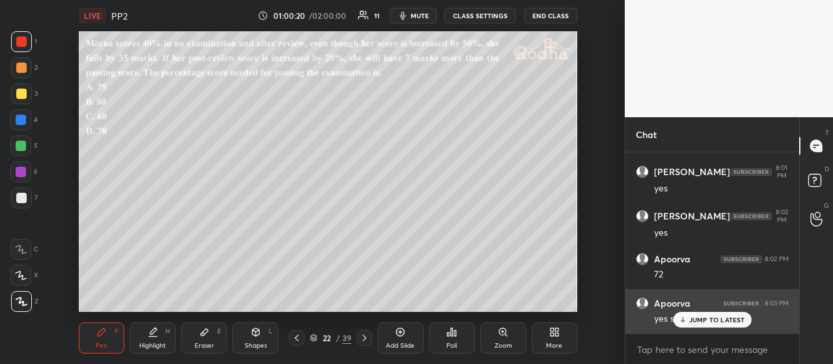
click at [692, 318] on p "JUMP TO LATEST" at bounding box center [717, 320] width 56 height 8
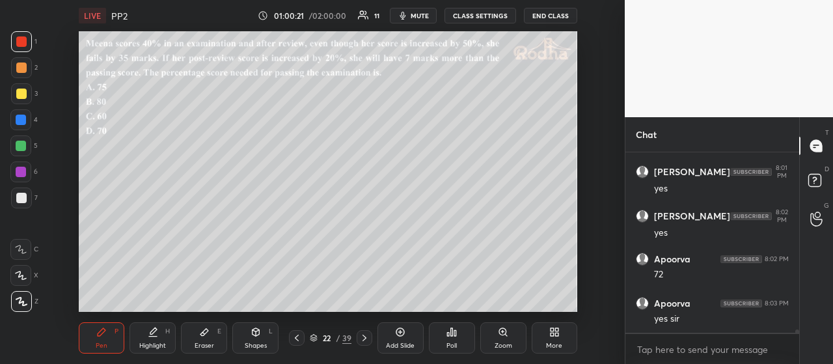
scroll to position [8989, 0]
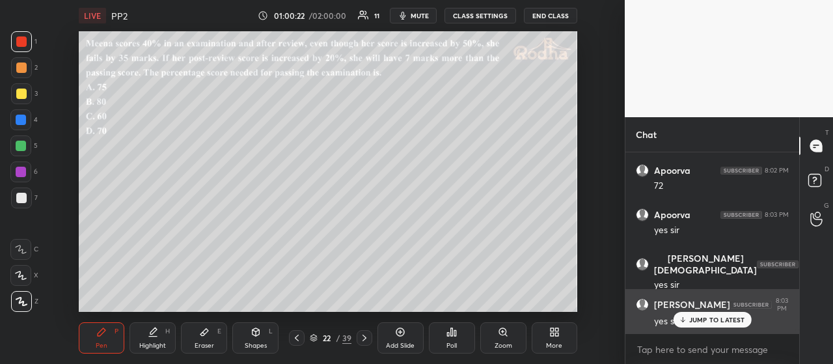
click at [720, 318] on p "JUMP TO LATEST" at bounding box center [717, 320] width 56 height 8
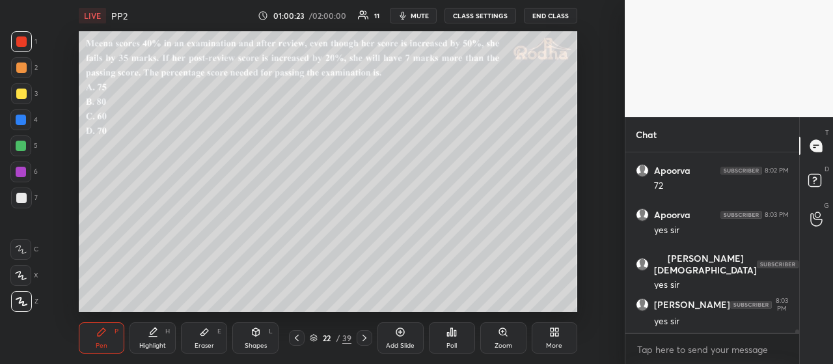
scroll to position [9078, 0]
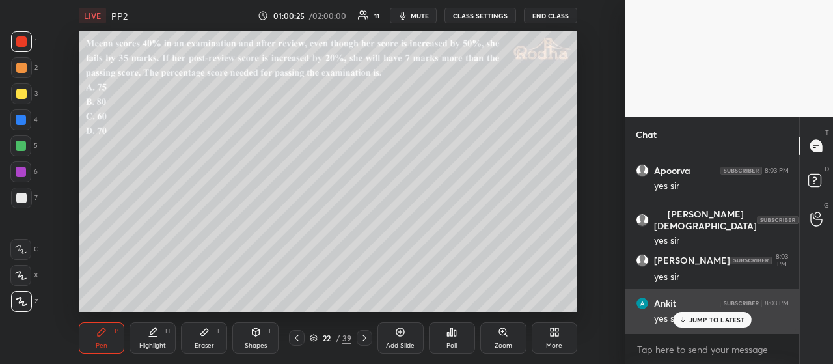
click at [707, 316] on p "JUMP TO LATEST" at bounding box center [717, 320] width 56 height 8
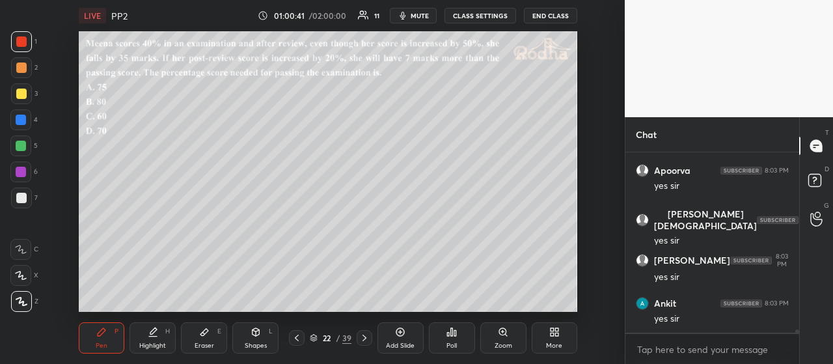
scroll to position [9122, 0]
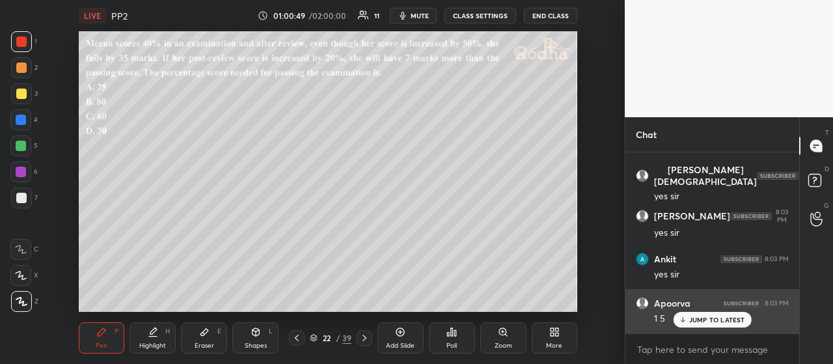
click at [698, 314] on div "JUMP TO LATEST" at bounding box center [712, 320] width 78 height 16
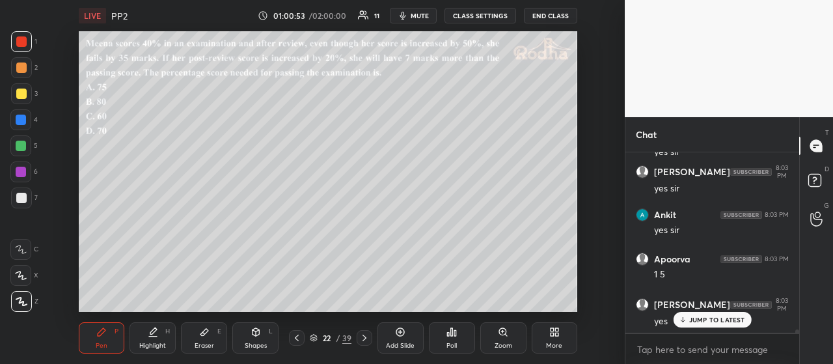
scroll to position [9211, 0]
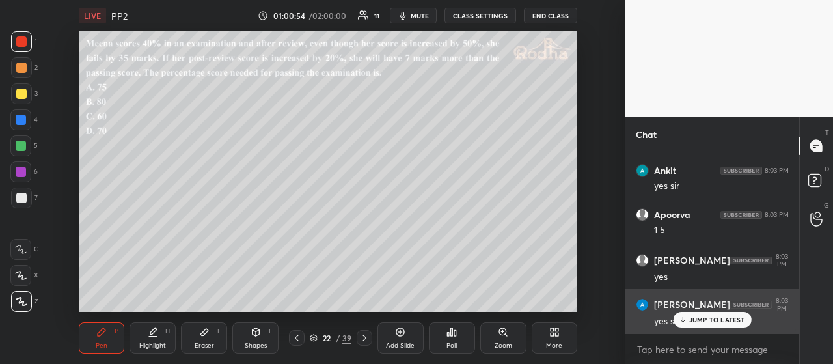
click at [693, 318] on p "JUMP TO LATEST" at bounding box center [717, 320] width 56 height 8
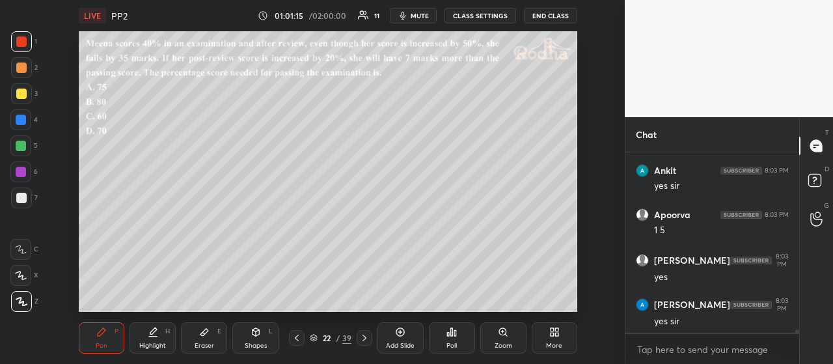
scroll to position [9265, 0]
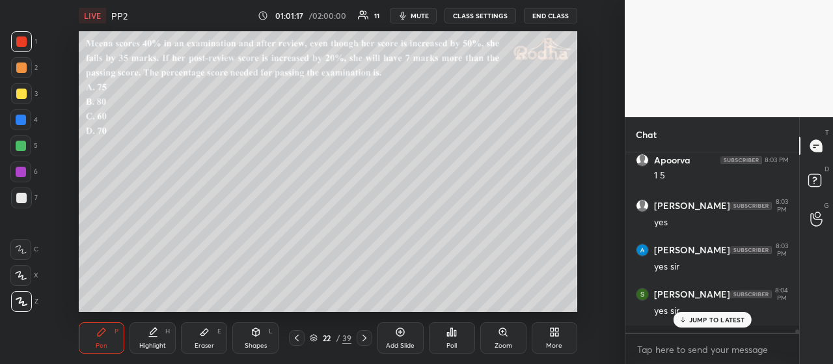
click at [25, 68] on div at bounding box center [21, 67] width 10 height 10
click at [25, 199] on div at bounding box center [21, 198] width 10 height 10
click at [21, 69] on div at bounding box center [21, 67] width 10 height 10
click at [728, 317] on p "JUMP TO LATEST" at bounding box center [717, 320] width 56 height 8
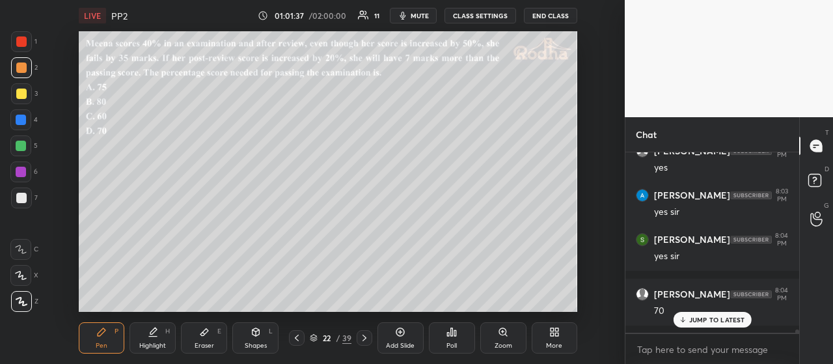
scroll to position [9364, 0]
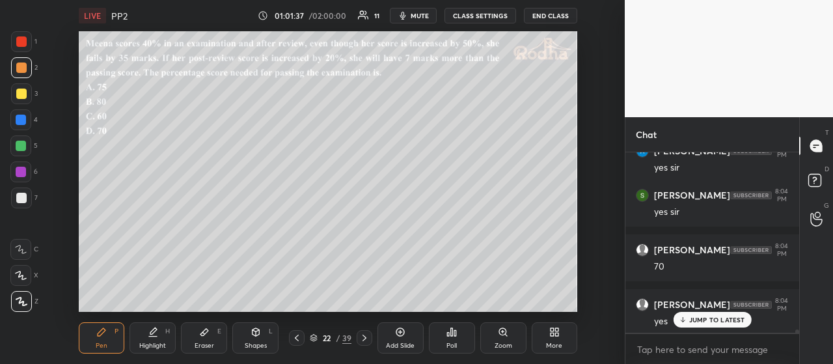
click at [25, 40] on div at bounding box center [21, 41] width 10 height 10
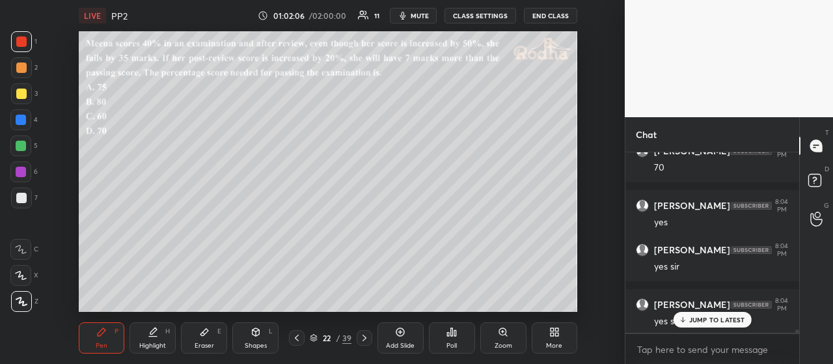
scroll to position [9508, 0]
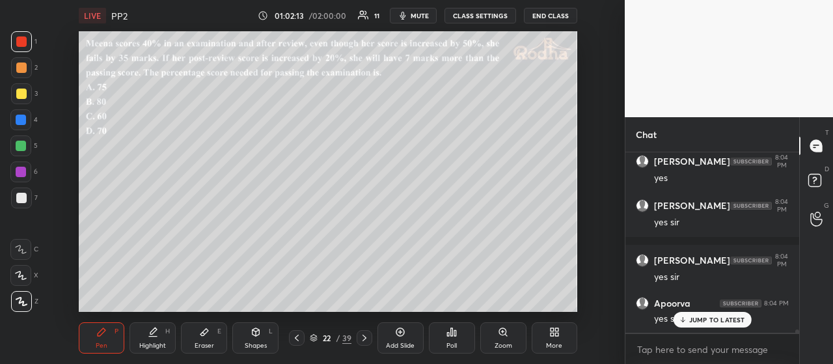
drag, startPoint x: 297, startPoint y: 338, endPoint x: 322, endPoint y: 320, distance: 30.2
click at [297, 340] on icon at bounding box center [297, 338] width 10 height 10
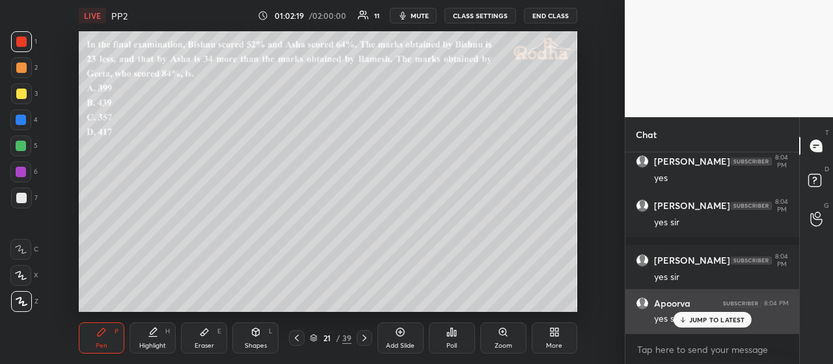
drag, startPoint x: 700, startPoint y: 311, endPoint x: 695, endPoint y: 306, distance: 7.8
click at [698, 310] on div "yes sir" at bounding box center [721, 318] width 135 height 16
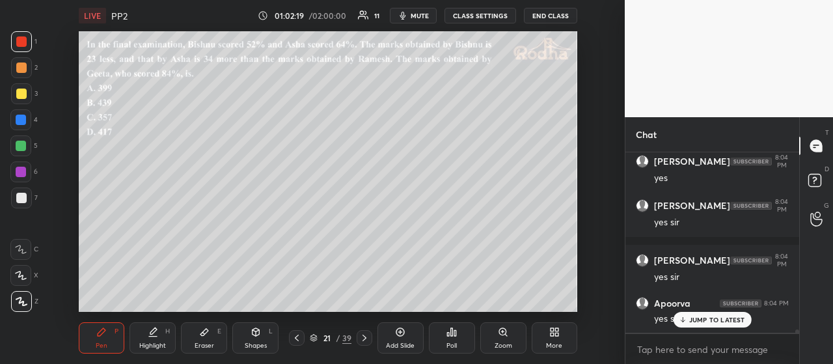
drag, startPoint x: 691, startPoint y: 318, endPoint x: 686, endPoint y: 311, distance: 8.3
click at [691, 317] on p "JUMP TO LATEST" at bounding box center [717, 320] width 56 height 8
click at [366, 339] on icon at bounding box center [364, 338] width 10 height 10
click at [25, 145] on div at bounding box center [21, 146] width 10 height 10
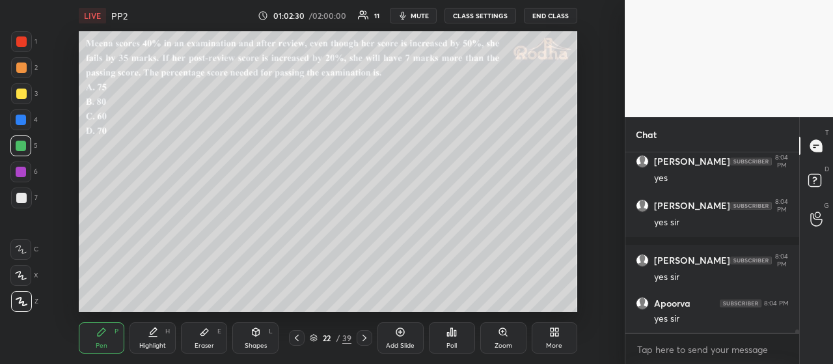
click at [24, 202] on div at bounding box center [21, 198] width 10 height 10
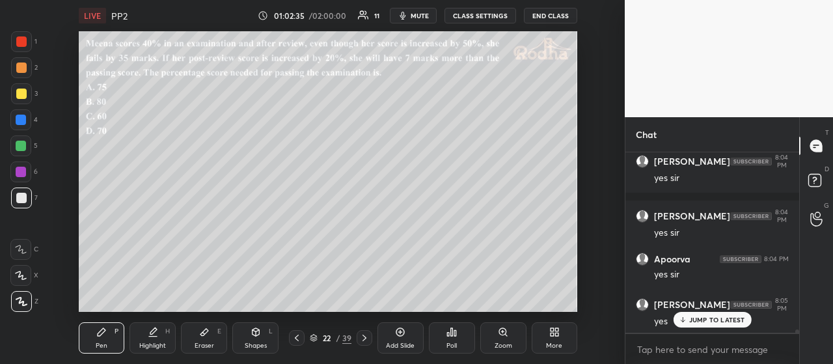
click at [366, 338] on icon at bounding box center [364, 338] width 10 height 10
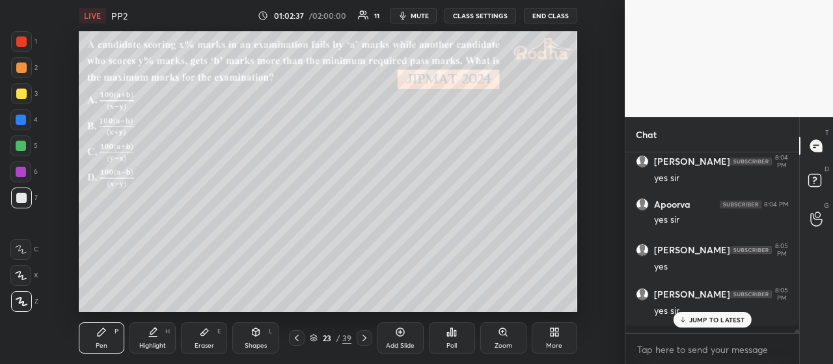
click at [458, 336] on div "Poll" at bounding box center [452, 337] width 46 height 31
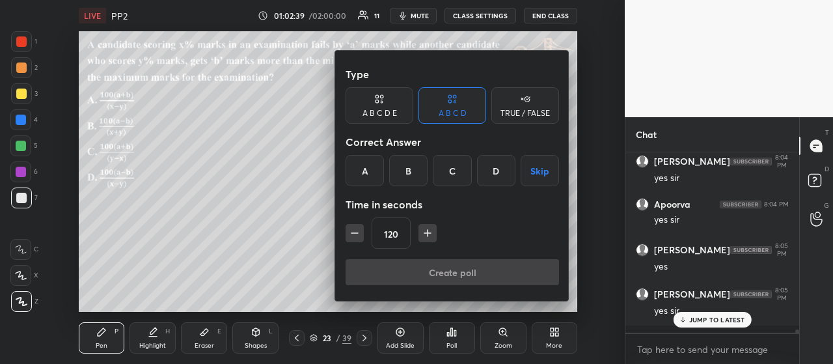
click at [360, 238] on icon "button" at bounding box center [354, 233] width 13 height 13
click at [356, 235] on icon "button" at bounding box center [354, 233] width 13 height 13
type input "90"
click at [453, 163] on div "C" at bounding box center [452, 170] width 38 height 31
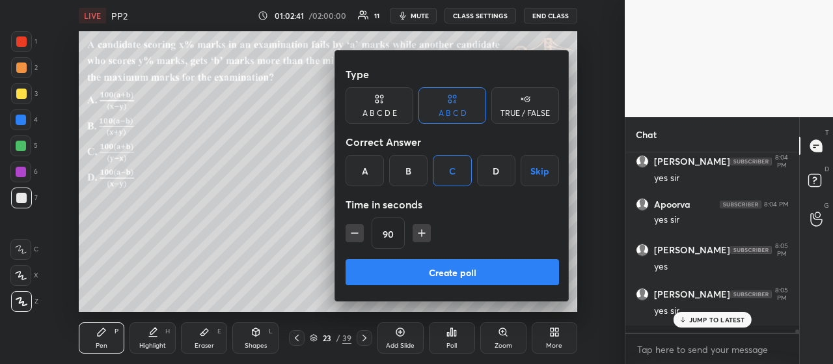
click at [461, 264] on button "Create poll" at bounding box center [453, 272] width 214 height 26
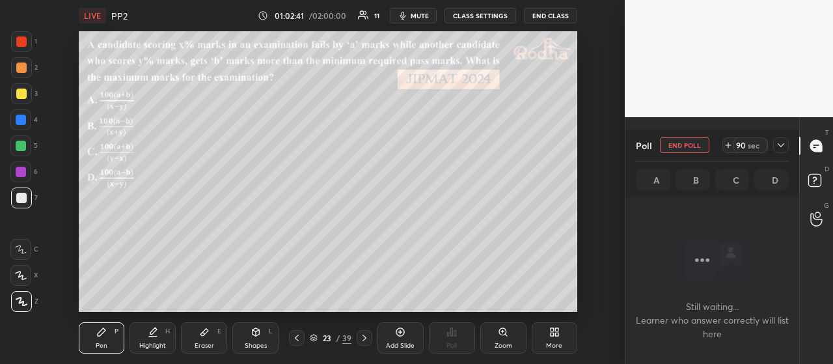
scroll to position [4, 4]
click at [781, 144] on icon at bounding box center [781, 145] width 10 height 10
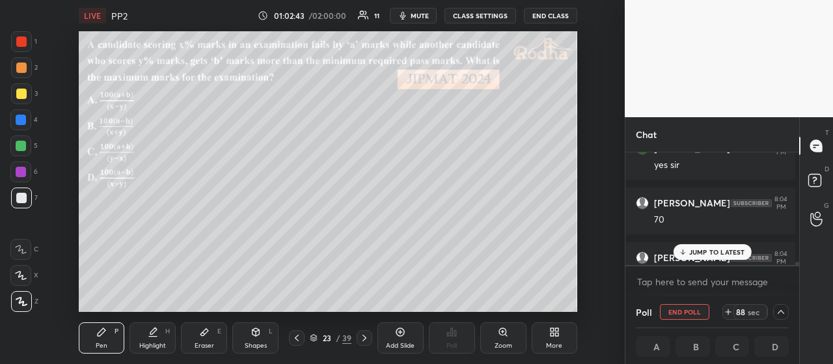
click at [718, 253] on p "JUMP TO LATEST" at bounding box center [717, 252] width 56 height 8
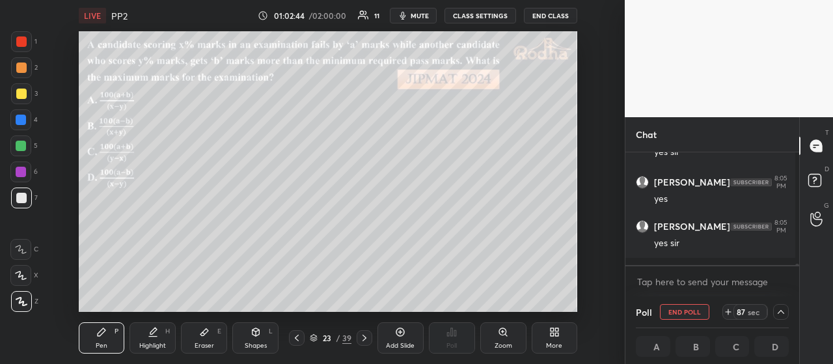
click at [19, 67] on div at bounding box center [21, 67] width 10 height 10
click at [26, 91] on div at bounding box center [21, 94] width 10 height 10
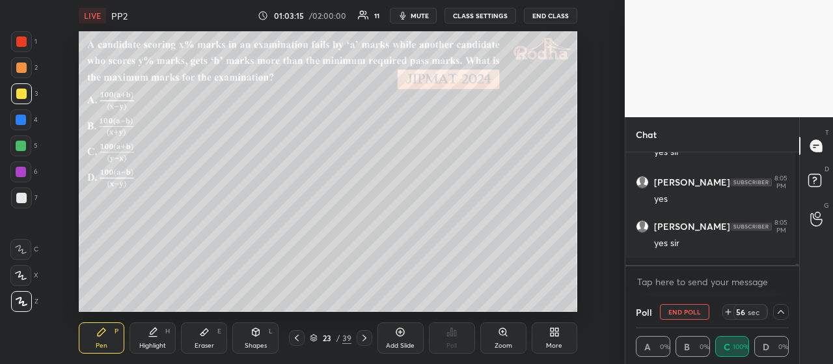
scroll to position [1, 4]
click at [777, 312] on icon at bounding box center [781, 312] width 10 height 10
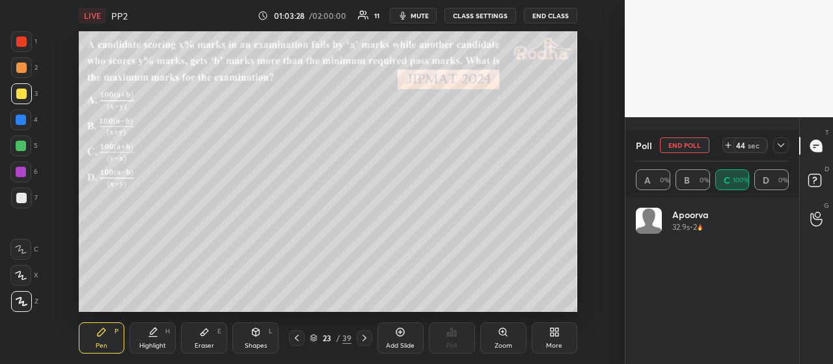
scroll to position [109, 170]
click at [785, 143] on icon at bounding box center [781, 145] width 10 height 10
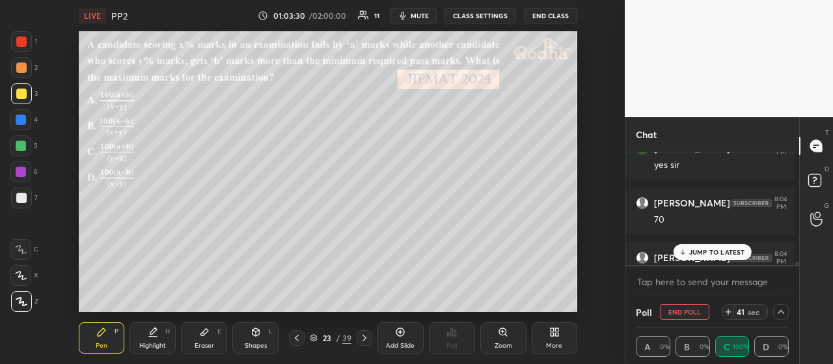
click at [780, 313] on icon at bounding box center [781, 312] width 7 height 4
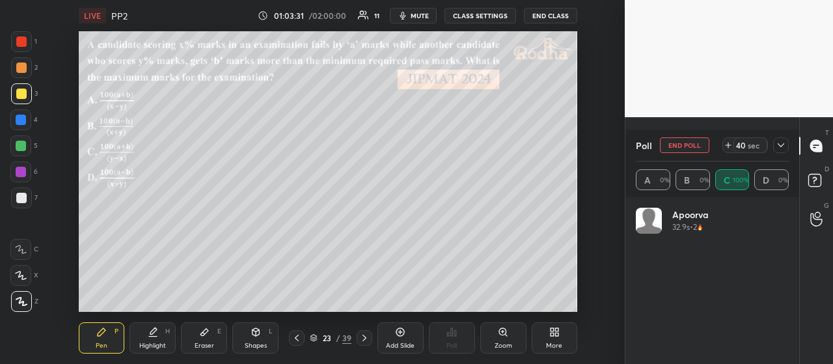
click at [785, 145] on icon at bounding box center [781, 145] width 10 height 10
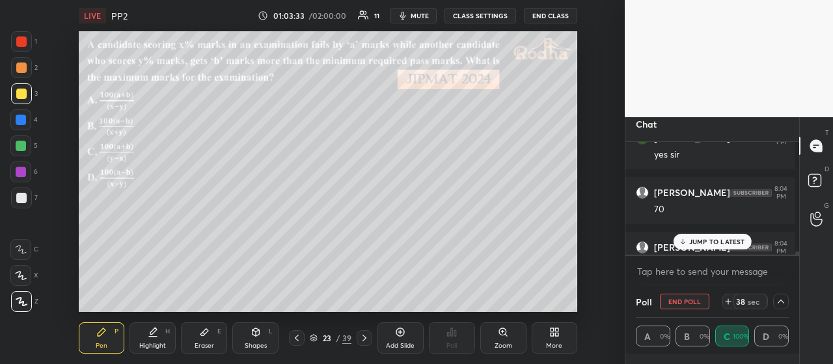
click at [723, 239] on p "JUMP TO LATEST" at bounding box center [717, 242] width 56 height 8
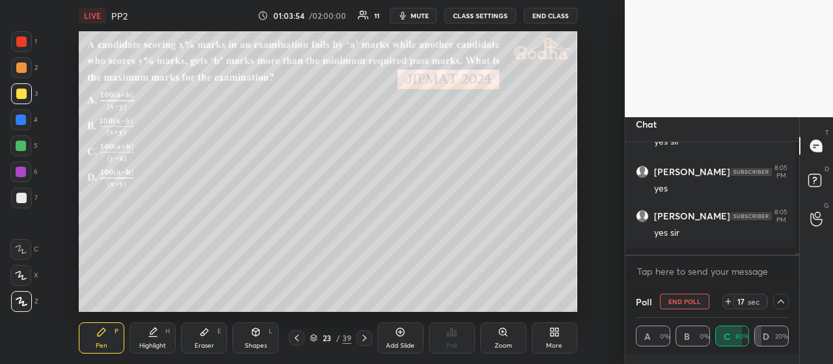
click at [776, 299] on icon at bounding box center [781, 301] width 10 height 10
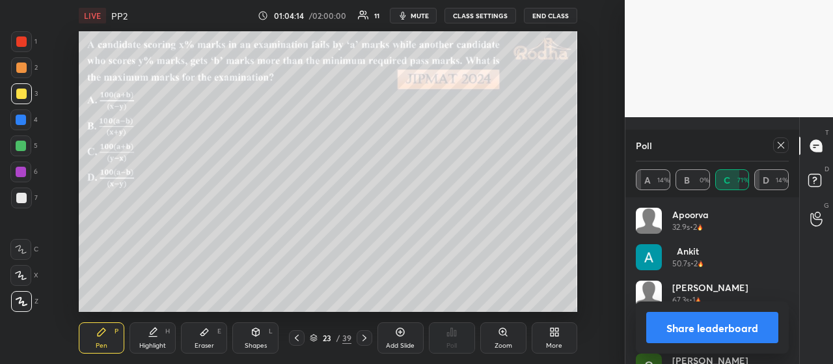
click at [784, 145] on icon at bounding box center [781, 145] width 10 height 10
type textarea "x"
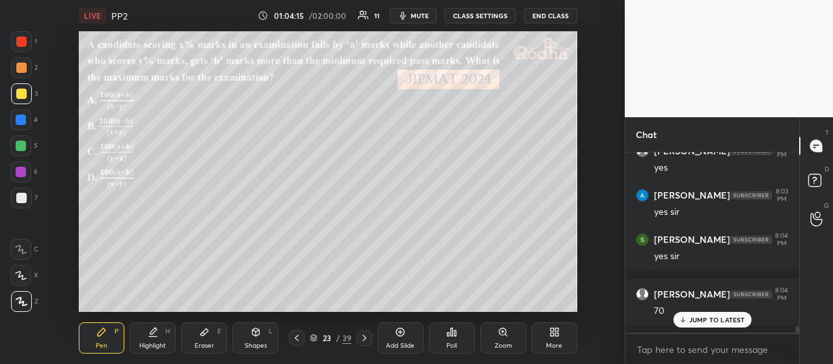
click at [691, 317] on p "JUMP TO LATEST" at bounding box center [717, 320] width 56 height 8
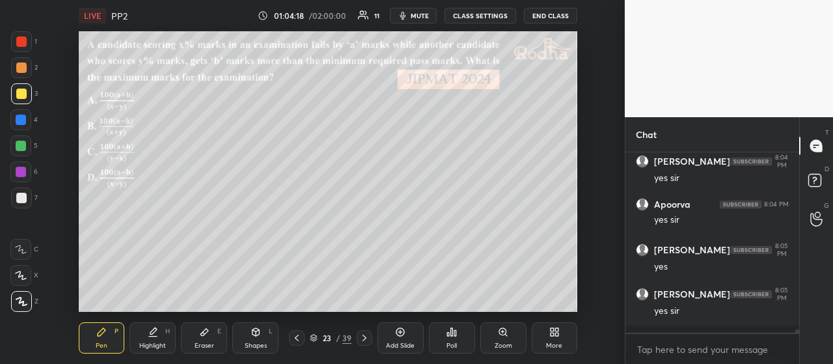
click at [296, 338] on icon at bounding box center [297, 338] width 4 height 7
click at [363, 337] on icon at bounding box center [364, 338] width 10 height 10
drag, startPoint x: 23, startPoint y: 197, endPoint x: 13, endPoint y: 154, distance: 43.4
click at [23, 195] on div at bounding box center [21, 198] width 10 height 10
click at [23, 145] on div at bounding box center [21, 146] width 10 height 10
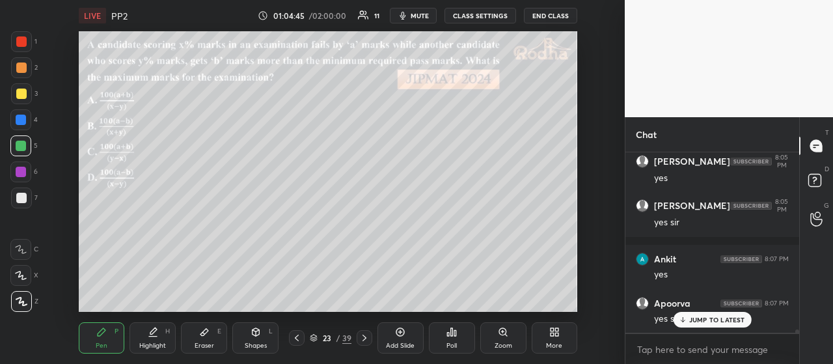
scroll to position [9384, 0]
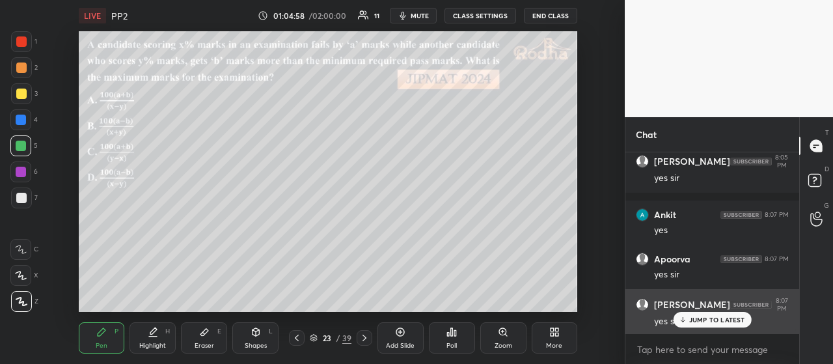
click at [704, 322] on p "JUMP TO LATEST" at bounding box center [717, 320] width 56 height 8
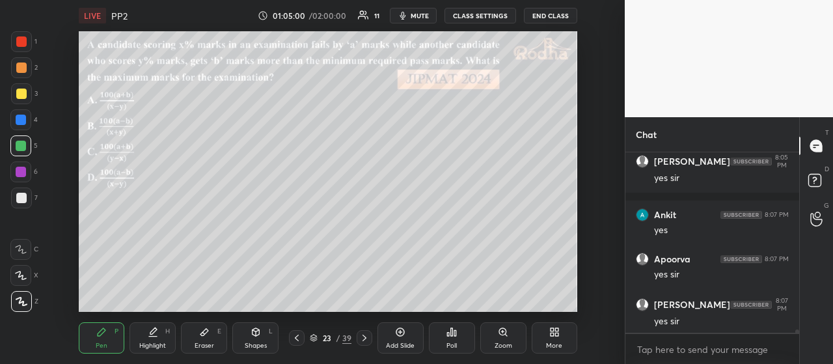
click at [24, 95] on div at bounding box center [21, 94] width 10 height 10
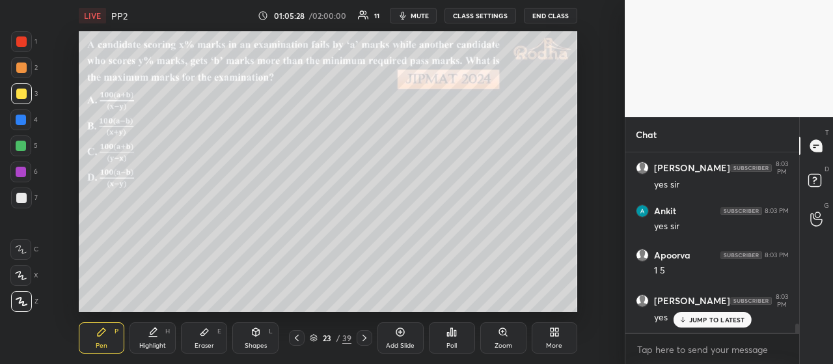
click at [719, 322] on p "JUMP TO LATEST" at bounding box center [717, 320] width 56 height 8
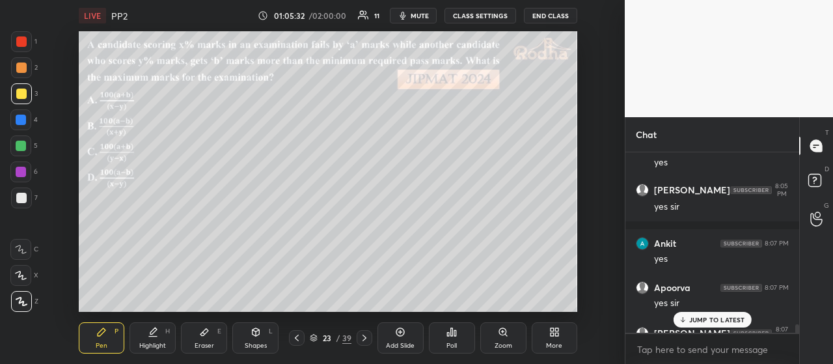
scroll to position [9432, 0]
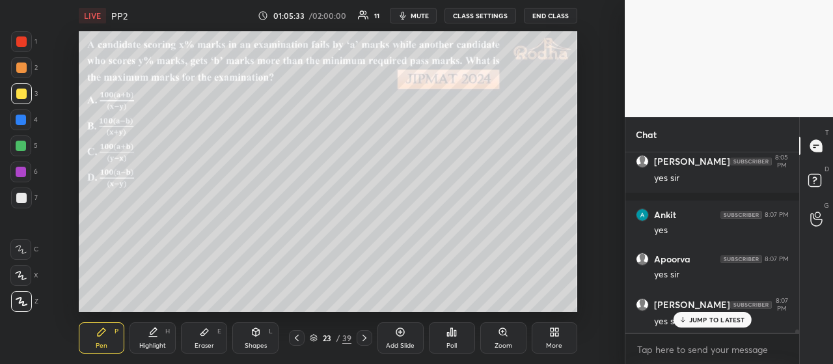
click at [694, 322] on p "JUMP TO LATEST" at bounding box center [717, 320] width 56 height 8
click at [25, 68] on div at bounding box center [21, 67] width 10 height 10
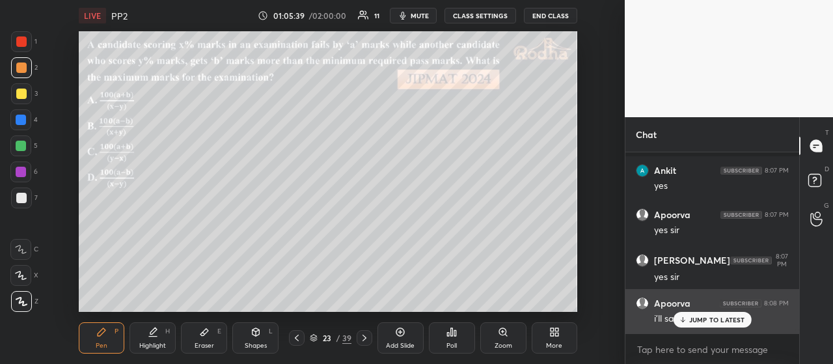
click at [699, 320] on p "JUMP TO LATEST" at bounding box center [717, 320] width 56 height 8
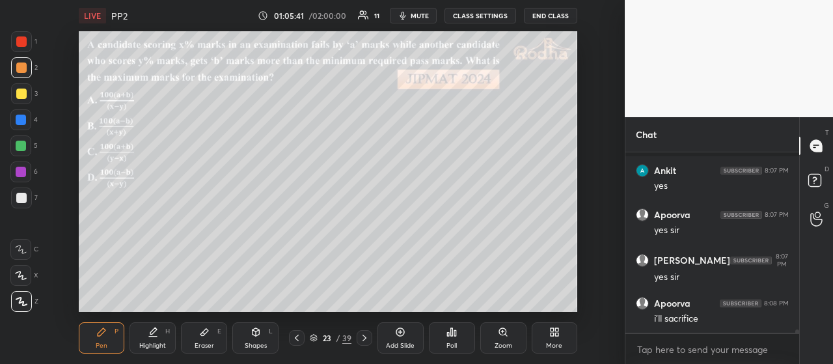
scroll to position [9521, 0]
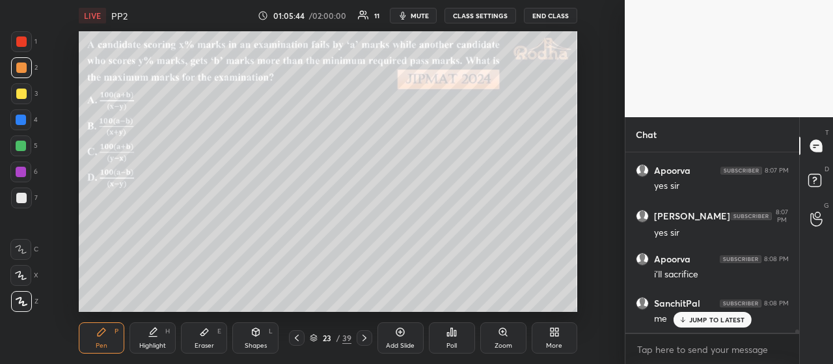
drag, startPoint x: 208, startPoint y: 339, endPoint x: 212, endPoint y: 321, distance: 18.6
click at [208, 339] on div "Eraser E" at bounding box center [204, 337] width 46 height 31
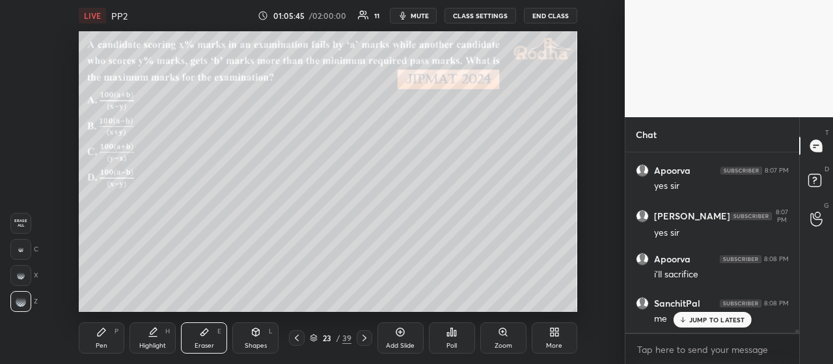
click at [107, 346] on div "Pen" at bounding box center [102, 345] width 12 height 7
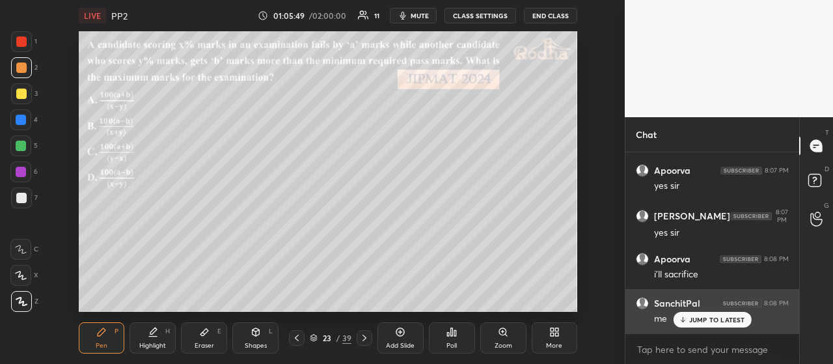
click at [703, 320] on p "JUMP TO LATEST" at bounding box center [717, 320] width 56 height 8
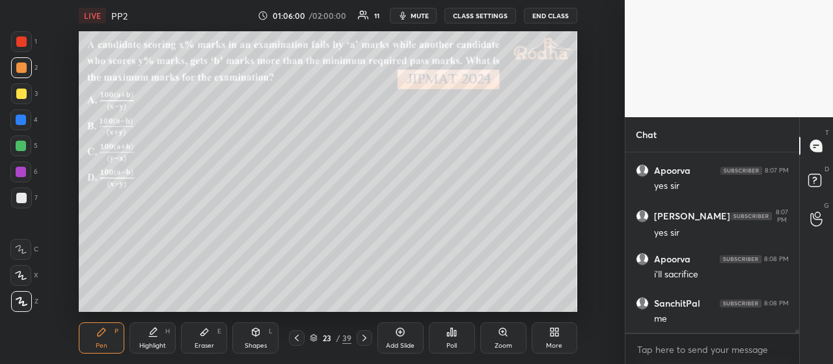
scroll to position [9575, 0]
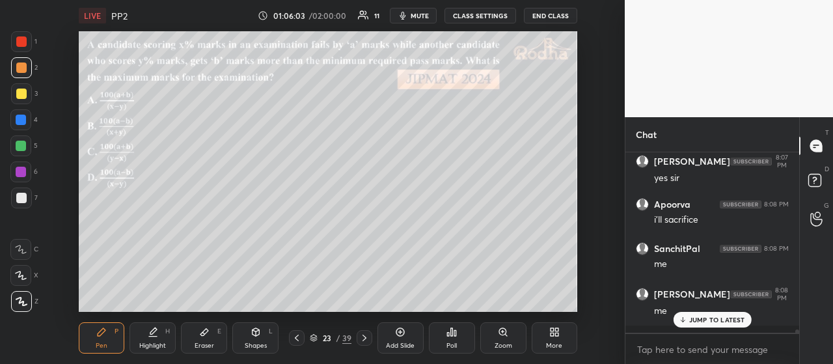
click at [22, 95] on div at bounding box center [21, 94] width 10 height 10
click at [303, 337] on div at bounding box center [297, 338] width 16 height 16
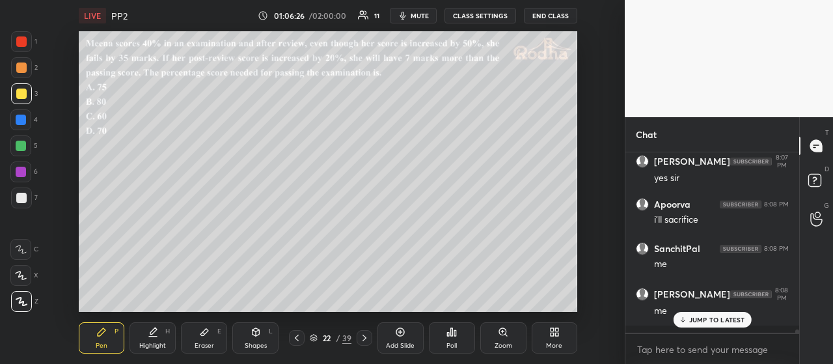
click at [301, 338] on icon at bounding box center [297, 338] width 10 height 10
click at [360, 339] on icon at bounding box center [364, 338] width 10 height 10
click at [363, 339] on icon at bounding box center [364, 338] width 10 height 10
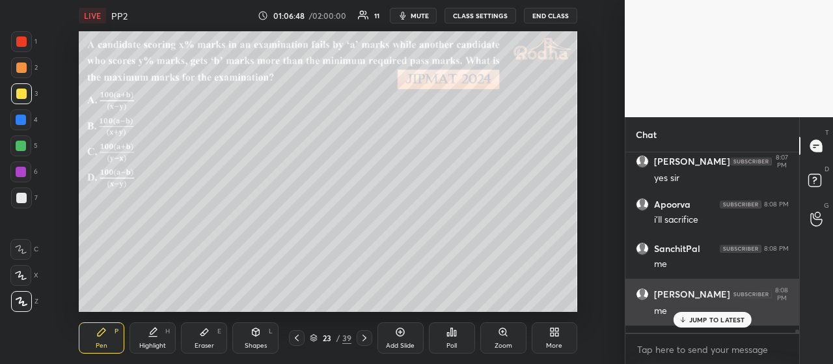
click at [712, 322] on p "JUMP TO LATEST" at bounding box center [717, 320] width 56 height 8
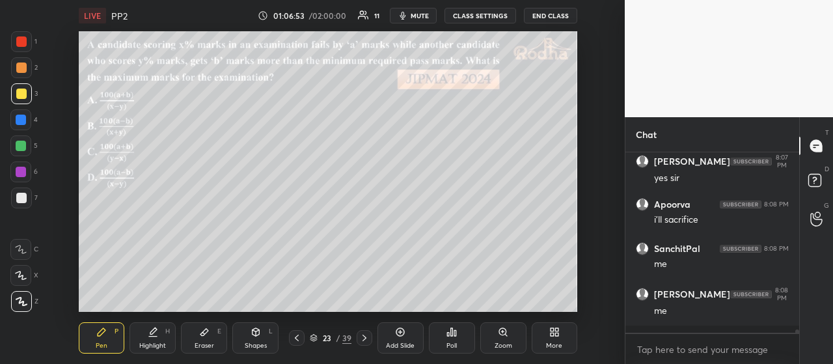
drag, startPoint x: 26, startPoint y: 68, endPoint x: 31, endPoint y: 78, distance: 10.8
click at [27, 69] on div at bounding box center [21, 67] width 21 height 21
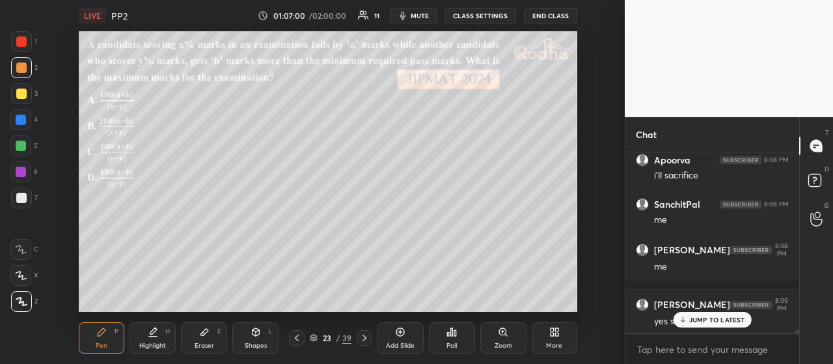
scroll to position [9718, 0]
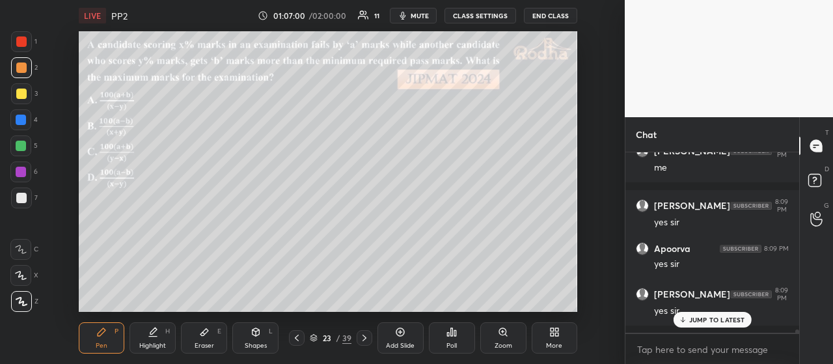
click at [27, 92] on div at bounding box center [21, 93] width 21 height 21
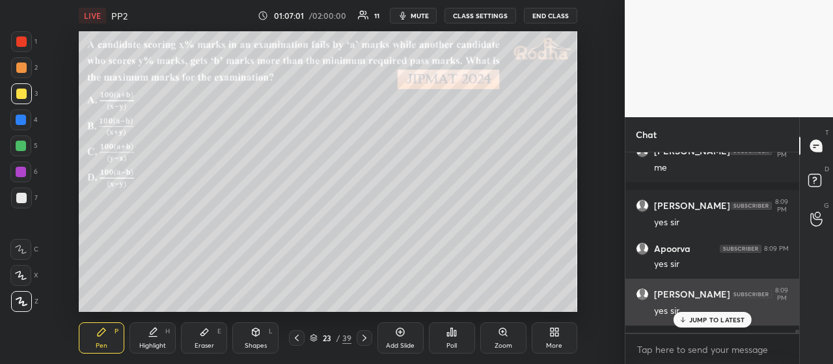
click at [702, 324] on p "JUMP TO LATEST" at bounding box center [717, 320] width 56 height 8
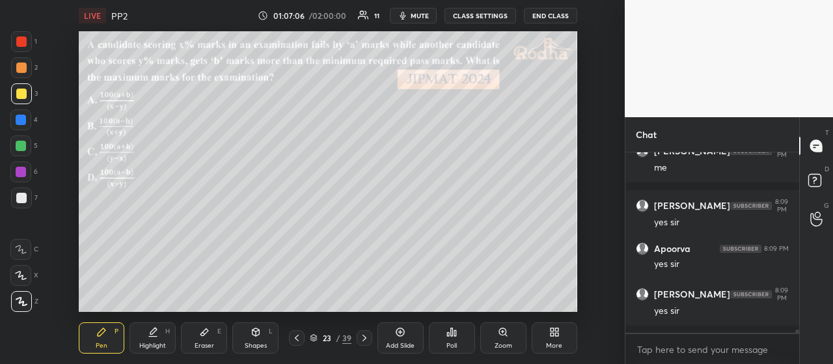
scroll to position [9773, 0]
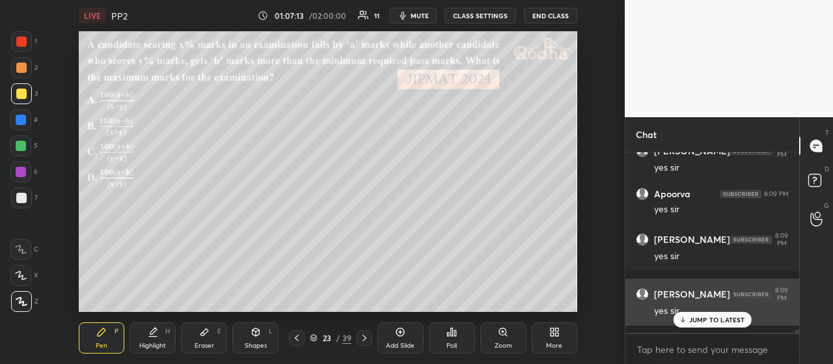
click at [726, 316] on p "JUMP TO LATEST" at bounding box center [717, 320] width 56 height 8
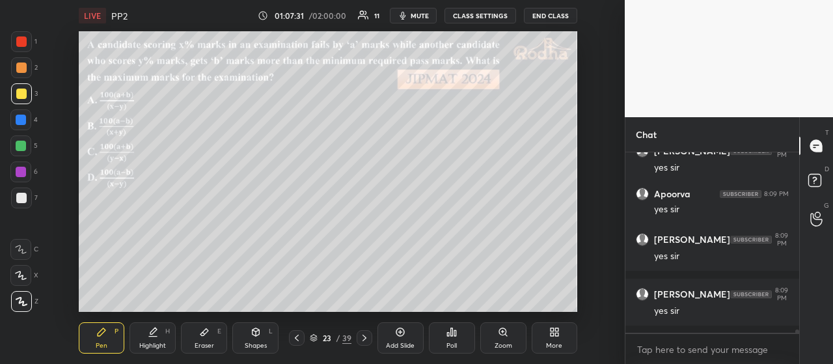
click at [366, 337] on icon at bounding box center [364, 338] width 10 height 10
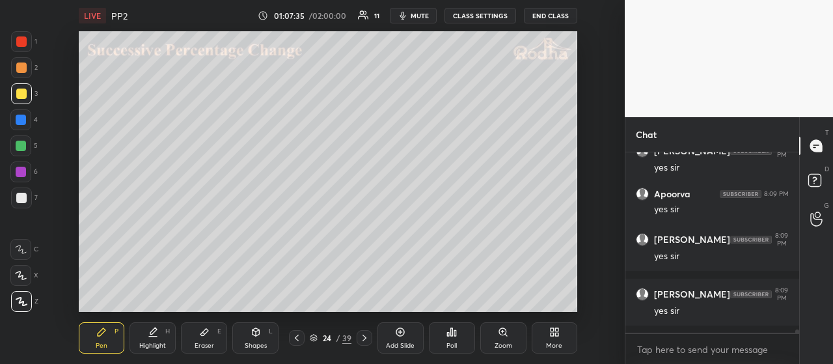
click at [299, 338] on icon at bounding box center [297, 338] width 10 height 10
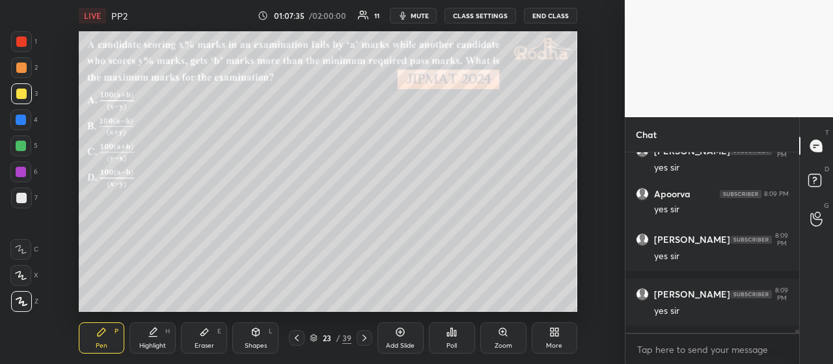
click at [299, 338] on icon at bounding box center [297, 338] width 10 height 10
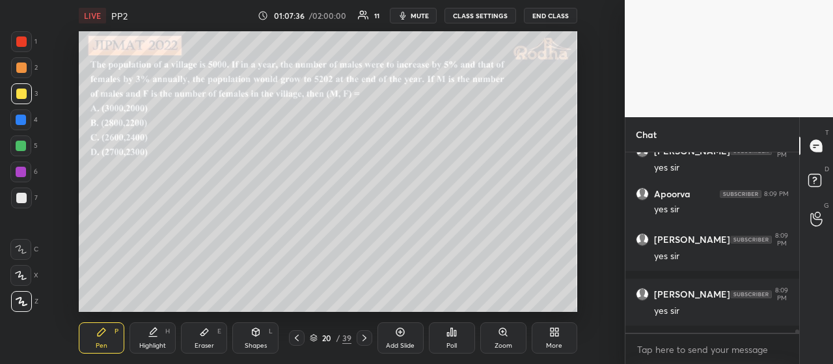
click at [299, 338] on icon at bounding box center [297, 338] width 10 height 10
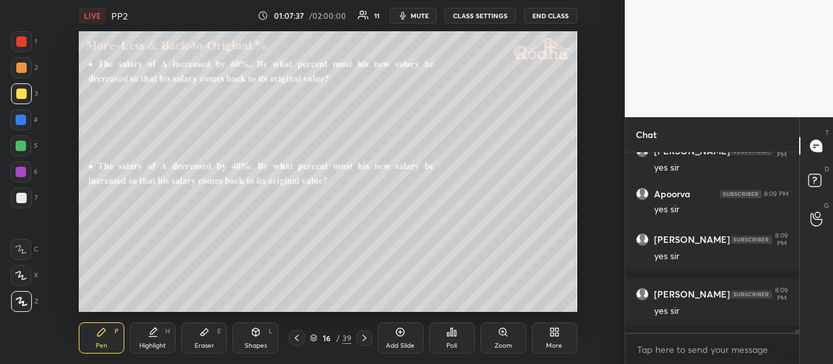
click at [299, 338] on icon at bounding box center [297, 338] width 10 height 10
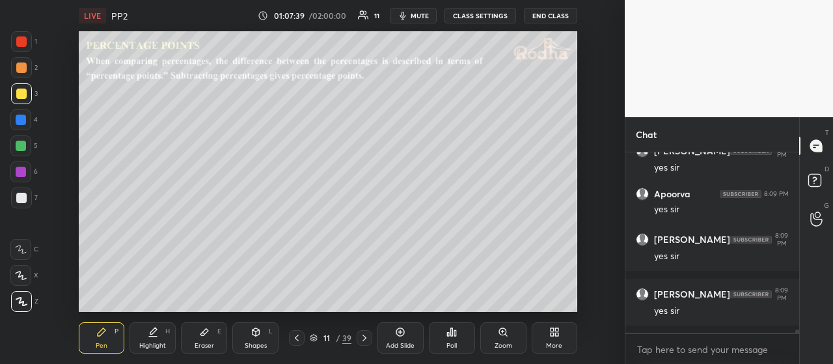
click at [299, 338] on icon at bounding box center [297, 338] width 10 height 10
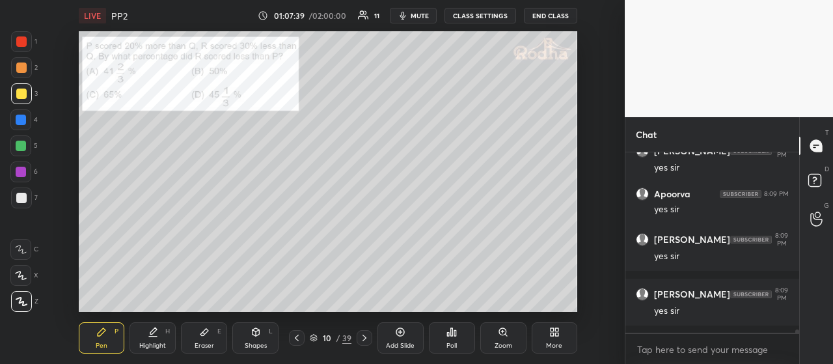
click at [299, 338] on icon at bounding box center [297, 338] width 10 height 10
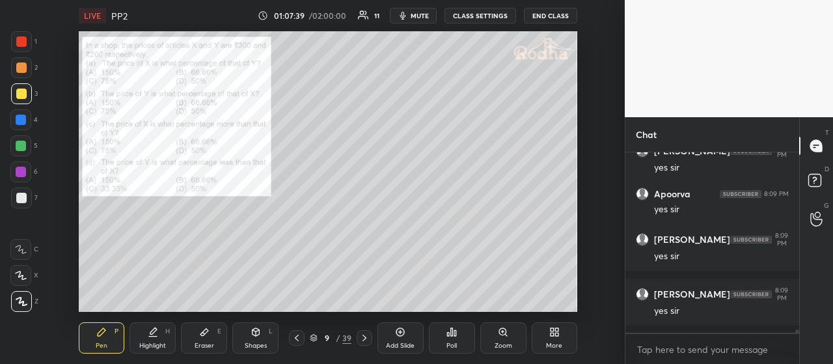
click at [299, 338] on icon at bounding box center [297, 338] width 10 height 10
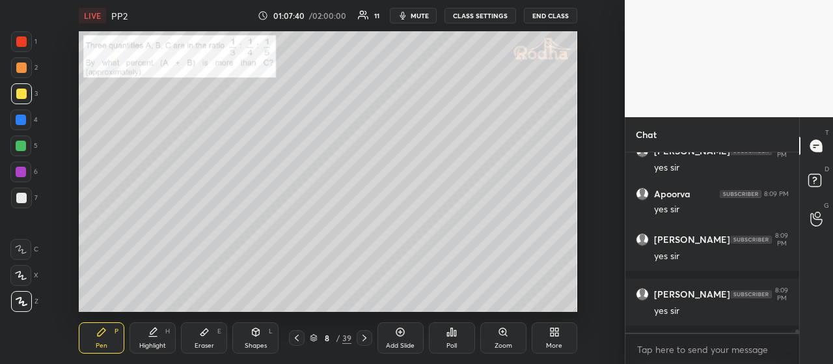
click at [299, 338] on icon at bounding box center [297, 338] width 10 height 10
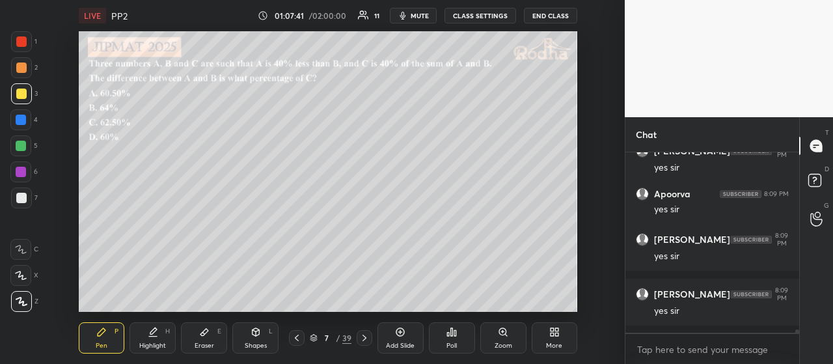
click at [363, 337] on icon at bounding box center [364, 338] width 10 height 10
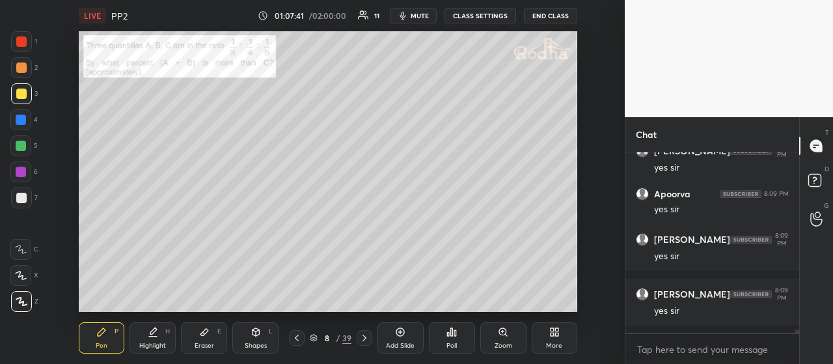
click at [363, 337] on icon at bounding box center [364, 338] width 10 height 10
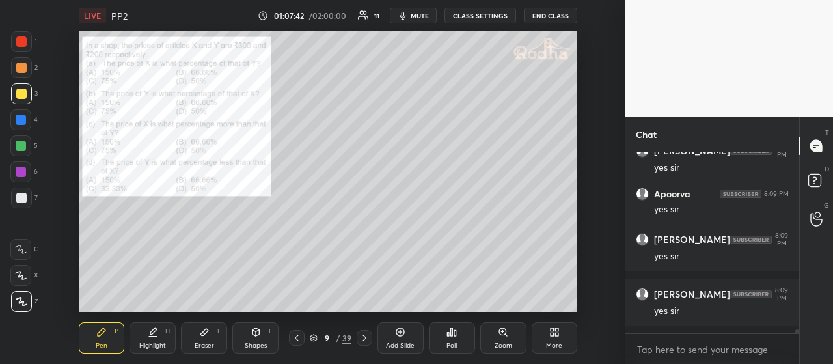
click at [362, 337] on icon at bounding box center [364, 338] width 10 height 10
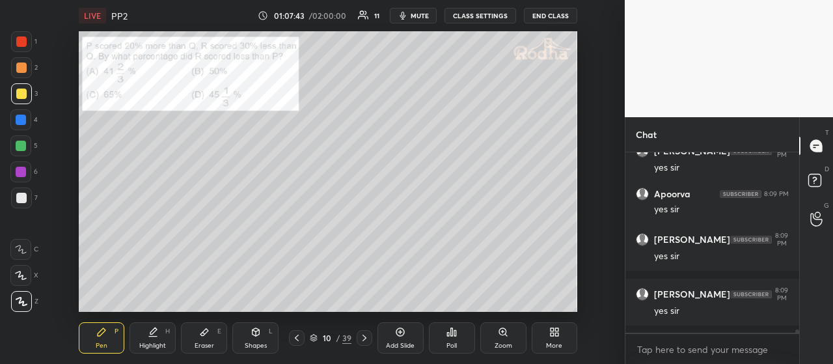
click at [361, 337] on icon at bounding box center [364, 338] width 10 height 10
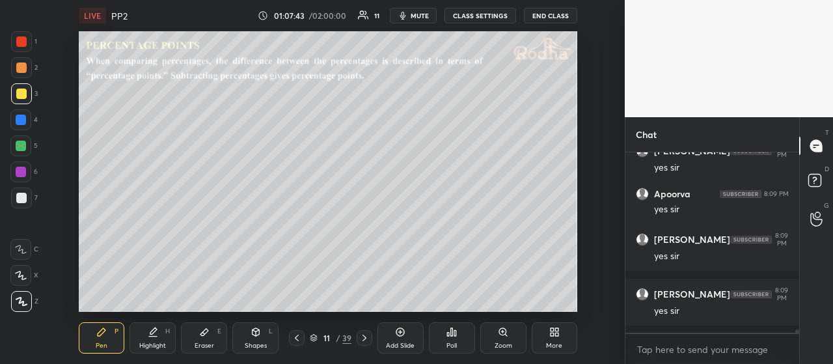
click at [361, 337] on icon at bounding box center [364, 338] width 10 height 10
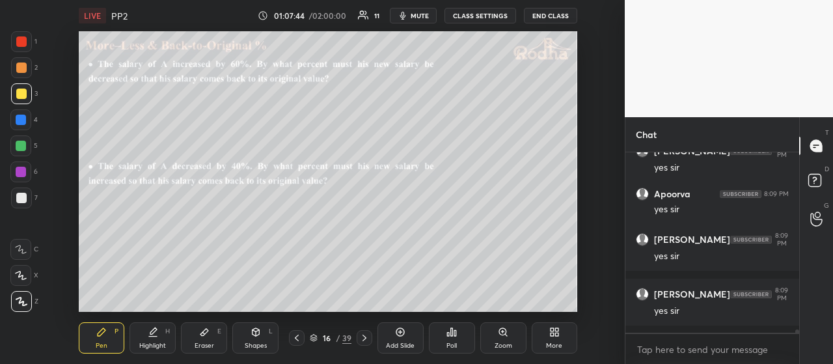
click at [361, 337] on icon at bounding box center [364, 338] width 10 height 10
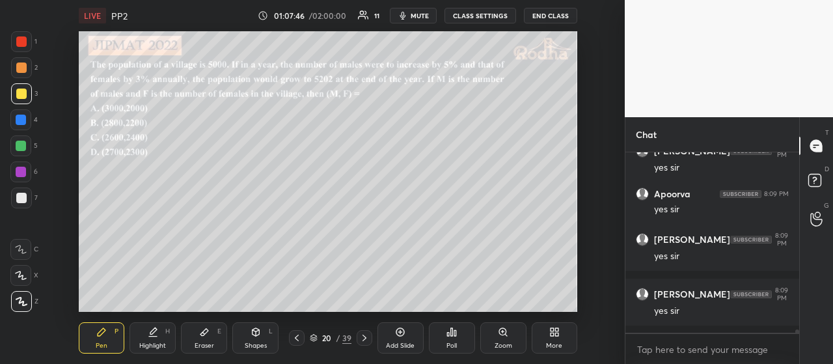
click at [361, 337] on icon at bounding box center [364, 338] width 10 height 10
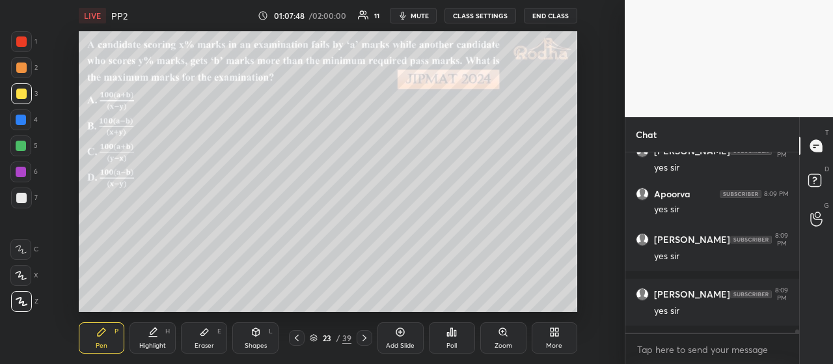
click at [361, 337] on icon at bounding box center [364, 338] width 10 height 10
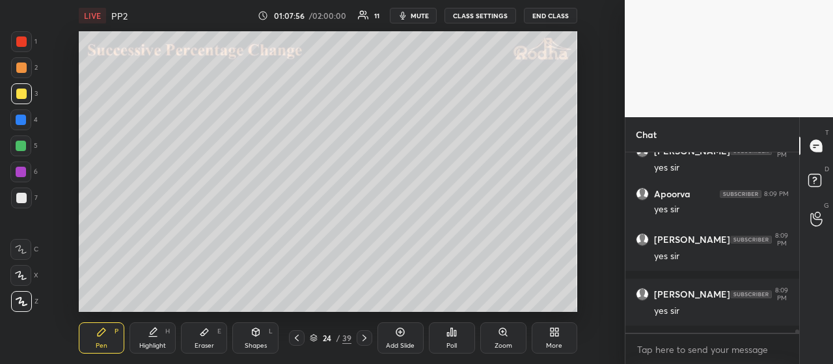
click at [318, 338] on div "24 / 39" at bounding box center [331, 338] width 42 height 12
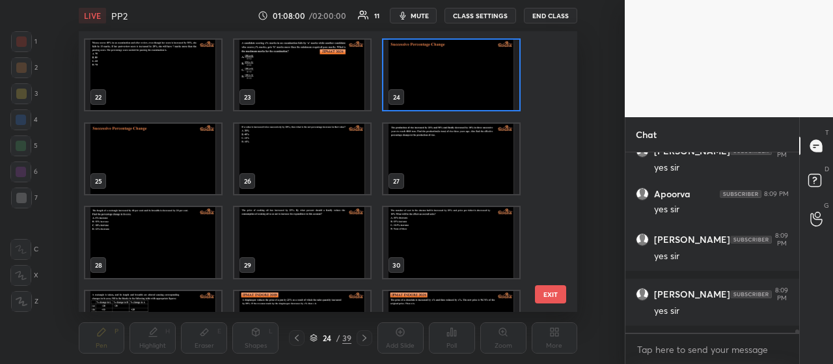
scroll to position [650, 0]
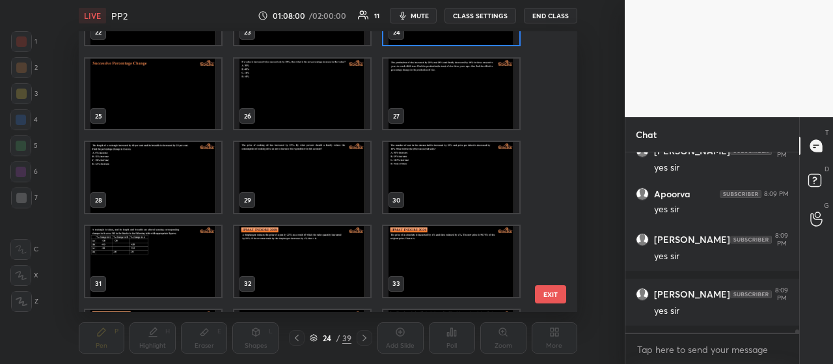
click at [326, 253] on img "grid" at bounding box center [302, 261] width 136 height 71
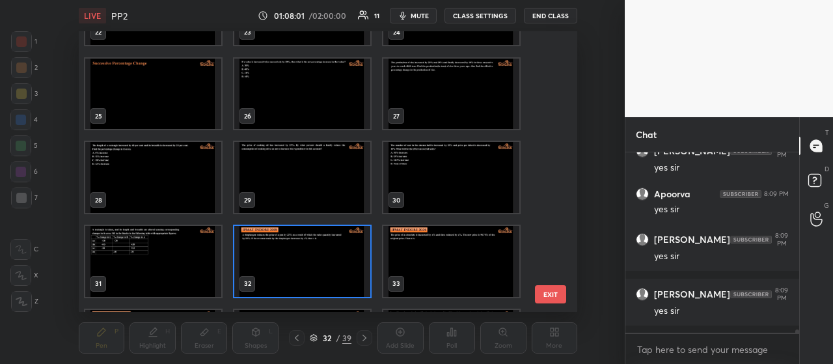
click at [326, 253] on img "grid" at bounding box center [302, 261] width 136 height 71
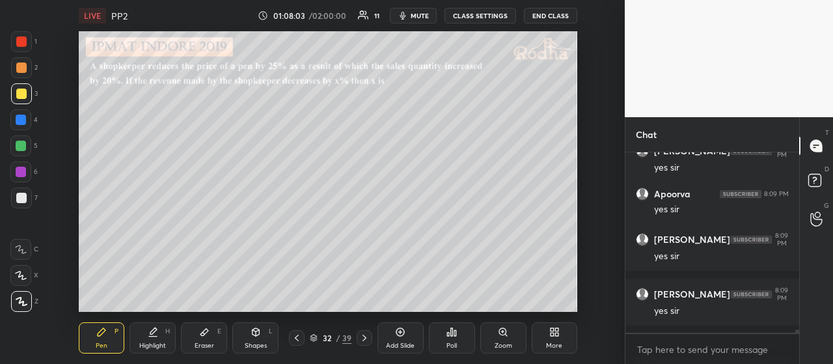
click at [368, 338] on icon at bounding box center [364, 338] width 10 height 10
click at [312, 337] on icon at bounding box center [314, 338] width 8 height 8
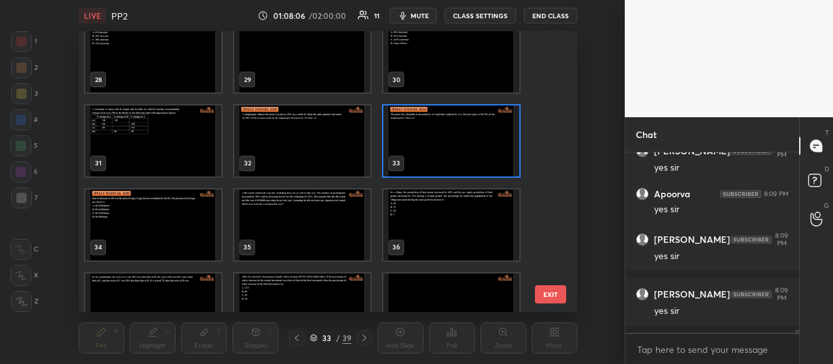
scroll to position [772, 0]
click at [161, 222] on img "grid" at bounding box center [153, 223] width 136 height 71
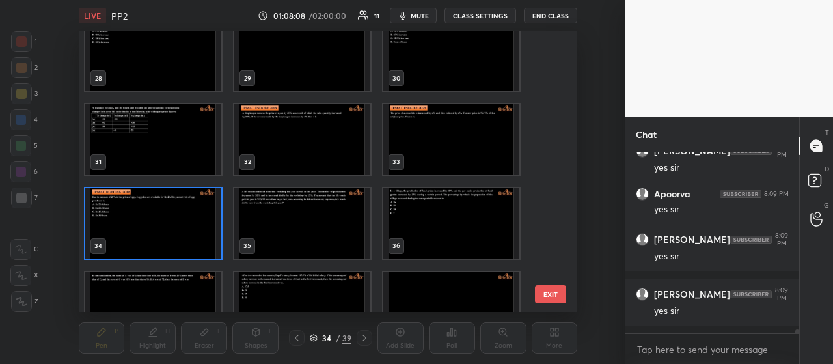
click at [161, 222] on img "grid" at bounding box center [153, 223] width 136 height 71
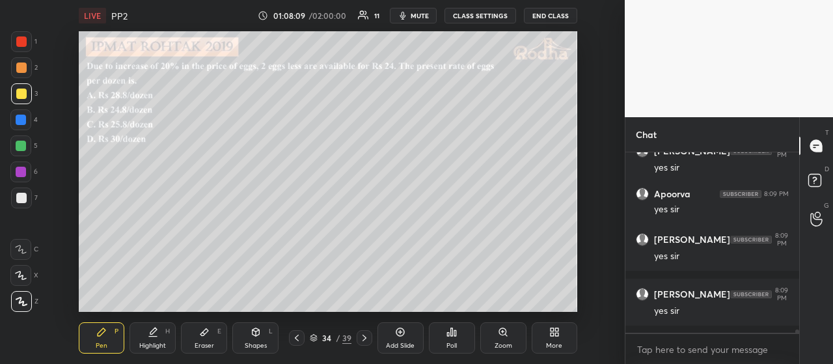
click at [316, 339] on icon at bounding box center [314, 338] width 8 height 8
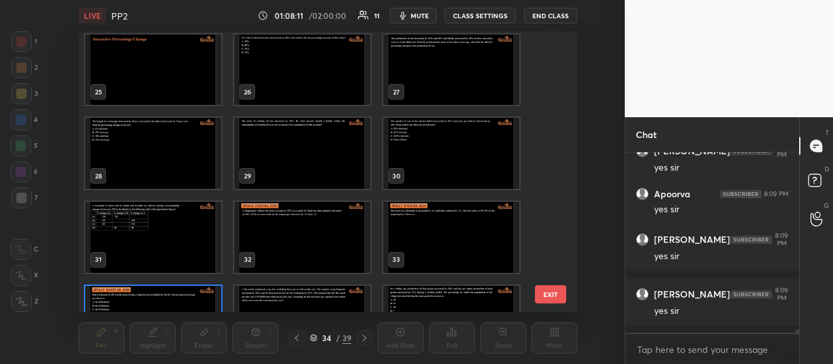
scroll to position [549, 0]
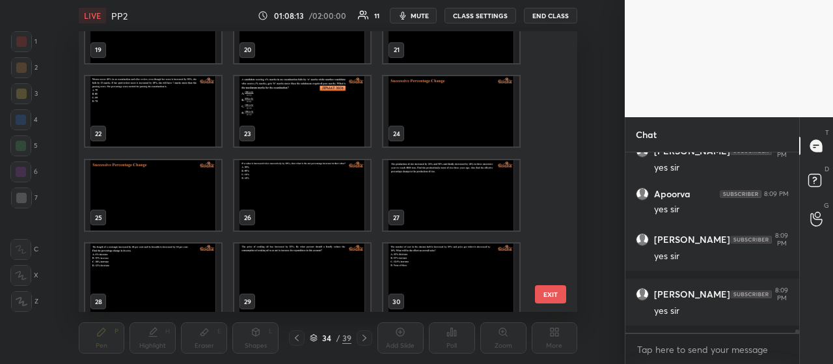
click at [443, 118] on img "grid" at bounding box center [451, 111] width 136 height 71
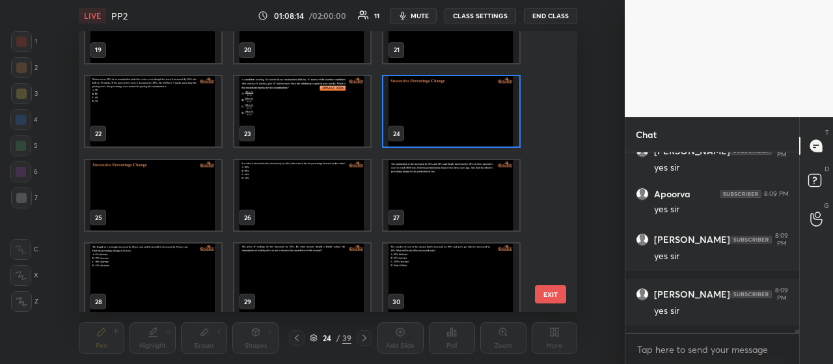
click at [443, 118] on img "grid" at bounding box center [451, 111] width 136 height 71
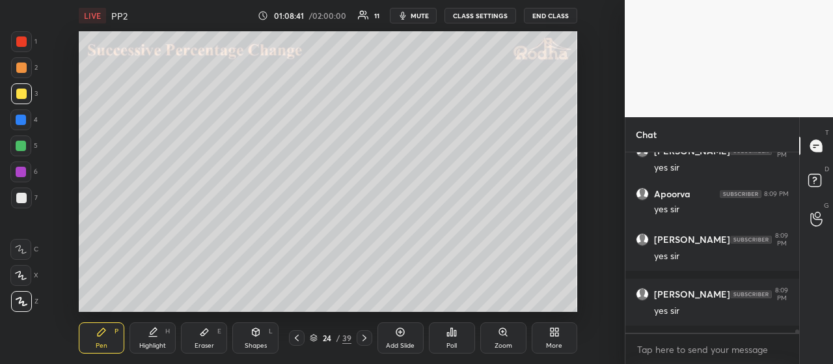
click at [27, 70] on div at bounding box center [21, 67] width 21 height 21
drag, startPoint x: 25, startPoint y: 96, endPoint x: 28, endPoint y: 105, distance: 9.5
click at [25, 97] on div at bounding box center [21, 94] width 10 height 10
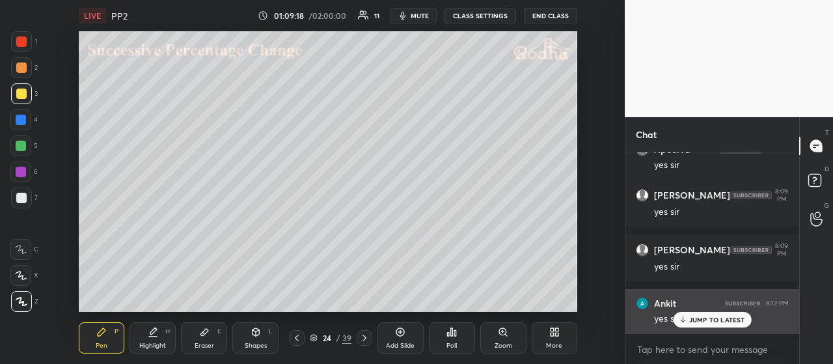
click at [698, 315] on div "JUMP TO LATEST" at bounding box center [712, 320] width 78 height 16
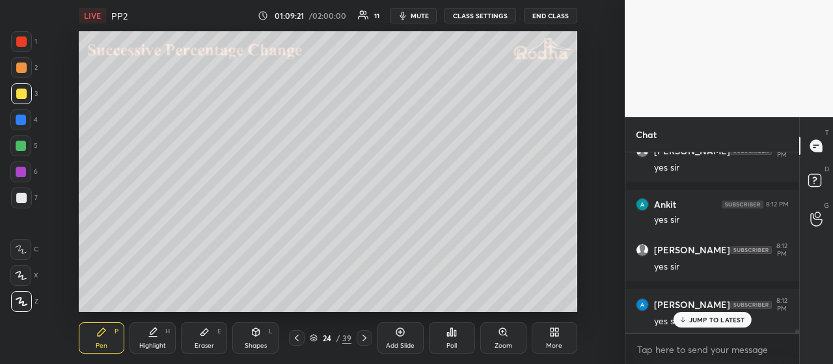
scroll to position [9961, 0]
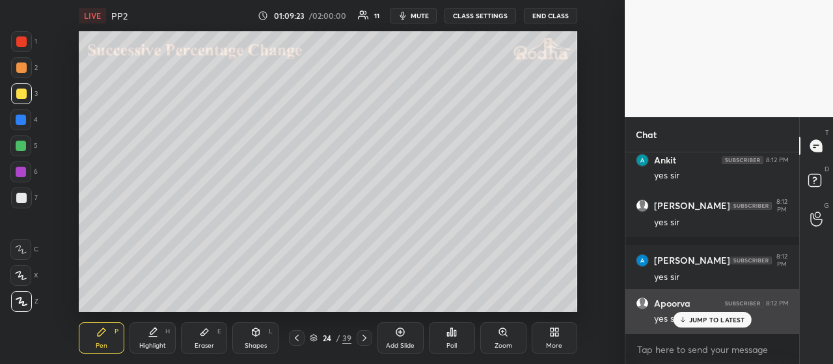
drag, startPoint x: 704, startPoint y: 321, endPoint x: 700, endPoint y: 316, distance: 6.9
click at [704, 322] on p "JUMP TO LATEST" at bounding box center [717, 320] width 56 height 8
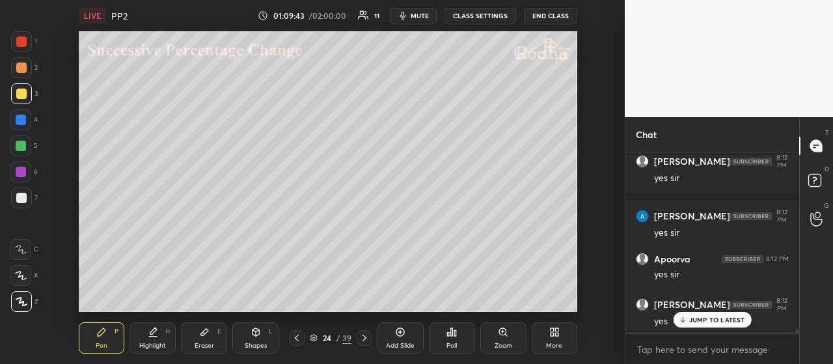
scroll to position [10060, 0]
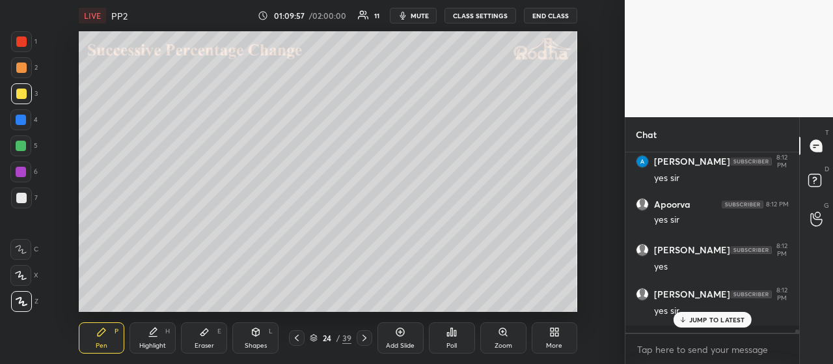
click at [25, 71] on div at bounding box center [21, 67] width 10 height 10
click at [25, 46] on div at bounding box center [21, 41] width 10 height 10
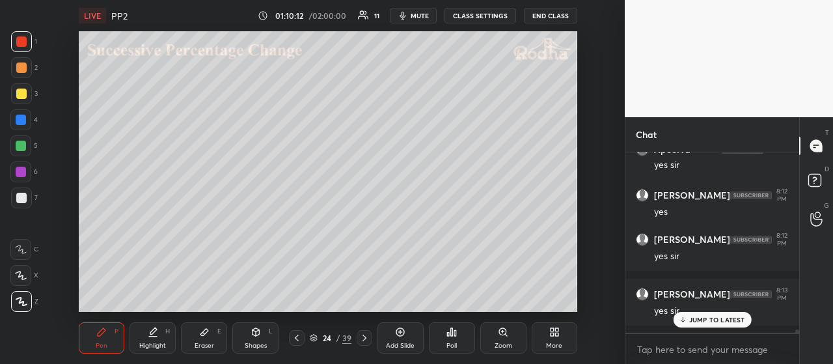
click at [690, 320] on p "JUMP TO LATEST" at bounding box center [717, 320] width 56 height 8
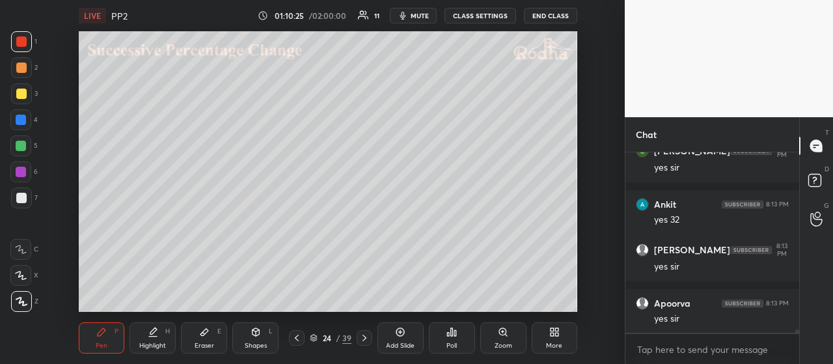
scroll to position [10356, 0]
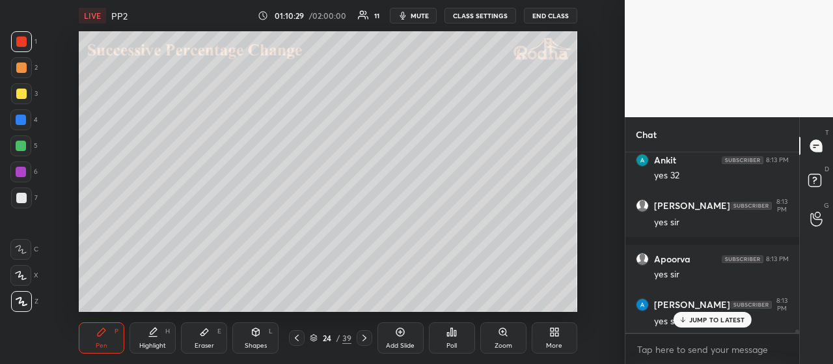
drag, startPoint x: 19, startPoint y: 94, endPoint x: 24, endPoint y: 105, distance: 11.6
click at [20, 95] on div at bounding box center [21, 94] width 10 height 10
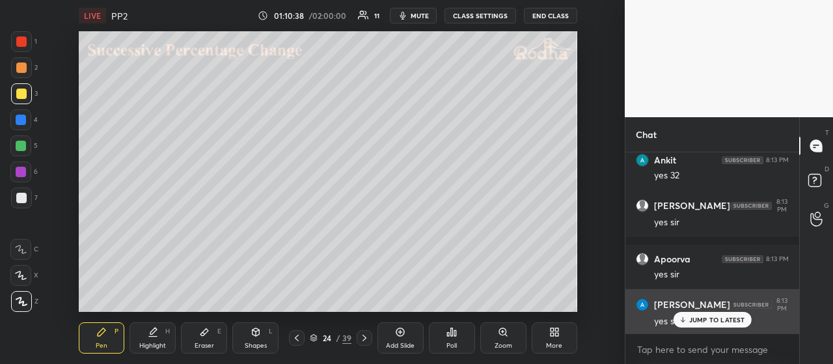
drag, startPoint x: 704, startPoint y: 318, endPoint x: 698, endPoint y: 314, distance: 7.0
click at [704, 318] on p "JUMP TO LATEST" at bounding box center [717, 320] width 56 height 8
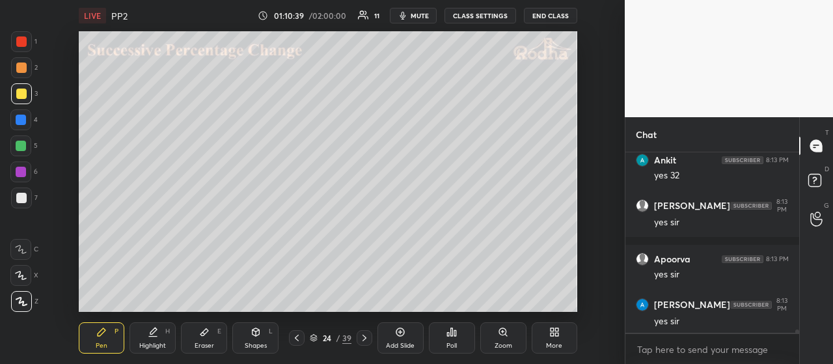
click at [26, 70] on div at bounding box center [21, 67] width 21 height 21
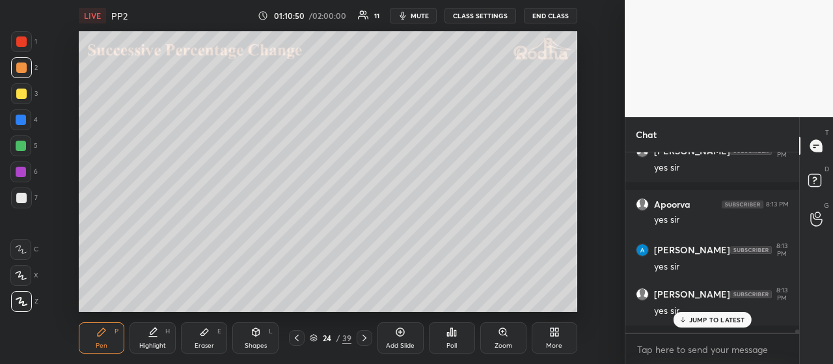
scroll to position [10455, 0]
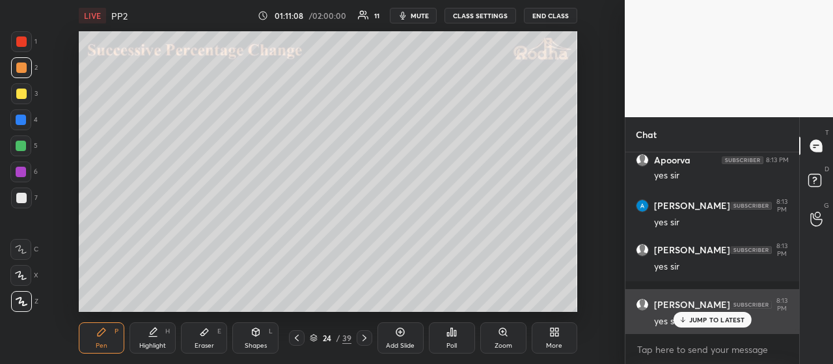
click at [704, 322] on p "JUMP TO LATEST" at bounding box center [717, 320] width 56 height 8
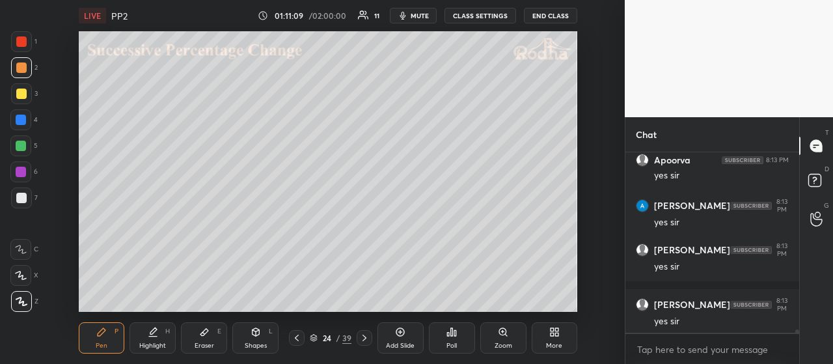
drag, startPoint x: 23, startPoint y: 96, endPoint x: 38, endPoint y: 106, distance: 18.8
click at [23, 97] on div at bounding box center [21, 94] width 10 height 10
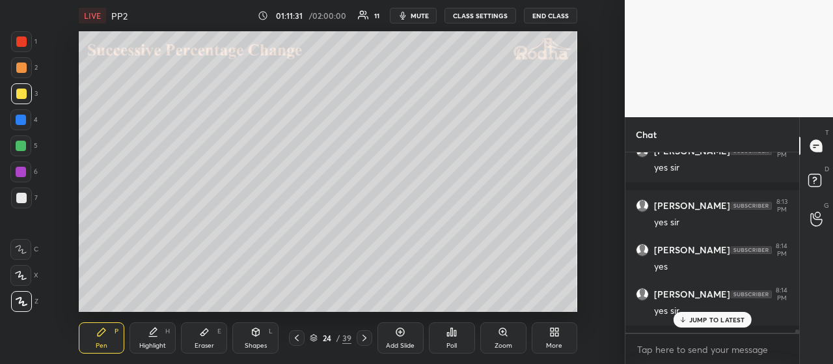
scroll to position [10599, 0]
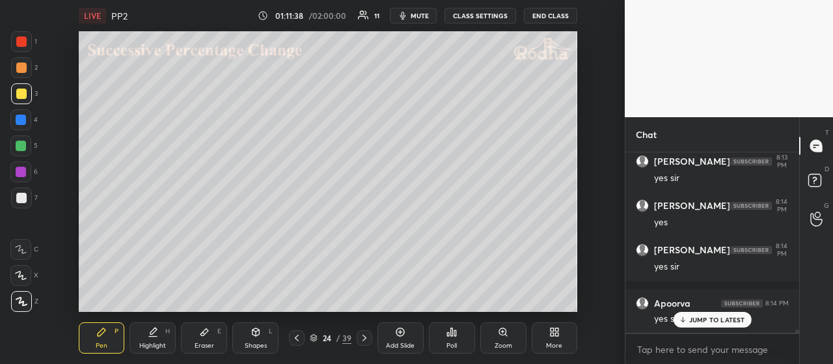
click at [718, 317] on p "JUMP TO LATEST" at bounding box center [717, 320] width 56 height 8
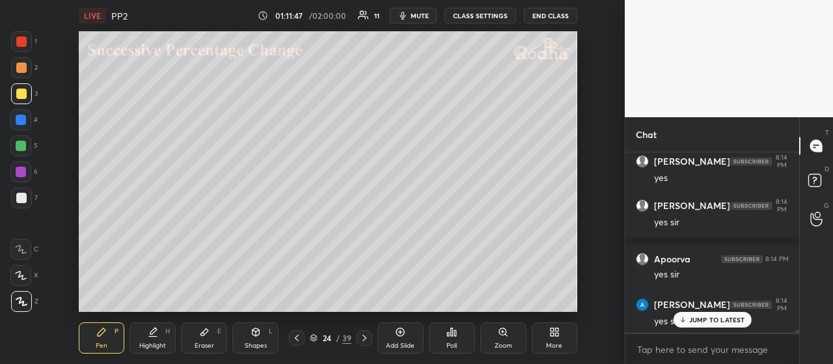
scroll to position [10687, 0]
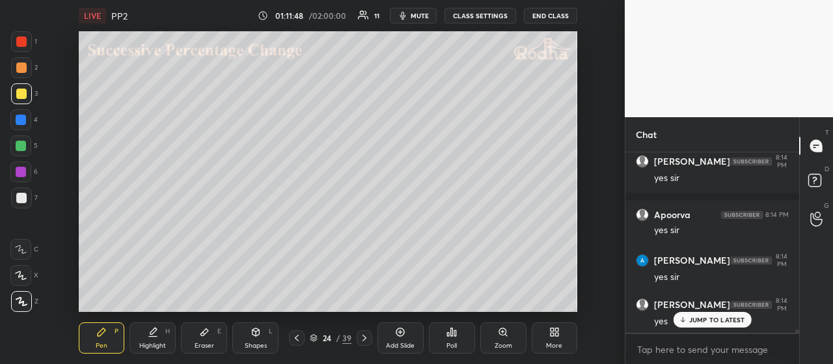
click at [695, 318] on p "JUMP TO LATEST" at bounding box center [717, 320] width 56 height 8
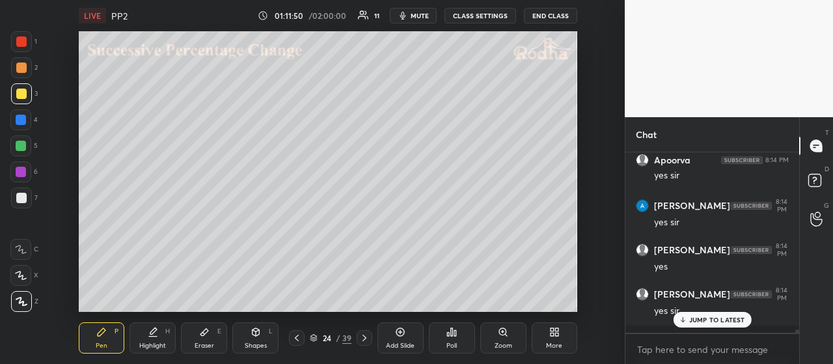
click at [366, 337] on icon at bounding box center [364, 338] width 10 height 10
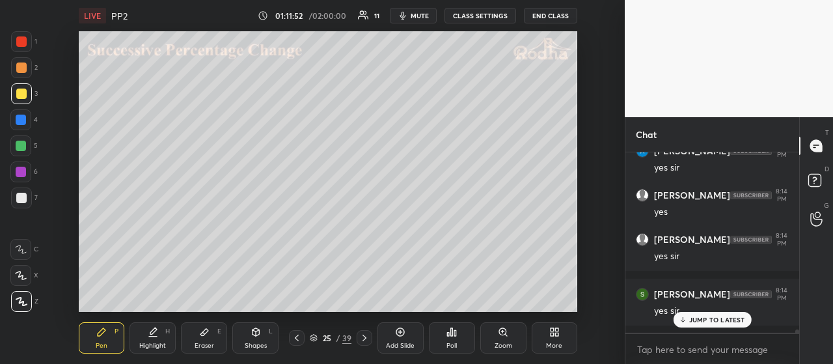
click at [298, 337] on icon at bounding box center [297, 338] width 10 height 10
click at [365, 339] on icon at bounding box center [365, 338] width 4 height 7
click at [364, 338] on icon at bounding box center [364, 338] width 10 height 10
click at [296, 338] on icon at bounding box center [297, 338] width 10 height 10
click at [297, 338] on icon at bounding box center [297, 338] width 10 height 10
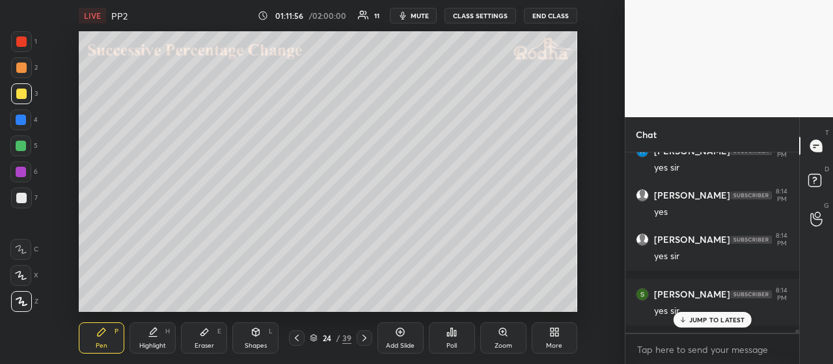
click at [365, 335] on icon at bounding box center [364, 338] width 10 height 10
click at [267, 334] on div "Shapes L" at bounding box center [255, 337] width 46 height 31
click at [28, 299] on div at bounding box center [21, 301] width 21 height 21
click at [118, 337] on div "Pen P" at bounding box center [102, 337] width 46 height 31
drag, startPoint x: 25, startPoint y: 199, endPoint x: 74, endPoint y: 179, distance: 53.2
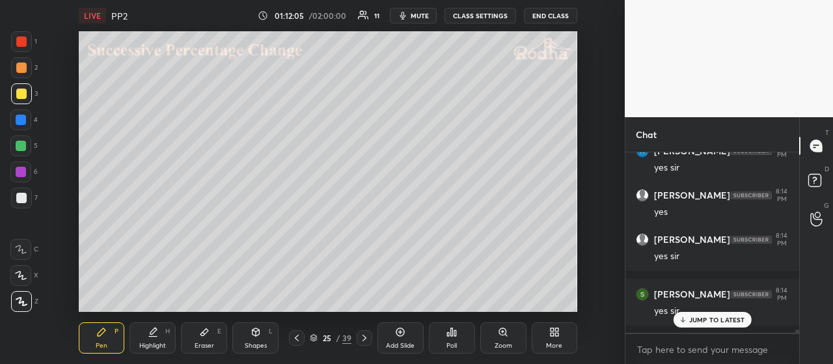
click at [25, 199] on div at bounding box center [21, 198] width 10 height 10
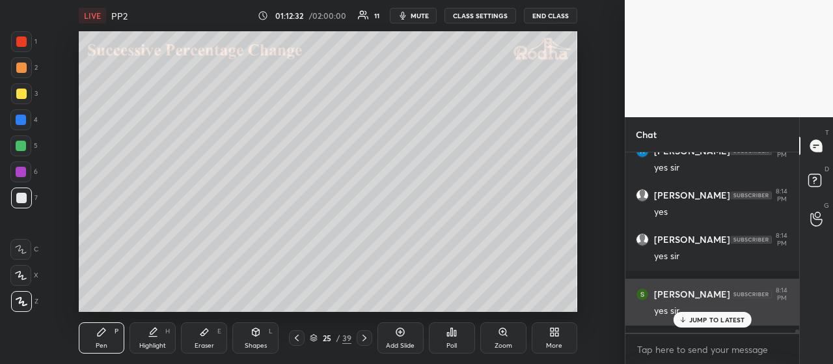
click at [715, 314] on div "JUMP TO LATEST" at bounding box center [712, 320] width 78 height 16
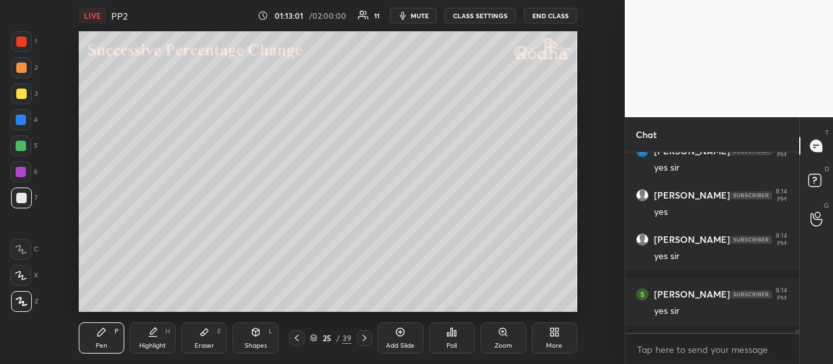
drag, startPoint x: 21, startPoint y: 70, endPoint x: 30, endPoint y: 87, distance: 19.8
click at [21, 70] on div at bounding box center [21, 67] width 10 height 10
click at [23, 96] on div at bounding box center [21, 94] width 10 height 10
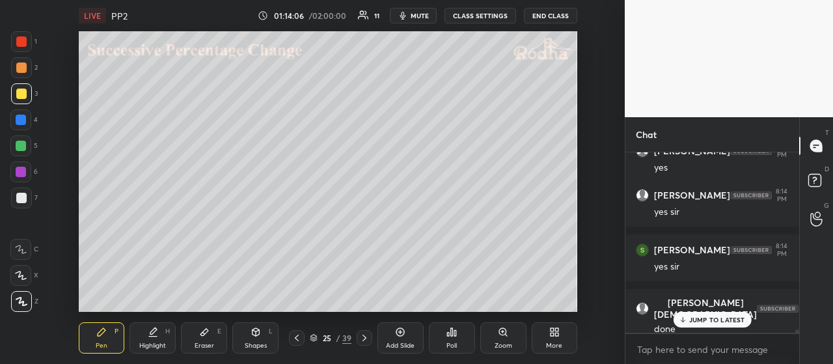
scroll to position [10885, 0]
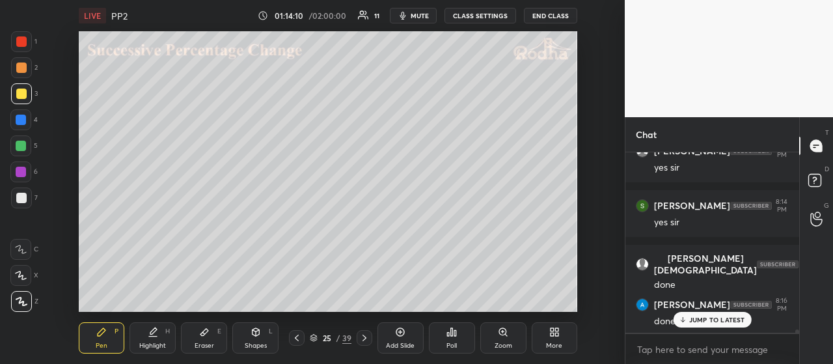
click at [705, 318] on p "JUMP TO LATEST" at bounding box center [717, 320] width 56 height 8
click at [24, 44] on div at bounding box center [21, 41] width 10 height 10
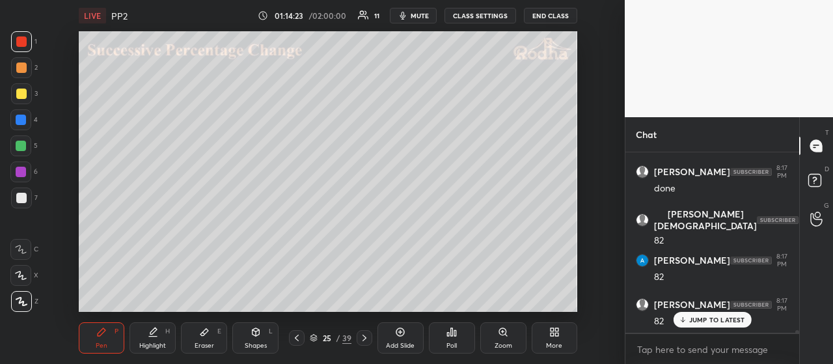
scroll to position [11117, 0]
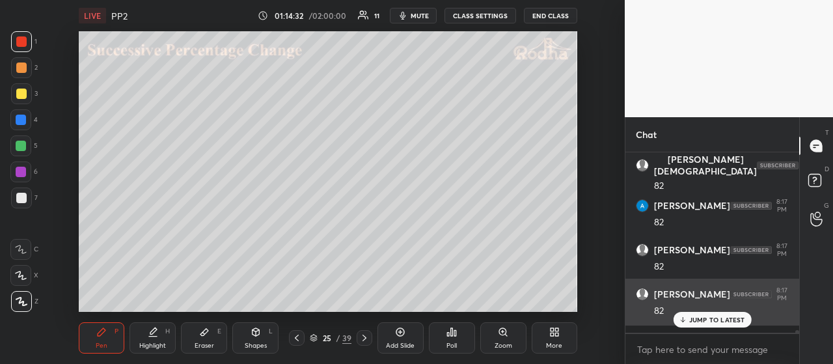
click at [703, 319] on p "JUMP TO LATEST" at bounding box center [717, 320] width 56 height 8
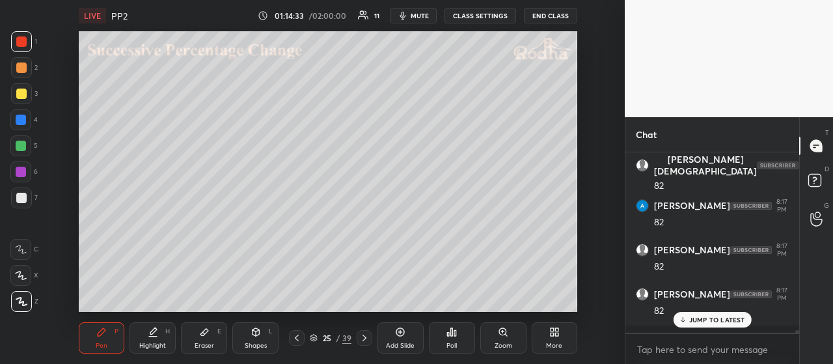
scroll to position [11161, 0]
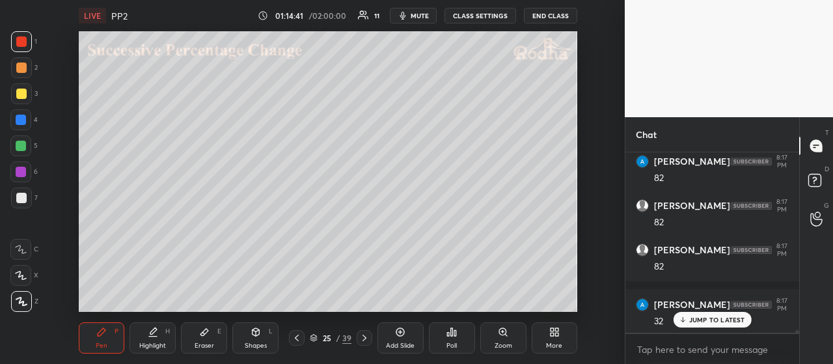
click at [711, 321] on p "JUMP TO LATEST" at bounding box center [717, 320] width 56 height 8
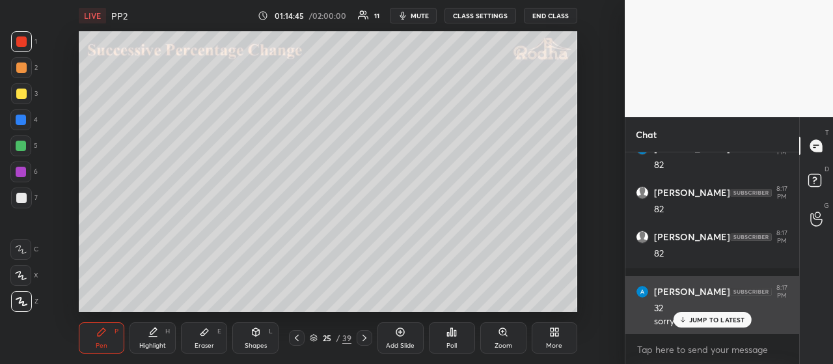
click at [706, 317] on p "JUMP TO LATEST" at bounding box center [717, 320] width 56 height 8
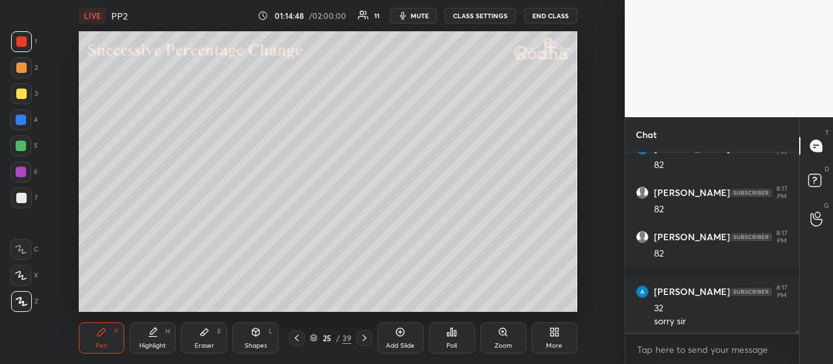
click at [299, 337] on icon at bounding box center [297, 338] width 10 height 10
click at [366, 338] on icon at bounding box center [364, 338] width 10 height 10
click at [298, 339] on icon at bounding box center [297, 338] width 10 height 10
click at [365, 335] on icon at bounding box center [364, 338] width 10 height 10
click at [23, 92] on div at bounding box center [21, 94] width 10 height 10
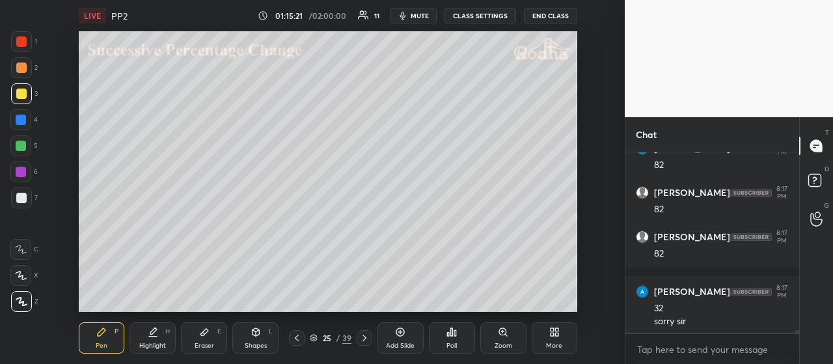
scroll to position [11229, 0]
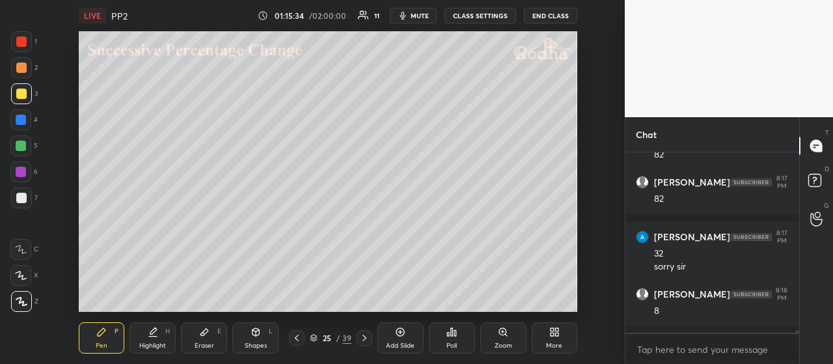
click at [23, 143] on div at bounding box center [21, 146] width 10 height 10
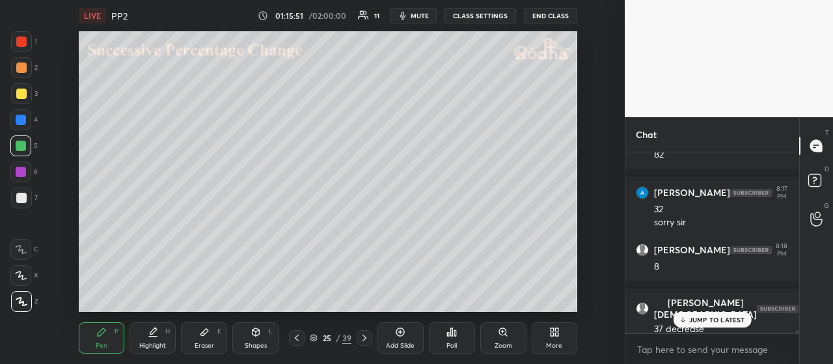
click at [695, 322] on p "JUMP TO LATEST" at bounding box center [717, 320] width 56 height 8
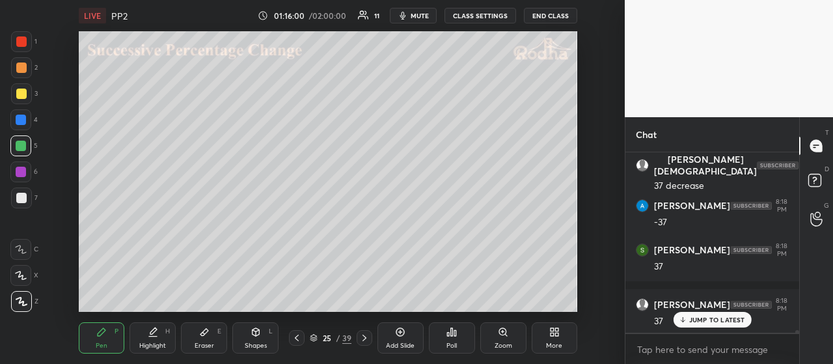
scroll to position [11460, 0]
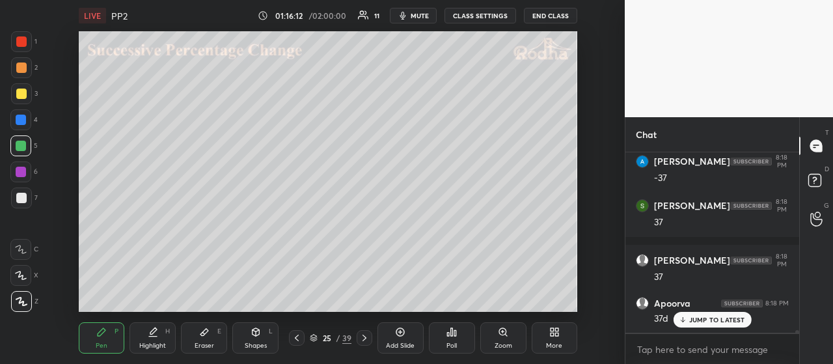
click at [22, 94] on div at bounding box center [21, 94] width 10 height 10
click at [401, 336] on icon at bounding box center [400, 332] width 8 height 8
click at [25, 43] on div at bounding box center [21, 41] width 10 height 10
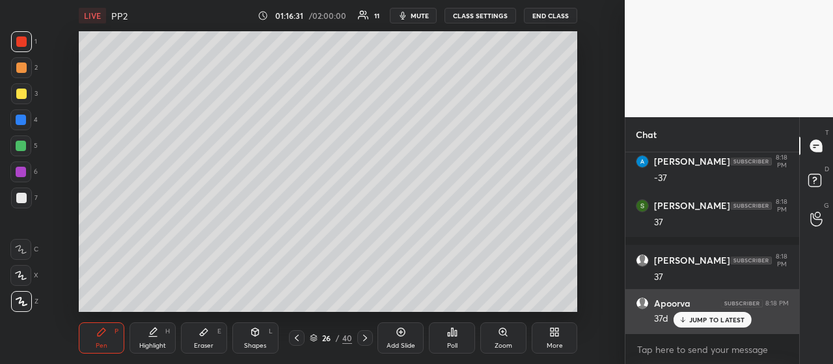
drag, startPoint x: 708, startPoint y: 312, endPoint x: 708, endPoint y: 305, distance: 6.5
click at [709, 312] on div "JUMP TO LATEST" at bounding box center [712, 320] width 78 height 16
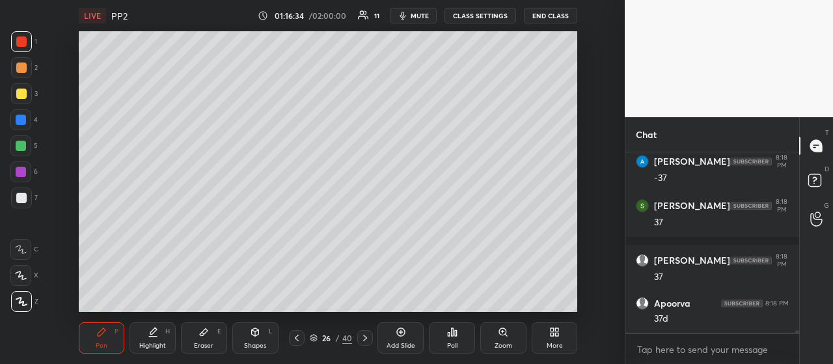
drag, startPoint x: 21, startPoint y: 92, endPoint x: 27, endPoint y: 87, distance: 6.9
click at [22, 92] on div at bounding box center [21, 94] width 10 height 10
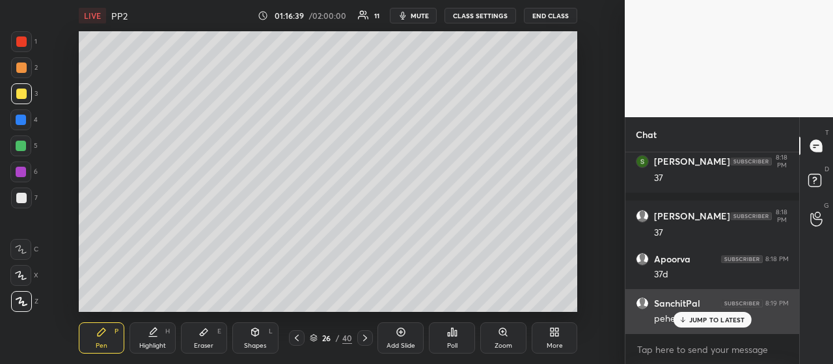
click at [713, 314] on div "JUMP TO LATEST" at bounding box center [712, 320] width 78 height 16
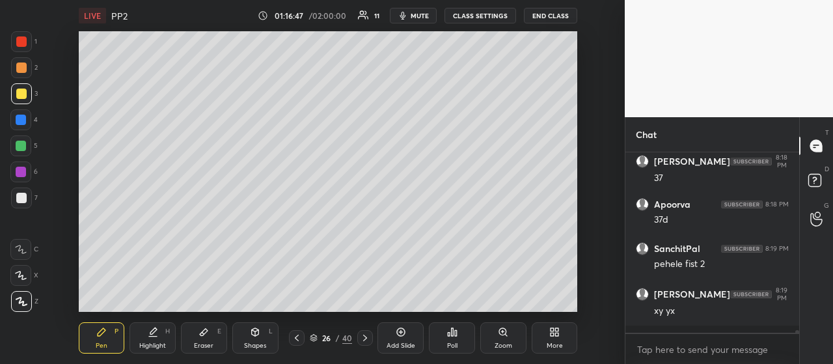
scroll to position [11614, 0]
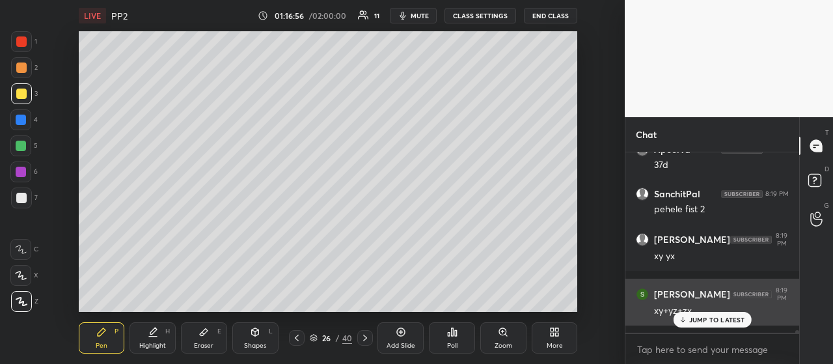
click at [708, 320] on p "JUMP TO LATEST" at bounding box center [717, 320] width 56 height 8
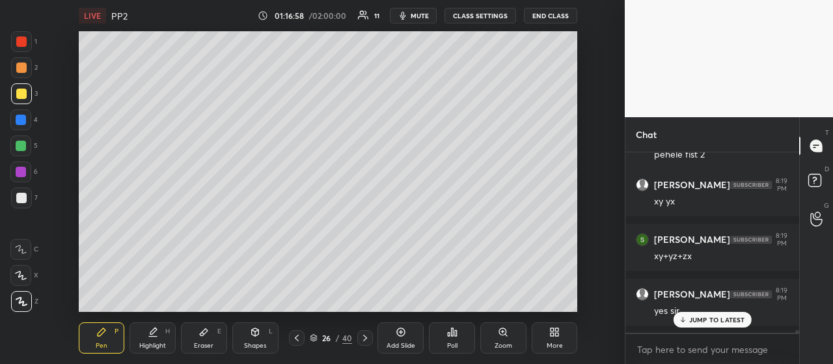
scroll to position [11713, 0]
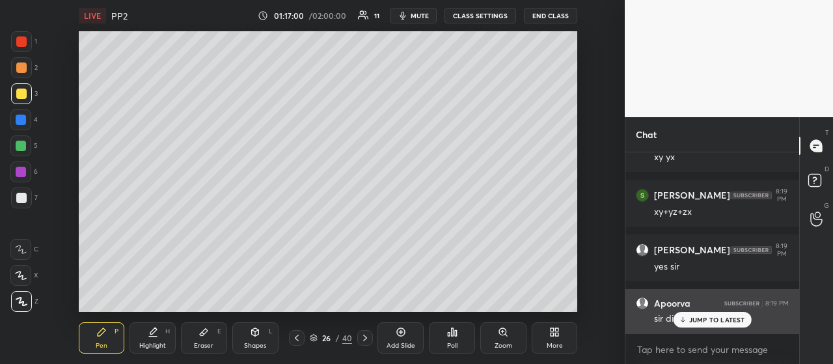
click at [709, 322] on p "JUMP TO LATEST" at bounding box center [717, 320] width 56 height 8
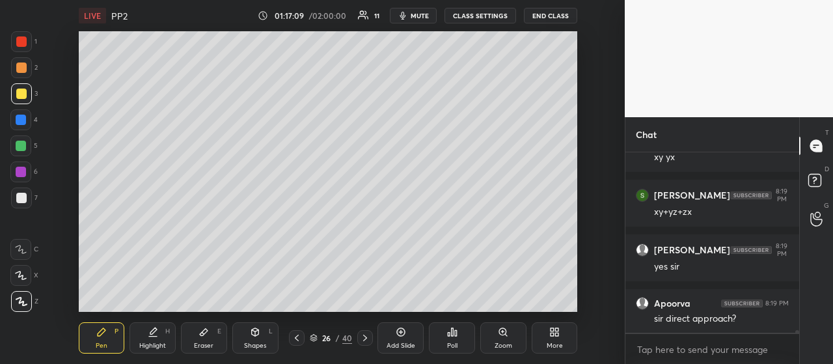
drag, startPoint x: 296, startPoint y: 338, endPoint x: 302, endPoint y: 316, distance: 23.7
click at [296, 338] on icon at bounding box center [297, 338] width 4 height 7
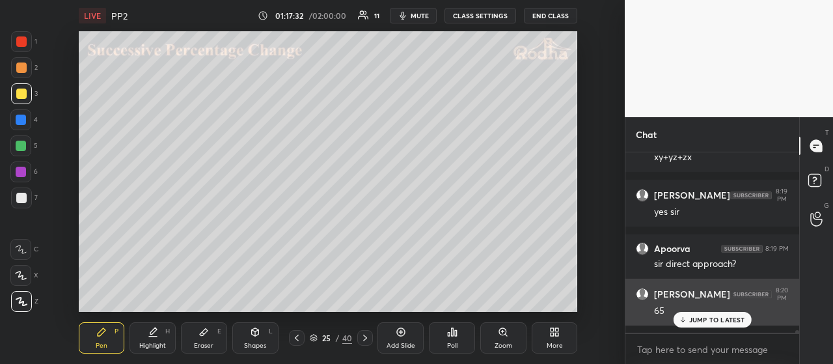
click at [697, 318] on p "JUMP TO LATEST" at bounding box center [717, 320] width 56 height 8
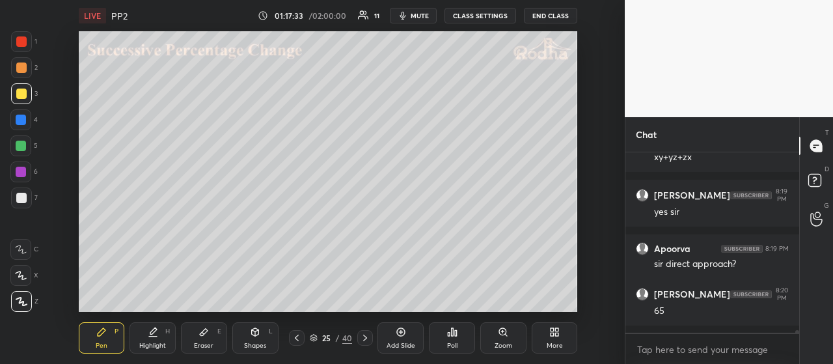
scroll to position [11812, 0]
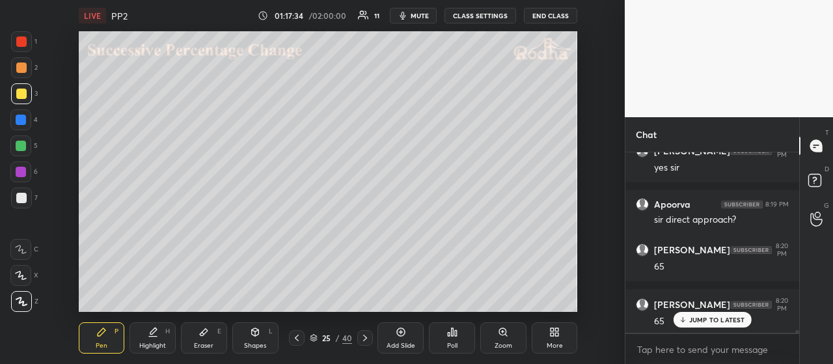
click at [21, 72] on div at bounding box center [21, 67] width 10 height 10
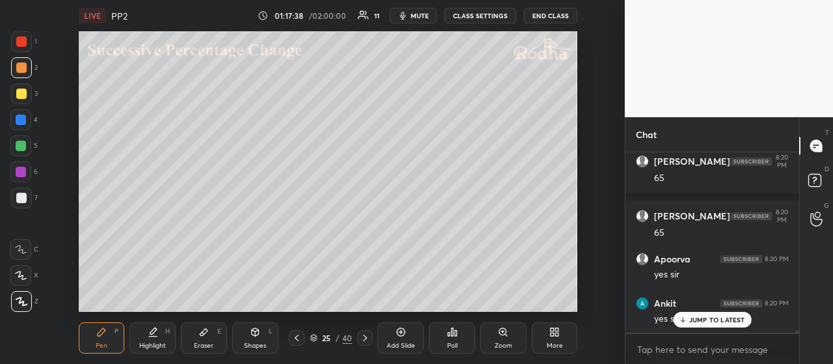
scroll to position [11955, 0]
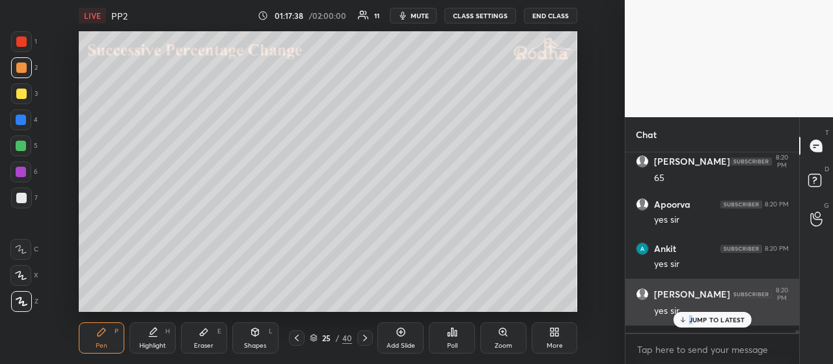
drag, startPoint x: 691, startPoint y: 322, endPoint x: 687, endPoint y: 317, distance: 6.9
click at [693, 322] on p "JUMP TO LATEST" at bounding box center [717, 320] width 56 height 8
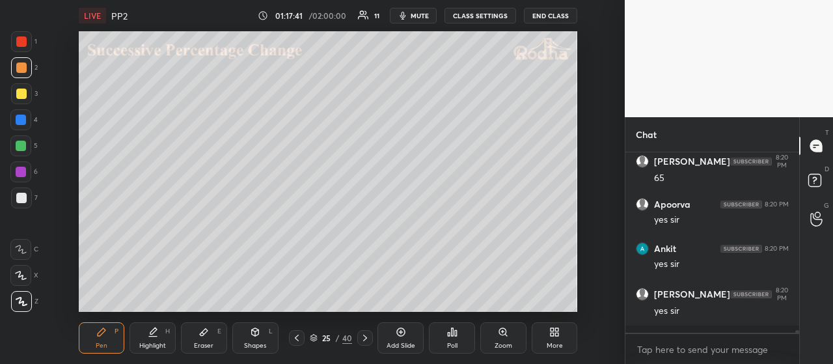
click at [299, 335] on icon at bounding box center [297, 338] width 10 height 10
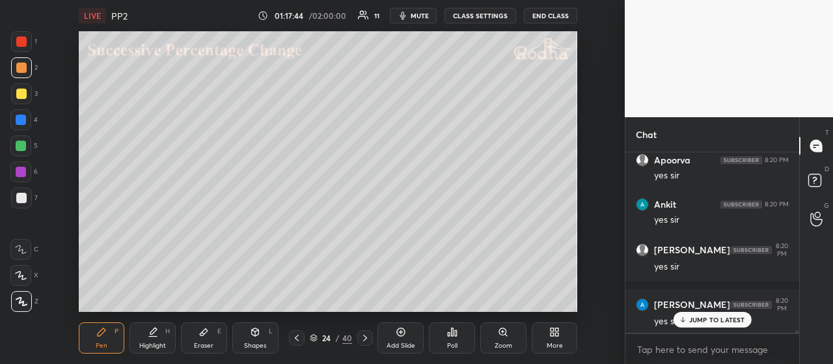
scroll to position [12044, 0]
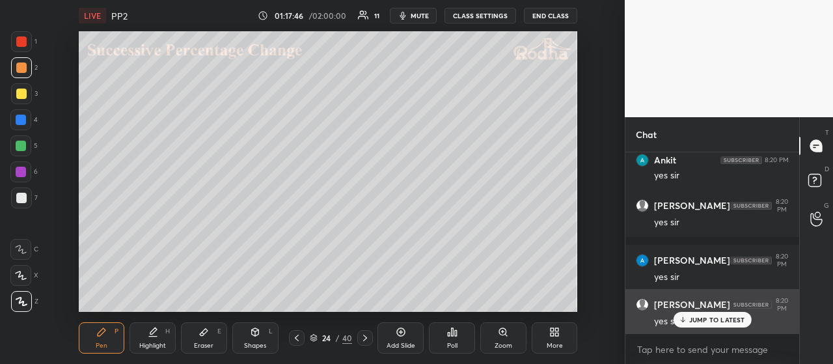
drag, startPoint x: 702, startPoint y: 313, endPoint x: 689, endPoint y: 307, distance: 14.0
click at [701, 313] on div "JUMP TO LATEST" at bounding box center [712, 320] width 78 height 16
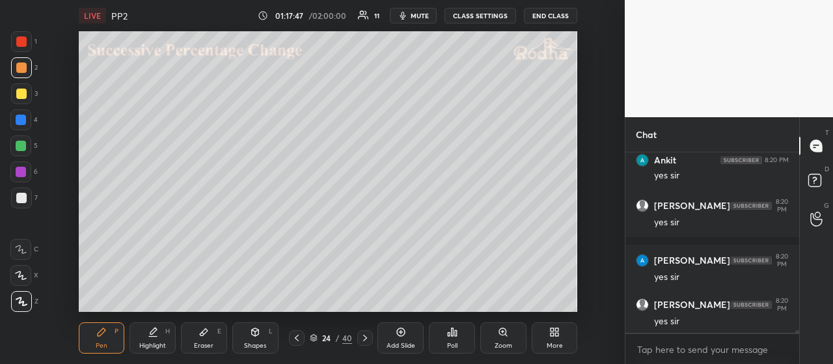
click at [365, 340] on icon at bounding box center [365, 338] width 10 height 10
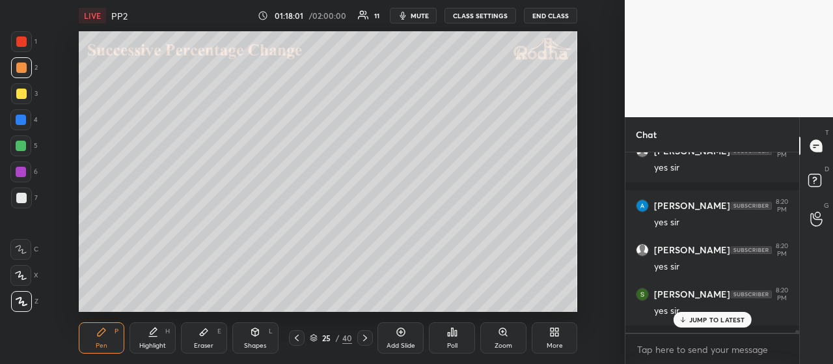
click at [26, 195] on div at bounding box center [21, 198] width 10 height 10
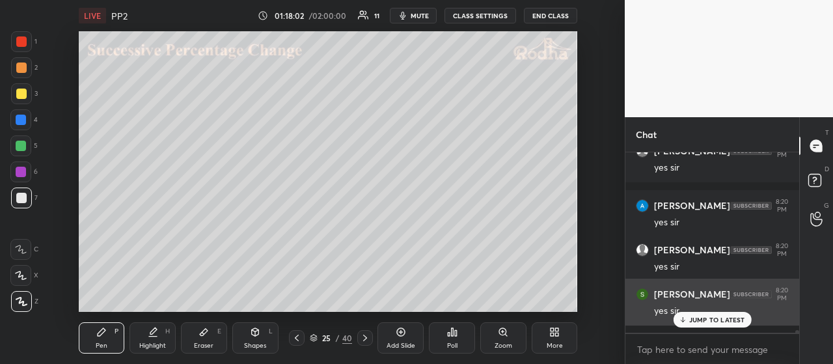
drag, startPoint x: 713, startPoint y: 324, endPoint x: 706, endPoint y: 316, distance: 11.0
click at [714, 324] on p "JUMP TO LATEST" at bounding box center [717, 320] width 56 height 8
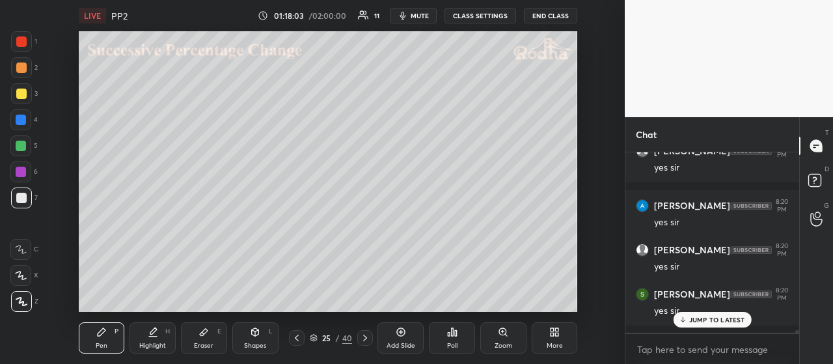
scroll to position [12143, 0]
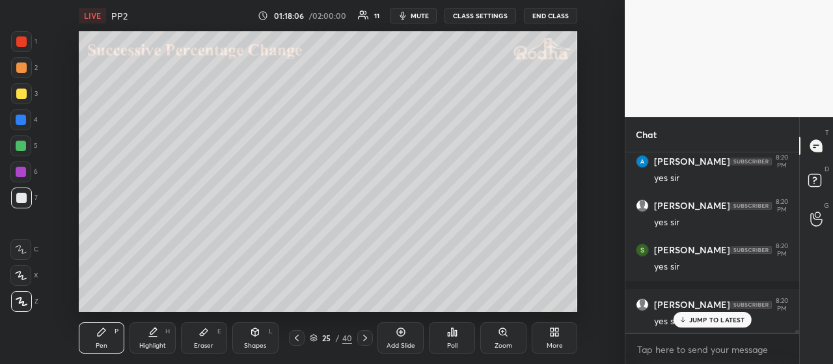
click at [25, 93] on div at bounding box center [21, 94] width 10 height 10
click at [26, 173] on div at bounding box center [20, 171] width 21 height 21
click at [298, 338] on icon at bounding box center [297, 338] width 10 height 10
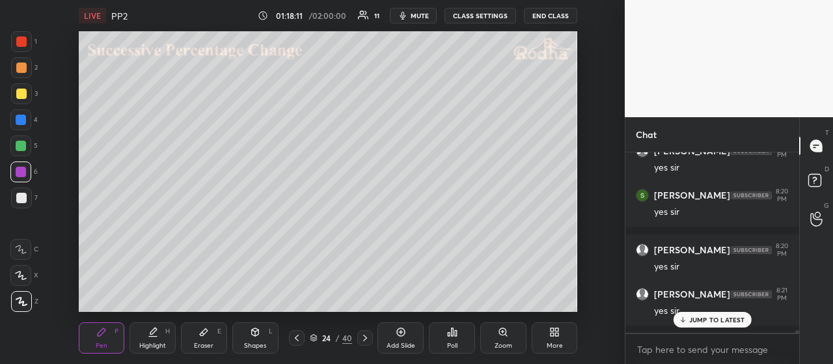
click at [708, 320] on p "JUMP TO LATEST" at bounding box center [717, 320] width 56 height 8
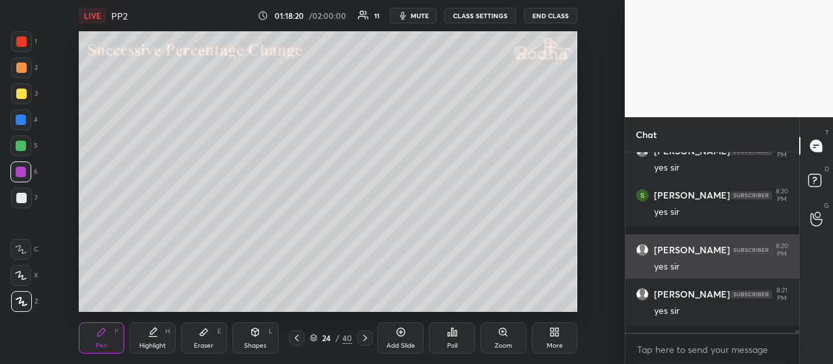
scroll to position [12210, 0]
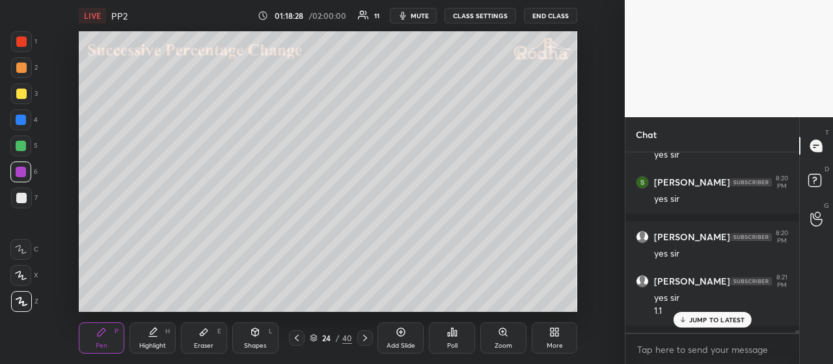
click at [363, 339] on icon at bounding box center [365, 338] width 10 height 10
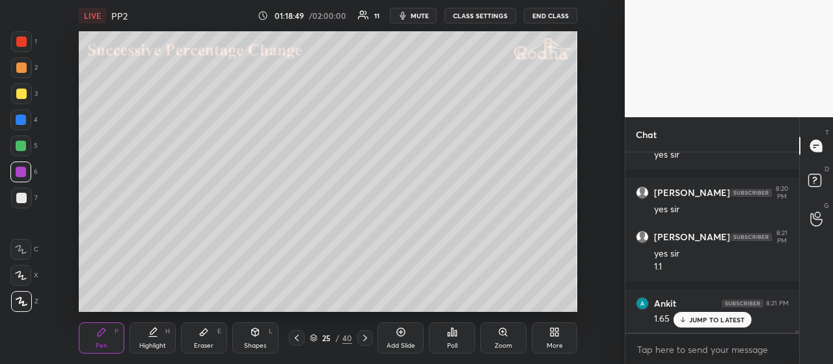
scroll to position [12299, 0]
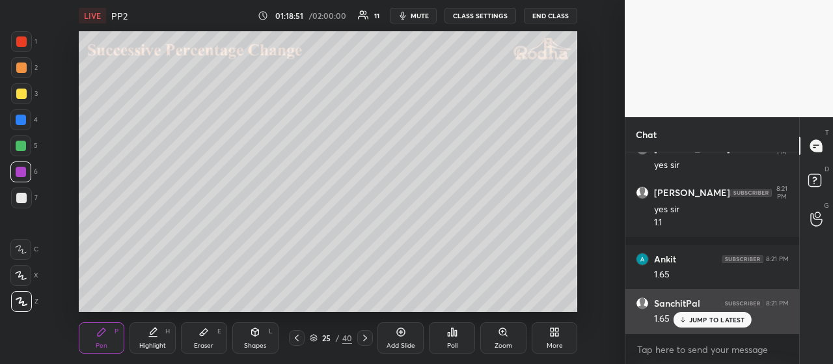
click at [702, 316] on p "JUMP TO LATEST" at bounding box center [717, 320] width 56 height 8
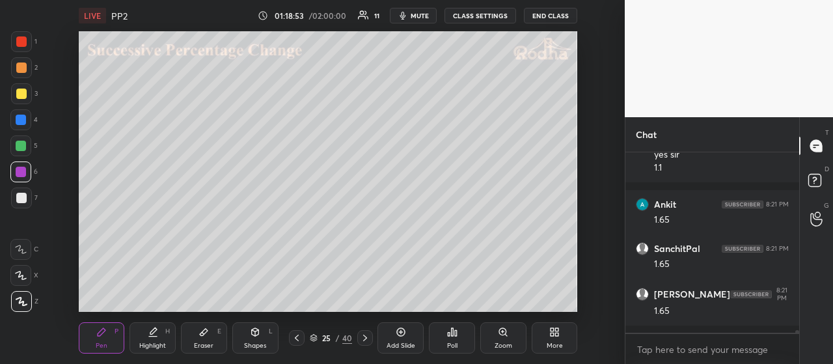
scroll to position [12398, 0]
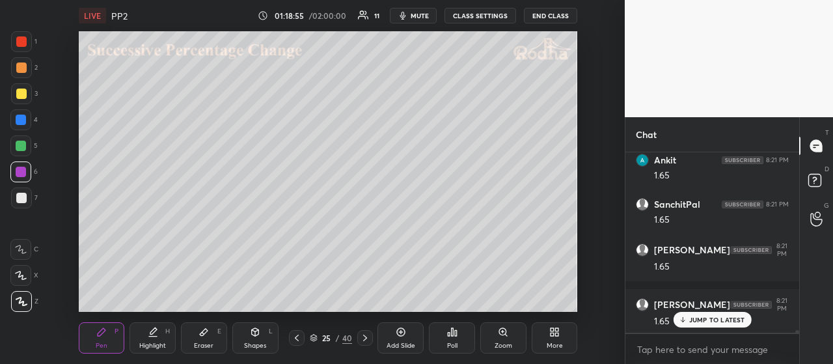
click at [711, 317] on p "JUMP TO LATEST" at bounding box center [717, 320] width 56 height 8
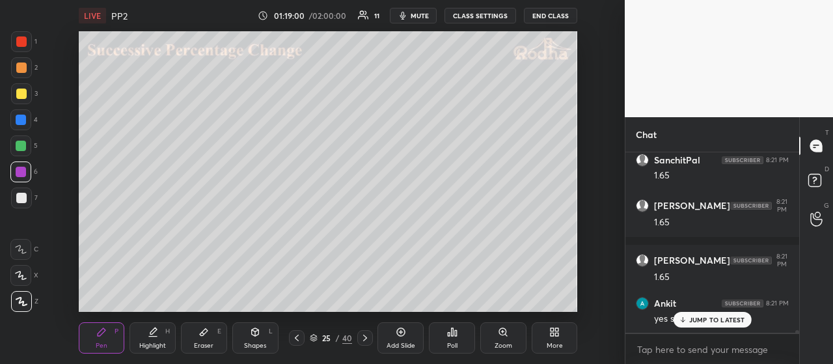
scroll to position [12486, 0]
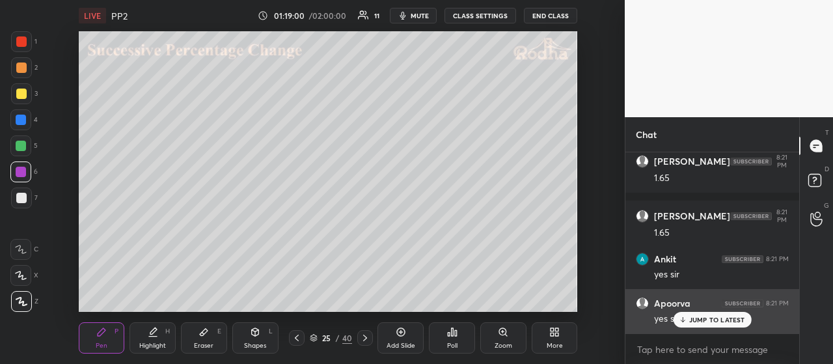
drag, startPoint x: 698, startPoint y: 318, endPoint x: 683, endPoint y: 305, distance: 19.4
click at [696, 318] on p "JUMP TO LATEST" at bounding box center [717, 320] width 56 height 8
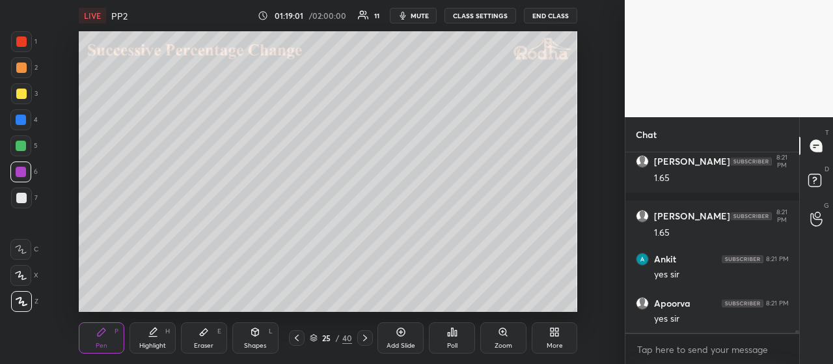
scroll to position [12530, 0]
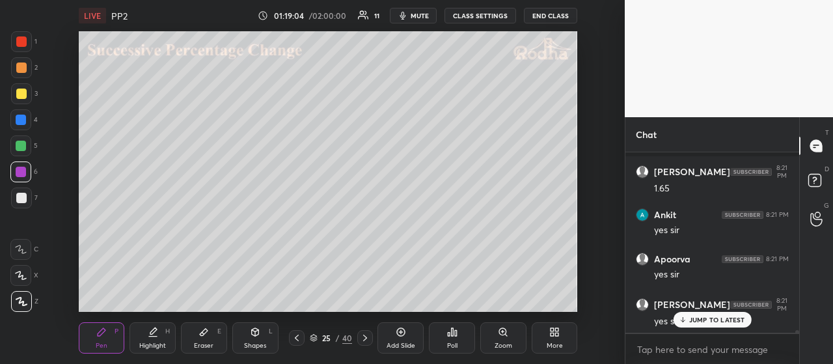
click at [711, 317] on p "JUMP TO LATEST" at bounding box center [717, 320] width 56 height 8
drag, startPoint x: 24, startPoint y: 70, endPoint x: 31, endPoint y: 79, distance: 11.6
click at [23, 71] on div at bounding box center [21, 67] width 10 height 10
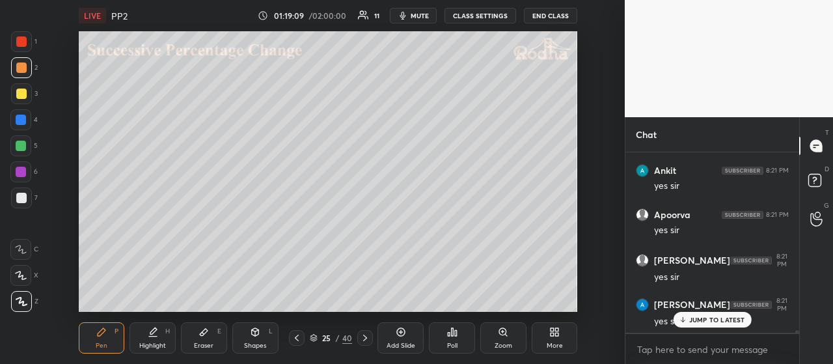
click at [300, 338] on icon at bounding box center [297, 338] width 10 height 10
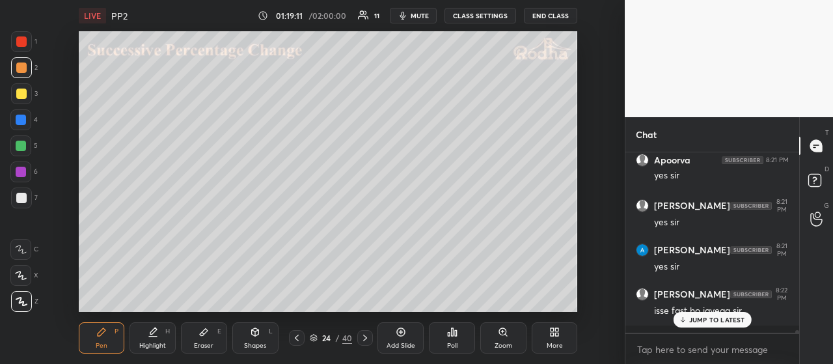
click at [365, 337] on icon at bounding box center [365, 338] width 10 height 10
click at [716, 320] on p "JUMP TO LATEST" at bounding box center [717, 320] width 56 height 8
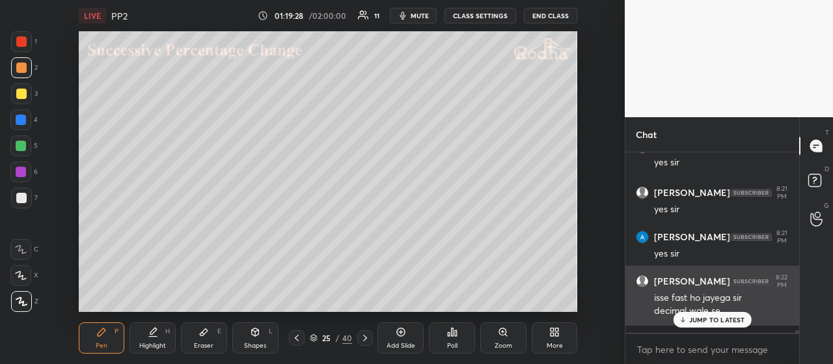
drag, startPoint x: 703, startPoint y: 318, endPoint x: 693, endPoint y: 300, distance: 21.0
click at [702, 318] on p "JUMP TO LATEST" at bounding box center [717, 320] width 56 height 8
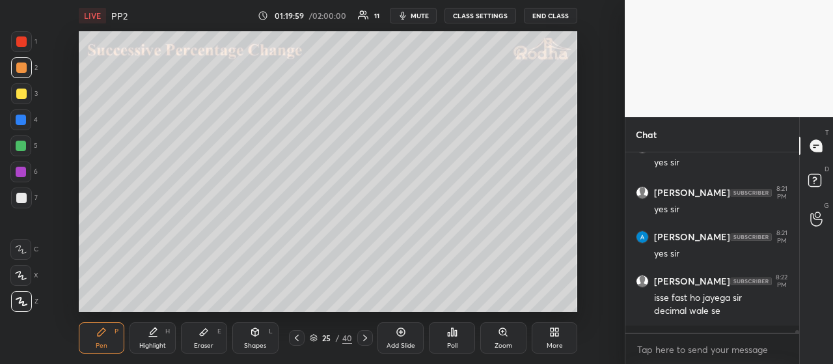
scroll to position [12655, 0]
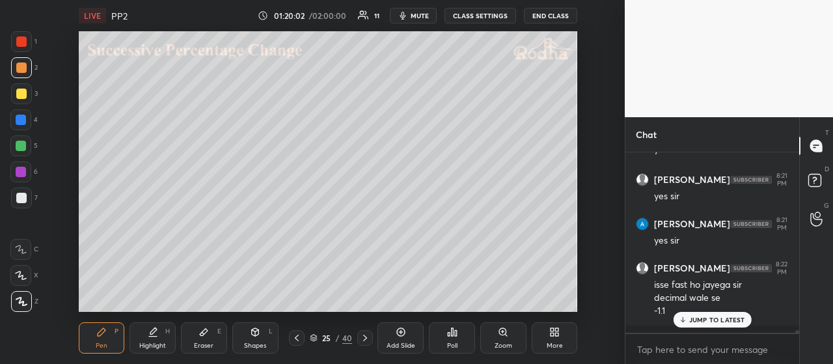
drag, startPoint x: 22, startPoint y: 89, endPoint x: 34, endPoint y: 111, distance: 25.0
click at [23, 90] on div at bounding box center [21, 94] width 10 height 10
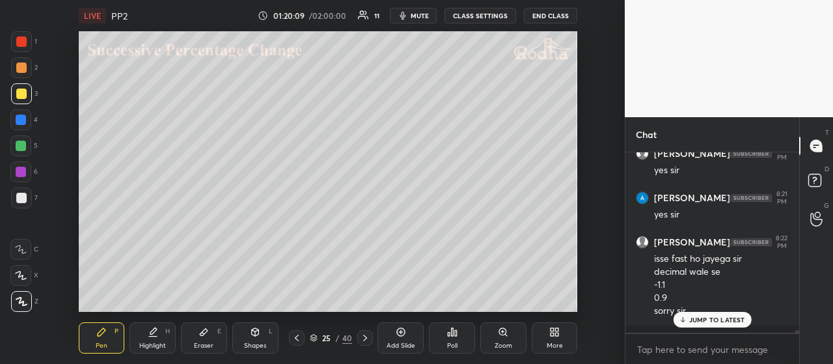
scroll to position [12726, 0]
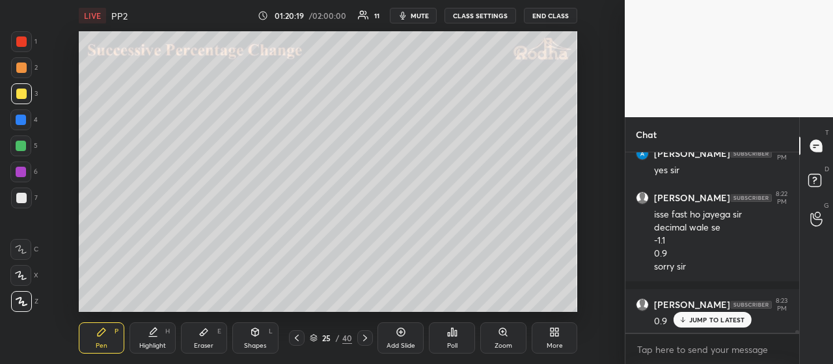
click at [23, 68] on div at bounding box center [21, 67] width 10 height 10
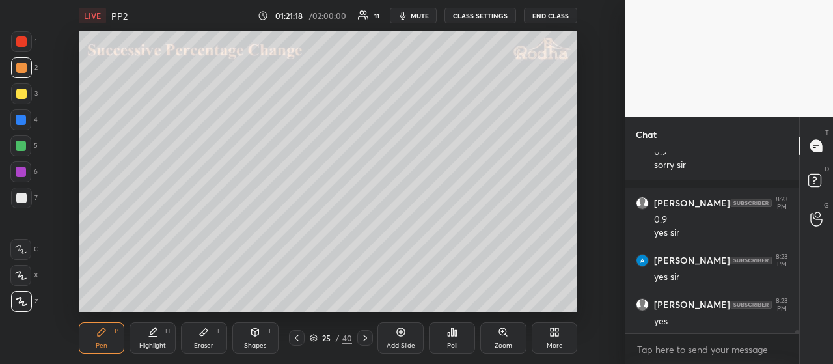
scroll to position [12882, 0]
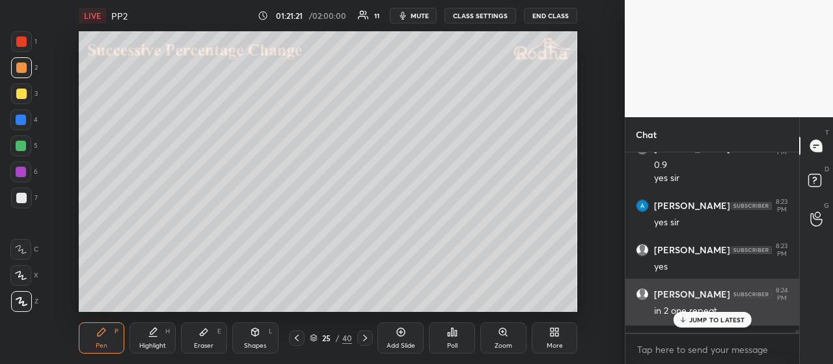
click at [732, 312] on div "JUMP TO LATEST" at bounding box center [712, 320] width 78 height 16
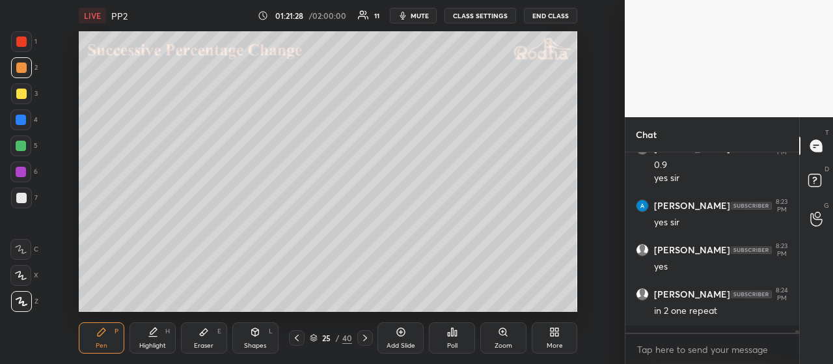
scroll to position [12895, 0]
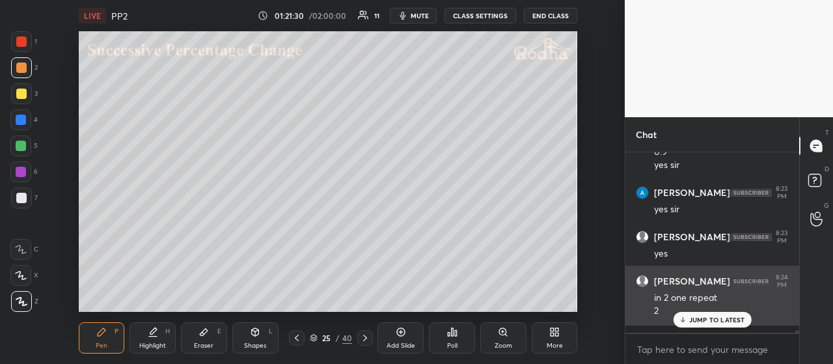
drag, startPoint x: 688, startPoint y: 320, endPoint x: 682, endPoint y: 316, distance: 7.3
click at [688, 320] on div "JUMP TO LATEST" at bounding box center [712, 320] width 78 height 16
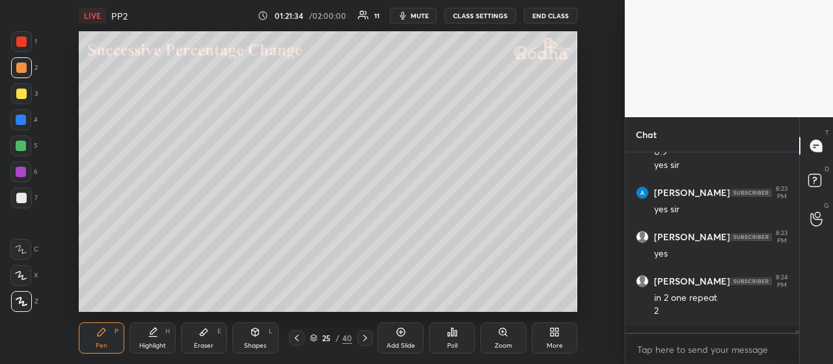
drag, startPoint x: 27, startPoint y: 96, endPoint x: 36, endPoint y: 103, distance: 11.6
click at [27, 96] on div at bounding box center [21, 93] width 21 height 21
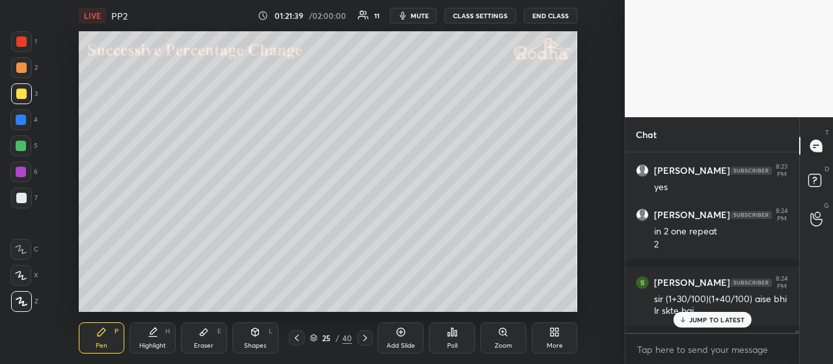
click at [706, 321] on p "JUMP TO LATEST" at bounding box center [717, 320] width 56 height 8
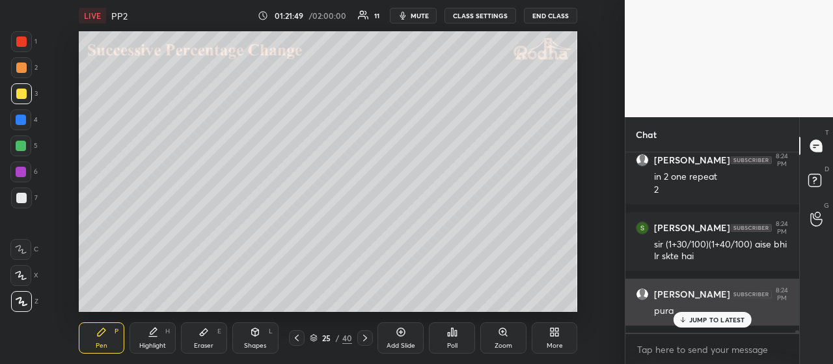
drag, startPoint x: 693, startPoint y: 317, endPoint x: 679, endPoint y: 309, distance: 15.7
click at [693, 316] on p "JUMP TO LATEST" at bounding box center [717, 320] width 56 height 8
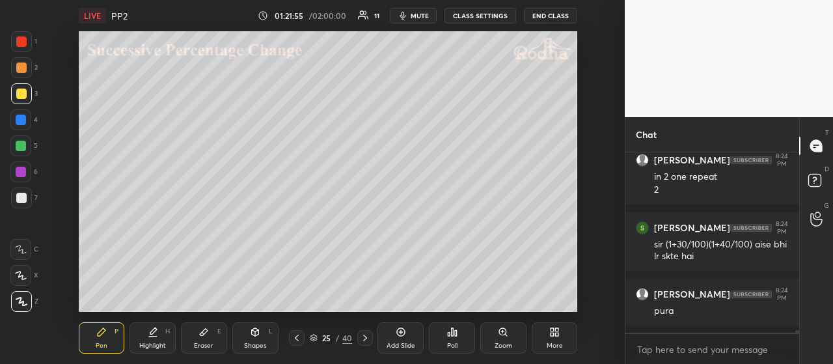
click at [402, 334] on icon at bounding box center [401, 332] width 10 height 10
click at [25, 45] on div at bounding box center [21, 41] width 10 height 10
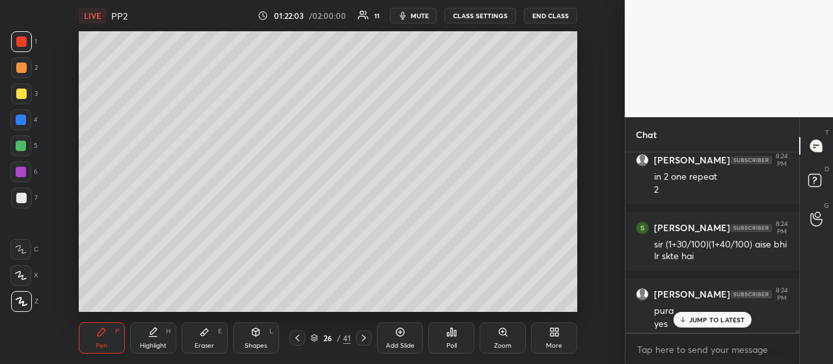
scroll to position [13029, 0]
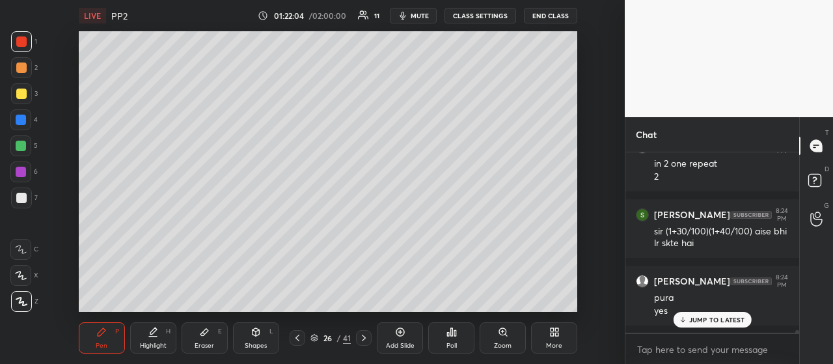
drag, startPoint x: 22, startPoint y: 64, endPoint x: 68, endPoint y: 68, distance: 46.3
click at [23, 65] on div at bounding box center [21, 67] width 10 height 10
click at [23, 102] on div at bounding box center [21, 93] width 21 height 21
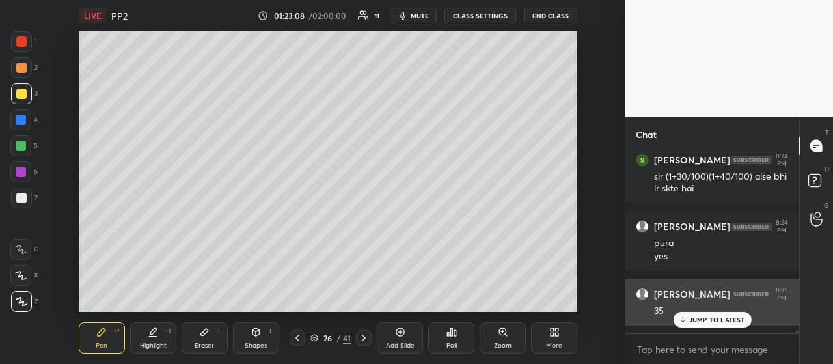
click at [714, 314] on div "JUMP TO LATEST" at bounding box center [712, 320] width 78 height 16
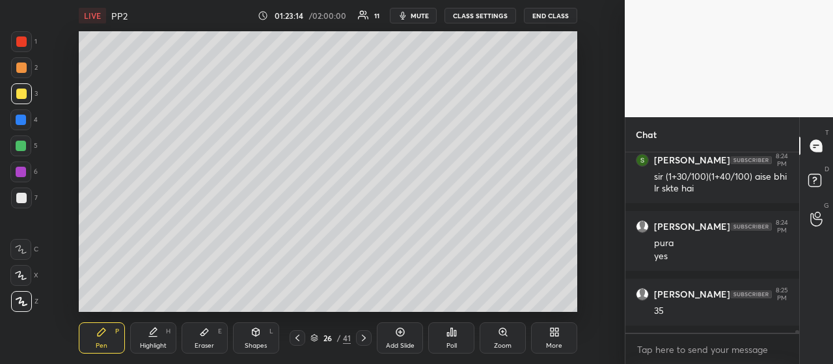
scroll to position [13138, 0]
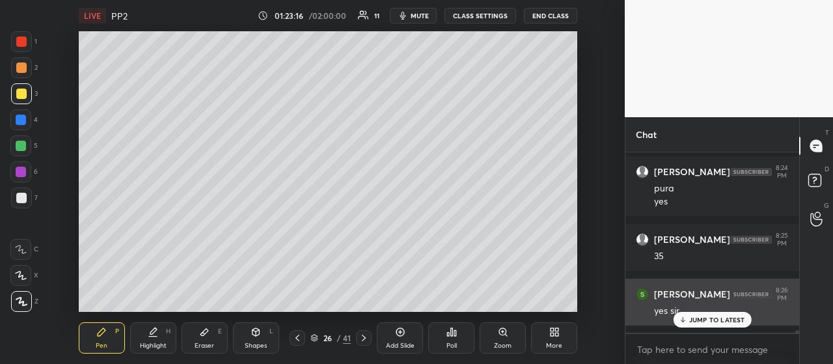
click at [719, 320] on p "JUMP TO LATEST" at bounding box center [717, 320] width 56 height 8
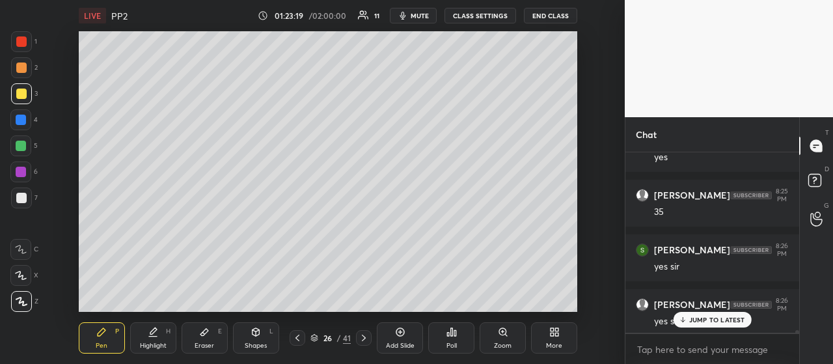
scroll to position [13227, 0]
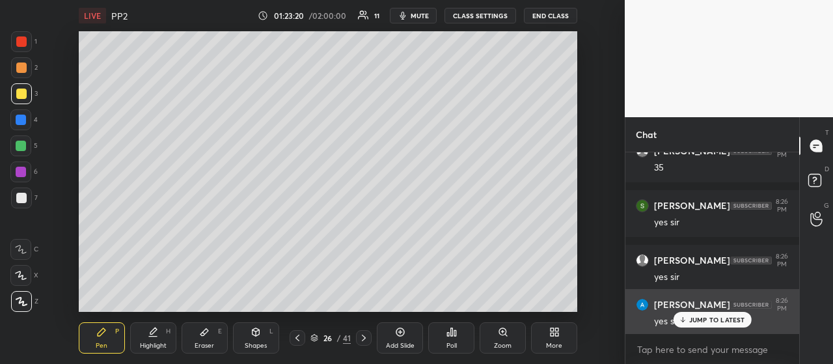
drag, startPoint x: 691, startPoint y: 316, endPoint x: 655, endPoint y: 310, distance: 36.9
click at [691, 316] on p "JUMP TO LATEST" at bounding box center [717, 320] width 56 height 8
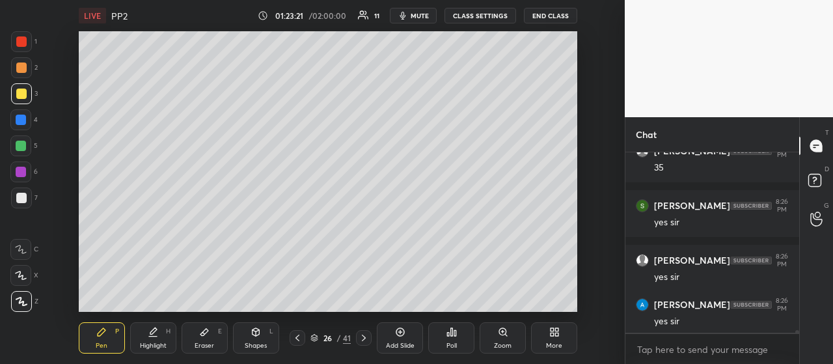
click at [301, 337] on div at bounding box center [298, 338] width 16 height 16
click at [297, 340] on icon at bounding box center [297, 338] width 10 height 10
click at [297, 340] on icon at bounding box center [298, 338] width 4 height 7
click at [366, 339] on icon at bounding box center [364, 338] width 10 height 10
click at [365, 339] on icon at bounding box center [364, 338] width 10 height 10
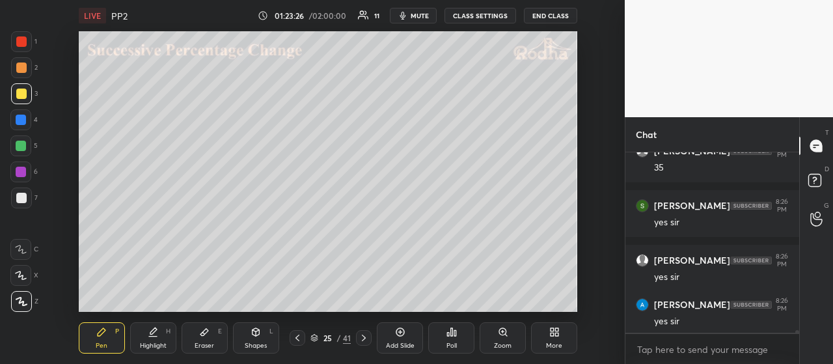
click at [362, 340] on icon at bounding box center [364, 338] width 4 height 7
click at [362, 339] on icon at bounding box center [364, 338] width 10 height 10
click at [362, 340] on icon at bounding box center [364, 338] width 10 height 10
click at [456, 335] on icon at bounding box center [452, 332] width 10 height 10
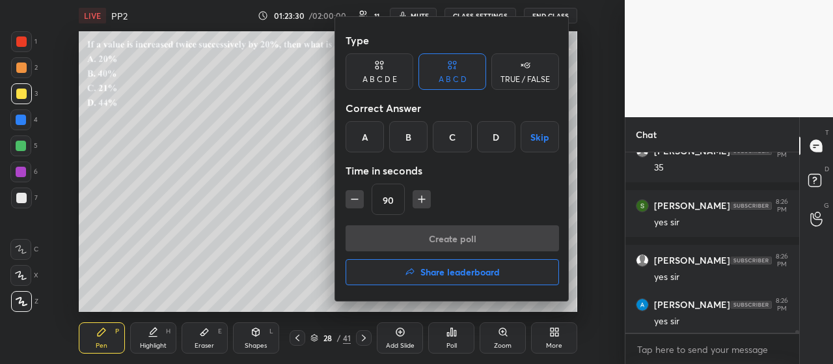
click at [354, 202] on icon "button" at bounding box center [354, 199] width 13 height 13
click at [356, 200] on icon "button" at bounding box center [354, 199] width 13 height 13
click at [355, 199] on icon "button" at bounding box center [355, 199] width 7 height 0
type input "45"
click at [493, 141] on div "D" at bounding box center [496, 136] width 38 height 31
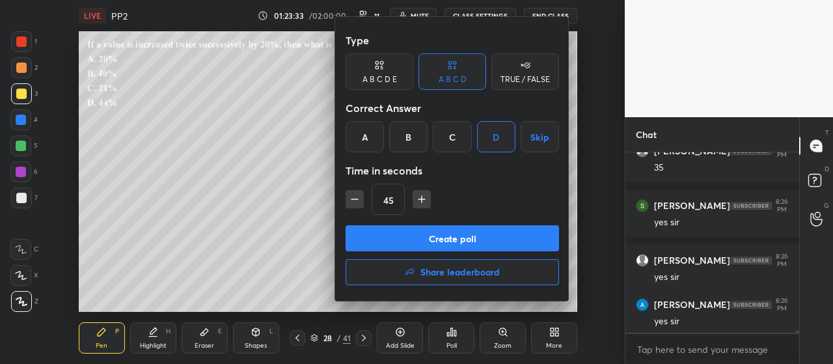
click at [464, 238] on button "Create poll" at bounding box center [453, 238] width 214 height 26
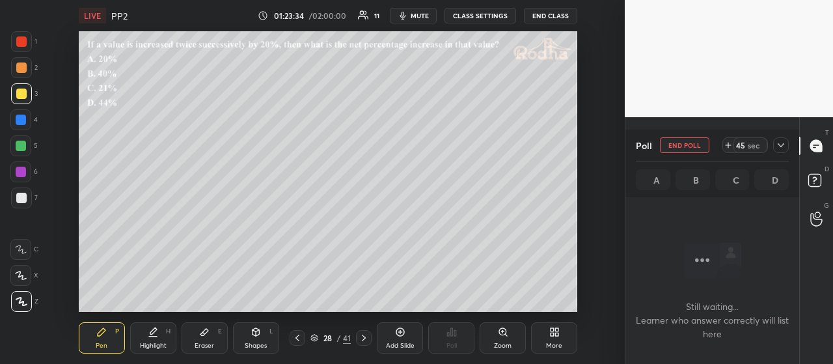
scroll to position [141, 166]
drag, startPoint x: 25, startPoint y: 66, endPoint x: 38, endPoint y: 84, distance: 21.9
click at [25, 66] on div at bounding box center [21, 67] width 10 height 10
drag, startPoint x: 782, startPoint y: 148, endPoint x: 775, endPoint y: 159, distance: 13.2
click at [781, 148] on icon at bounding box center [781, 145] width 10 height 10
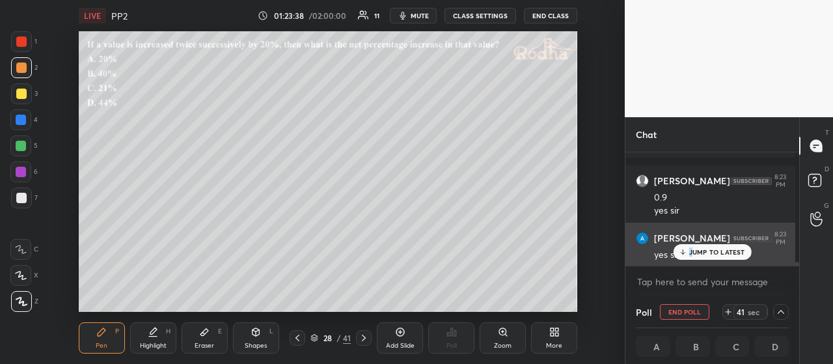
scroll to position [4, 4]
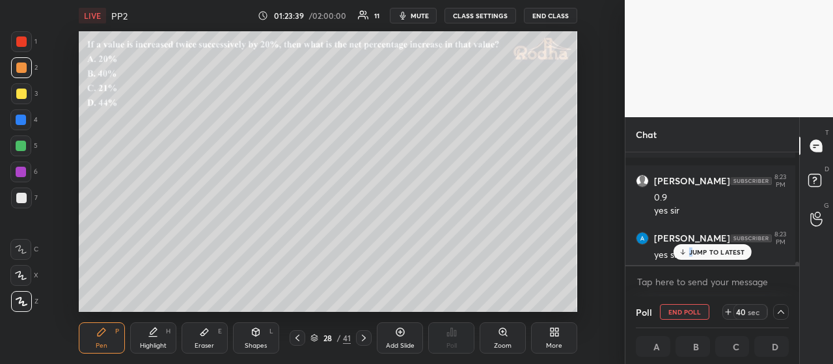
click at [778, 311] on icon at bounding box center [781, 312] width 7 height 4
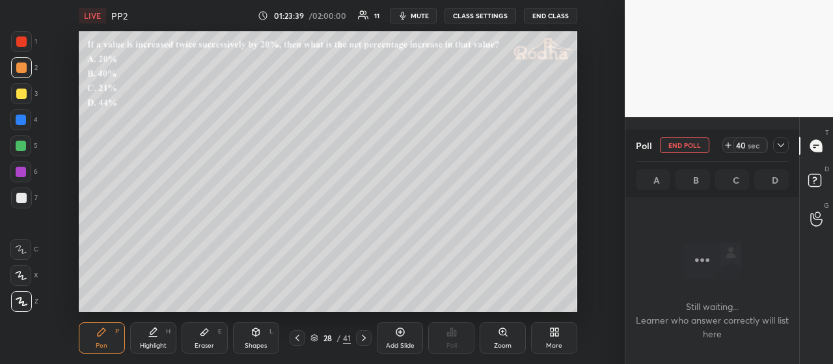
scroll to position [141, 170]
click at [783, 143] on icon at bounding box center [781, 145] width 10 height 10
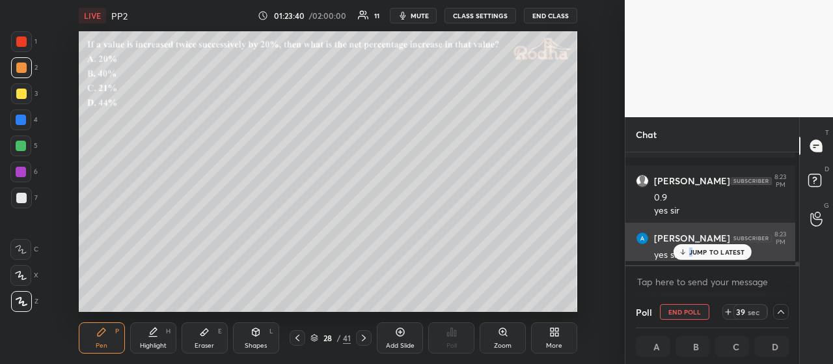
scroll to position [141, 166]
click at [703, 251] on p "JUMP TO LATEST" at bounding box center [717, 252] width 56 height 8
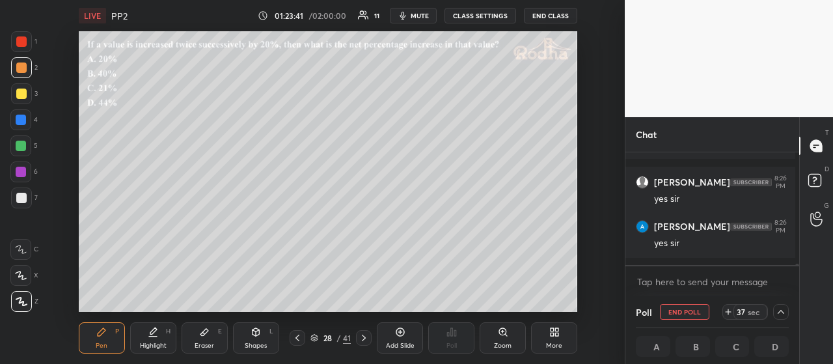
click at [777, 309] on icon at bounding box center [781, 312] width 10 height 10
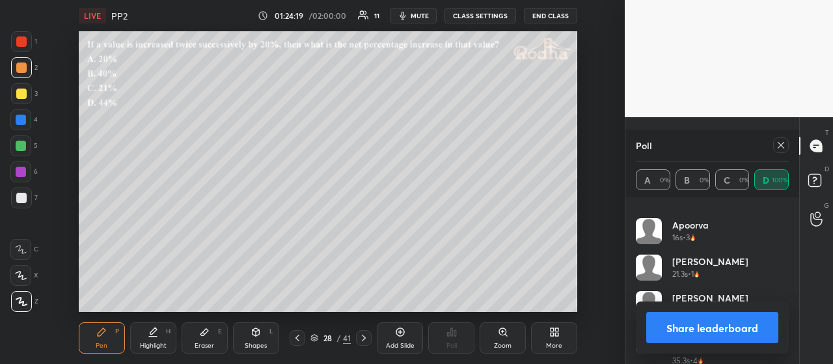
click at [783, 142] on icon at bounding box center [781, 145] width 10 height 10
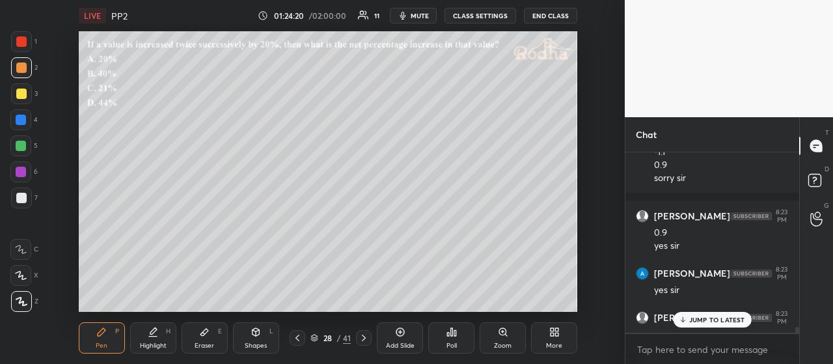
click at [724, 324] on div "JUMP TO LATEST" at bounding box center [712, 320] width 78 height 16
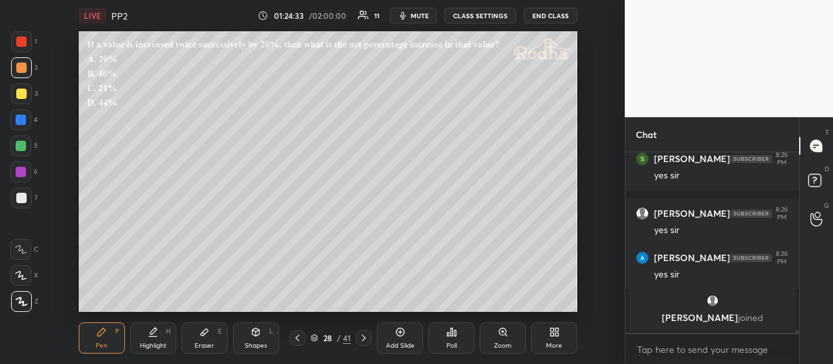
click at [26, 100] on div at bounding box center [21, 93] width 21 height 21
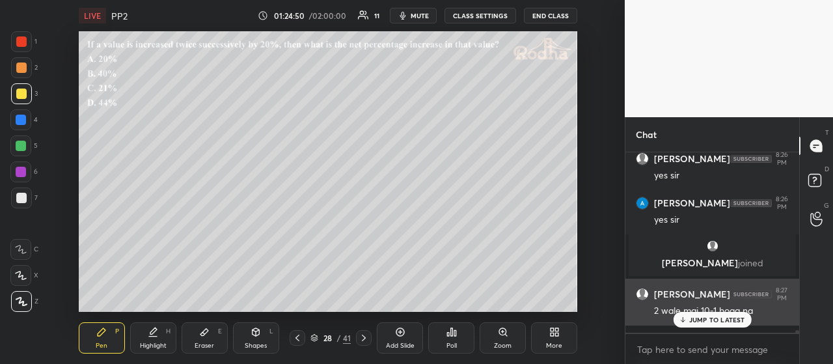
click at [717, 317] on p "JUMP TO LATEST" at bounding box center [717, 320] width 56 height 8
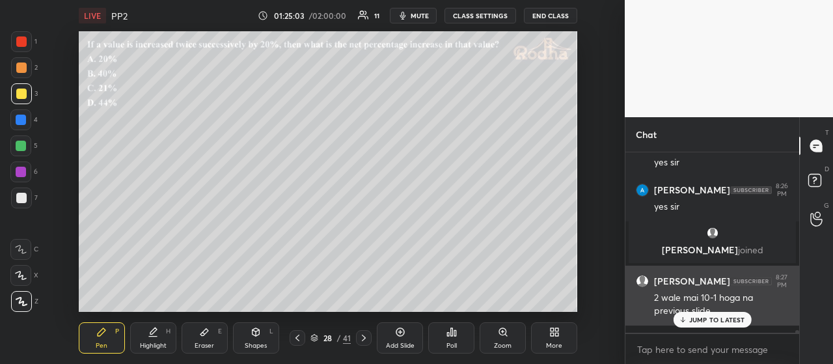
drag, startPoint x: 700, startPoint y: 322, endPoint x: 689, endPoint y: 318, distance: 12.4
click at [700, 321] on p "JUMP TO LATEST" at bounding box center [717, 320] width 56 height 8
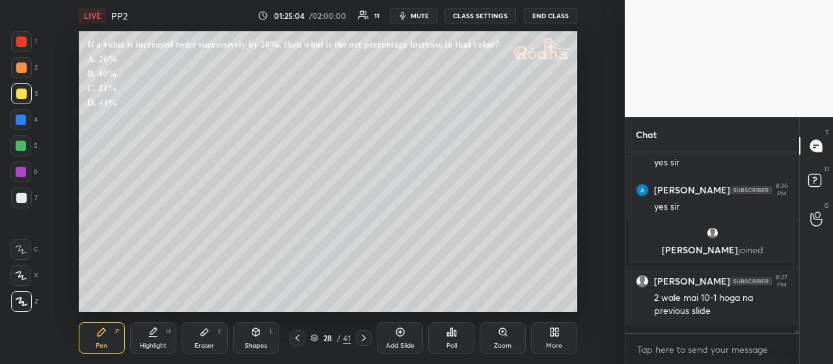
click at [295, 339] on icon at bounding box center [297, 338] width 10 height 10
click at [301, 338] on icon at bounding box center [297, 338] width 10 height 10
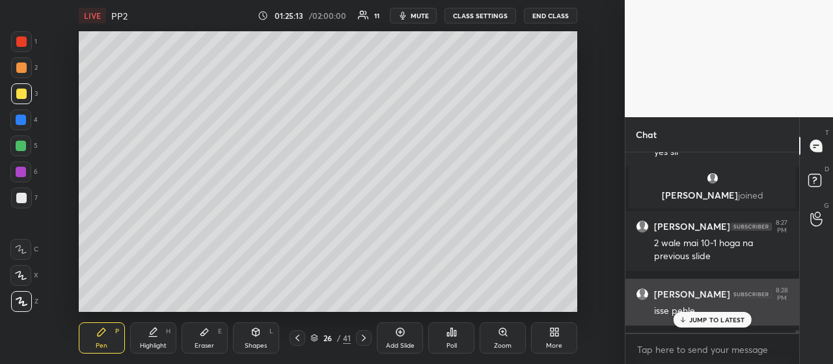
drag, startPoint x: 707, startPoint y: 320, endPoint x: 678, endPoint y: 309, distance: 31.3
click at [708, 319] on p "JUMP TO LATEST" at bounding box center [717, 320] width 56 height 8
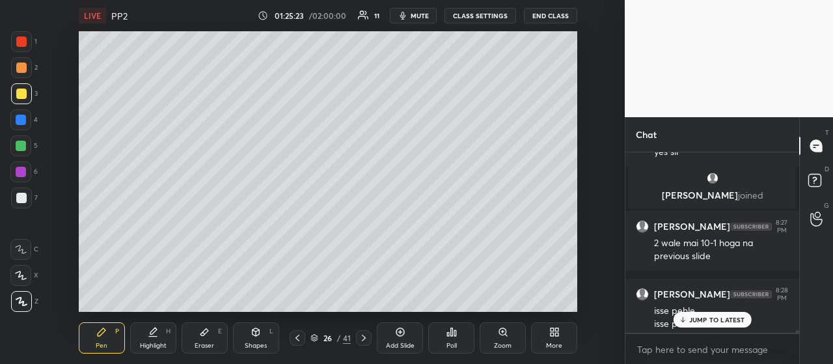
scroll to position [12163, 0]
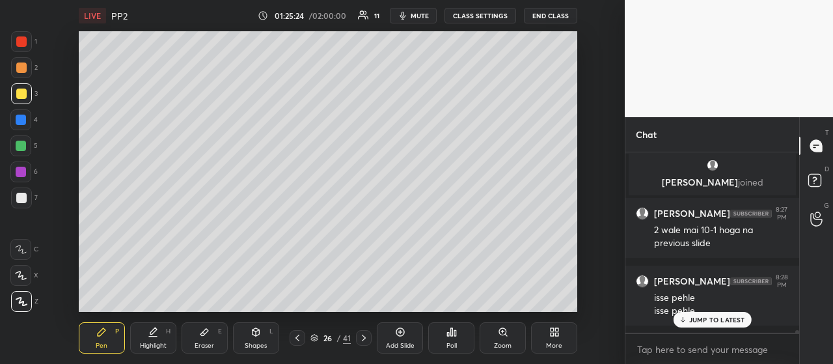
click at [301, 337] on icon at bounding box center [297, 338] width 10 height 10
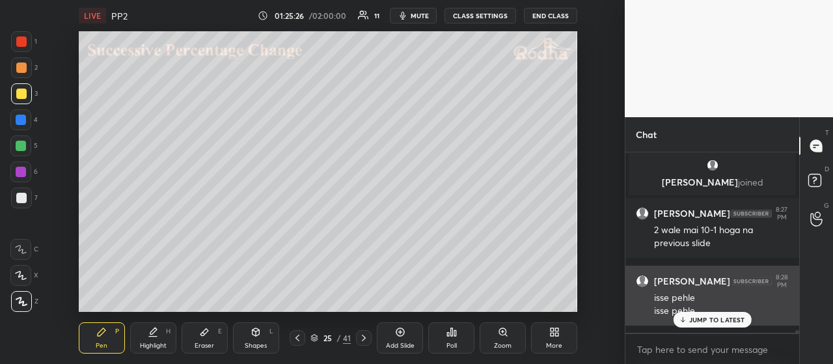
drag, startPoint x: 705, startPoint y: 318, endPoint x: 681, endPoint y: 308, distance: 26.2
click at [702, 318] on p "JUMP TO LATEST" at bounding box center [717, 320] width 56 height 8
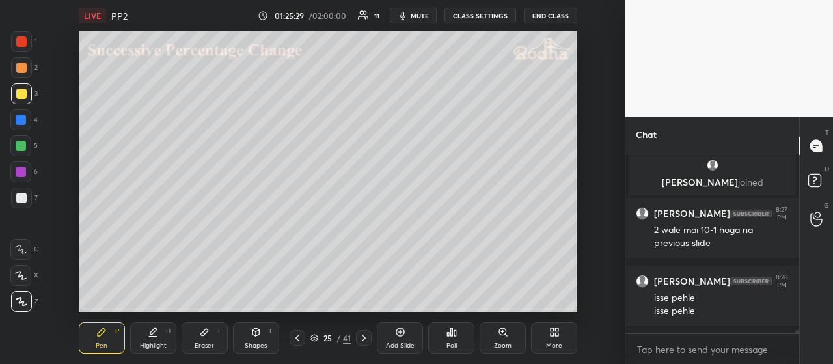
click at [21, 67] on div at bounding box center [21, 67] width 10 height 10
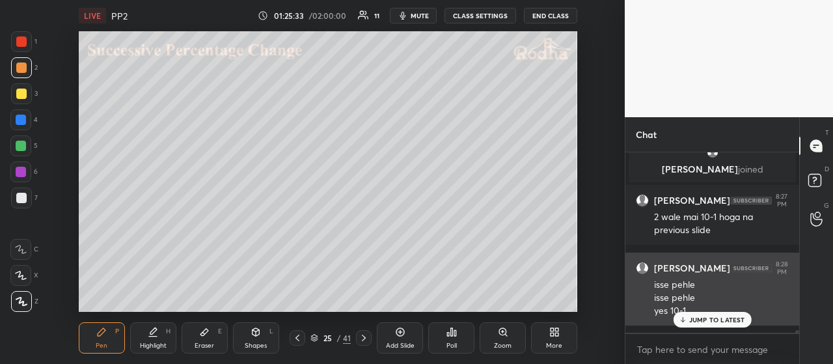
click at [708, 322] on p "JUMP TO LATEST" at bounding box center [717, 320] width 56 height 8
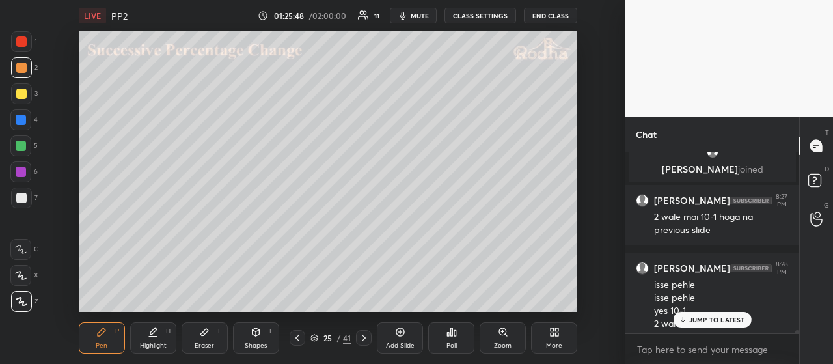
scroll to position [12189, 0]
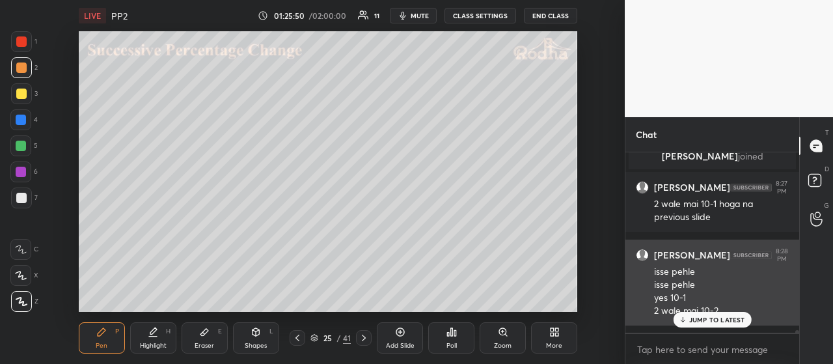
drag, startPoint x: 703, startPoint y: 321, endPoint x: 682, endPoint y: 310, distance: 23.9
click at [703, 320] on p "JUMP TO LATEST" at bounding box center [717, 320] width 56 height 8
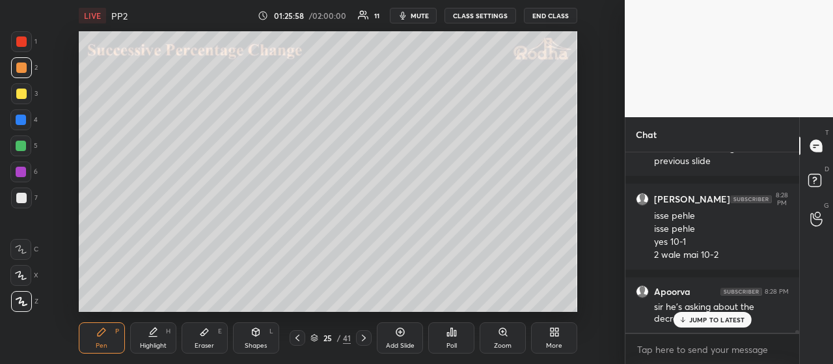
scroll to position [12300, 0]
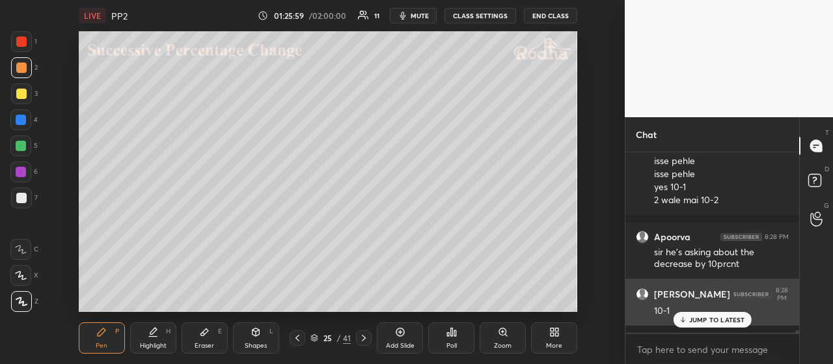
click at [685, 313] on div "JUMP TO LATEST" at bounding box center [712, 320] width 78 height 16
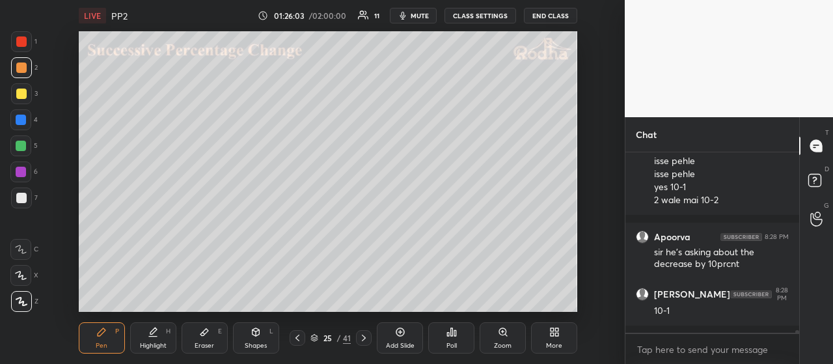
scroll to position [12313, 0]
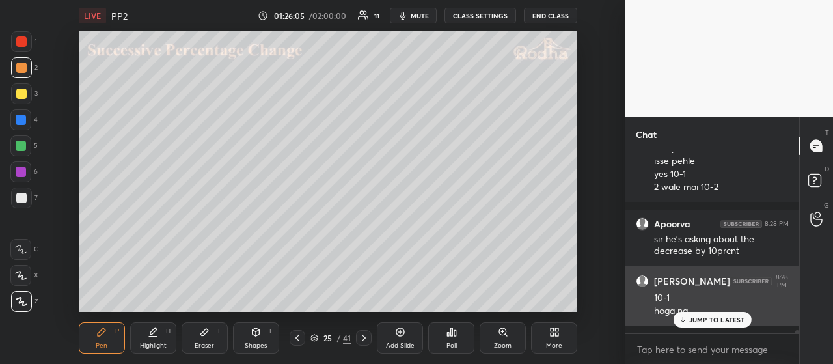
click at [708, 319] on p "JUMP TO LATEST" at bounding box center [717, 320] width 56 height 8
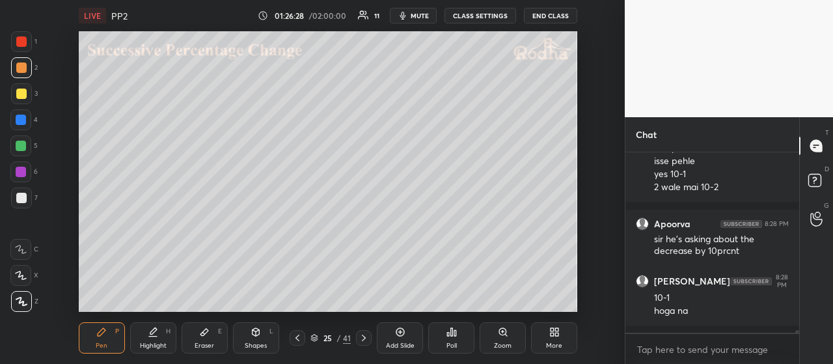
scroll to position [12368, 0]
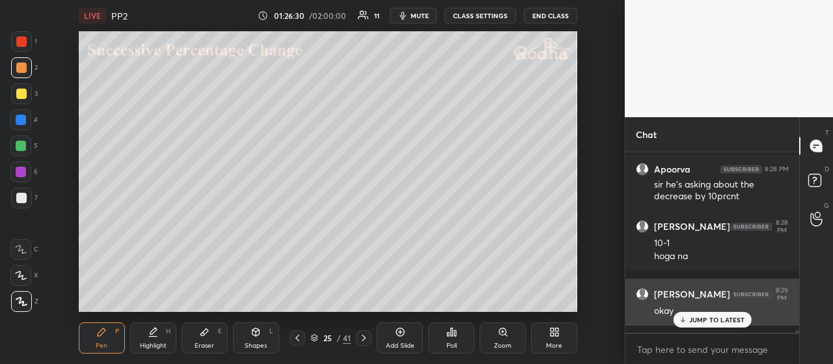
click at [702, 318] on p "JUMP TO LATEST" at bounding box center [717, 320] width 56 height 8
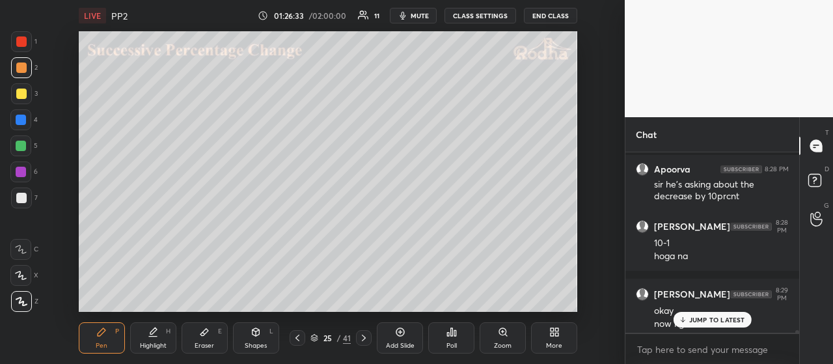
scroll to position [12381, 0]
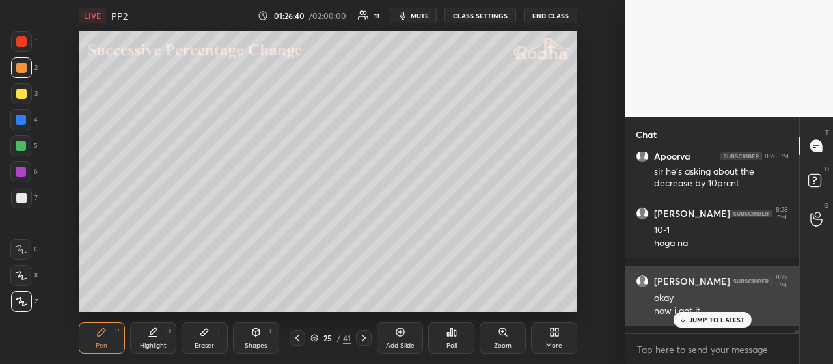
click at [719, 323] on p "JUMP TO LATEST" at bounding box center [717, 320] width 56 height 8
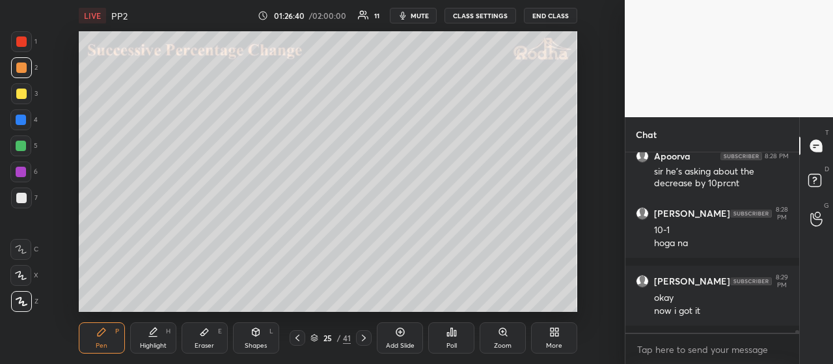
scroll to position [12448, 0]
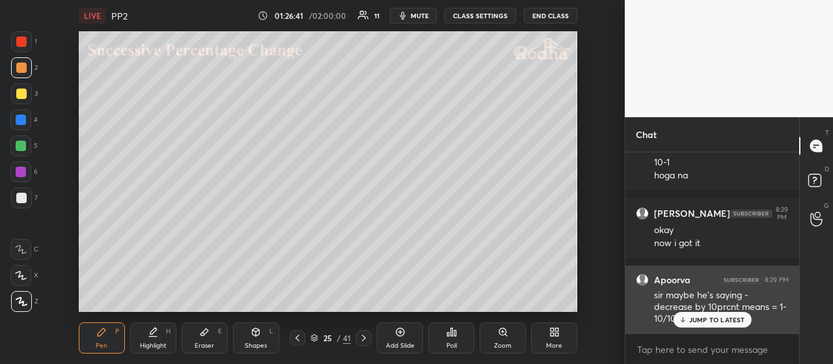
click at [706, 318] on p "JUMP TO LATEST" at bounding box center [717, 320] width 56 height 8
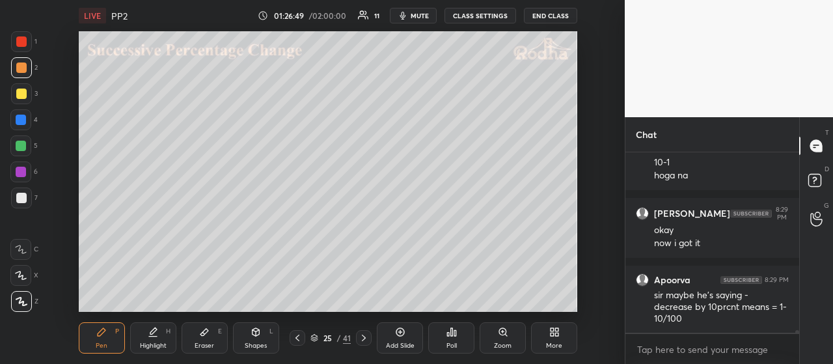
click at [25, 93] on div at bounding box center [21, 94] width 10 height 10
click at [25, 43] on div at bounding box center [21, 41] width 10 height 10
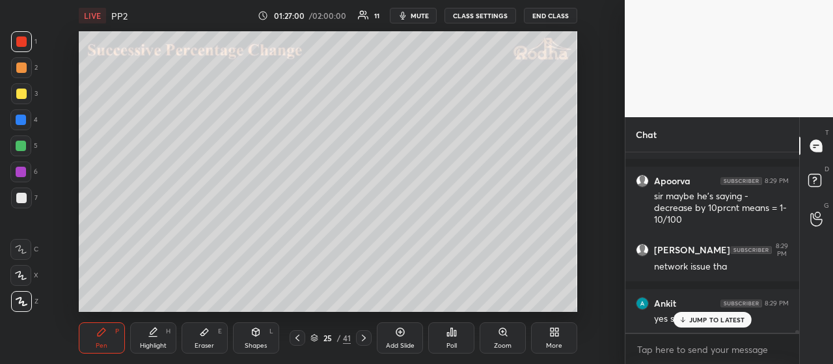
scroll to position [12636, 0]
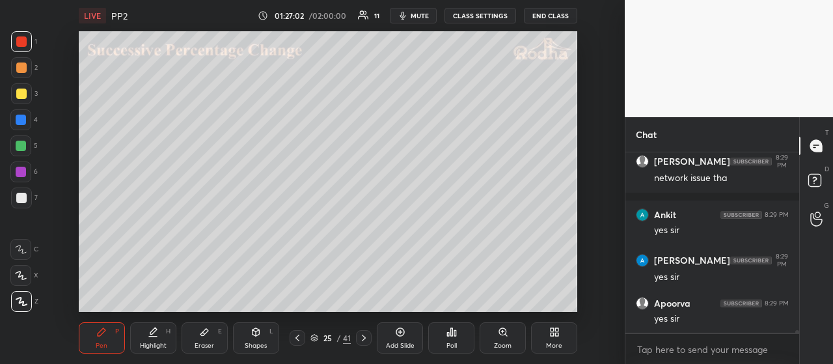
click at [689, 316] on div "[PERSON_NAME] 8:29 PM sir maybe he's saying - decrease by 10prcnt means = 1-10/…" at bounding box center [713, 242] width 174 height 180
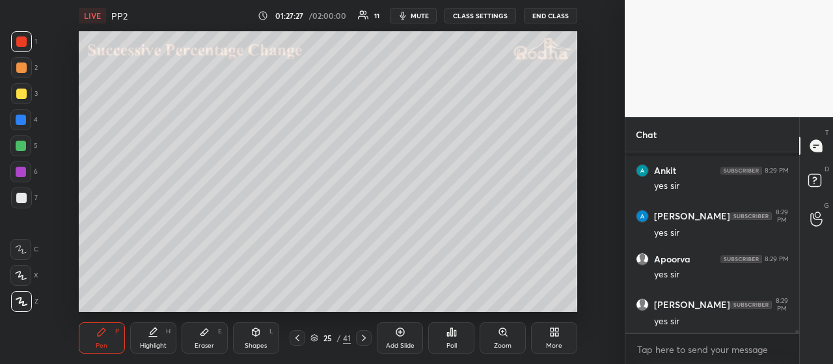
scroll to position [12727, 0]
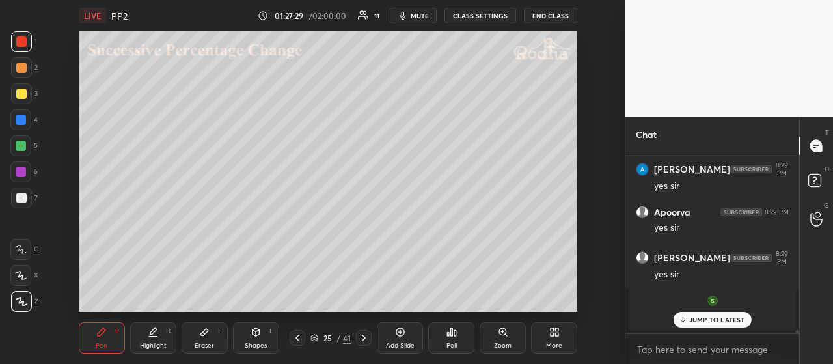
click at [710, 314] on div "JUMP TO LATEST" at bounding box center [712, 320] width 78 height 16
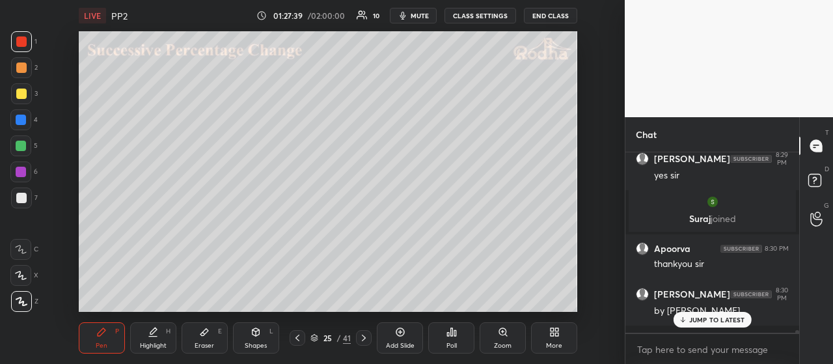
scroll to position [12448, 0]
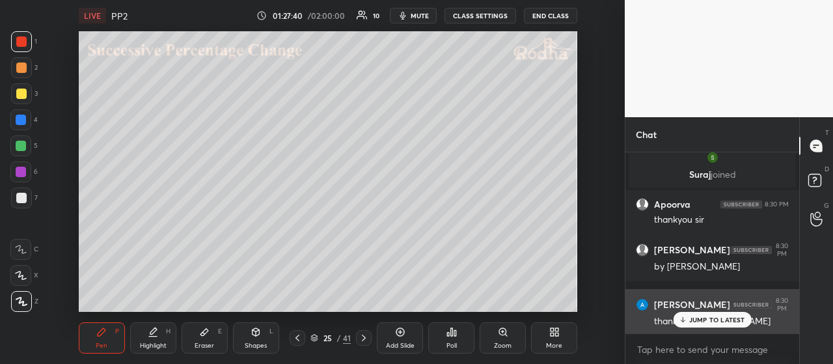
drag, startPoint x: 696, startPoint y: 317, endPoint x: 688, endPoint y: 314, distance: 8.2
click at [696, 317] on p "JUMP TO LATEST" at bounding box center [717, 320] width 56 height 8
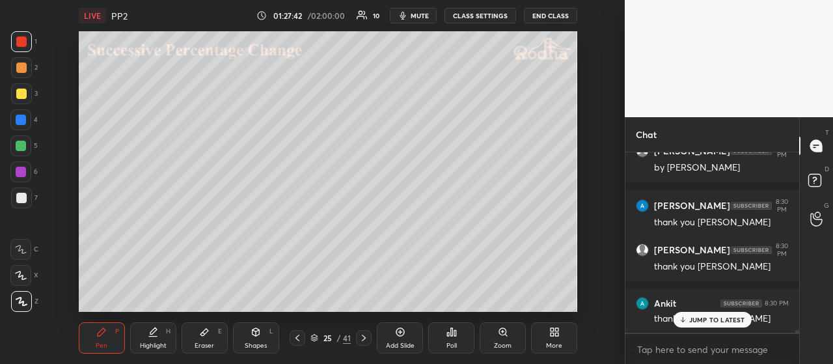
scroll to position [12592, 0]
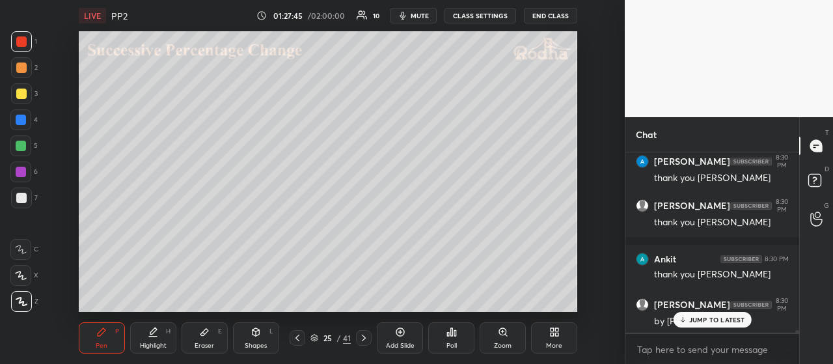
click at [717, 319] on p "JUMP TO LATEST" at bounding box center [717, 320] width 56 height 8
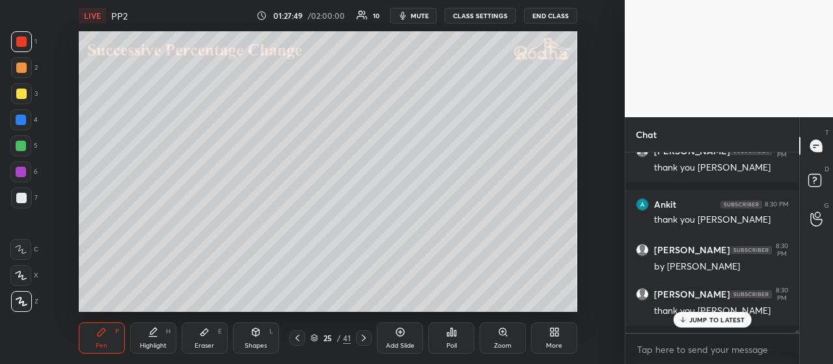
click at [697, 314] on div "JUMP TO LATEST" at bounding box center [712, 320] width 78 height 16
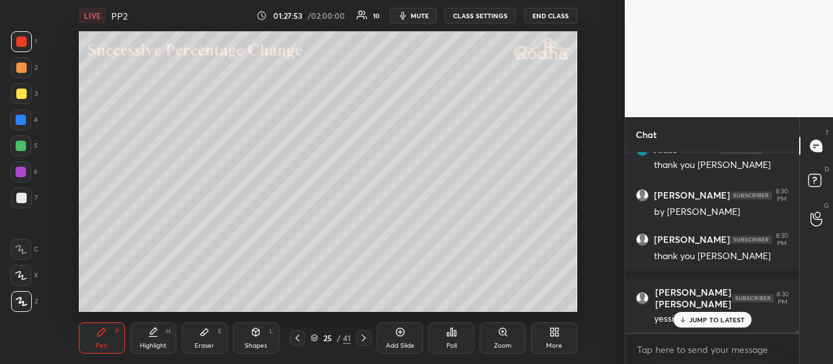
click at [731, 318] on p "JUMP TO LATEST" at bounding box center [717, 320] width 56 height 8
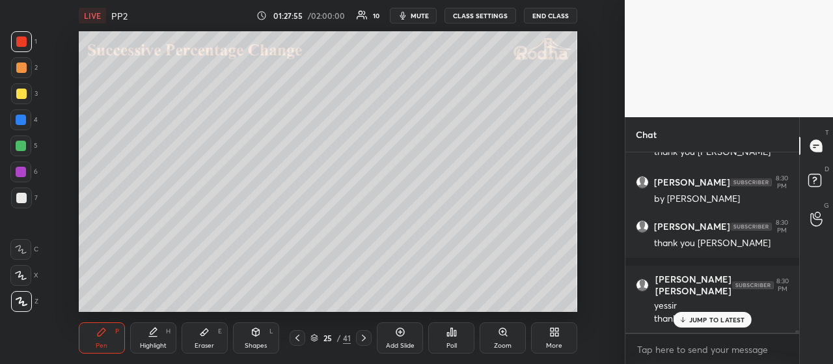
click at [544, 17] on button "END CLASS" at bounding box center [550, 16] width 53 height 16
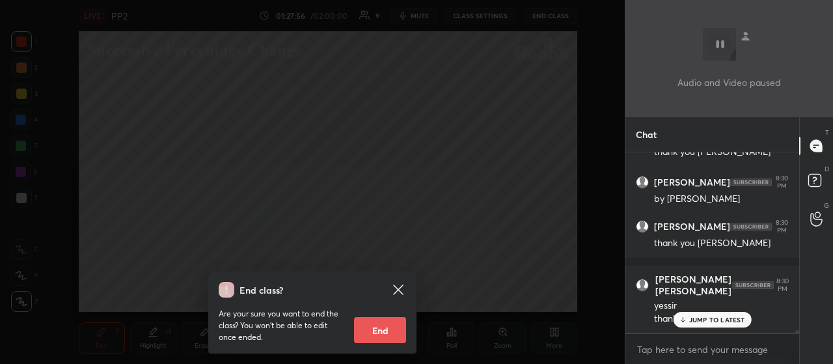
click at [387, 329] on button "End" at bounding box center [380, 330] width 52 height 26
type textarea "x"
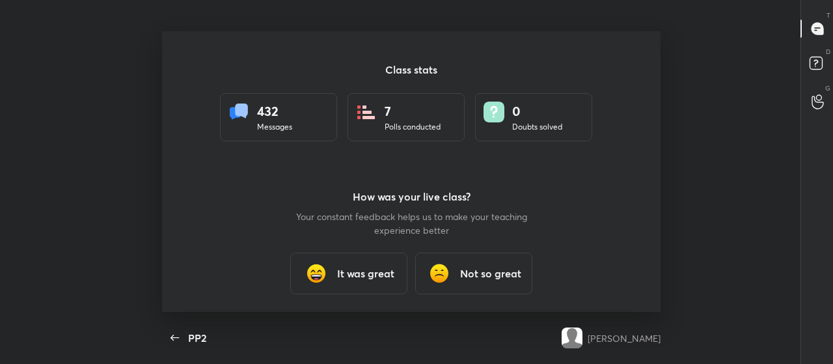
scroll to position [281, 823]
